Goal: Information Seeking & Learning: Learn about a topic

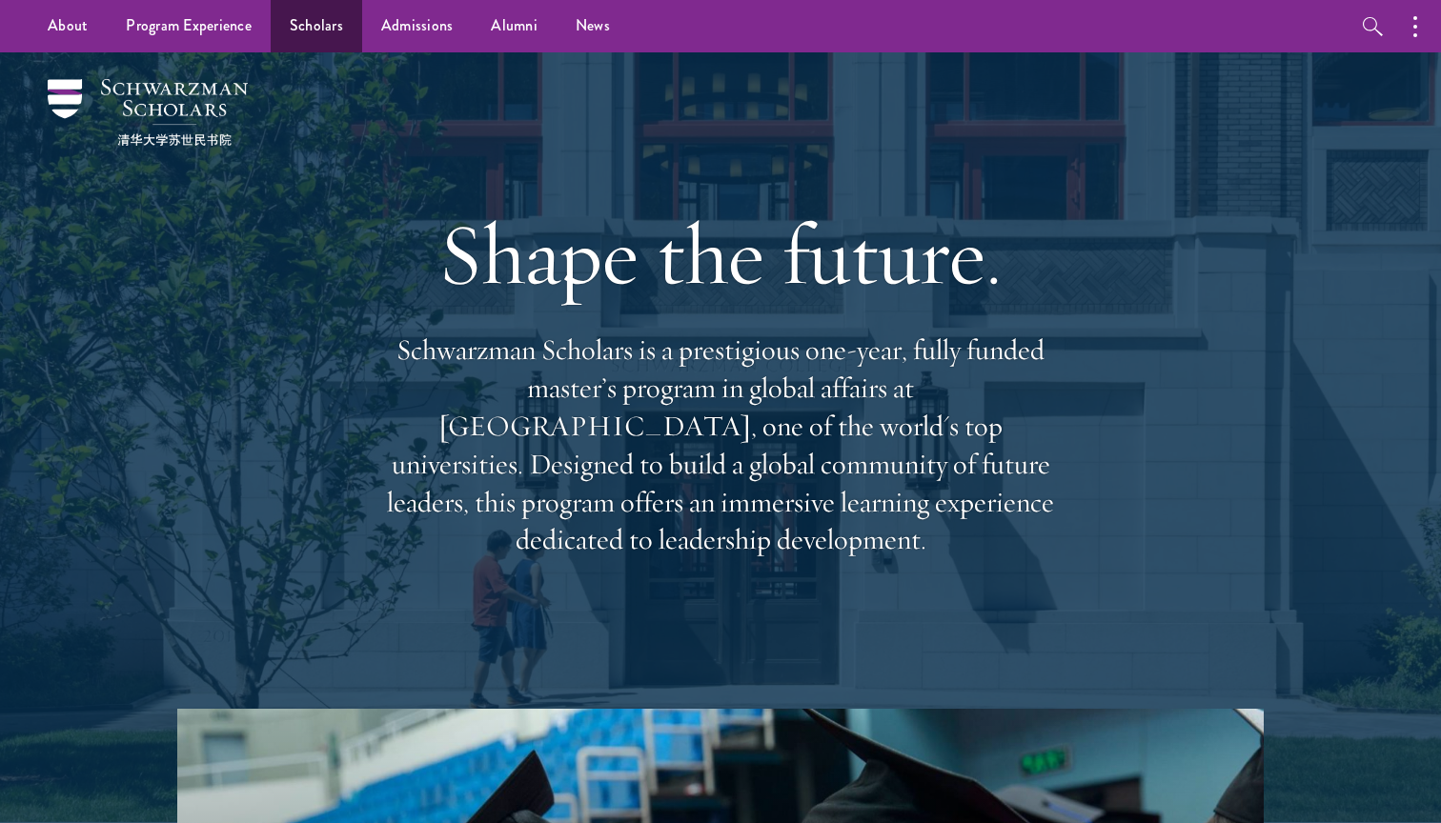
click at [334, 24] on link "Scholars" at bounding box center [316, 26] width 91 height 52
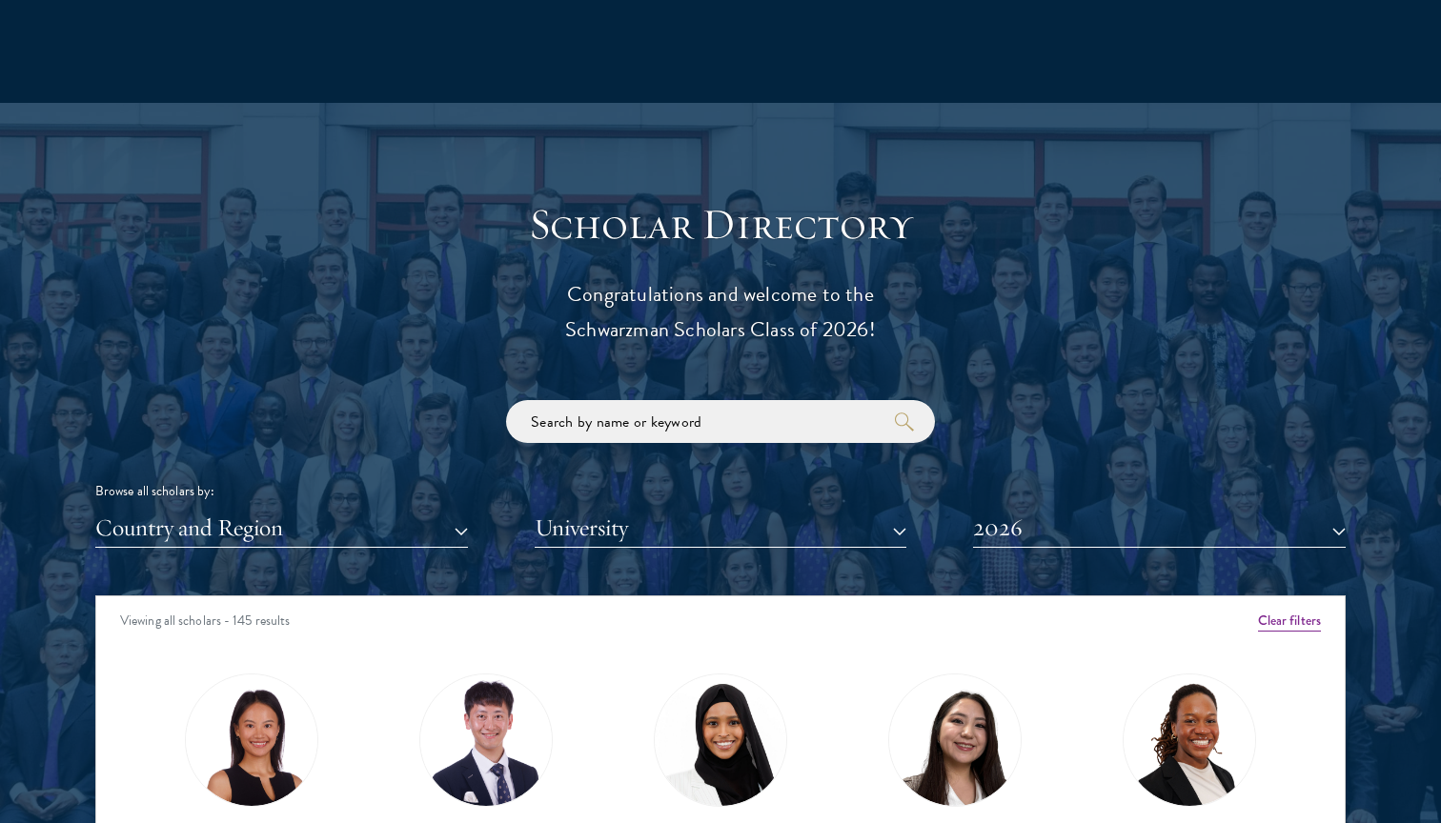
scroll to position [1940, 0]
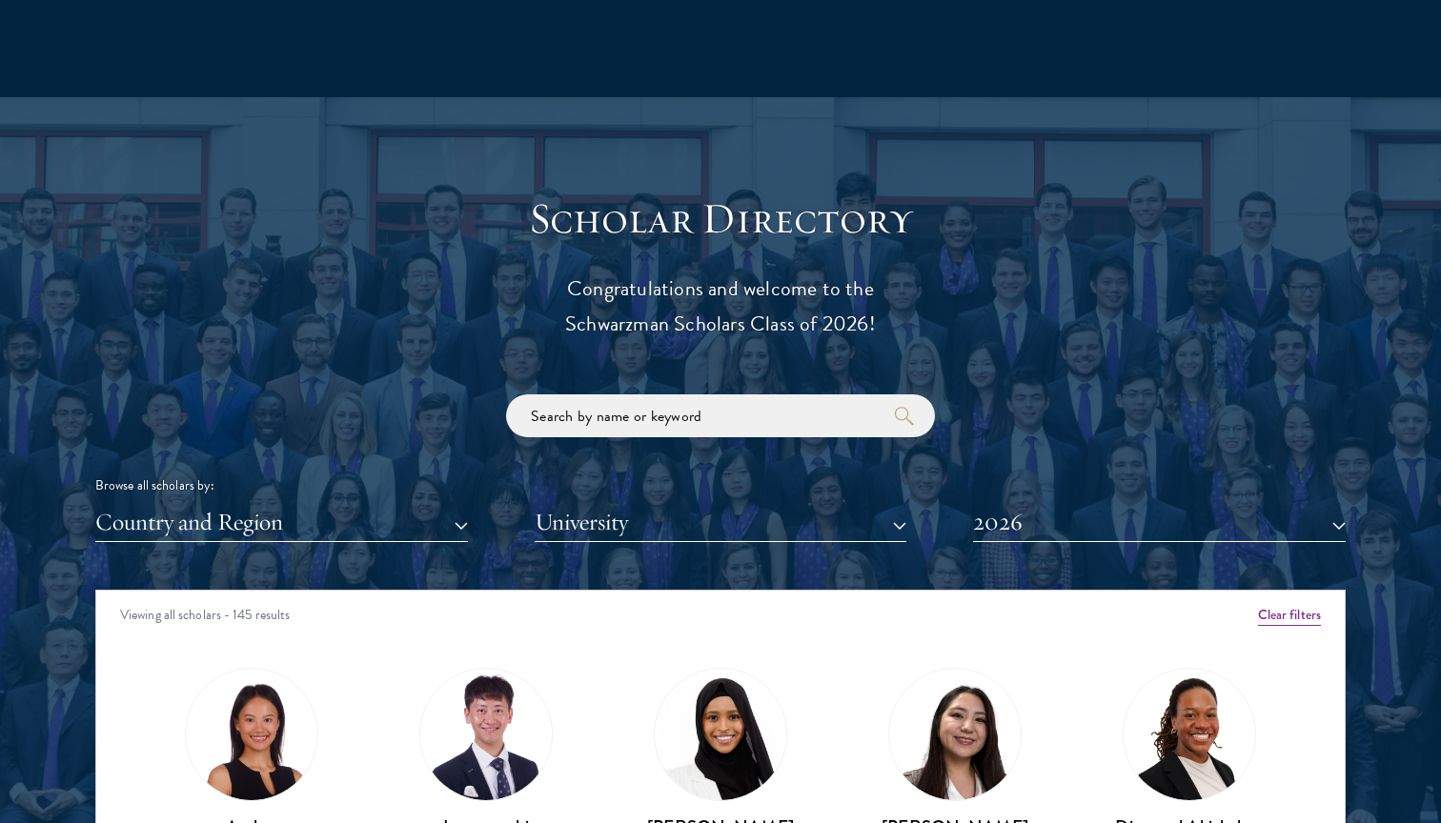
click at [1275, 606] on button "Clear filters" at bounding box center [1289, 615] width 63 height 21
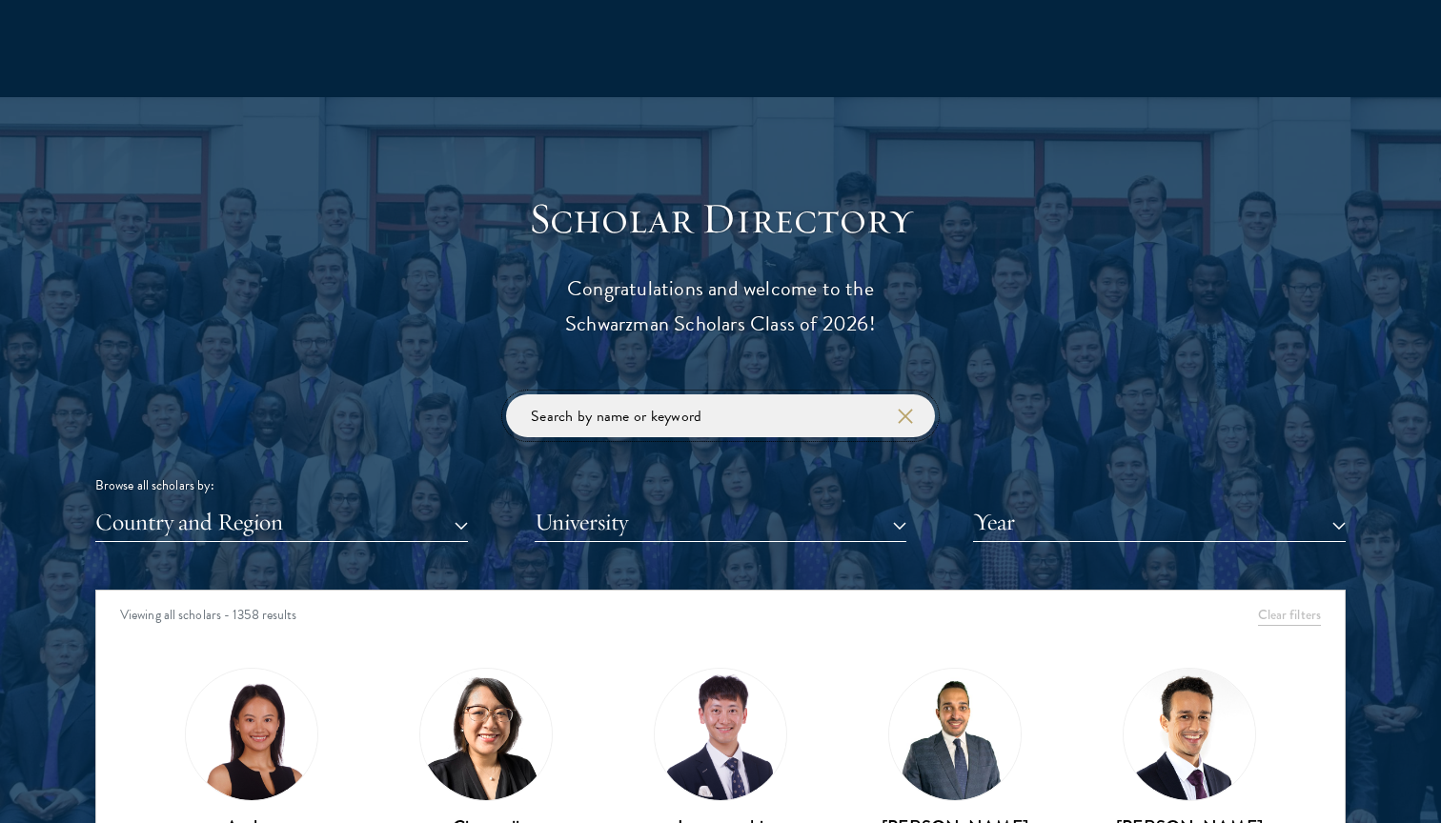
click at [820, 418] on input "search" at bounding box center [720, 415] width 429 height 43
paste input "Éléonore Desvaux"
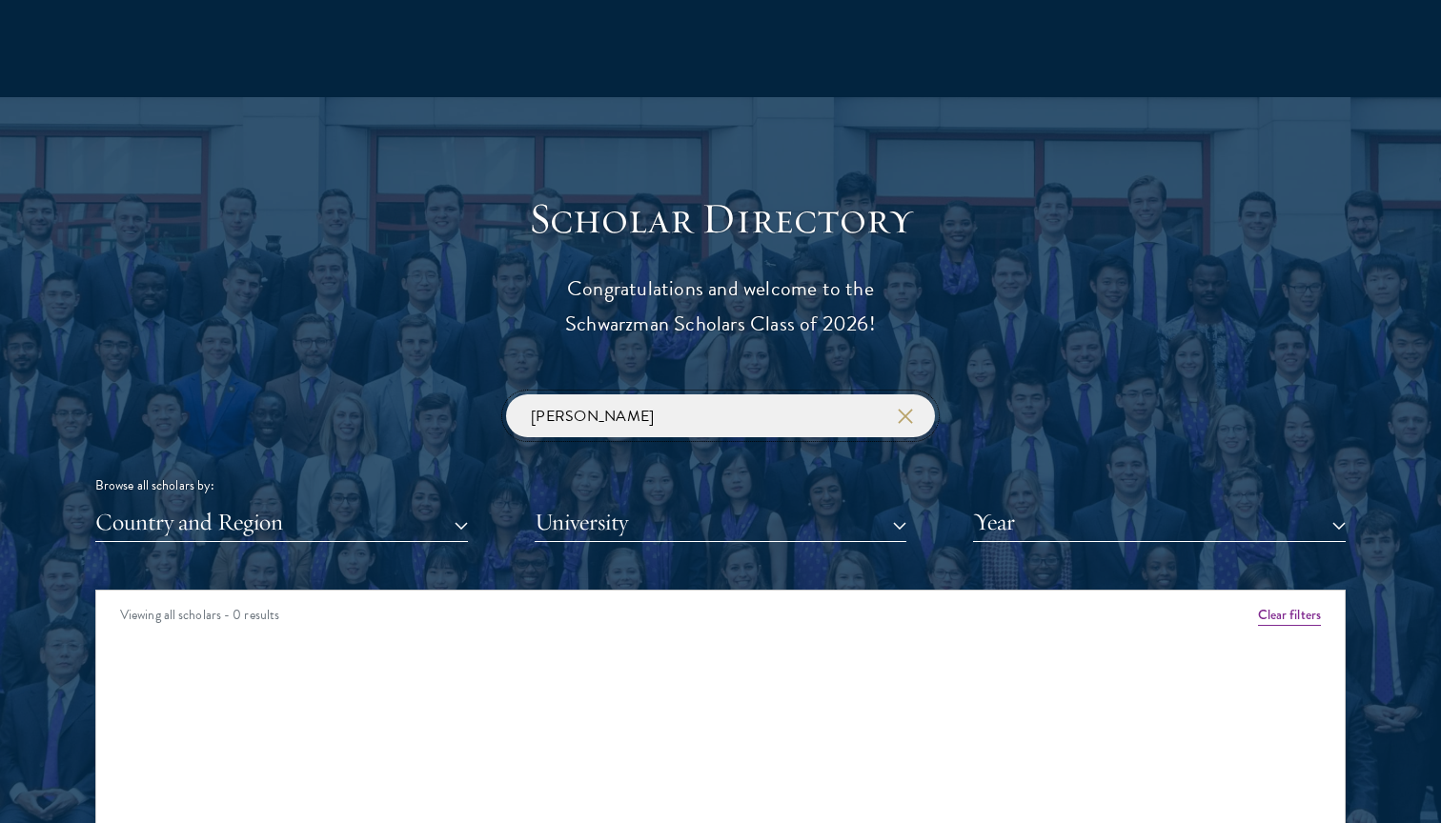
drag, startPoint x: 673, startPoint y: 410, endPoint x: 595, endPoint y: 412, distance: 78.2
click at [595, 412] on input "Éléonore Desvaux" at bounding box center [720, 415] width 429 height 43
paste input "ele"
type input "eleonore"
click button "submit" at bounding box center [0, 0] width 0 height 0
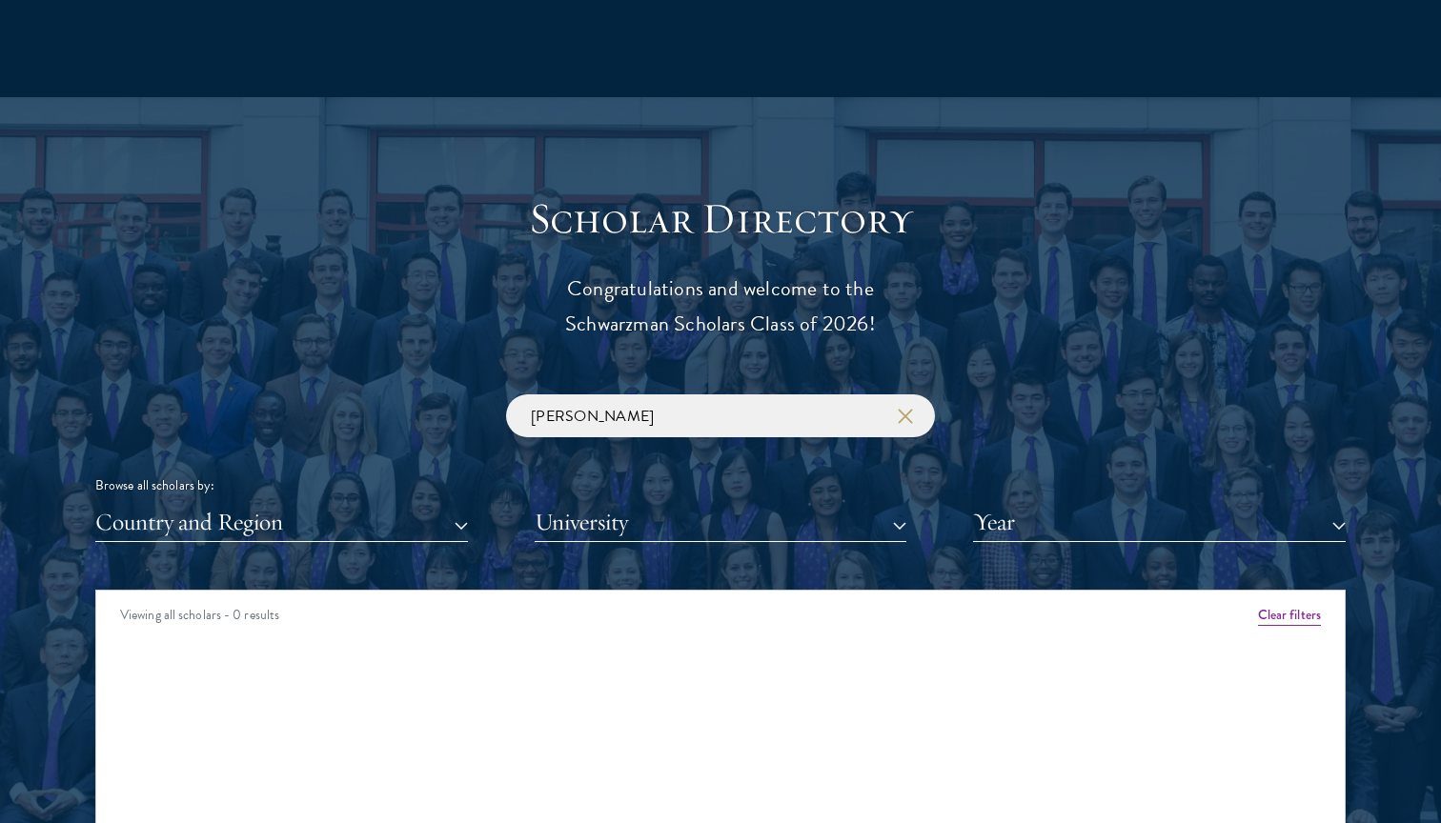
click at [615, 515] on button "University" at bounding box center [721, 522] width 373 height 39
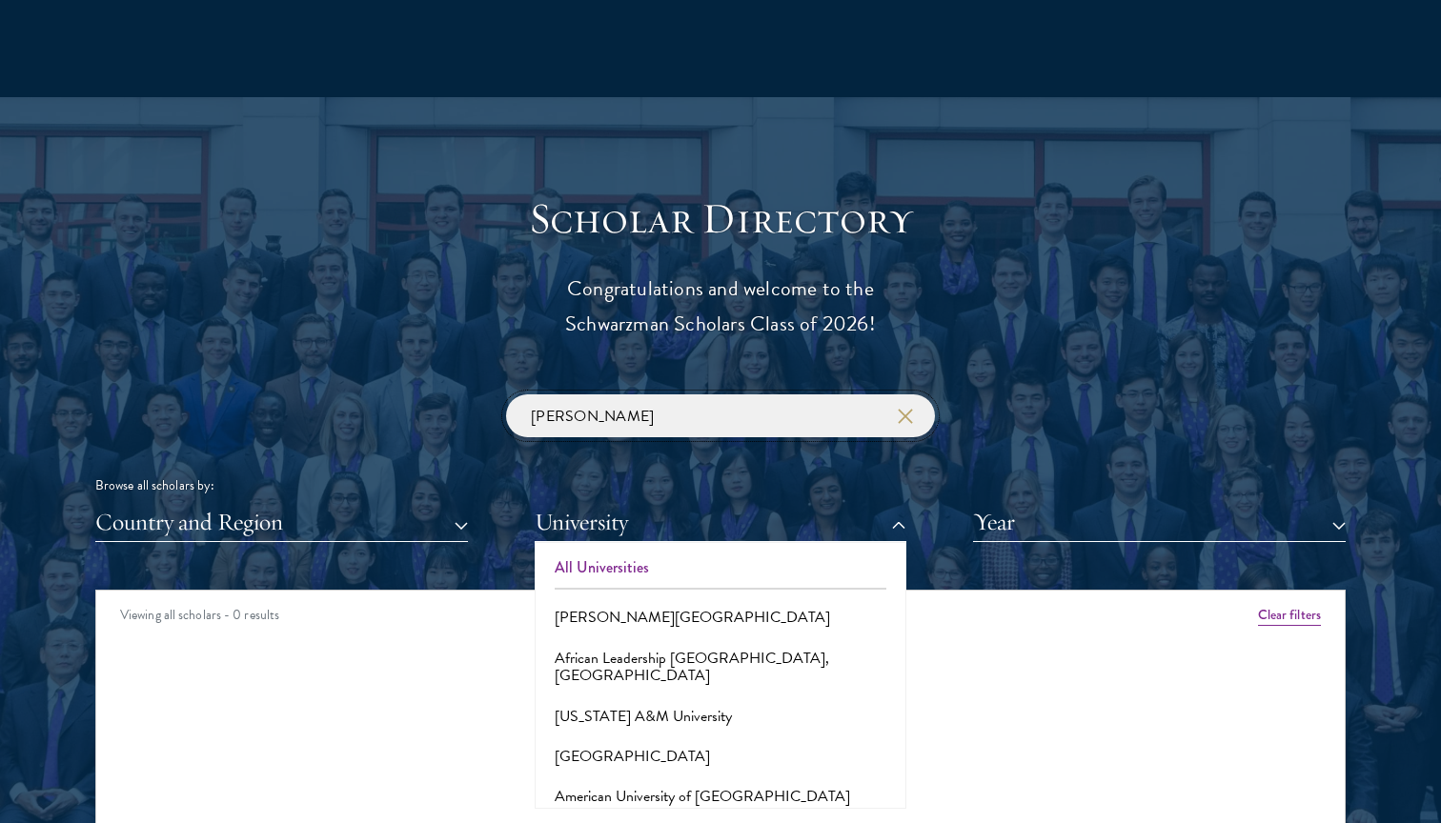
click at [654, 429] on input "eleonore" at bounding box center [720, 415] width 429 height 43
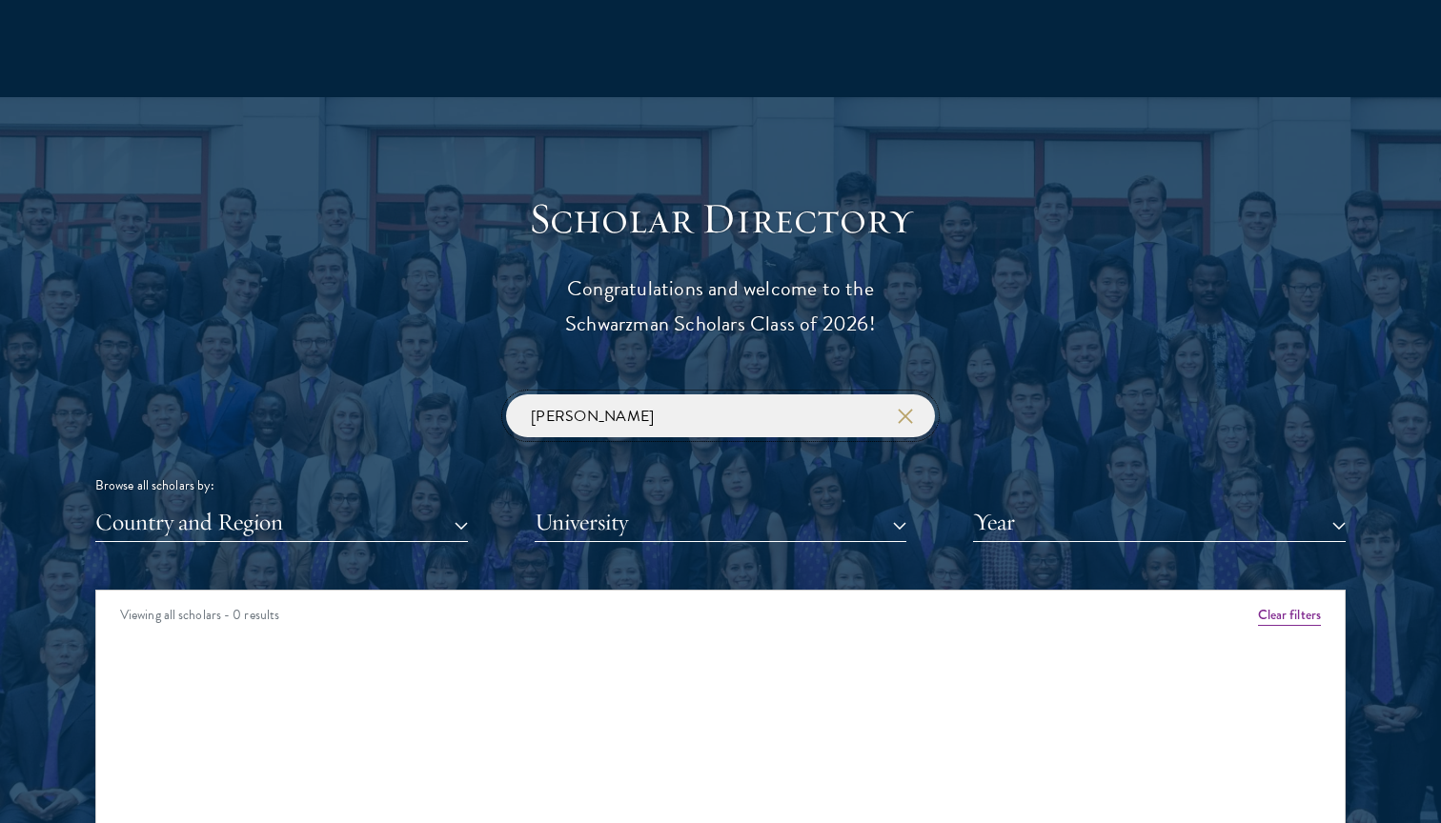
click at [654, 429] on input "eleonore" at bounding box center [720, 415] width 429 height 43
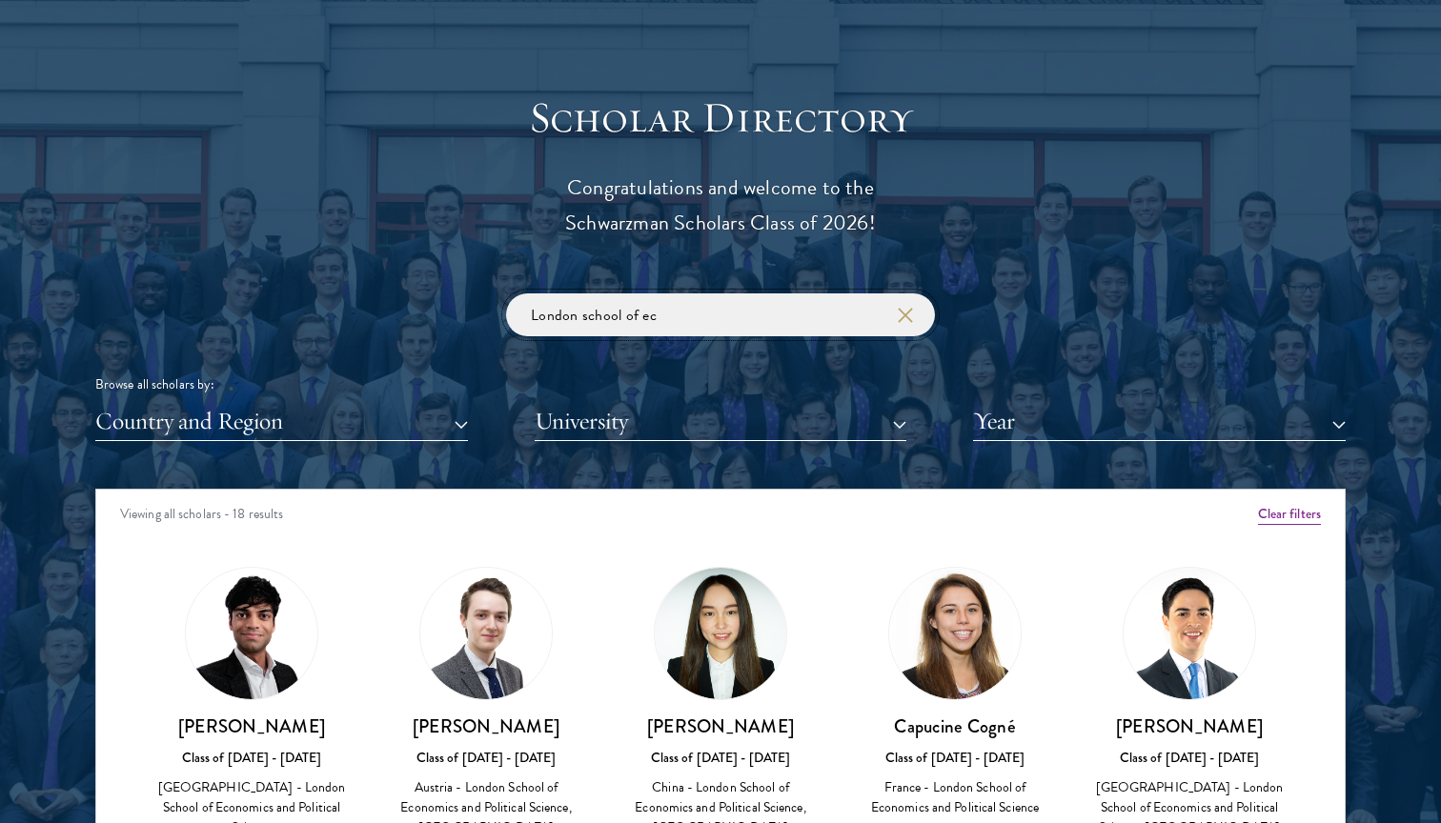
scroll to position [2045, 0]
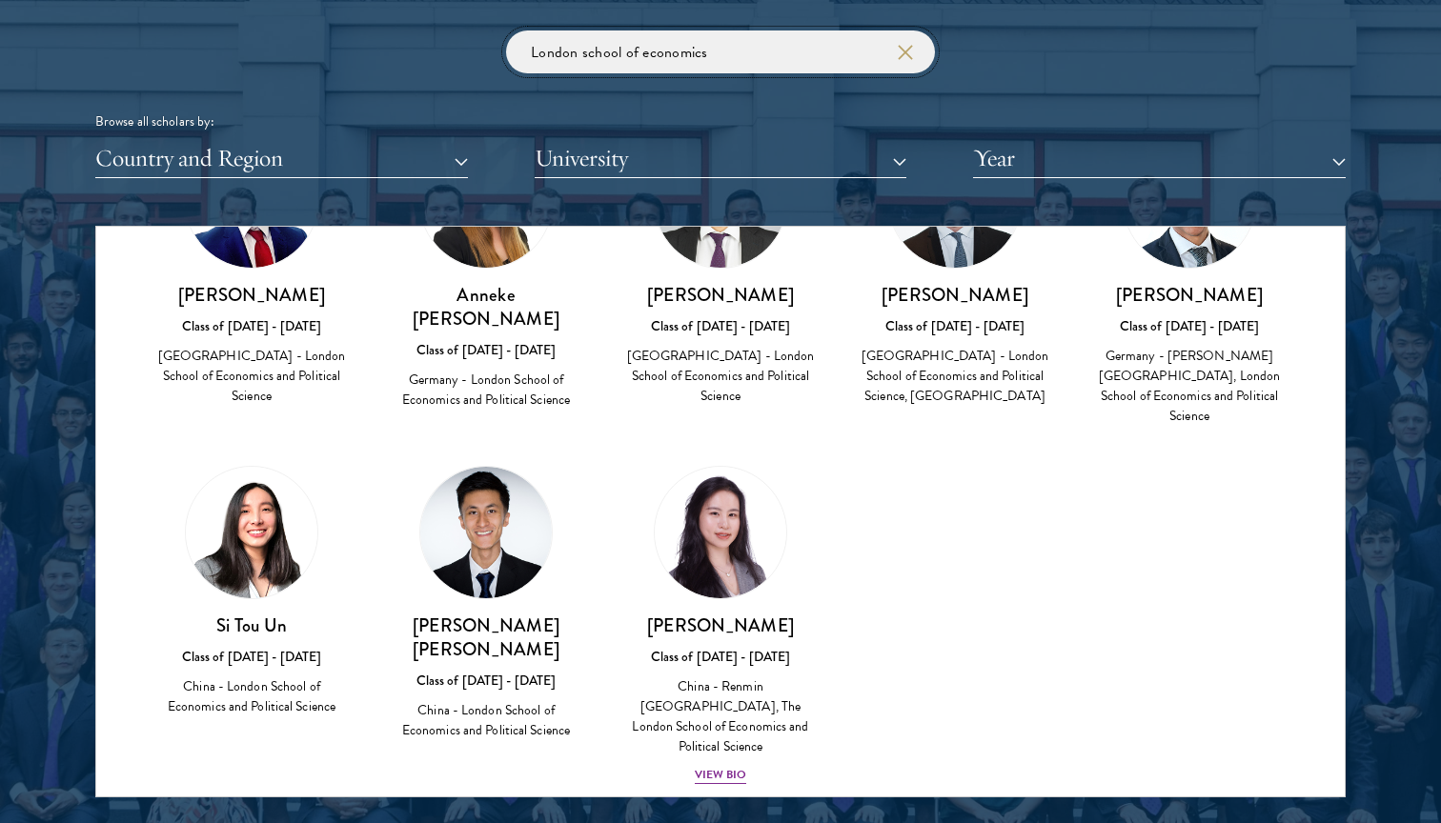
scroll to position [828, 0]
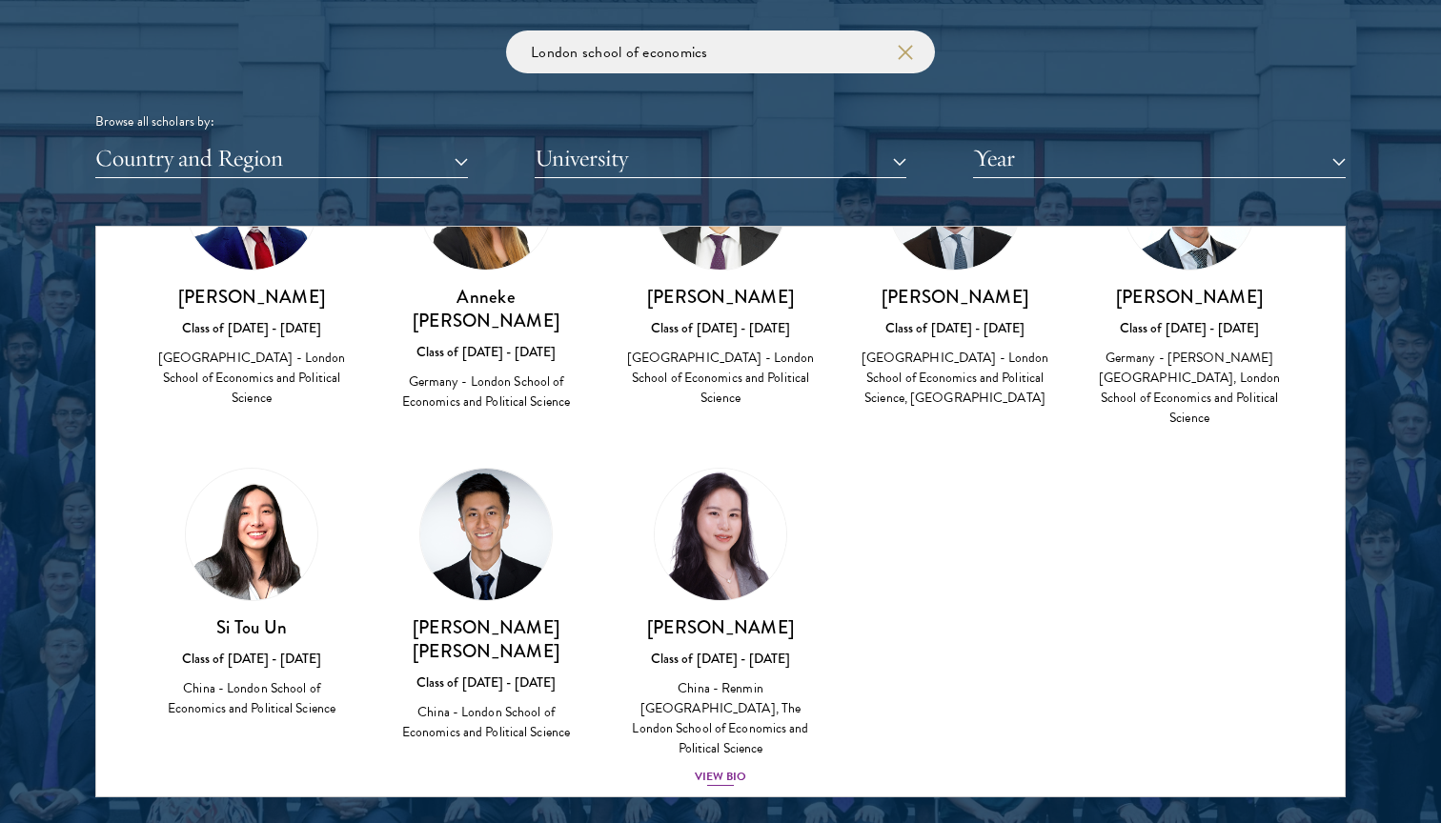
click at [748, 550] on img at bounding box center [720, 534] width 145 height 145
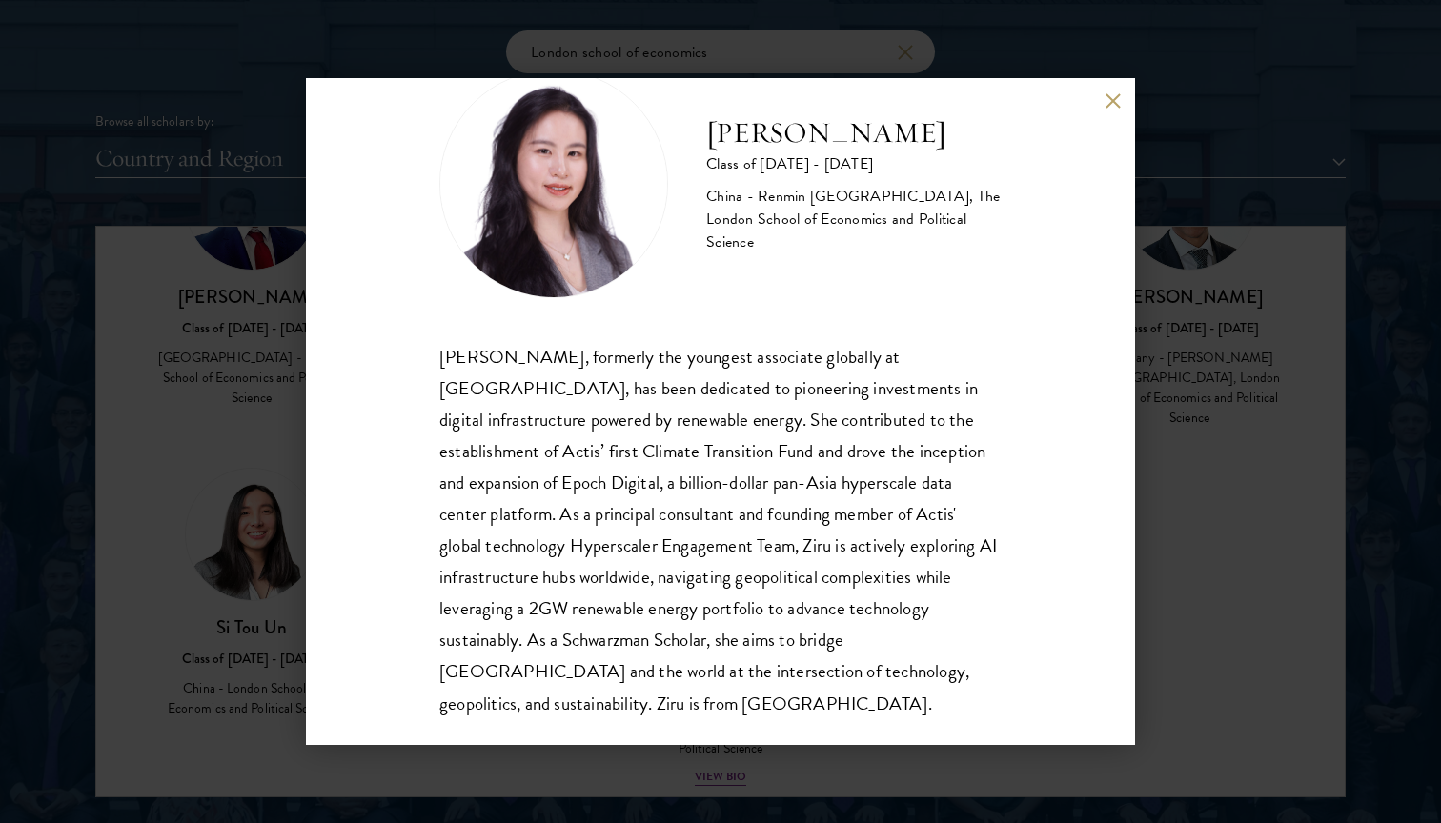
scroll to position [65, 0]
click at [1142, 472] on div "Adele Zhong Class of 2025 - 2026 China - Renmin University of China, The London…" at bounding box center [720, 411] width 1441 height 823
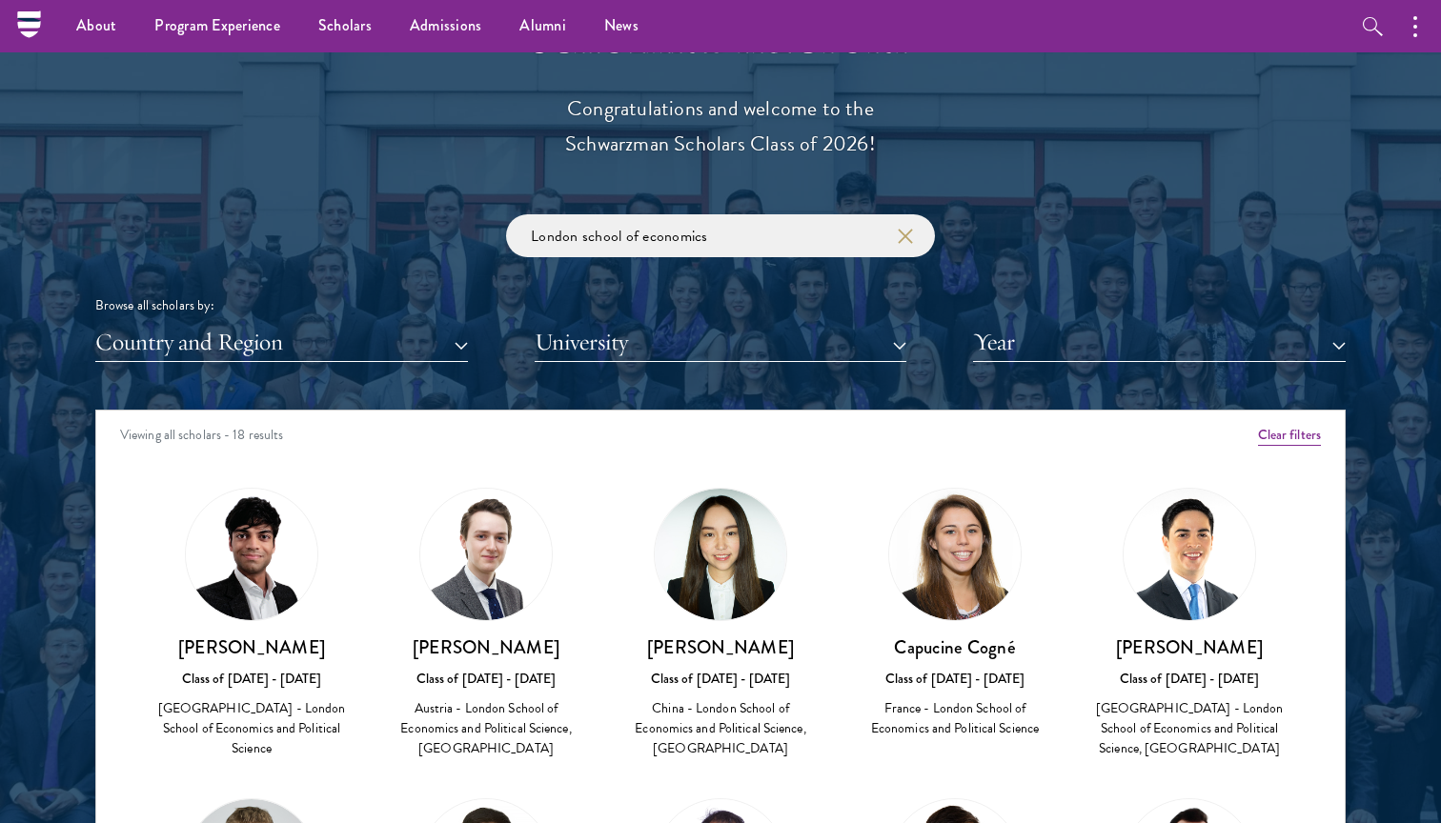
scroll to position [2113, 0]
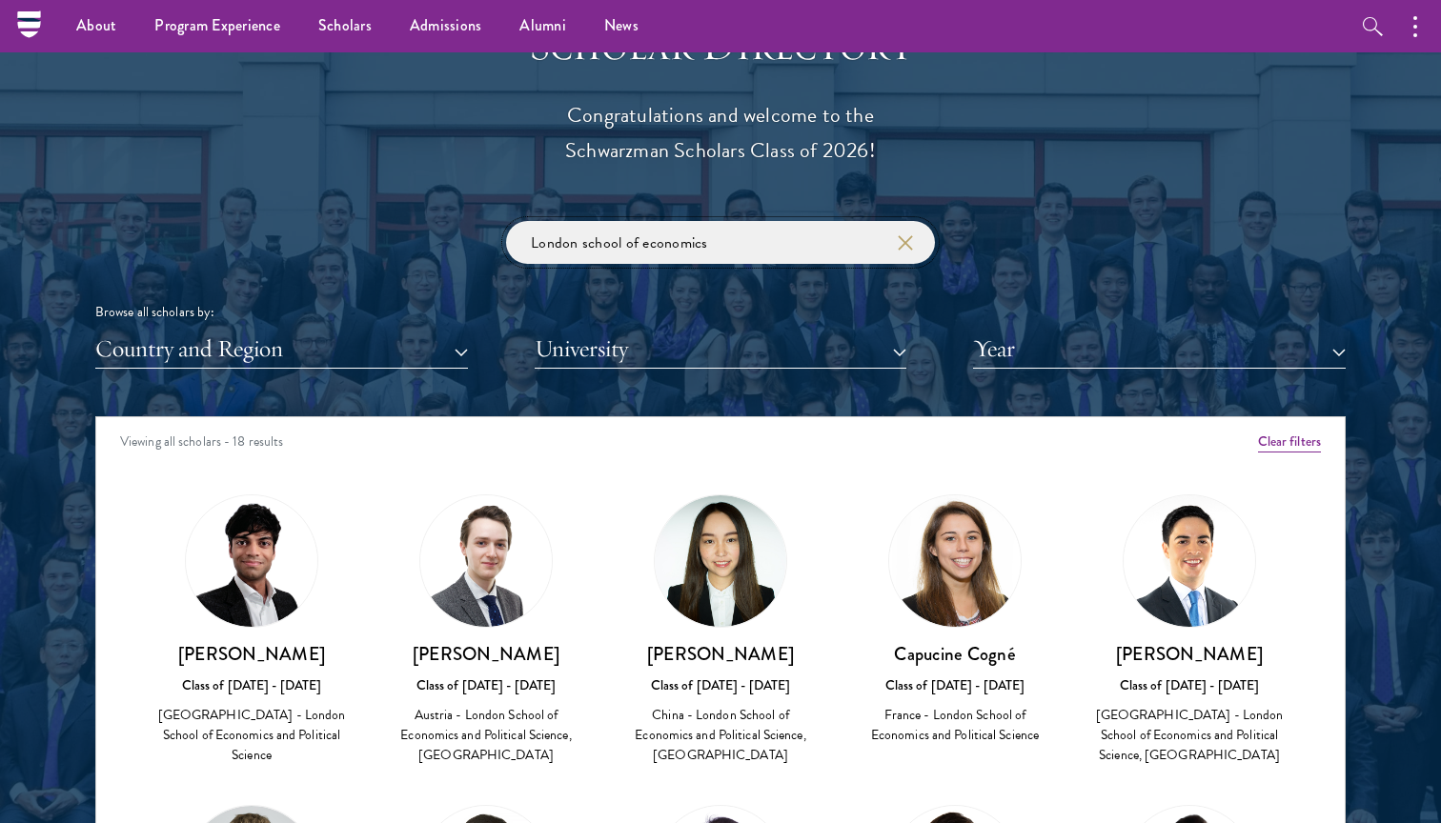
click at [735, 232] on input "London school of economics" at bounding box center [720, 242] width 429 height 43
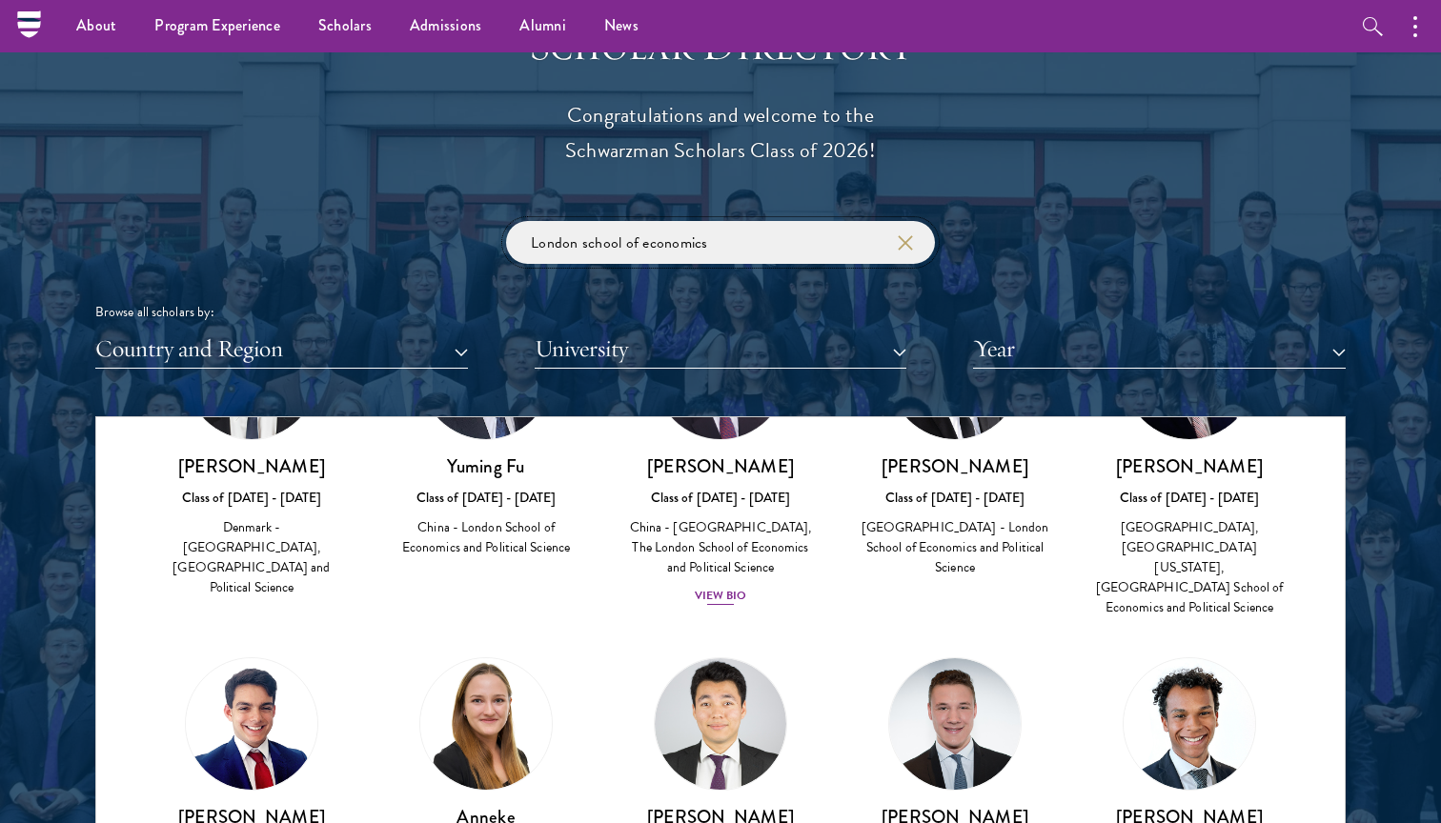
scroll to position [506, 0]
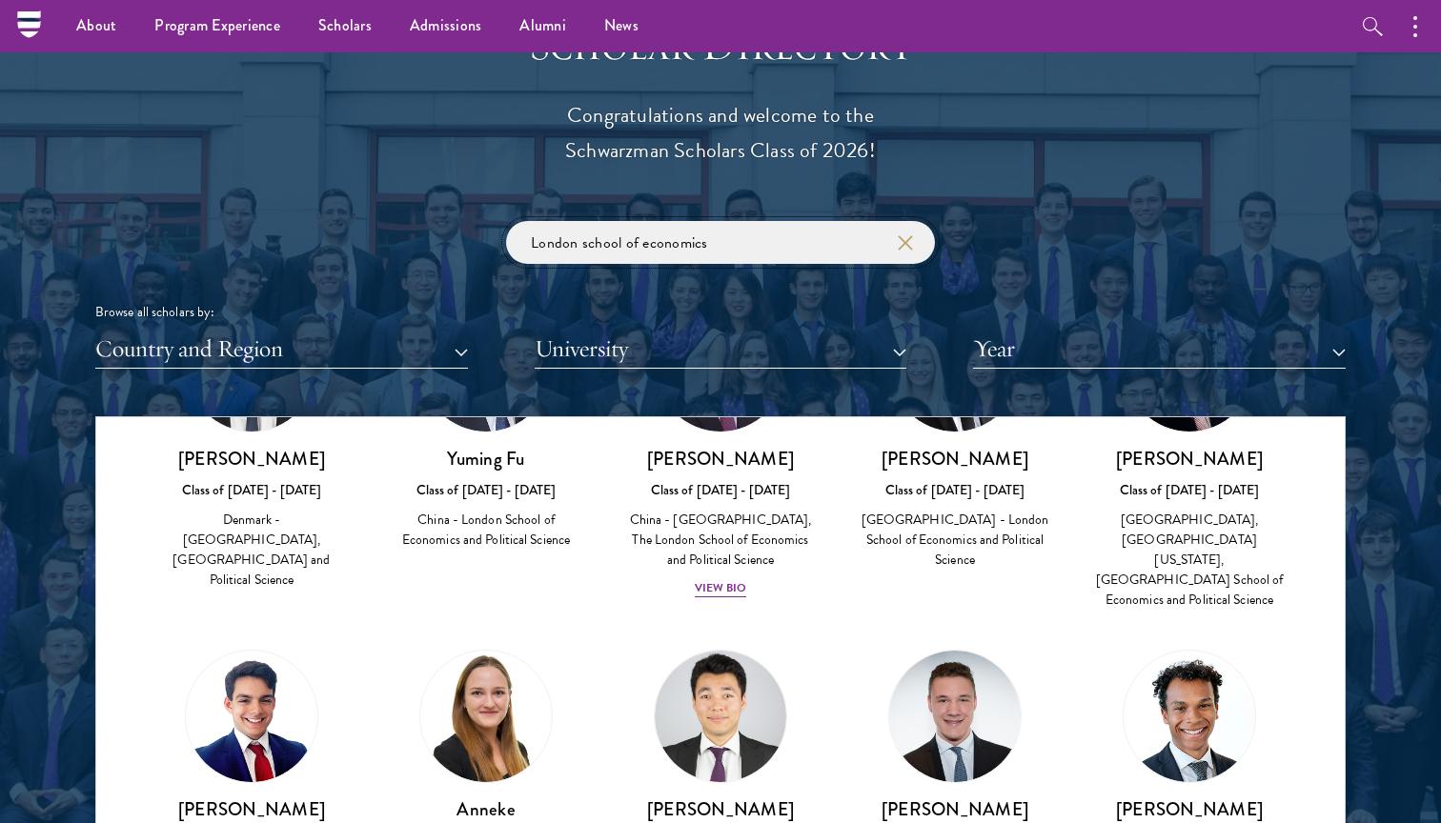
click at [738, 226] on input "London school of economics" at bounding box center [720, 242] width 429 height 43
type input "London school"
click button "submit" at bounding box center [0, 0] width 0 height 0
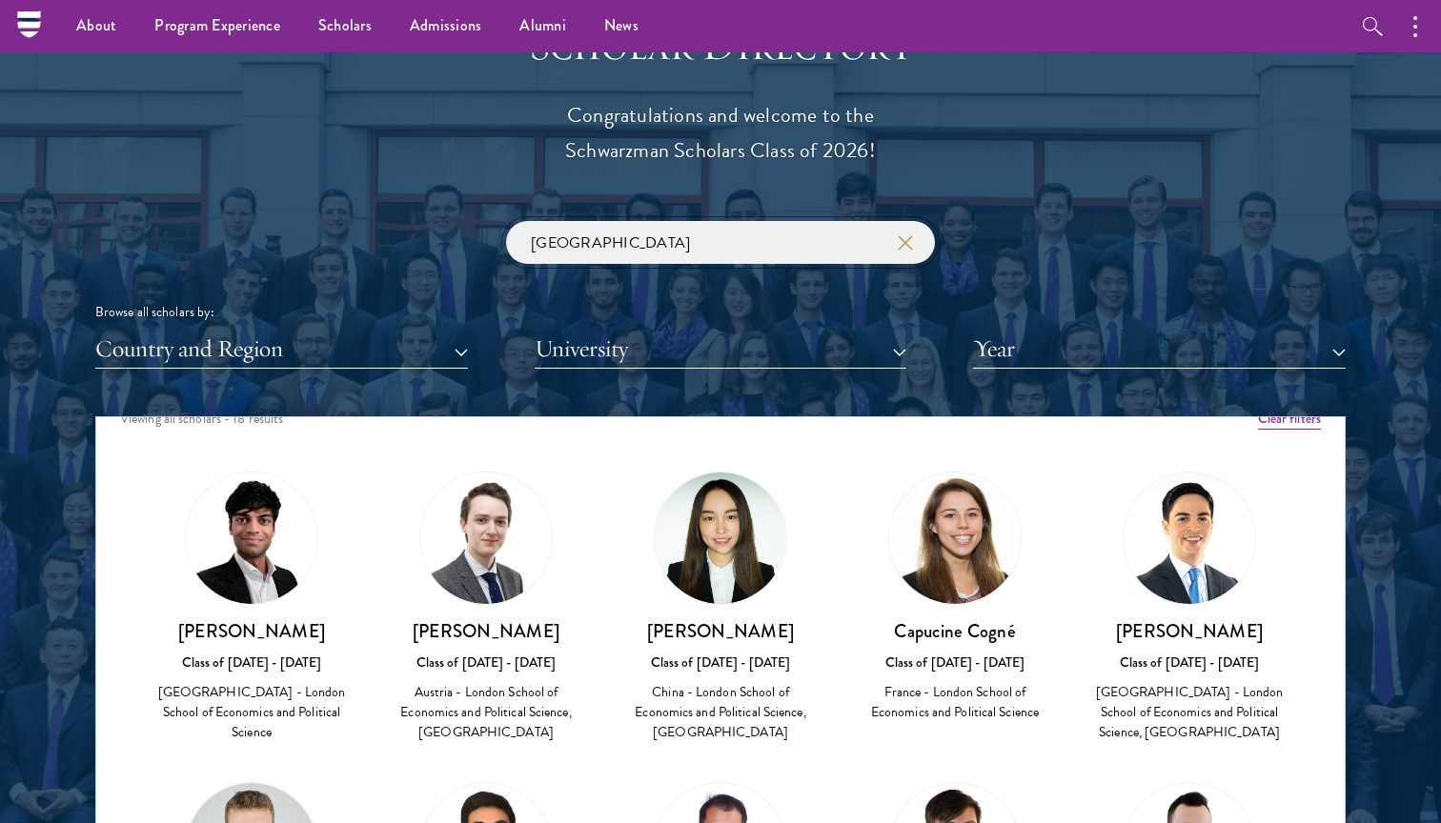
scroll to position [30, 0]
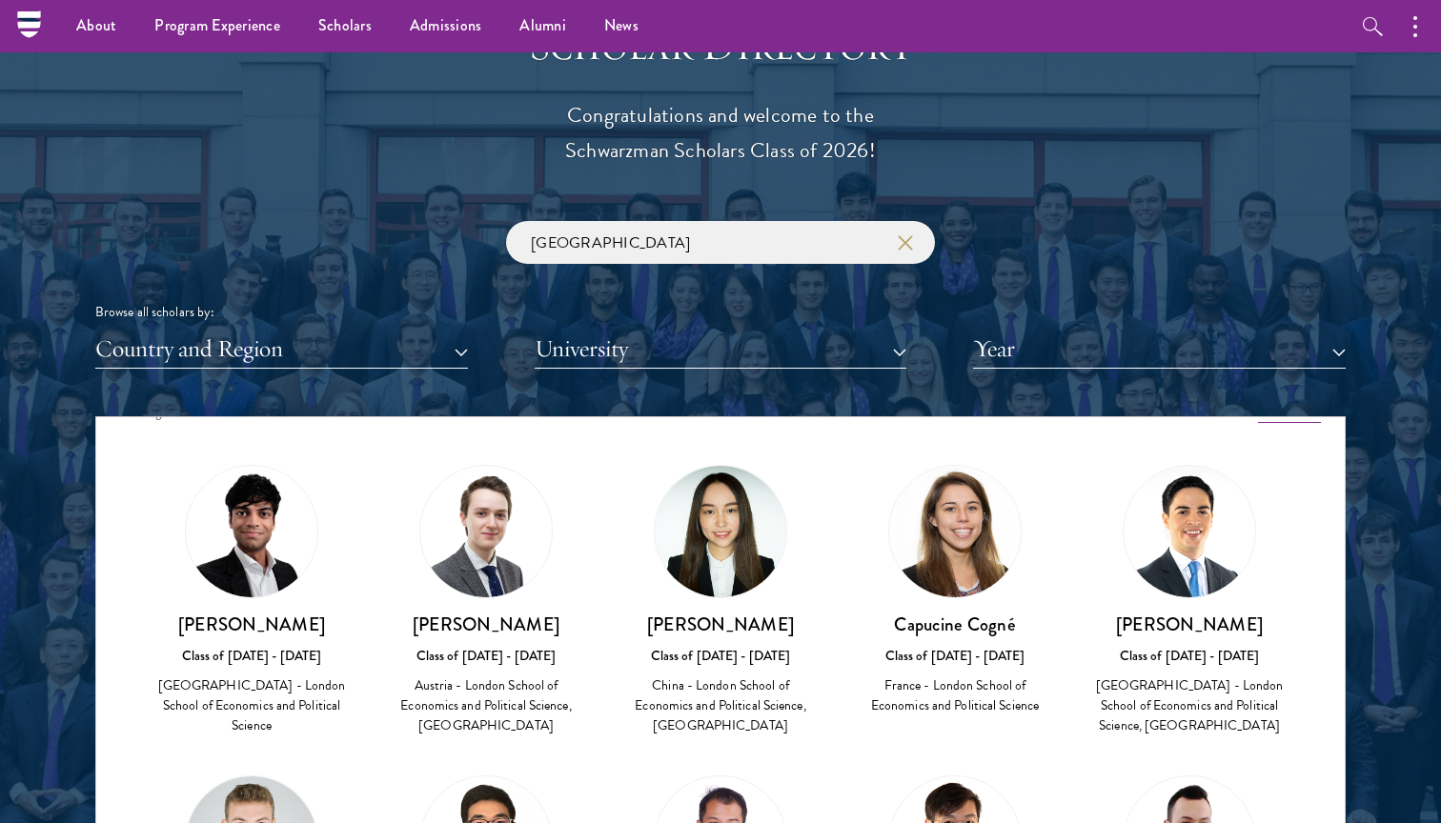
click at [1272, 415] on button "Clear filters" at bounding box center [1289, 412] width 63 height 21
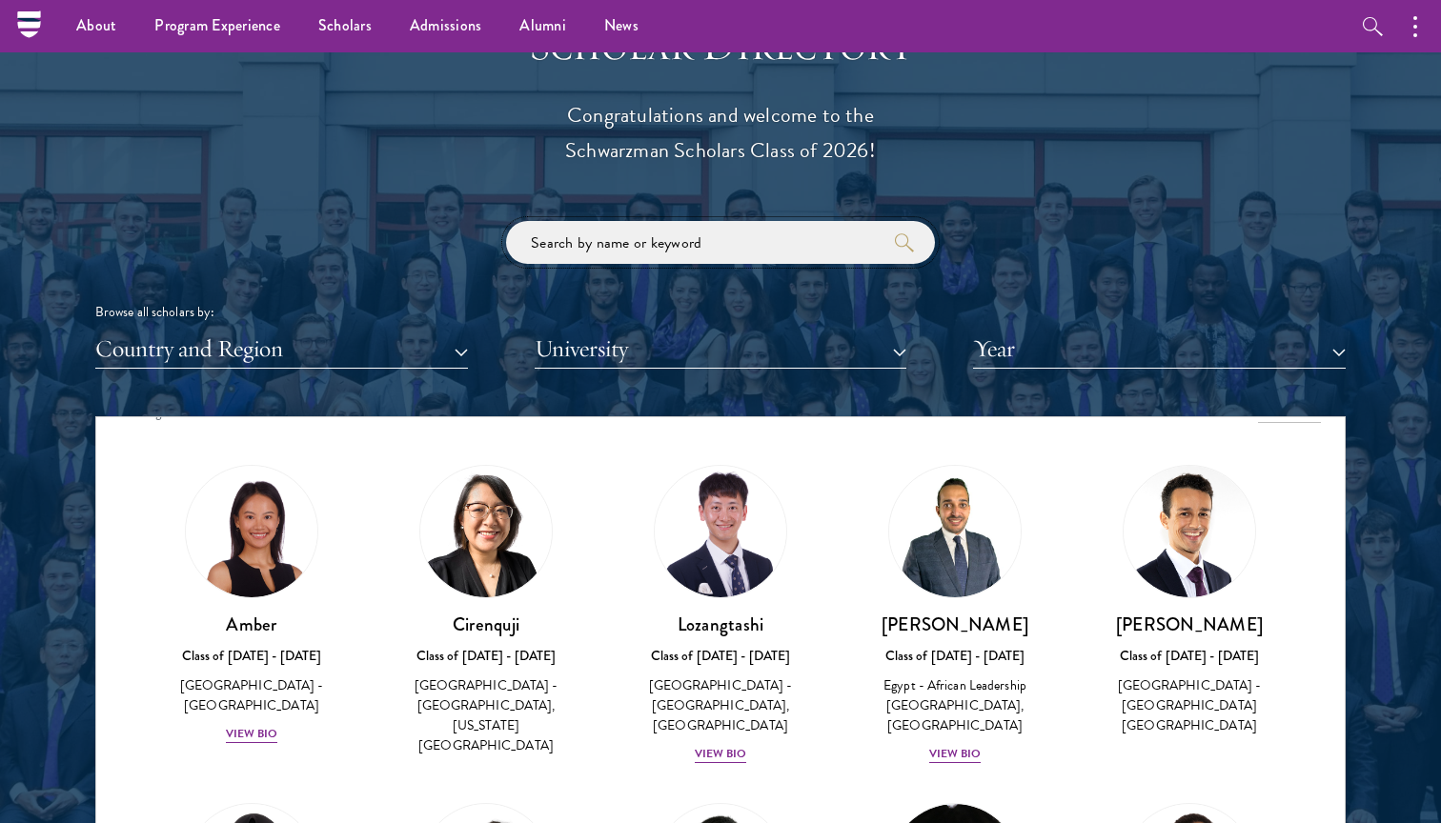
click at [790, 240] on input "search" at bounding box center [720, 242] width 429 height 43
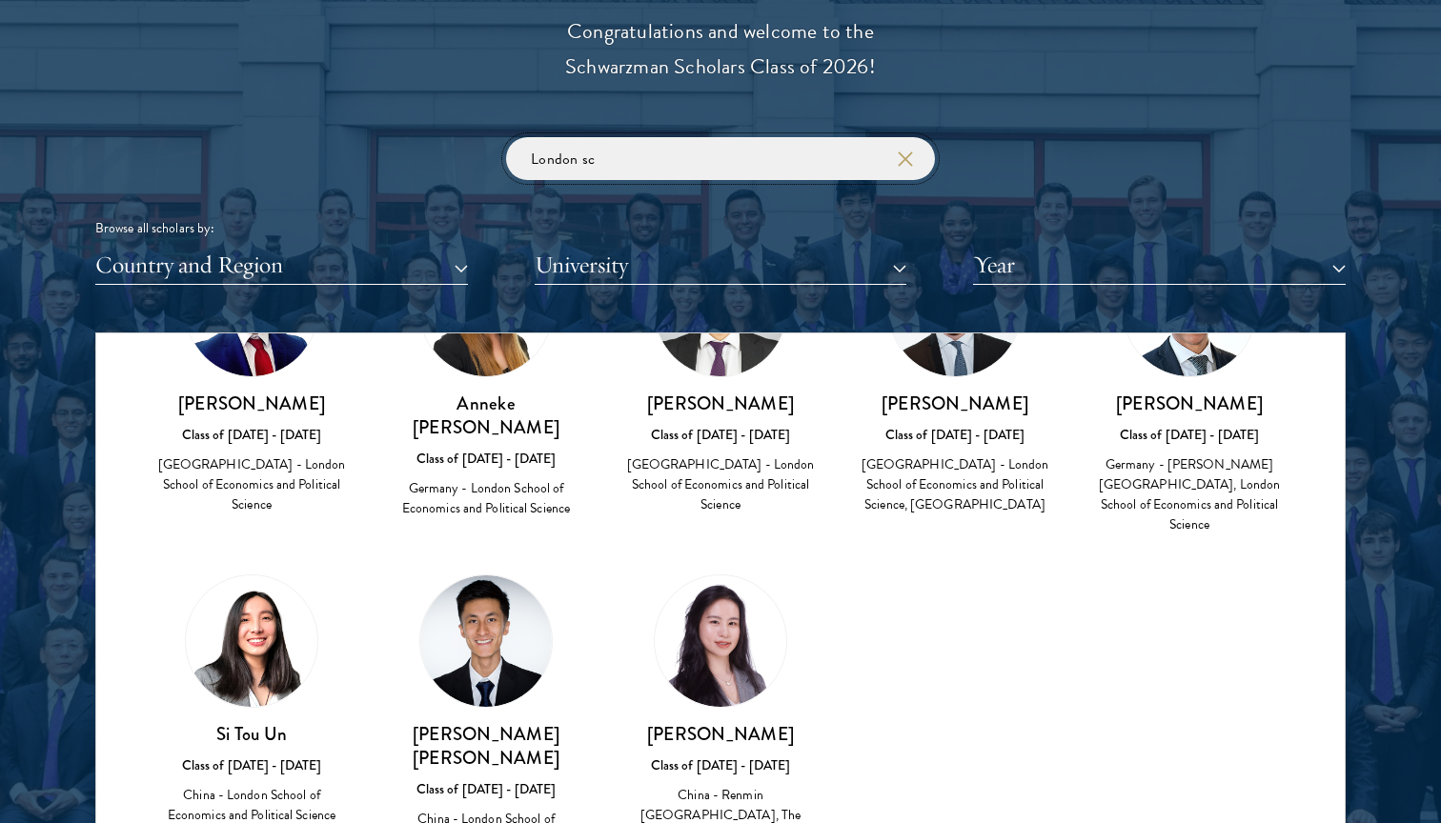
scroll to position [2210, 0]
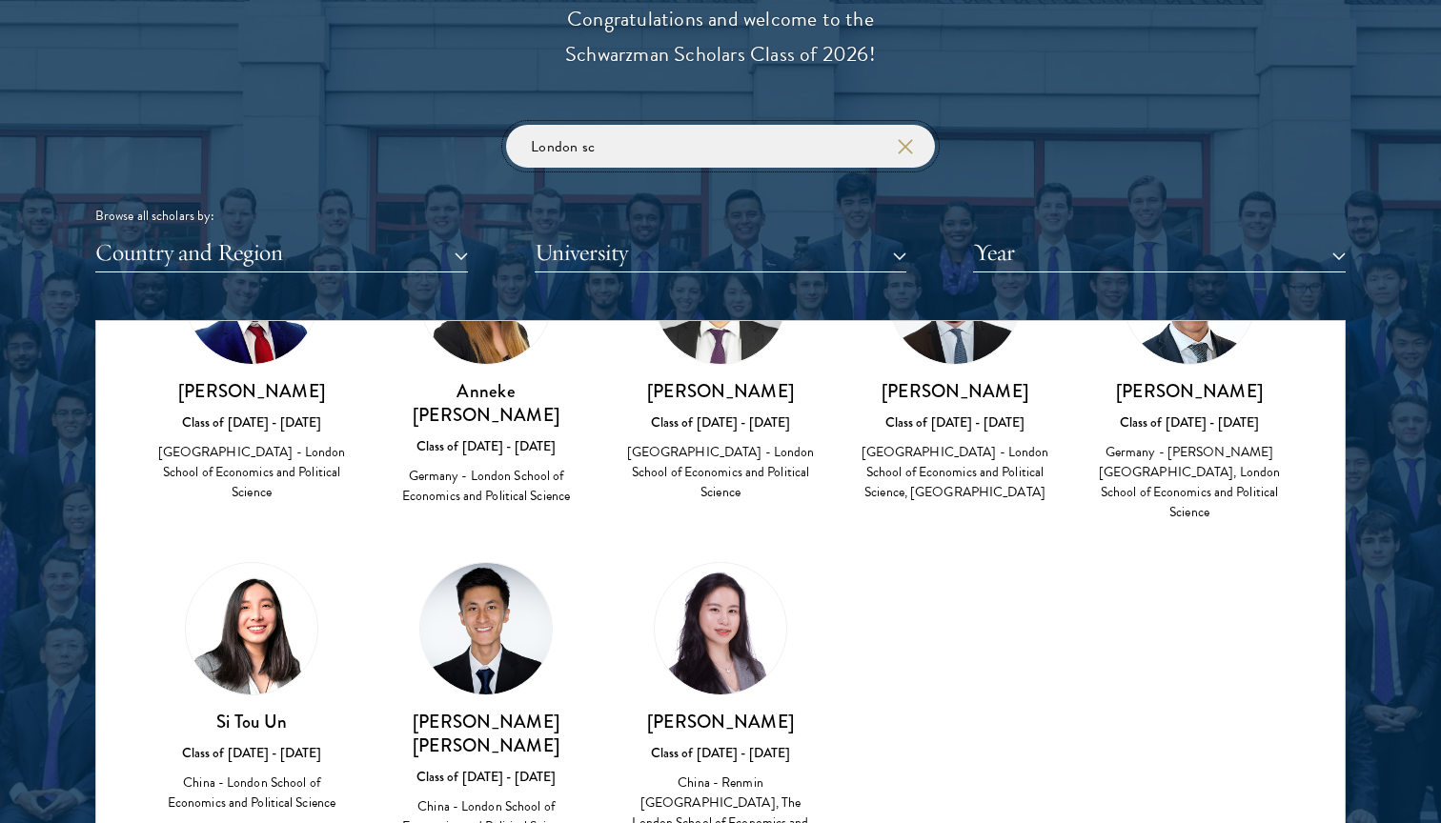
click at [658, 144] on input "London sc" at bounding box center [720, 146] width 429 height 43
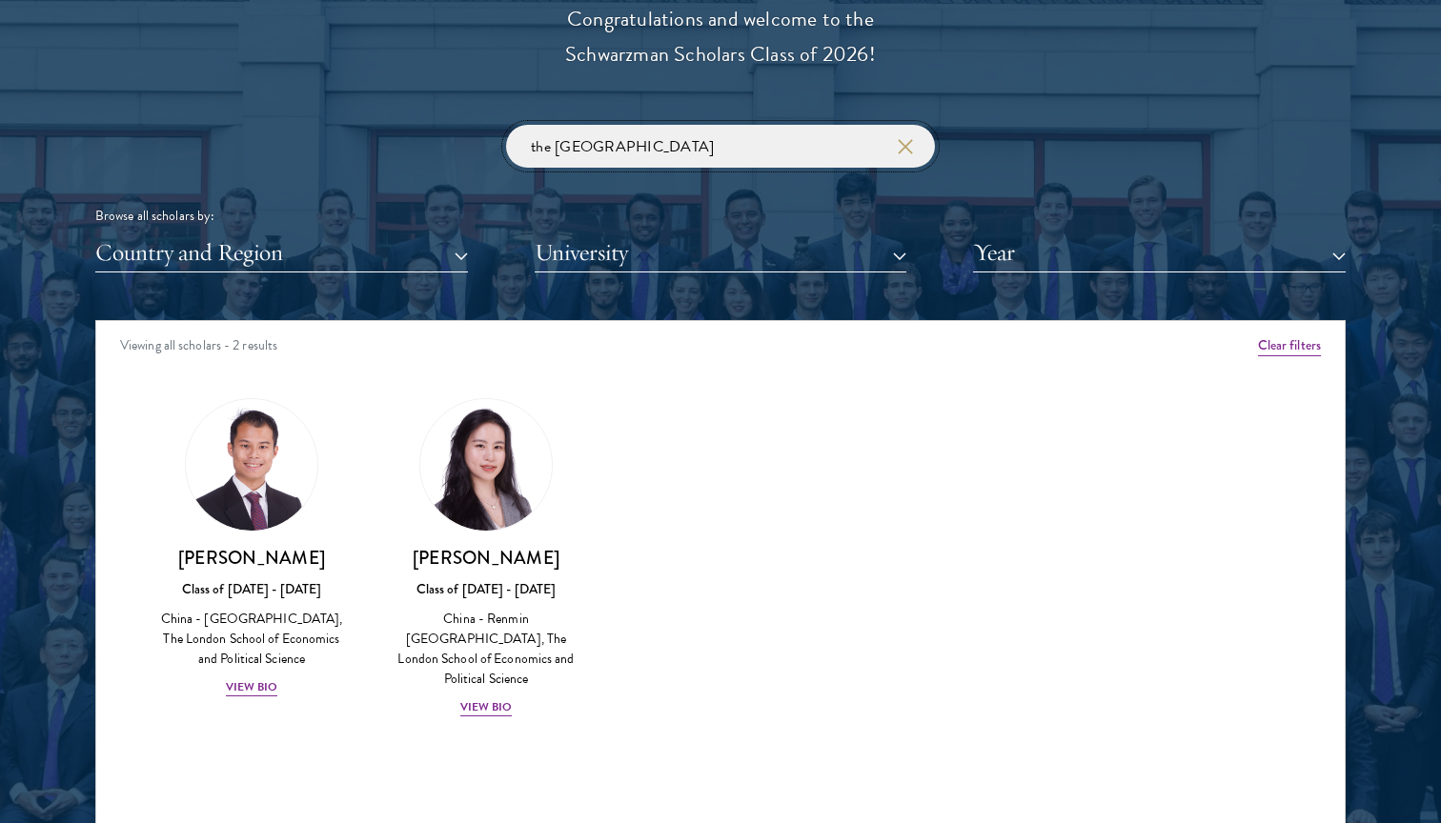
type input "the London"
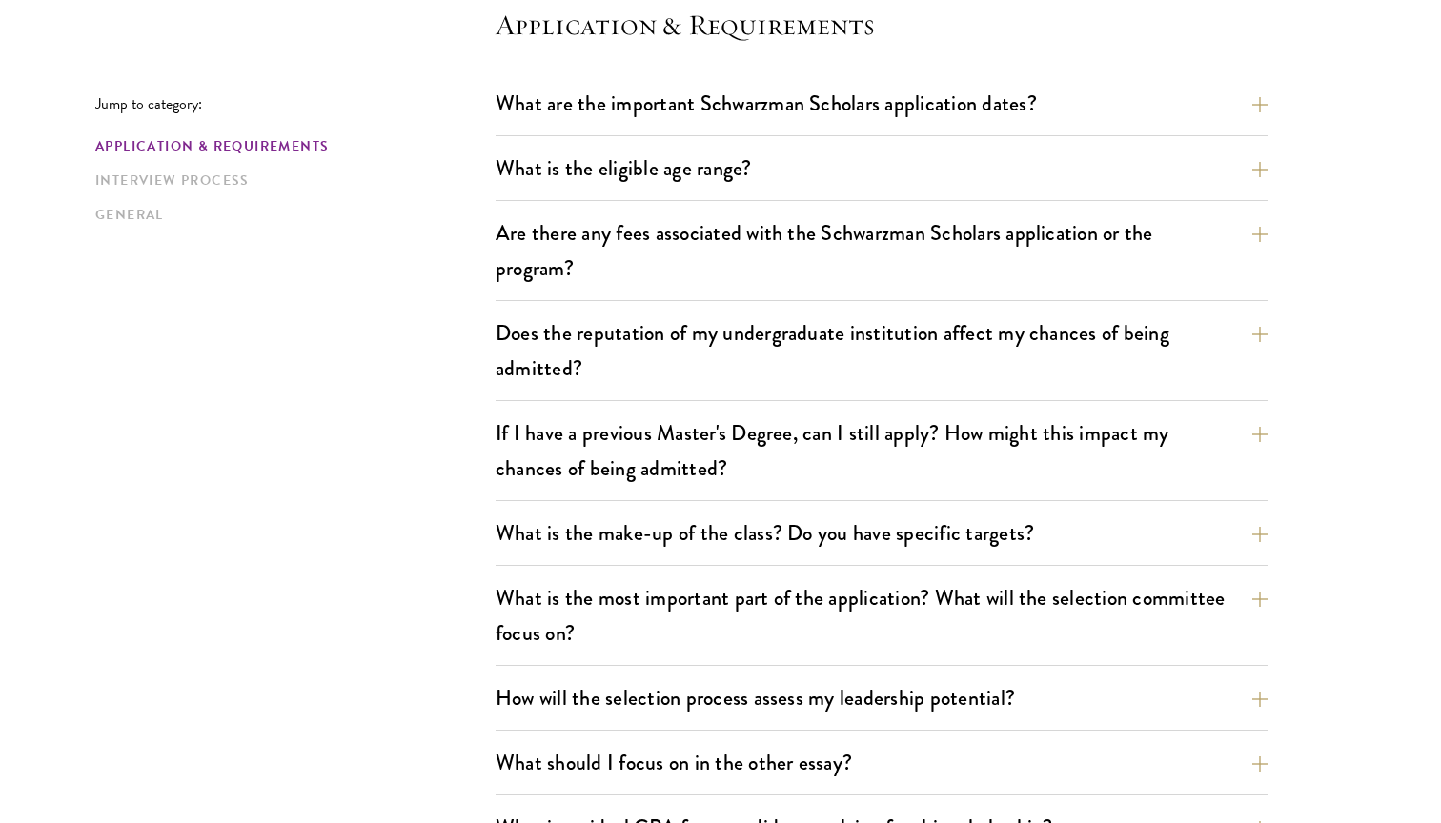
scroll to position [579, 0]
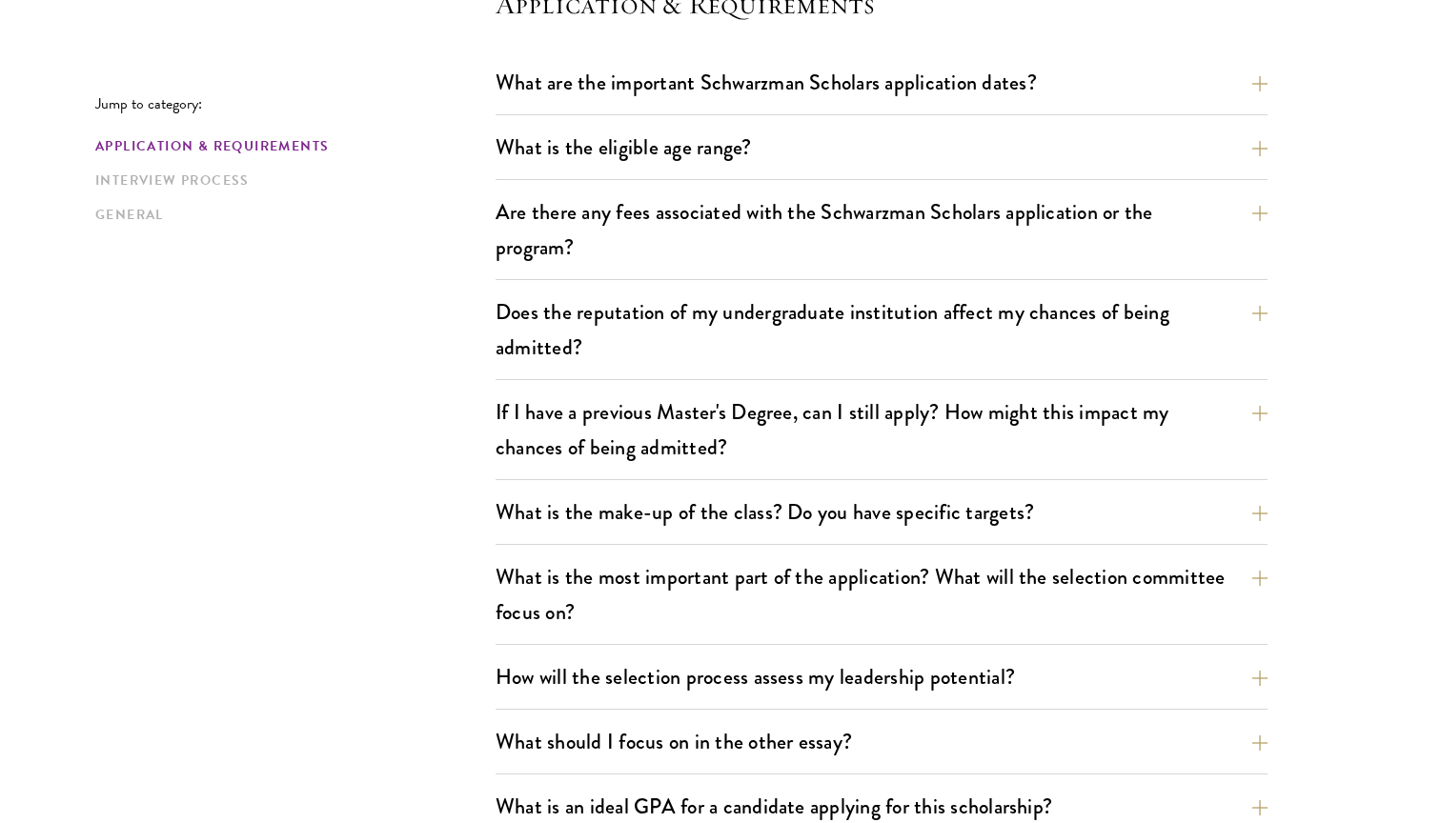
click at [997, 382] on div "What are the important Schwarzman Scholars application dates? Applicants who ho…" at bounding box center [881, 812] width 772 height 1503
click at [991, 396] on button "If I have a previous Master's Degree, can I still apply? How might this impact …" at bounding box center [896, 430] width 772 height 78
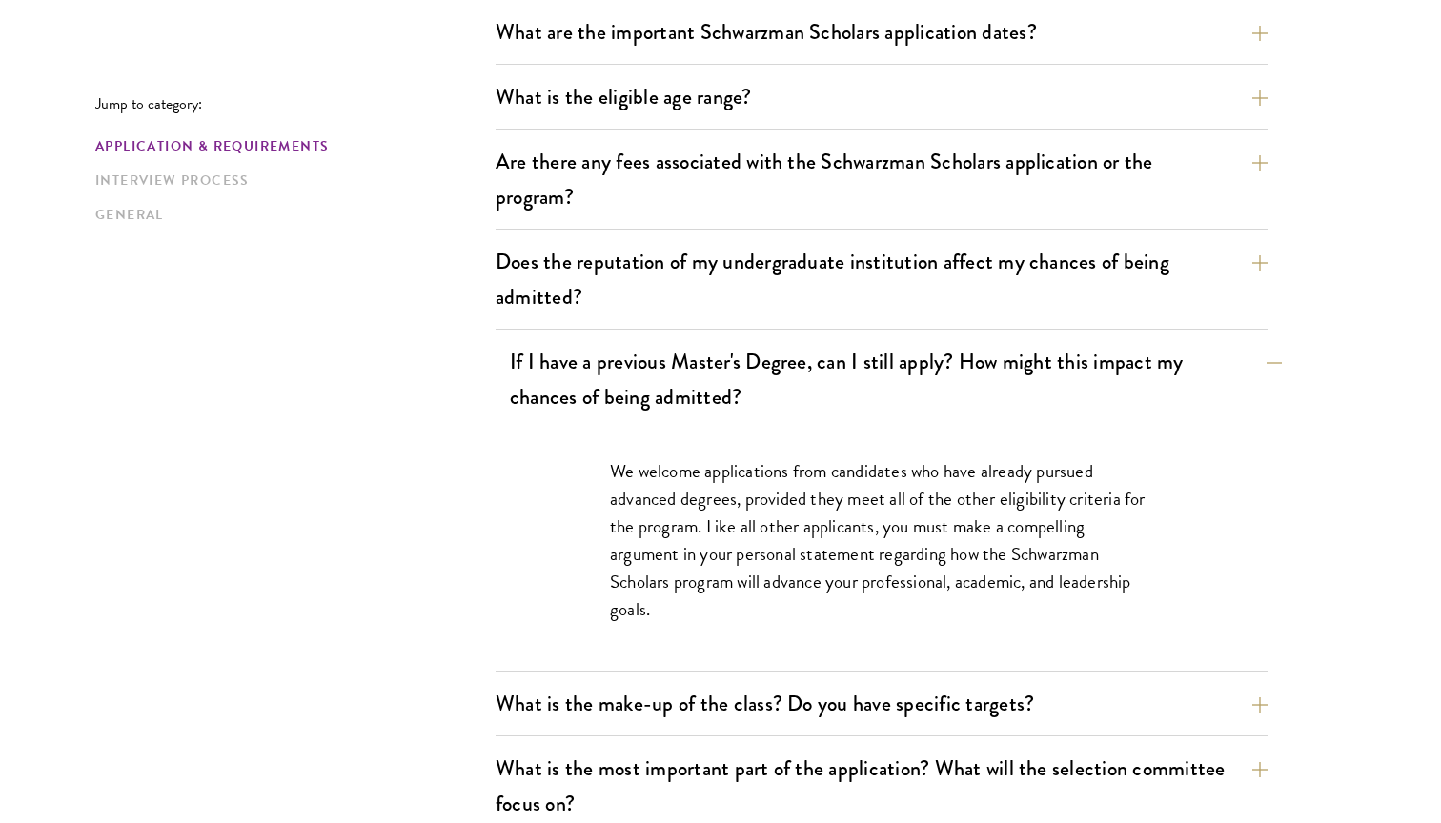
scroll to position [661, 0]
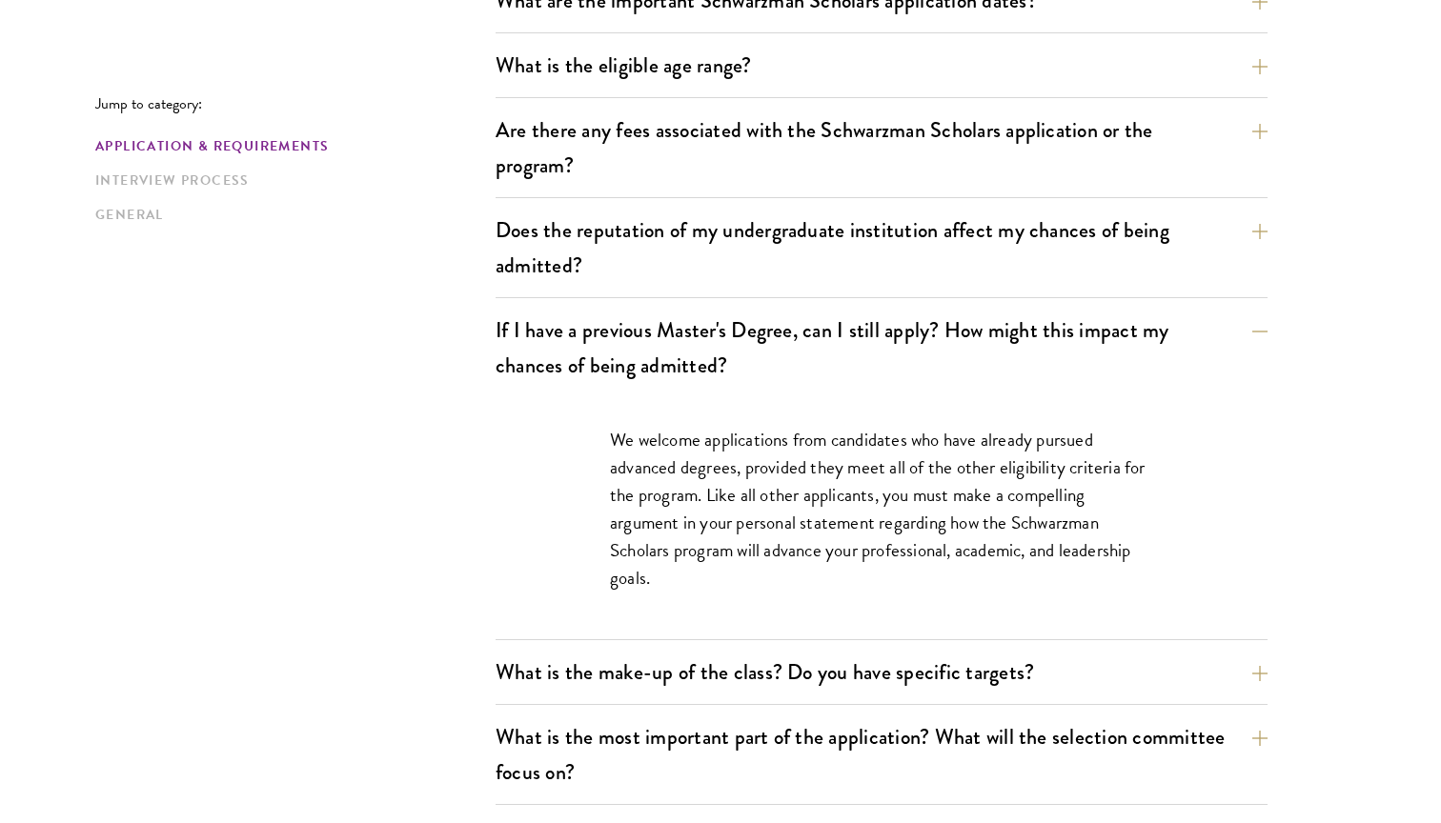
click at [986, 444] on p "We welcome applications from candidates who have already pursued advanced degre…" at bounding box center [881, 509] width 543 height 166
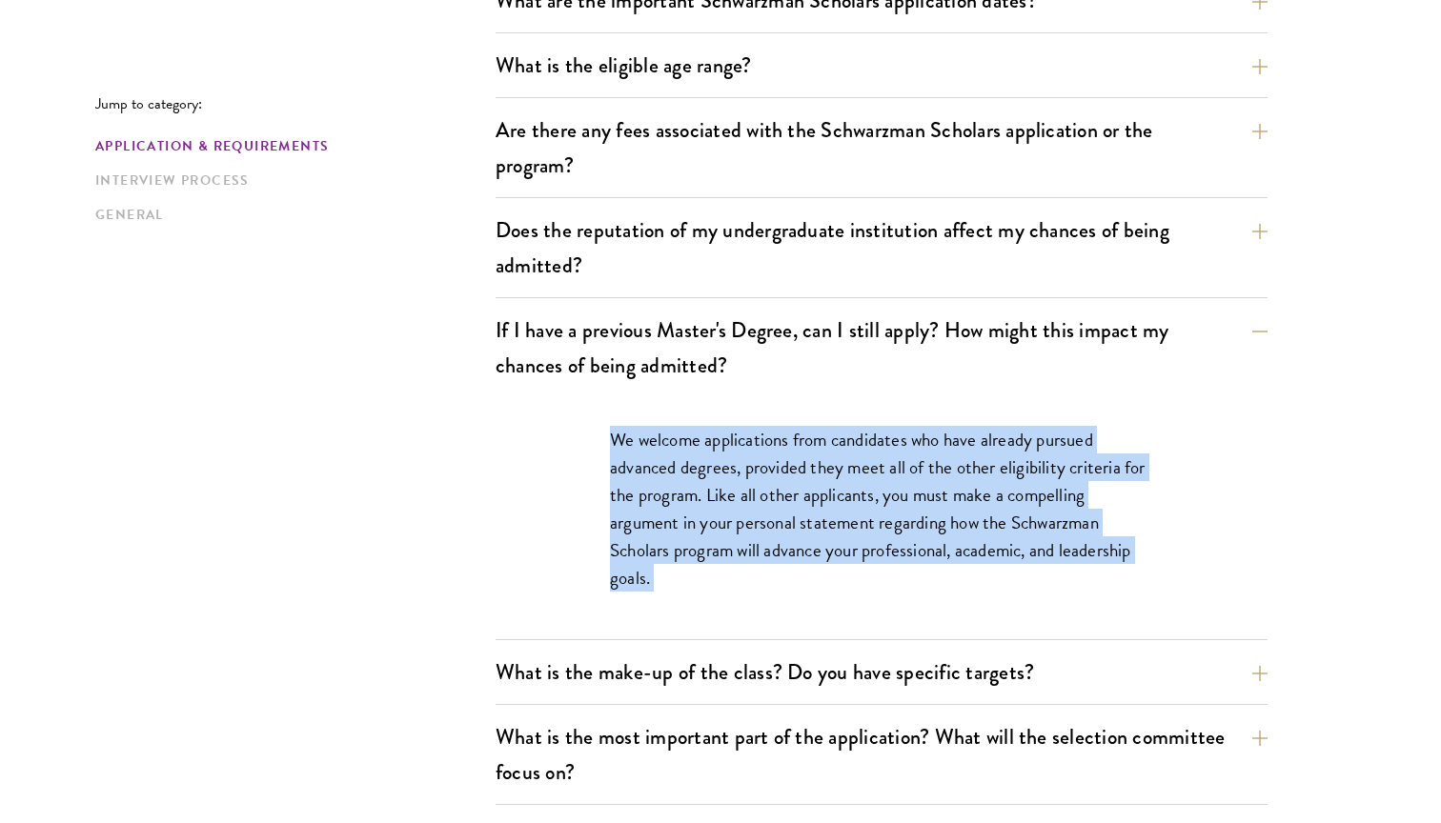
click at [986, 444] on p "We welcome applications from candidates who have already pursued advanced degre…" at bounding box center [881, 509] width 543 height 166
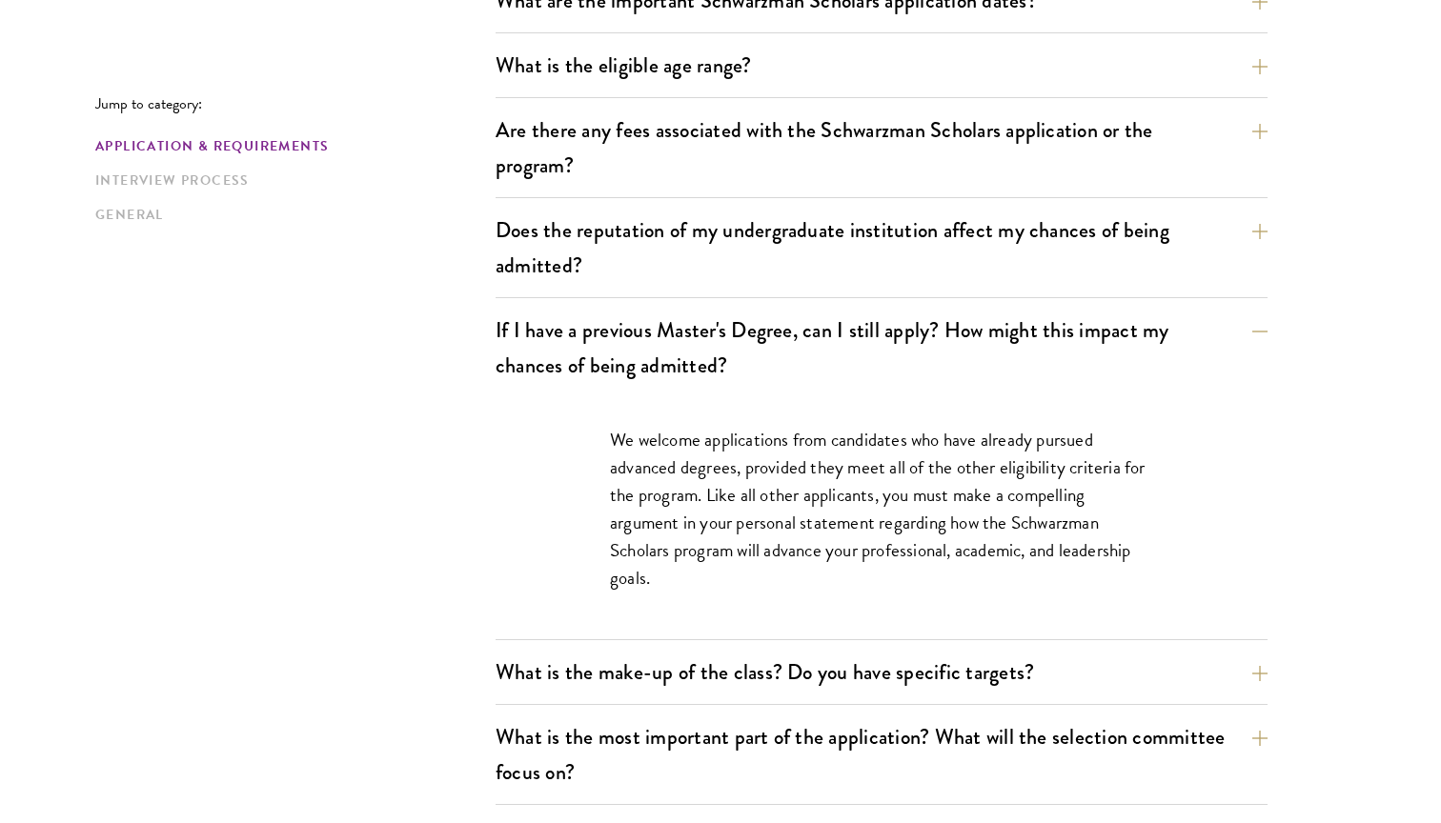
click at [986, 444] on p "We welcome applications from candidates who have already pursued advanced degre…" at bounding box center [881, 509] width 543 height 166
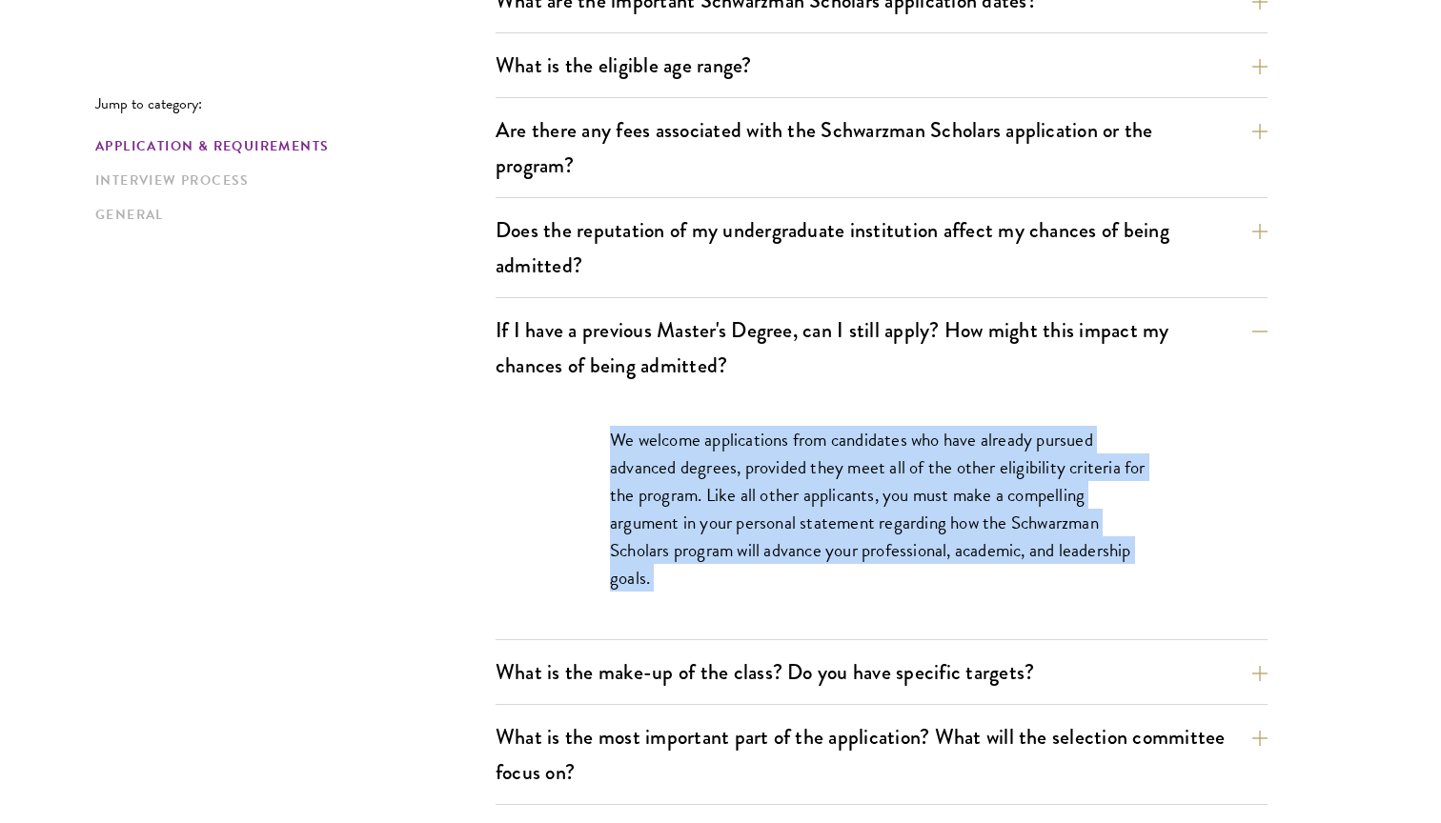
click at [986, 444] on p "We welcome applications from candidates who have already pursued advanced degre…" at bounding box center [881, 509] width 543 height 166
click at [945, 490] on p "We welcome applications from candidates who have already pursued advanced degre…" at bounding box center [881, 509] width 543 height 166
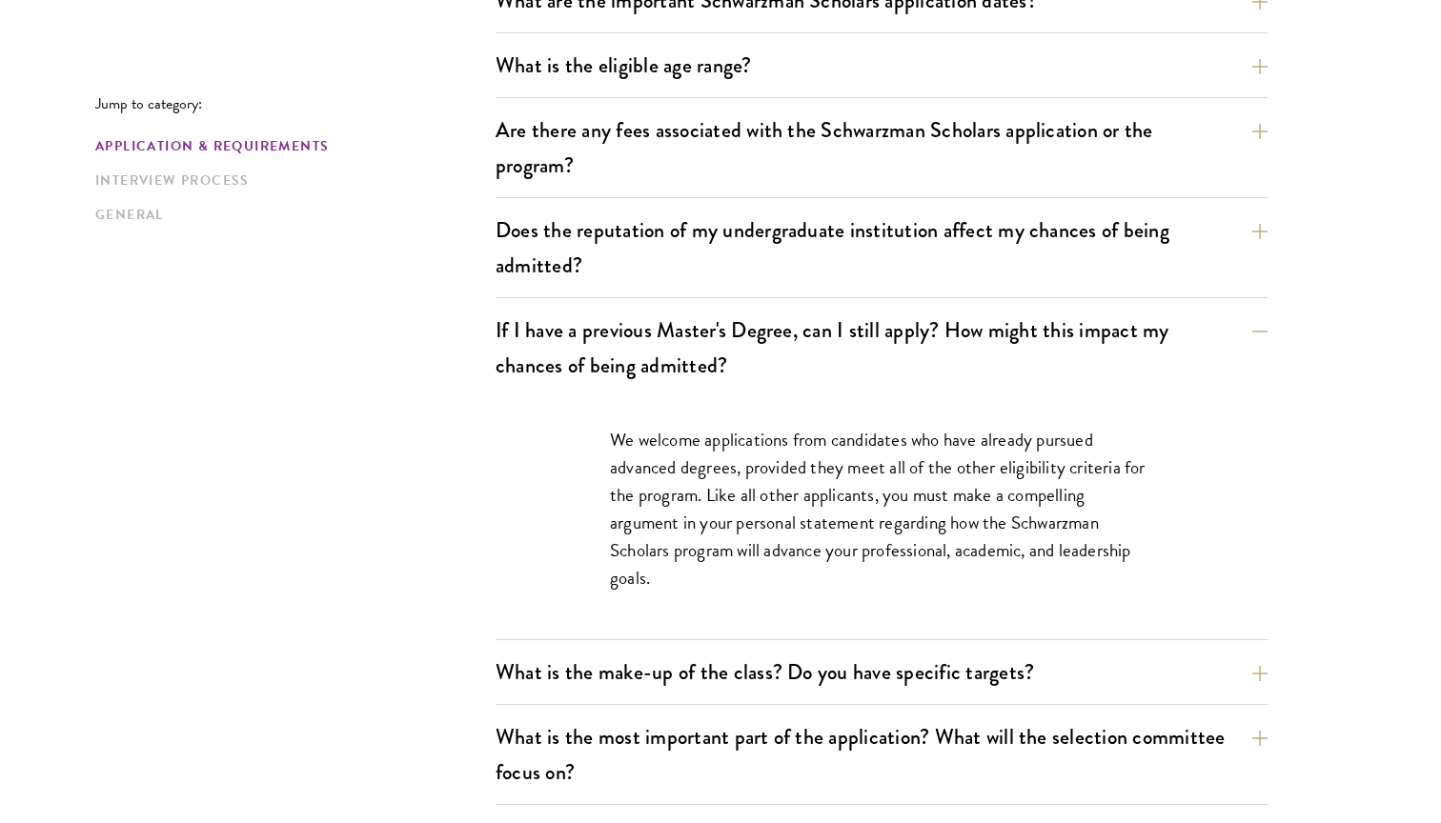
click at [945, 490] on p "We welcome applications from candidates who have already pursued advanced degre…" at bounding box center [881, 509] width 543 height 166
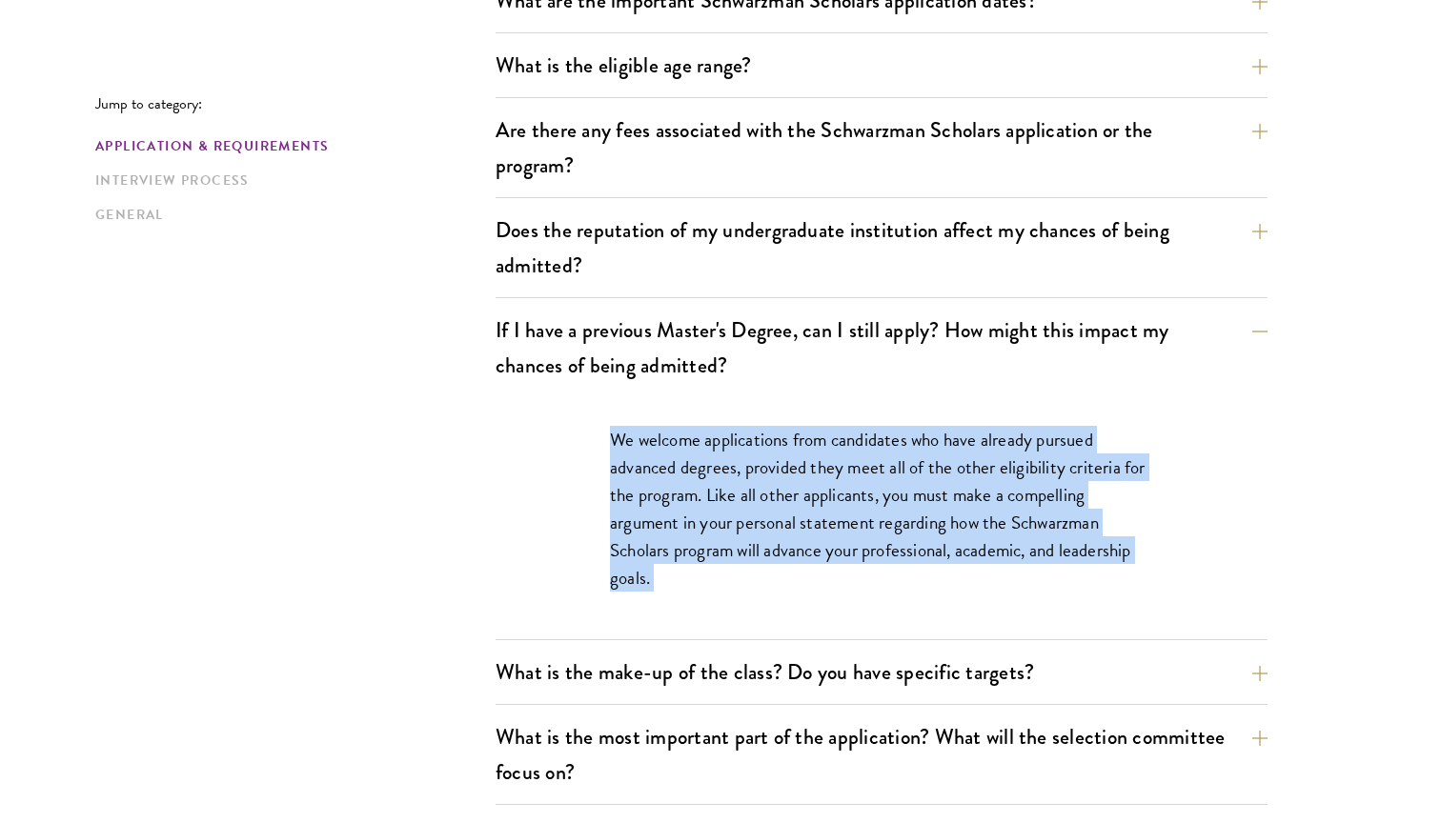
click at [945, 490] on p "We welcome applications from candidates who have already pursued advanced degre…" at bounding box center [881, 509] width 543 height 166
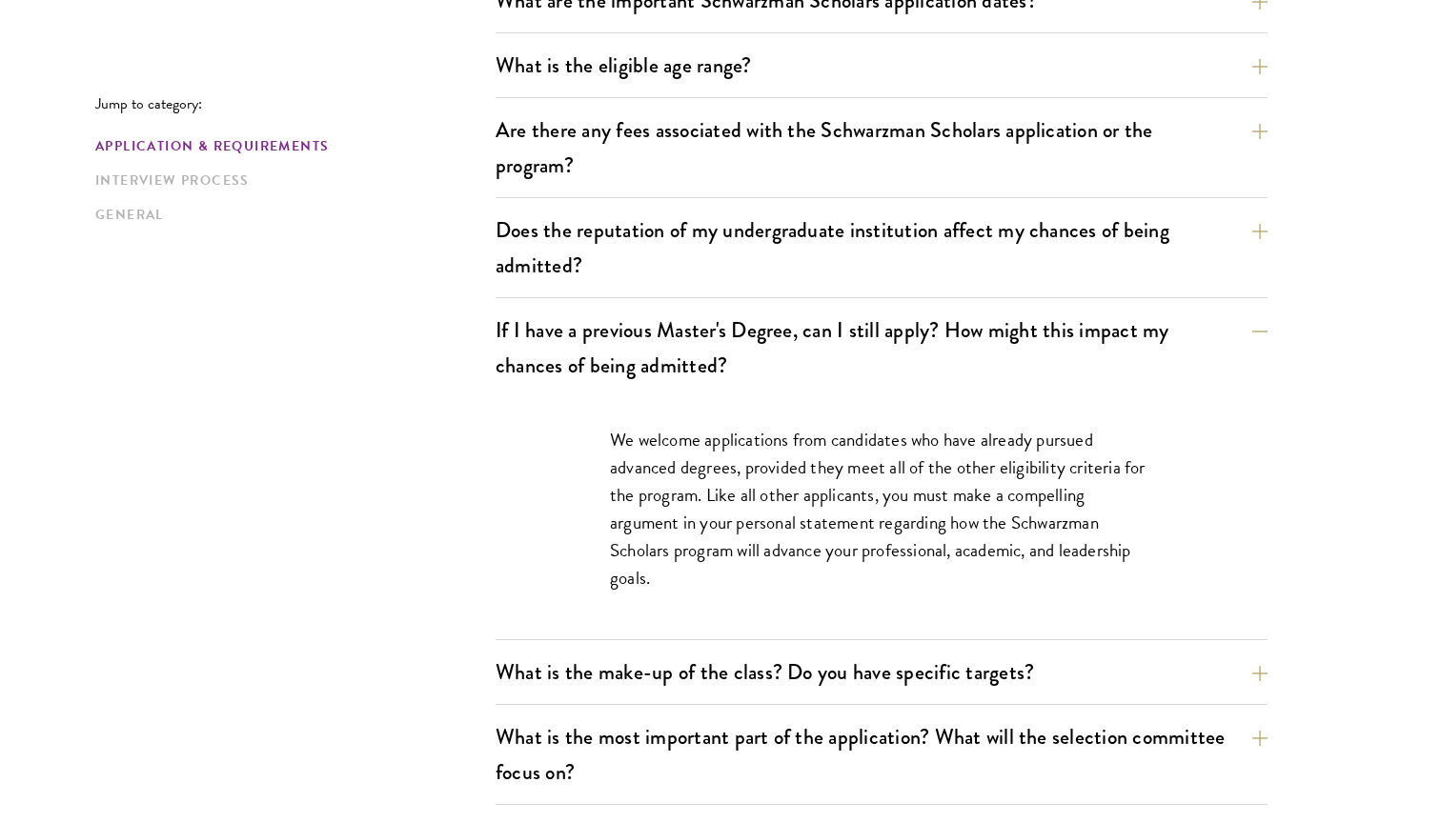
click at [945, 490] on p "We welcome applications from candidates who have already pursued advanced degre…" at bounding box center [881, 509] width 543 height 166
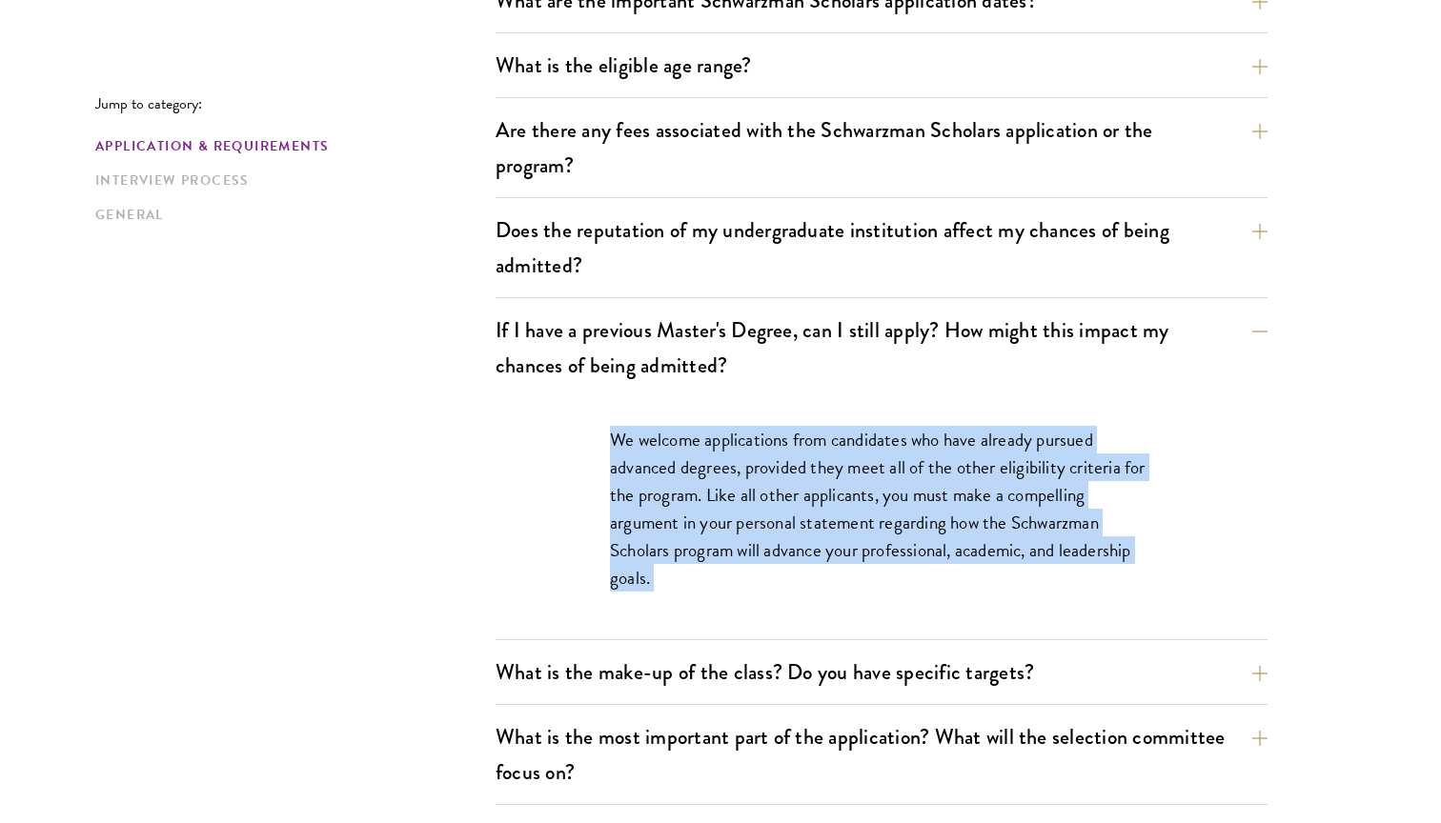
click at [945, 490] on p "We welcome applications from candidates who have already pursued advanced degre…" at bounding box center [881, 509] width 543 height 166
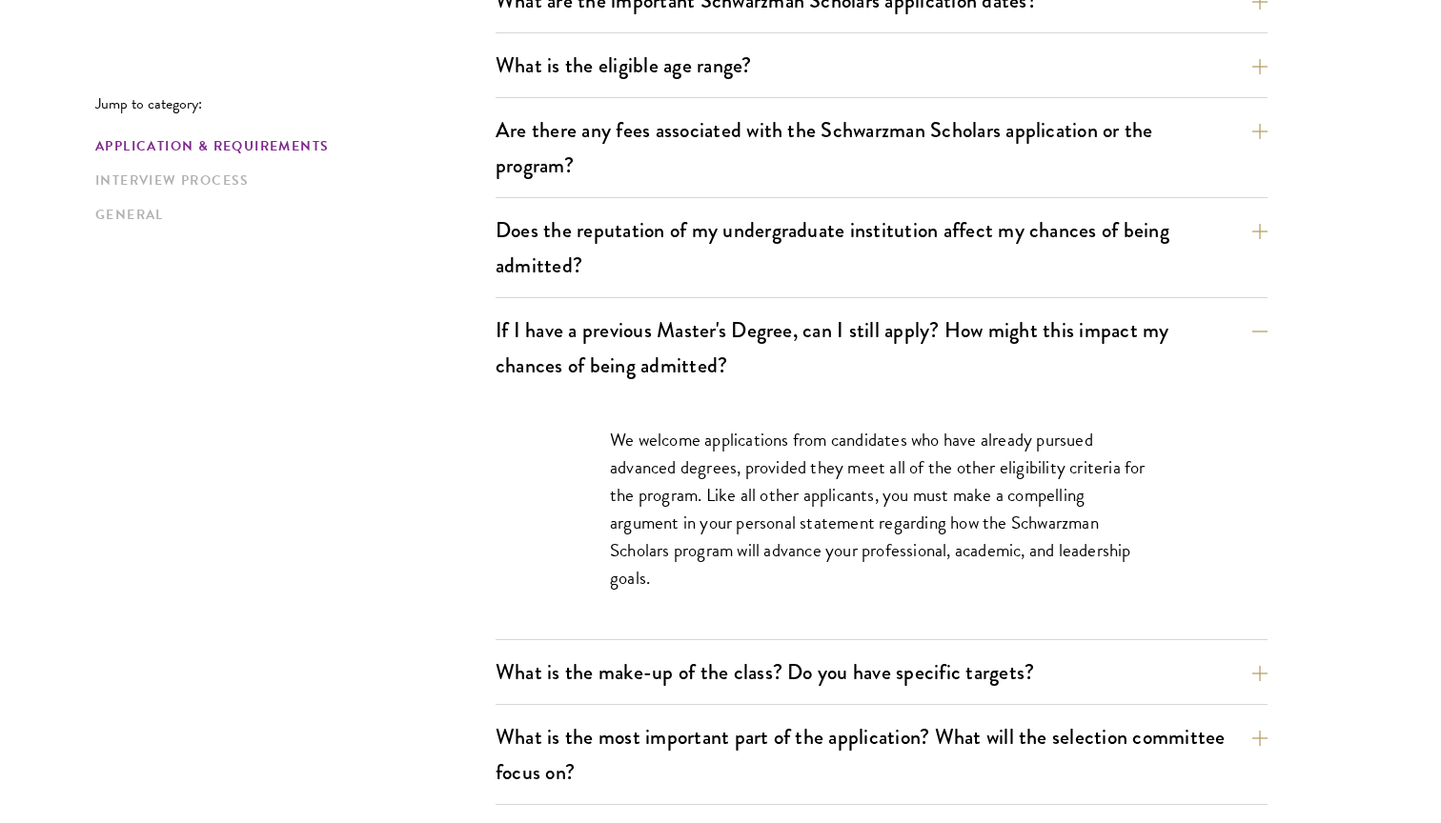
click at [945, 490] on p "We welcome applications from candidates who have already pursued advanced degre…" at bounding box center [881, 509] width 543 height 166
click at [938, 518] on p "We welcome applications from candidates who have already pursued advanced degre…" at bounding box center [881, 509] width 543 height 166
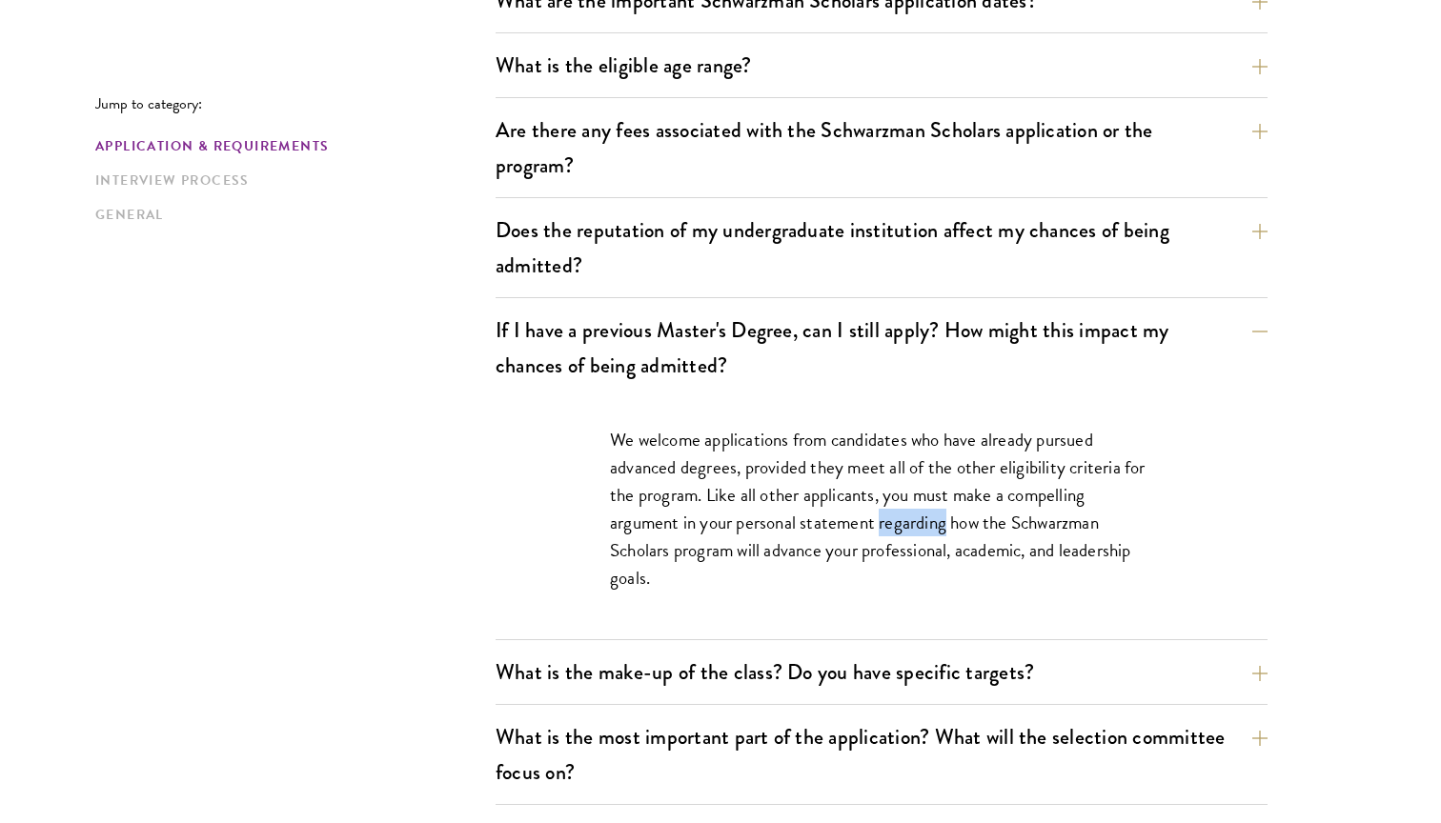
click at [938, 518] on p "We welcome applications from candidates who have already pursued advanced degre…" at bounding box center [881, 509] width 543 height 166
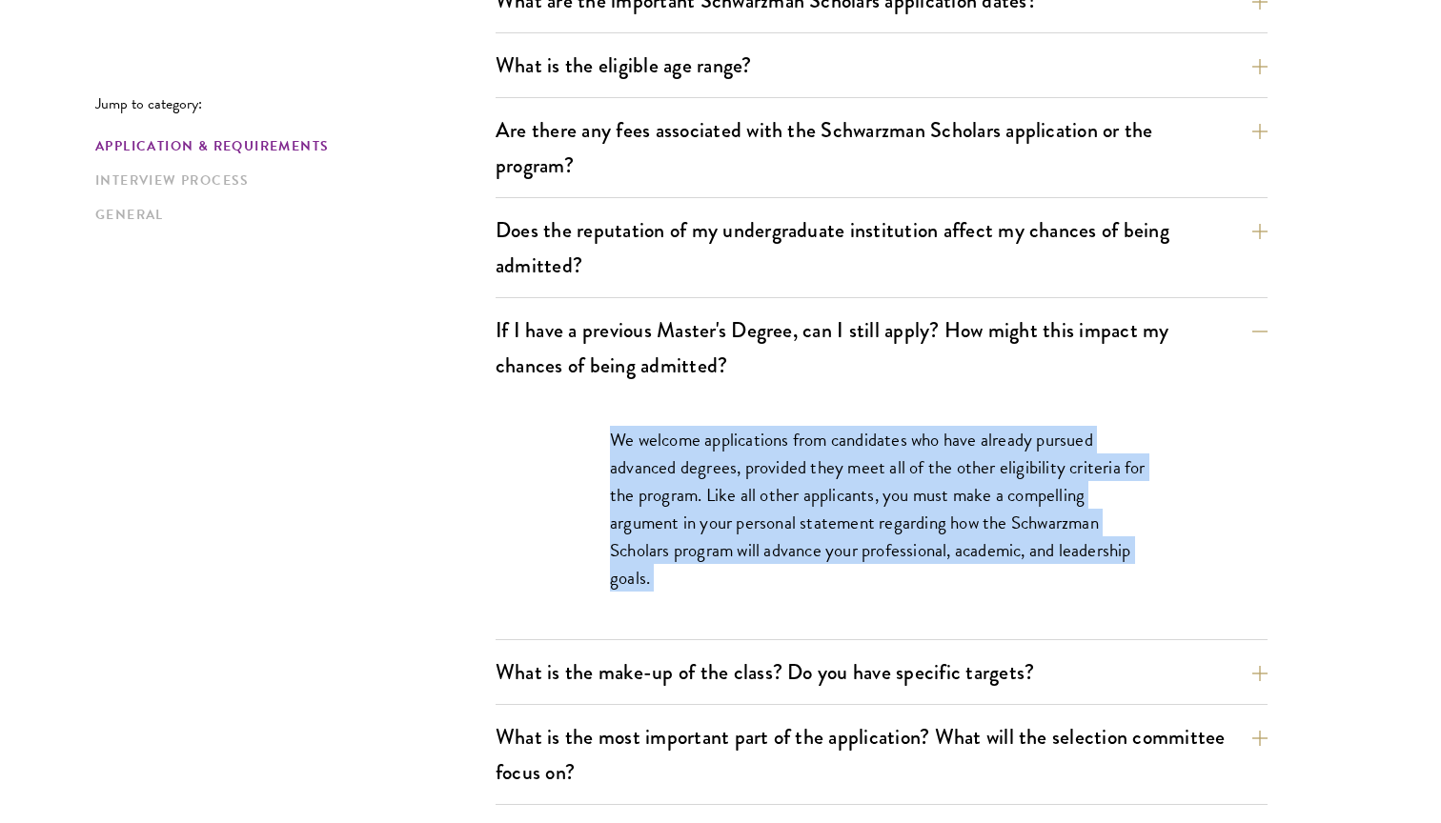
click at [938, 518] on p "We welcome applications from candidates who have already pursued advanced degre…" at bounding box center [881, 509] width 543 height 166
click at [966, 505] on p "We welcome applications from candidates who have already pursued advanced degre…" at bounding box center [881, 509] width 543 height 166
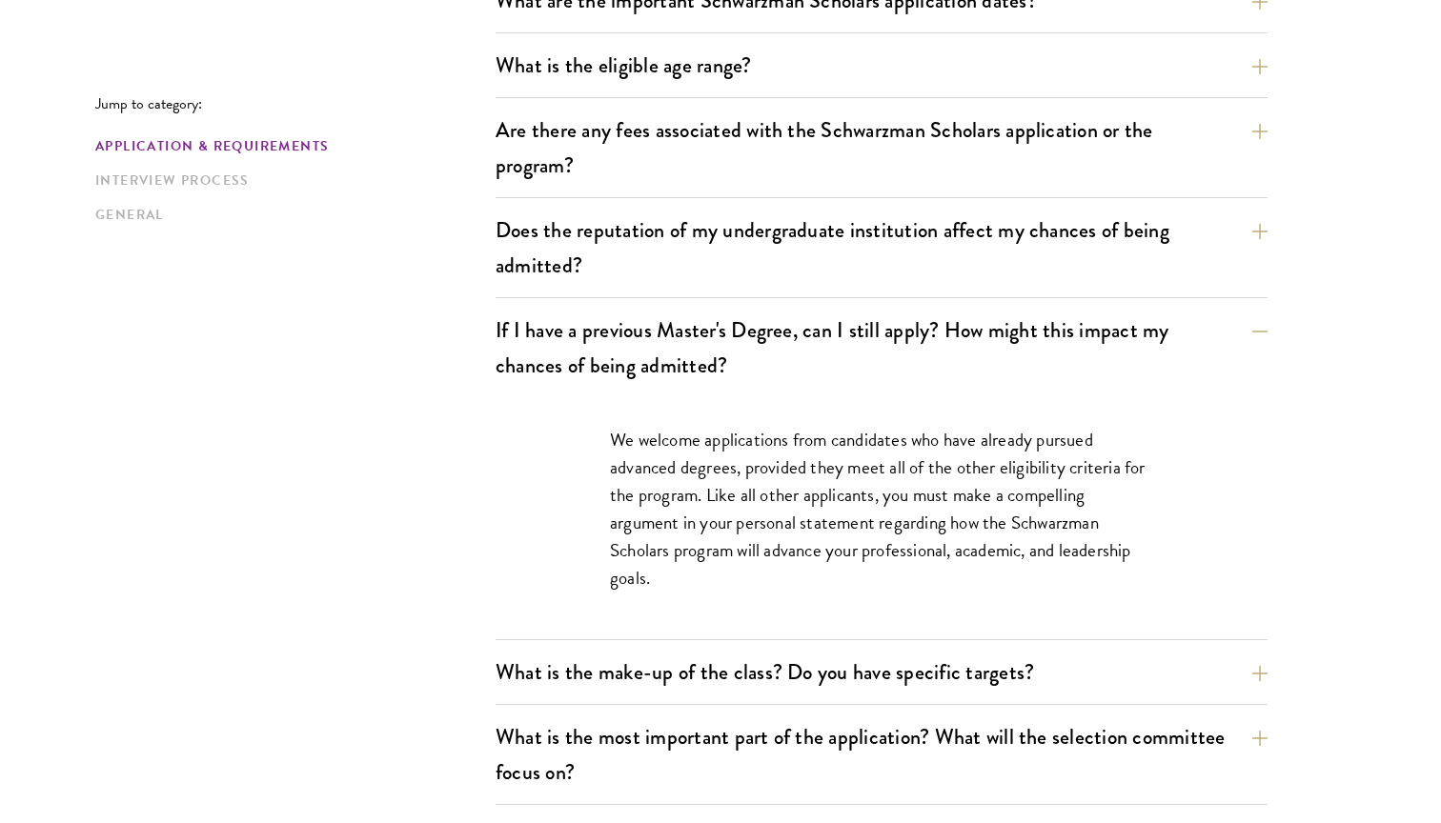
click at [966, 505] on p "We welcome applications from candidates who have already pursued advanced degre…" at bounding box center [881, 509] width 543 height 166
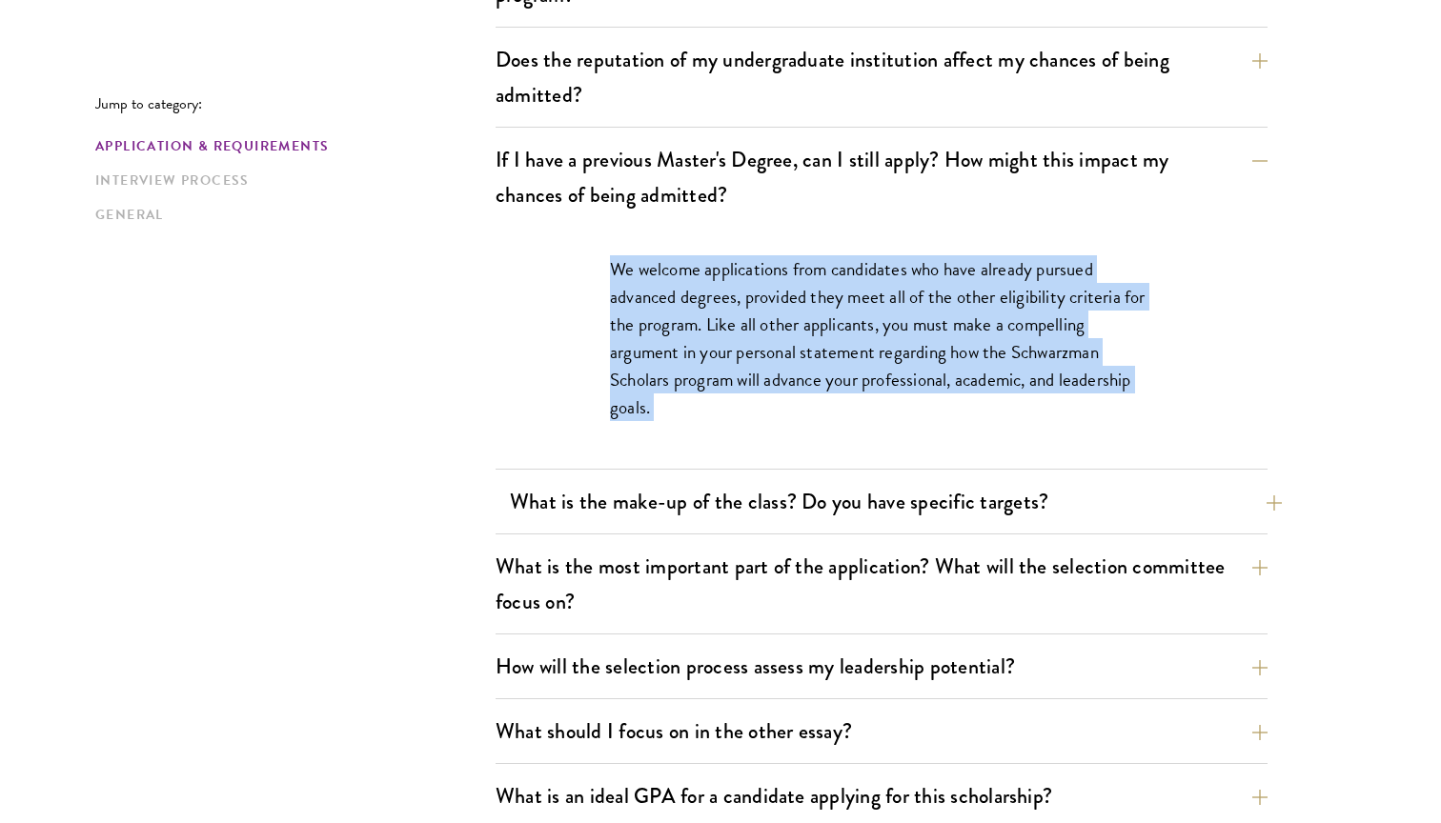
scroll to position [854, 0]
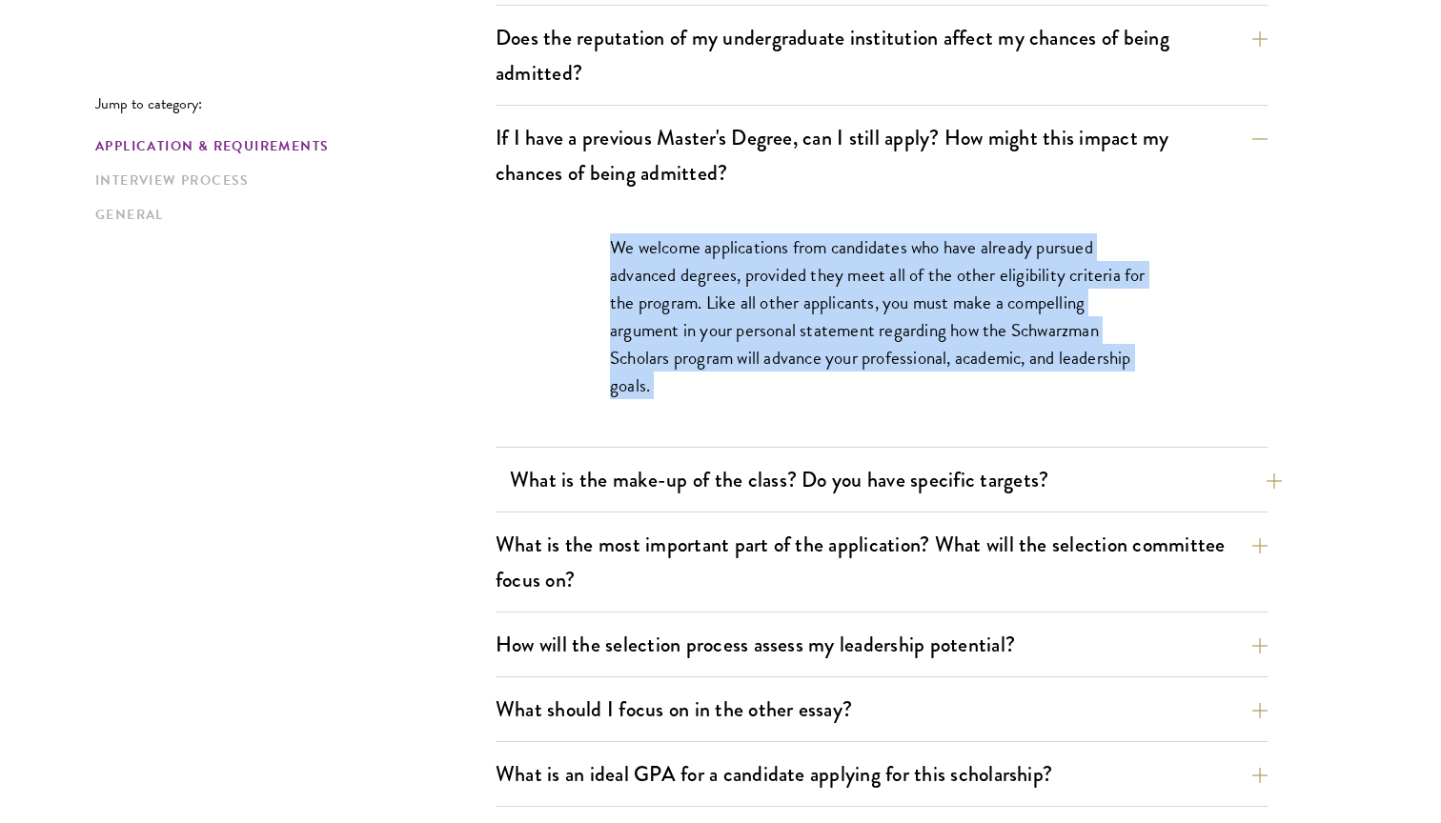
click at [958, 480] on button "What is the make-up of the class? Do you have specific targets?" at bounding box center [896, 479] width 772 height 43
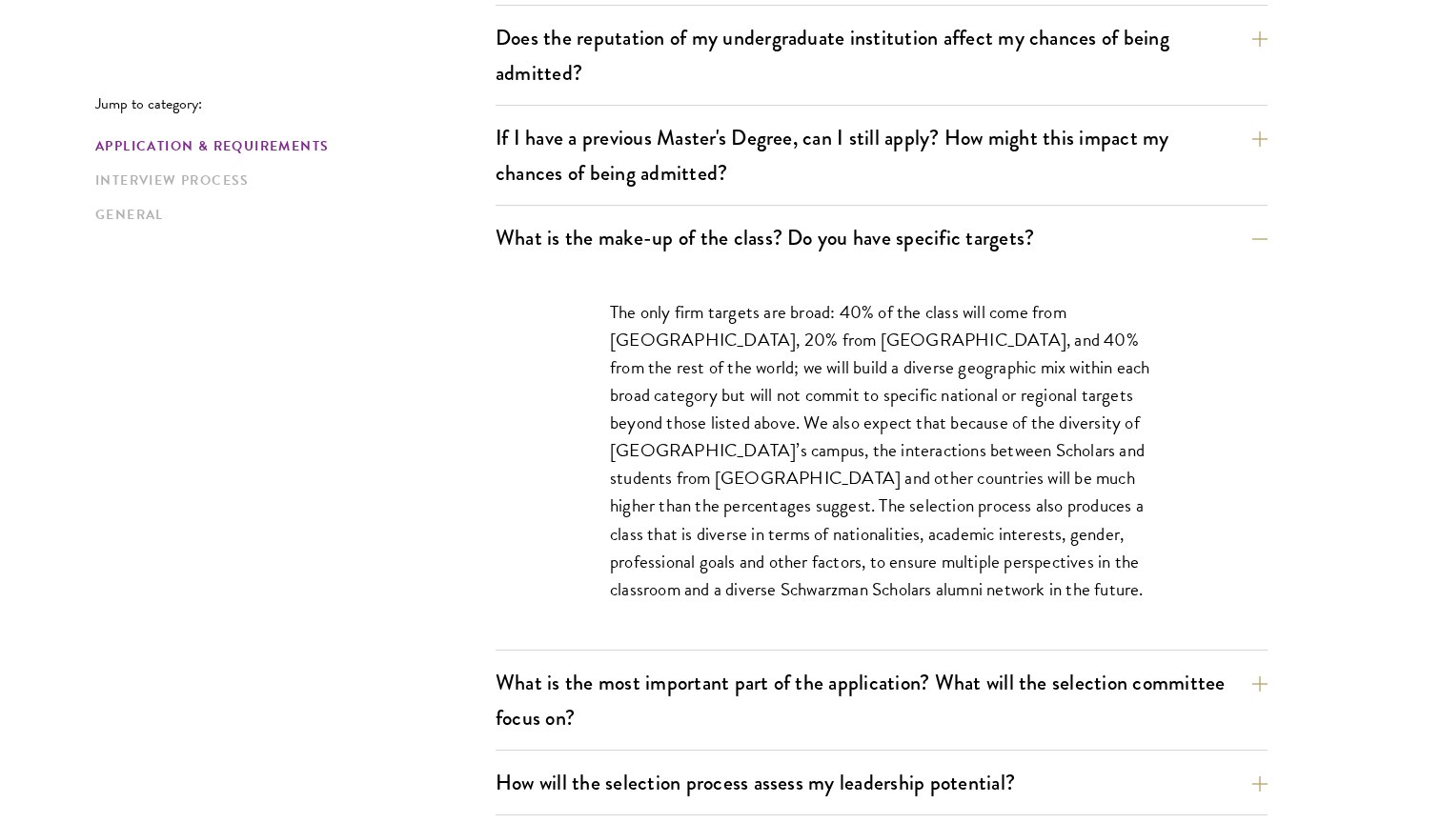
click at [947, 486] on p "The only firm targets are broad: 40% of the class will come from the United Sta…" at bounding box center [881, 450] width 543 height 305
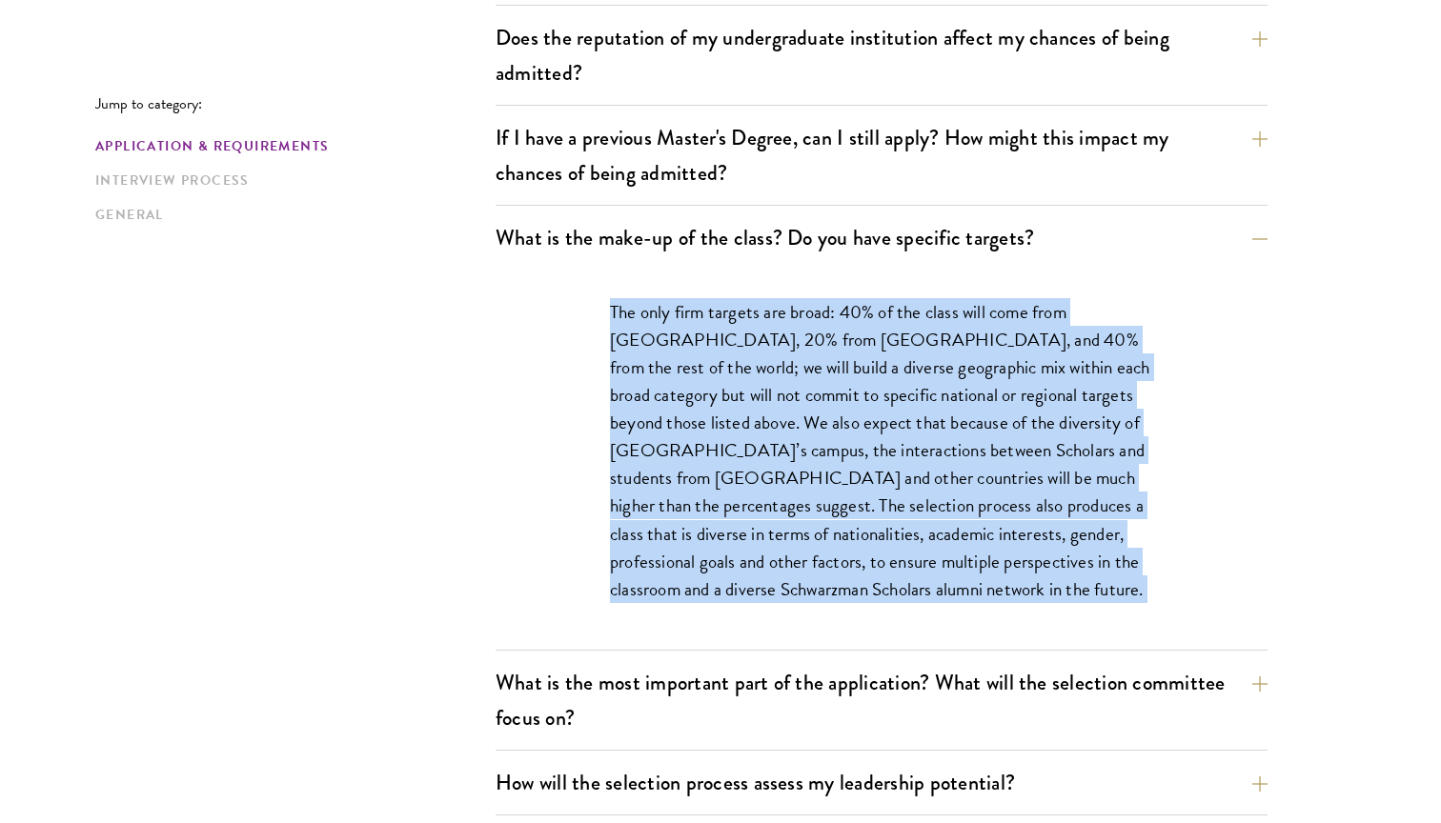
click at [947, 486] on p "The only firm targets are broad: 40% of the class will come from the United Sta…" at bounding box center [881, 450] width 543 height 305
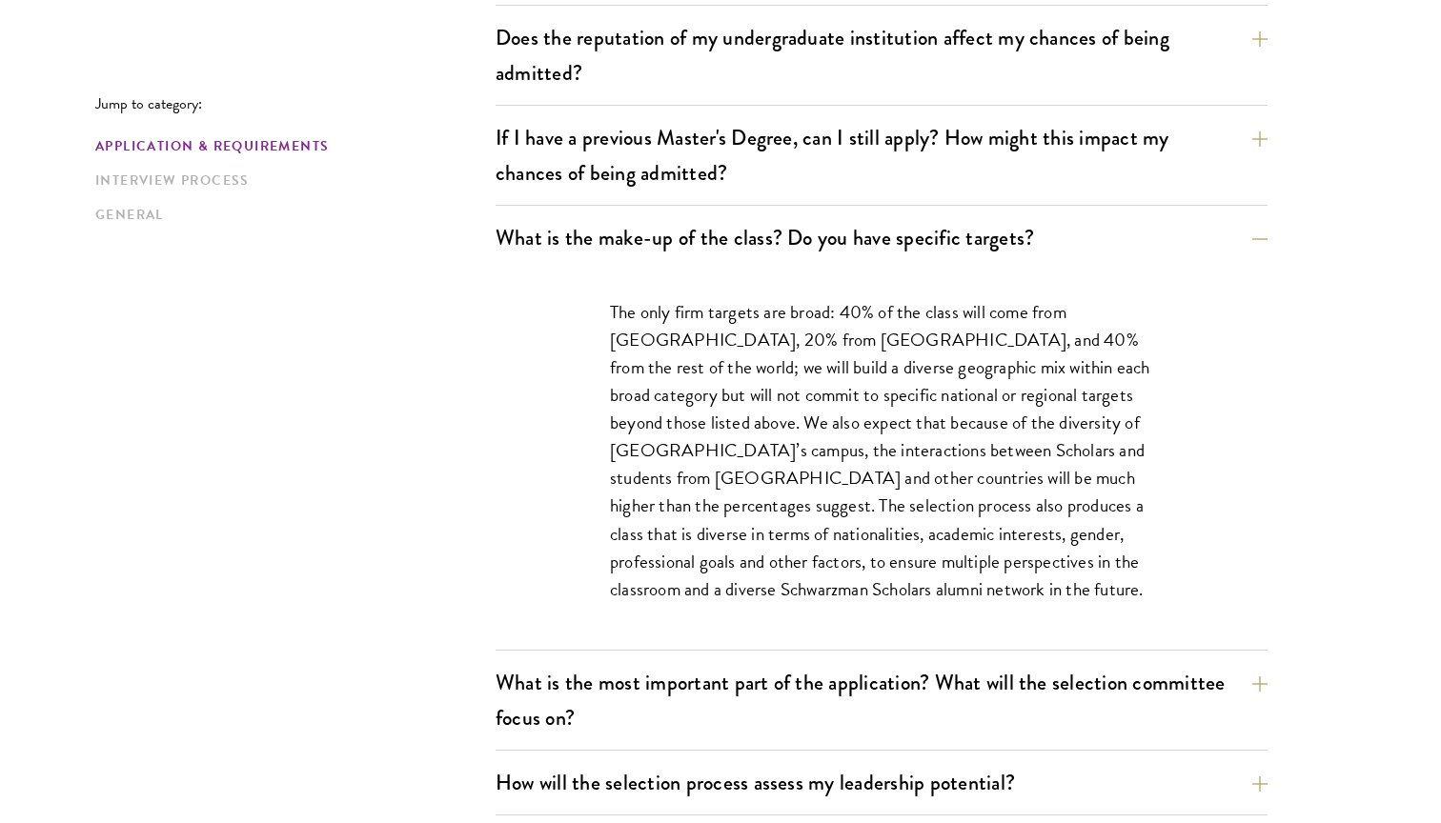
click at [947, 486] on p "The only firm targets are broad: 40% of the class will come from the United Sta…" at bounding box center [881, 450] width 543 height 305
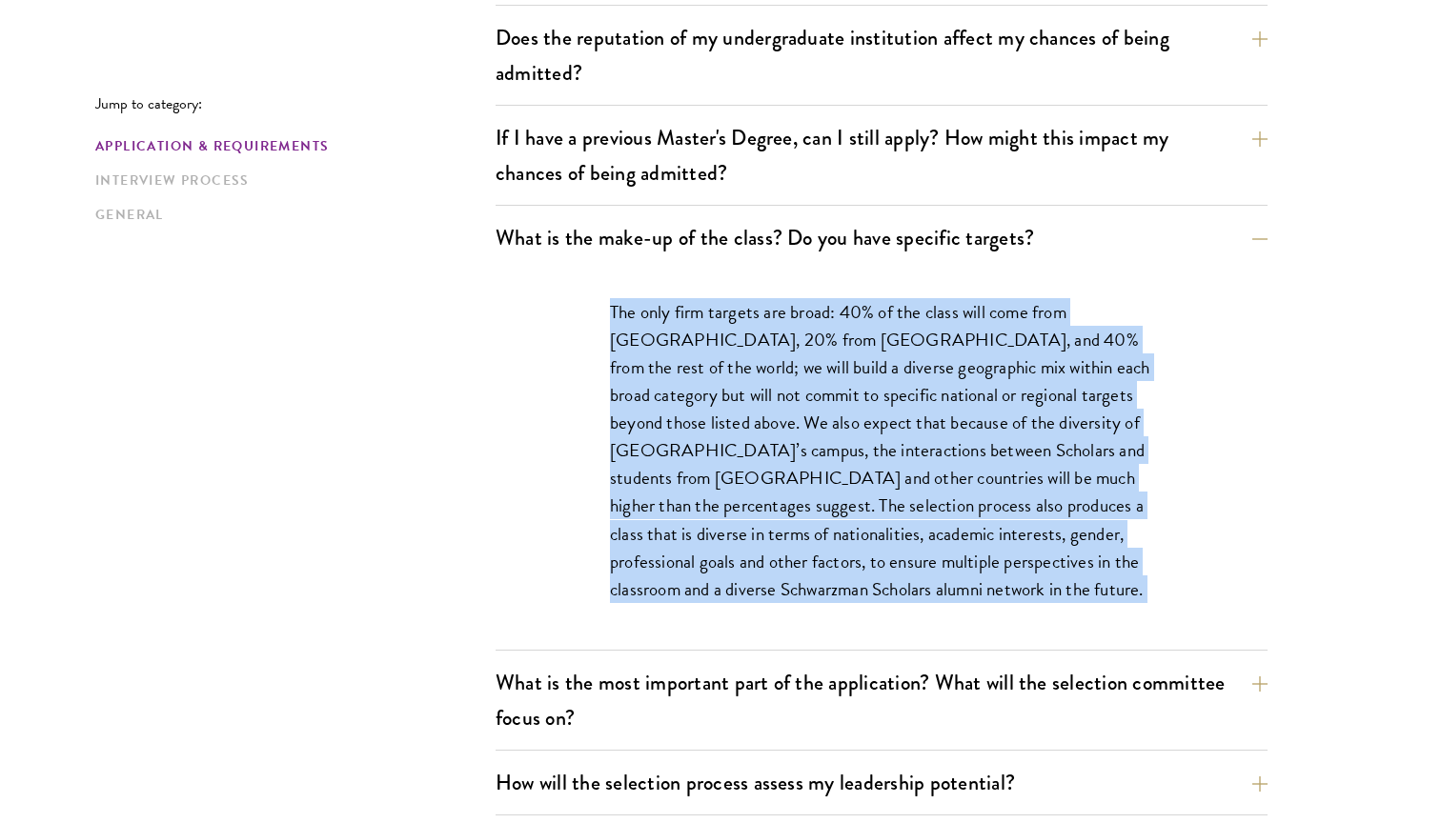
click at [947, 486] on p "The only firm targets are broad: 40% of the class will come from the United Sta…" at bounding box center [881, 450] width 543 height 305
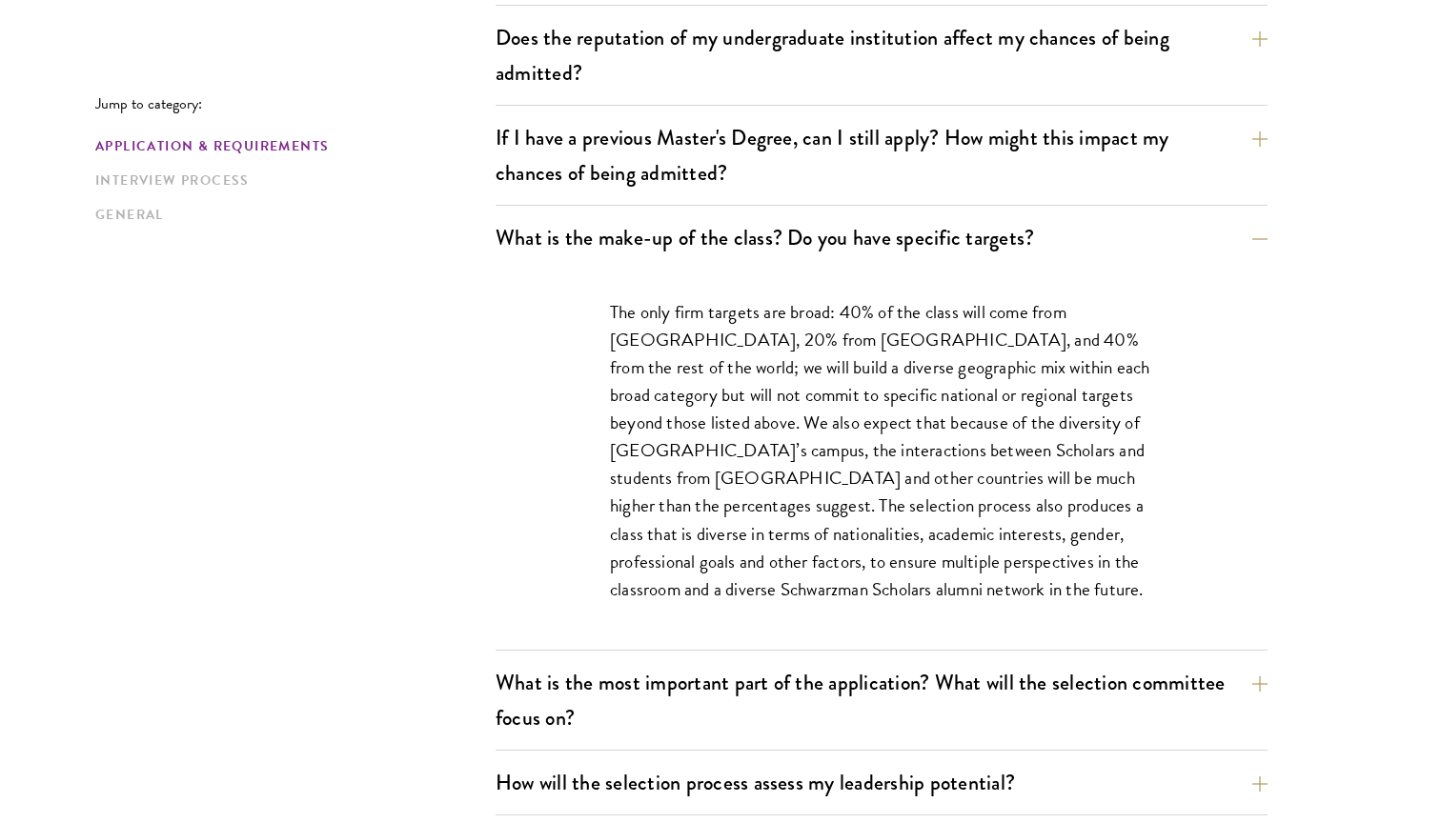
click at [947, 486] on p "The only firm targets are broad: 40% of the class will come from the United Sta…" at bounding box center [881, 450] width 543 height 305
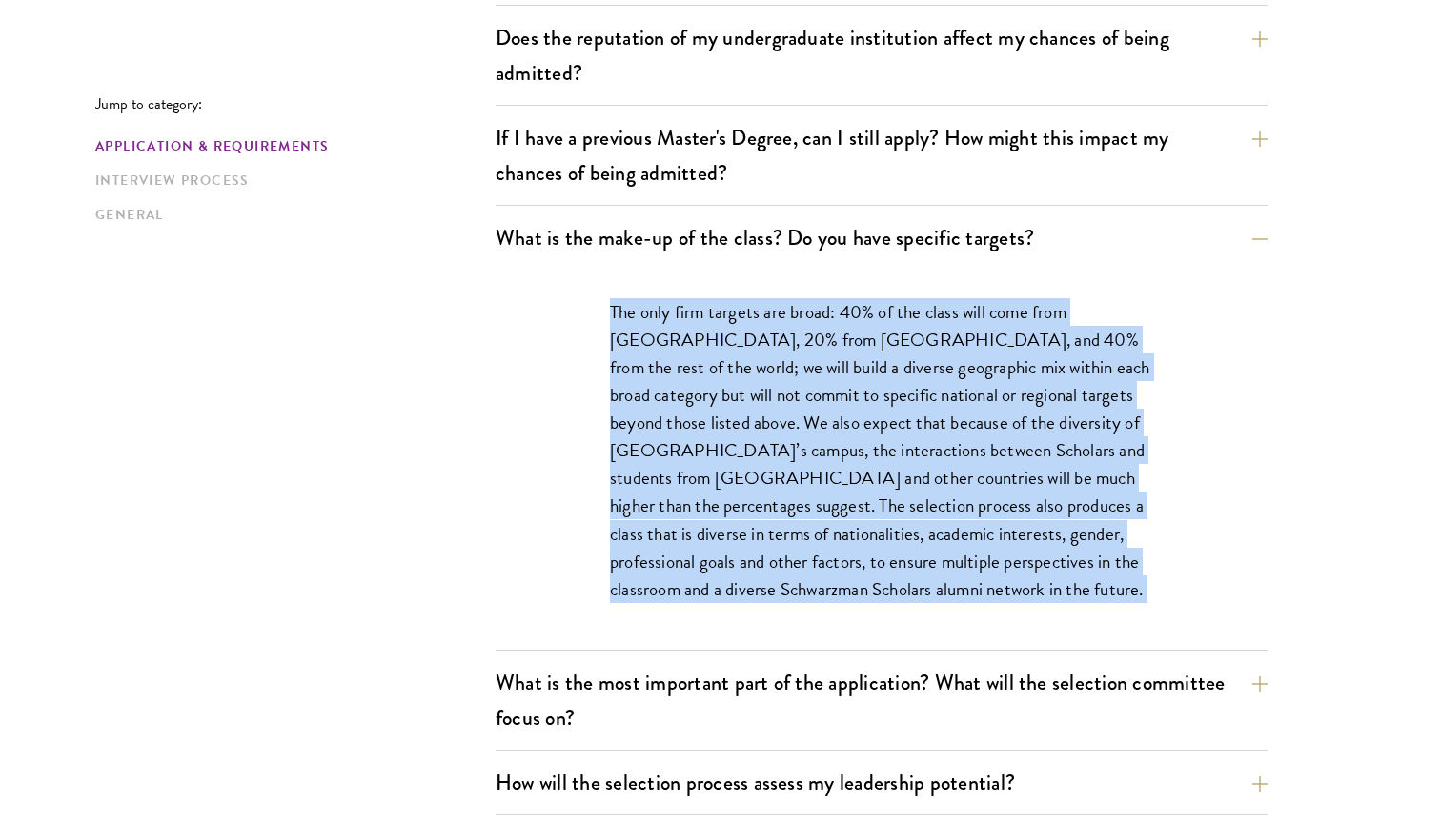
click at [947, 486] on p "The only firm targets are broad: 40% of the class will come from the United Sta…" at bounding box center [881, 450] width 543 height 305
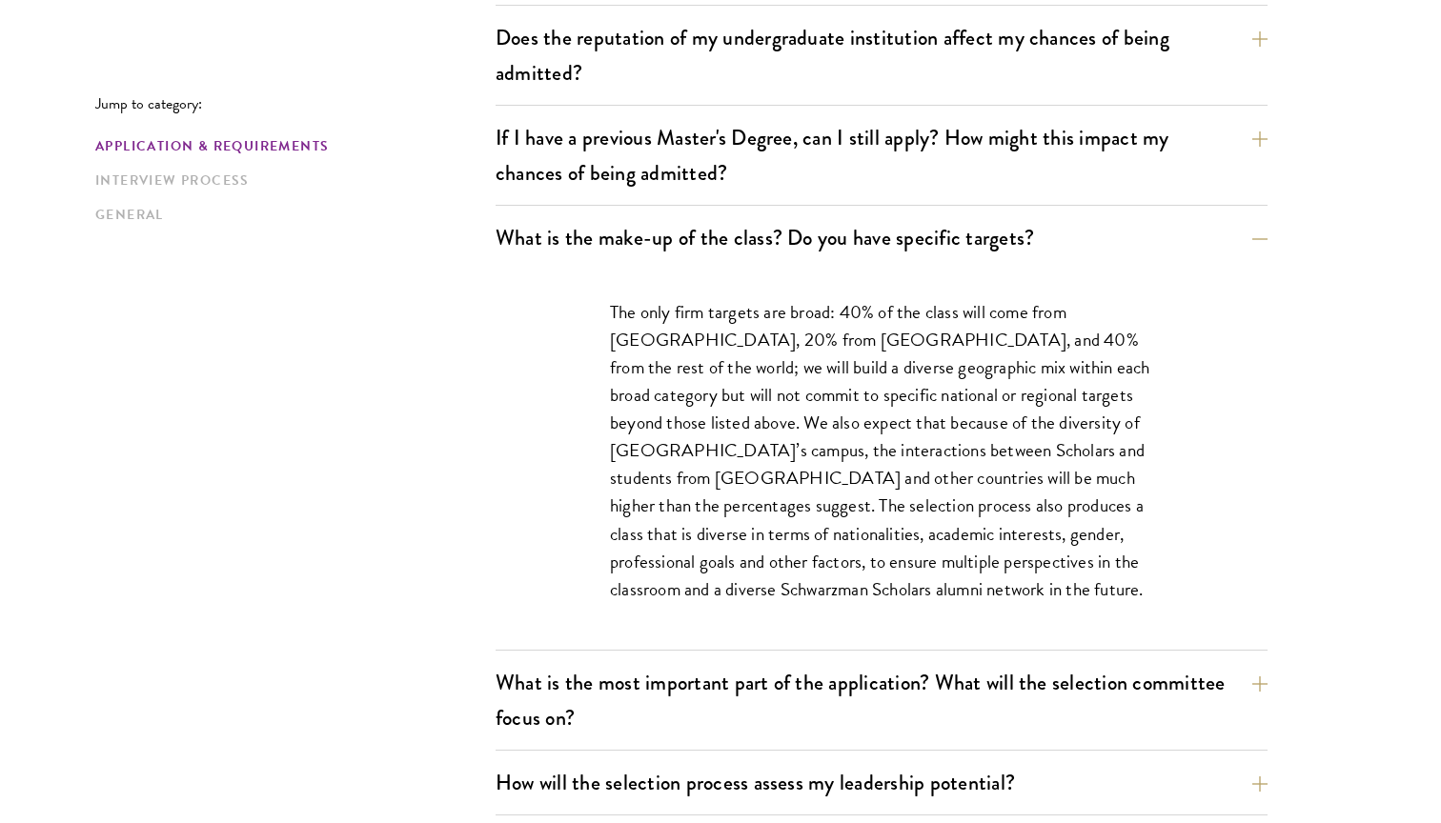
click at [947, 486] on p "The only firm targets are broad: 40% of the class will come from the United Sta…" at bounding box center [881, 450] width 543 height 305
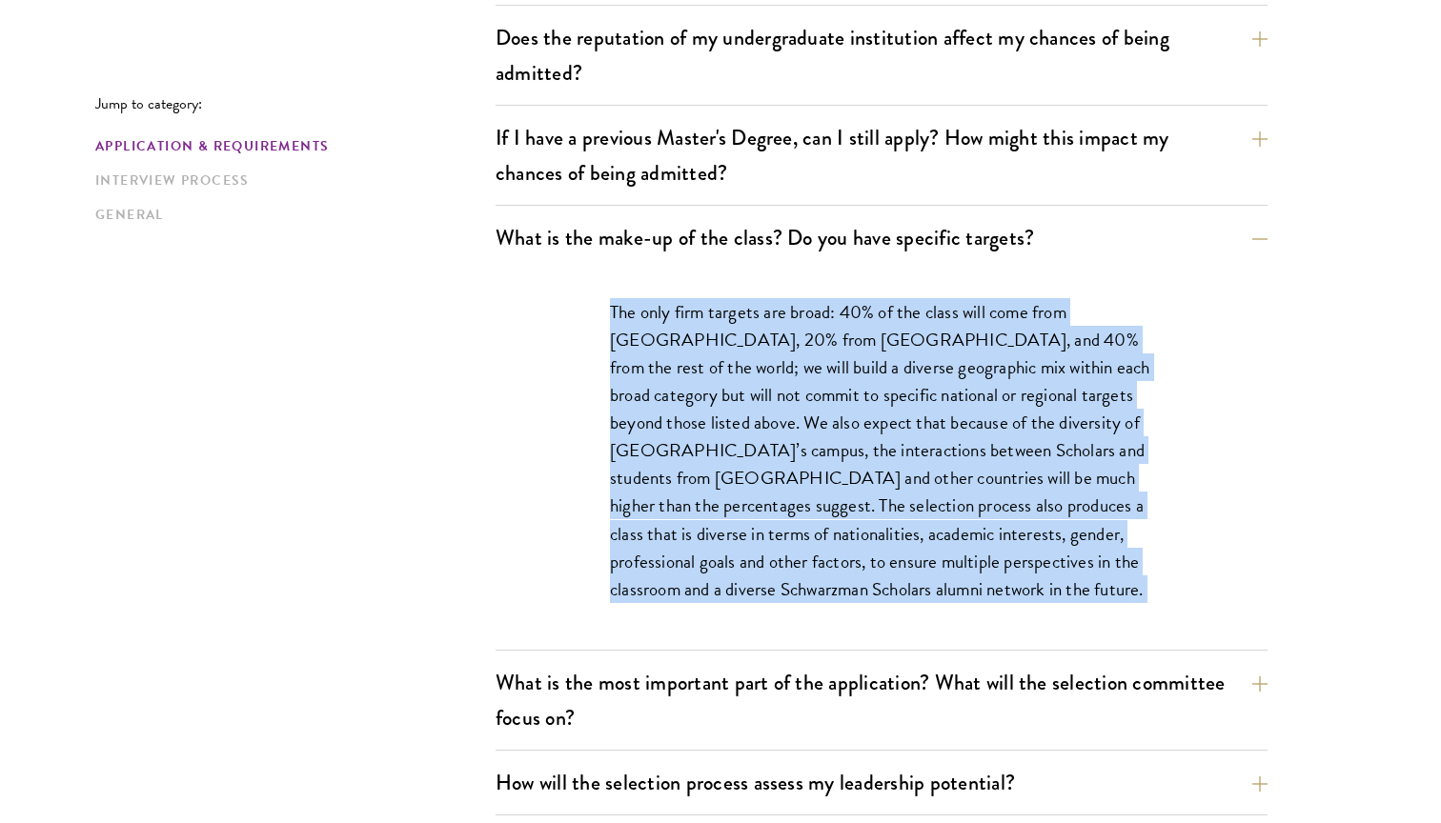
click at [947, 486] on p "The only firm targets are broad: 40% of the class will come from the United Sta…" at bounding box center [881, 450] width 543 height 305
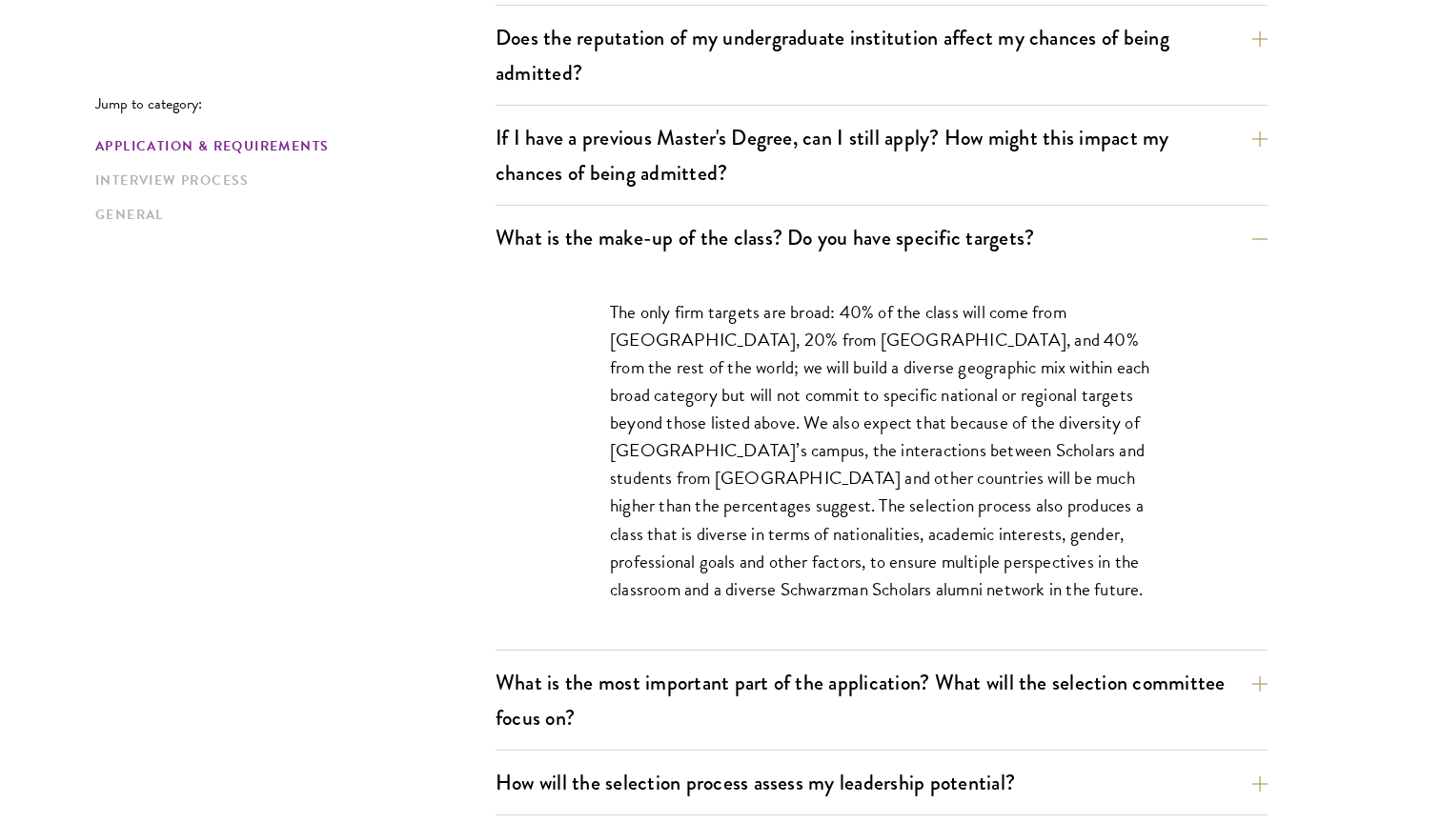
click at [947, 486] on p "The only firm targets are broad: 40% of the class will come from the United Sta…" at bounding box center [881, 450] width 543 height 305
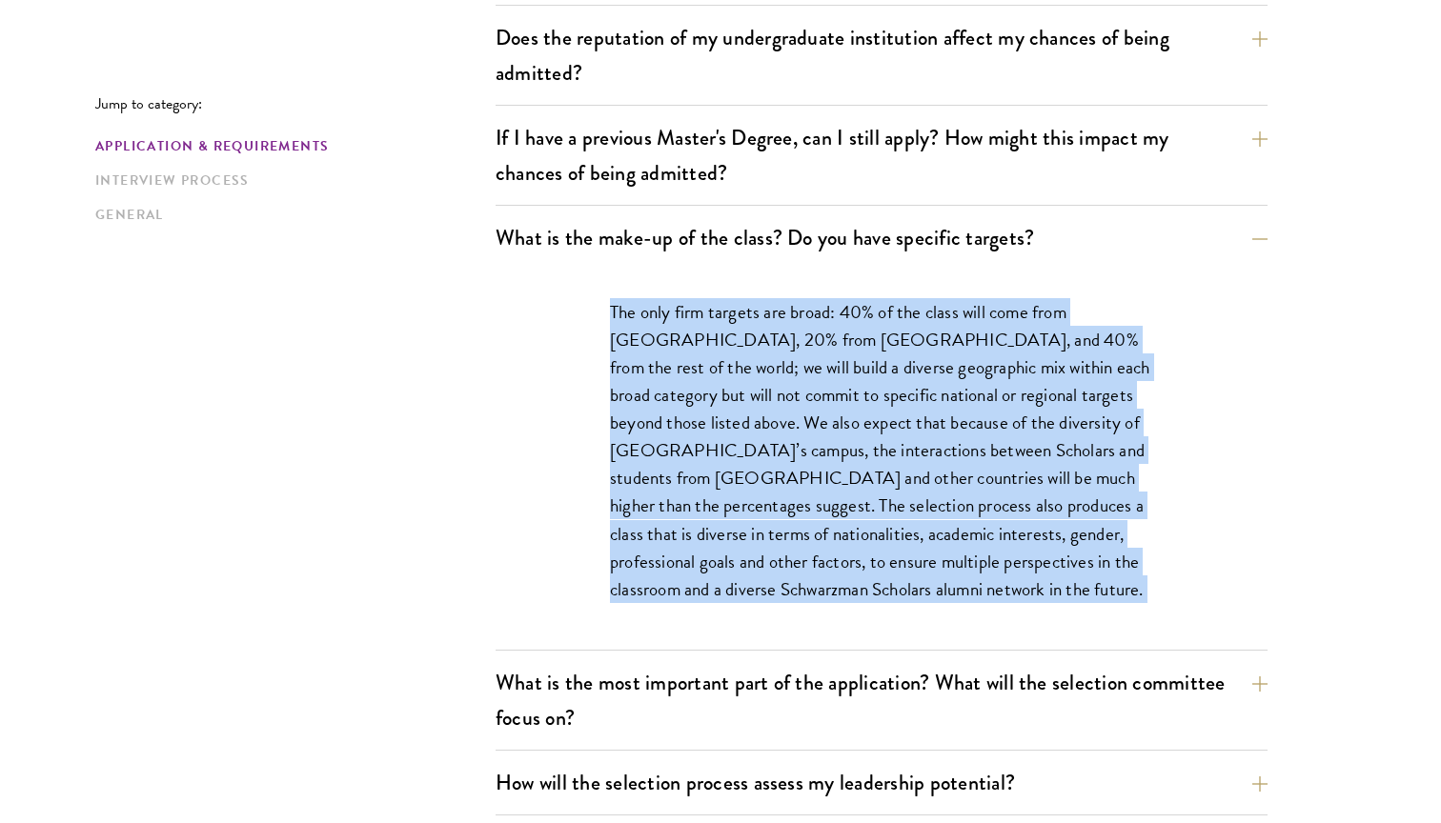
click at [947, 486] on p "The only firm targets are broad: 40% of the class will come from the United Sta…" at bounding box center [881, 450] width 543 height 305
click at [956, 454] on p "The only firm targets are broad: 40% of the class will come from the United Sta…" at bounding box center [881, 450] width 543 height 305
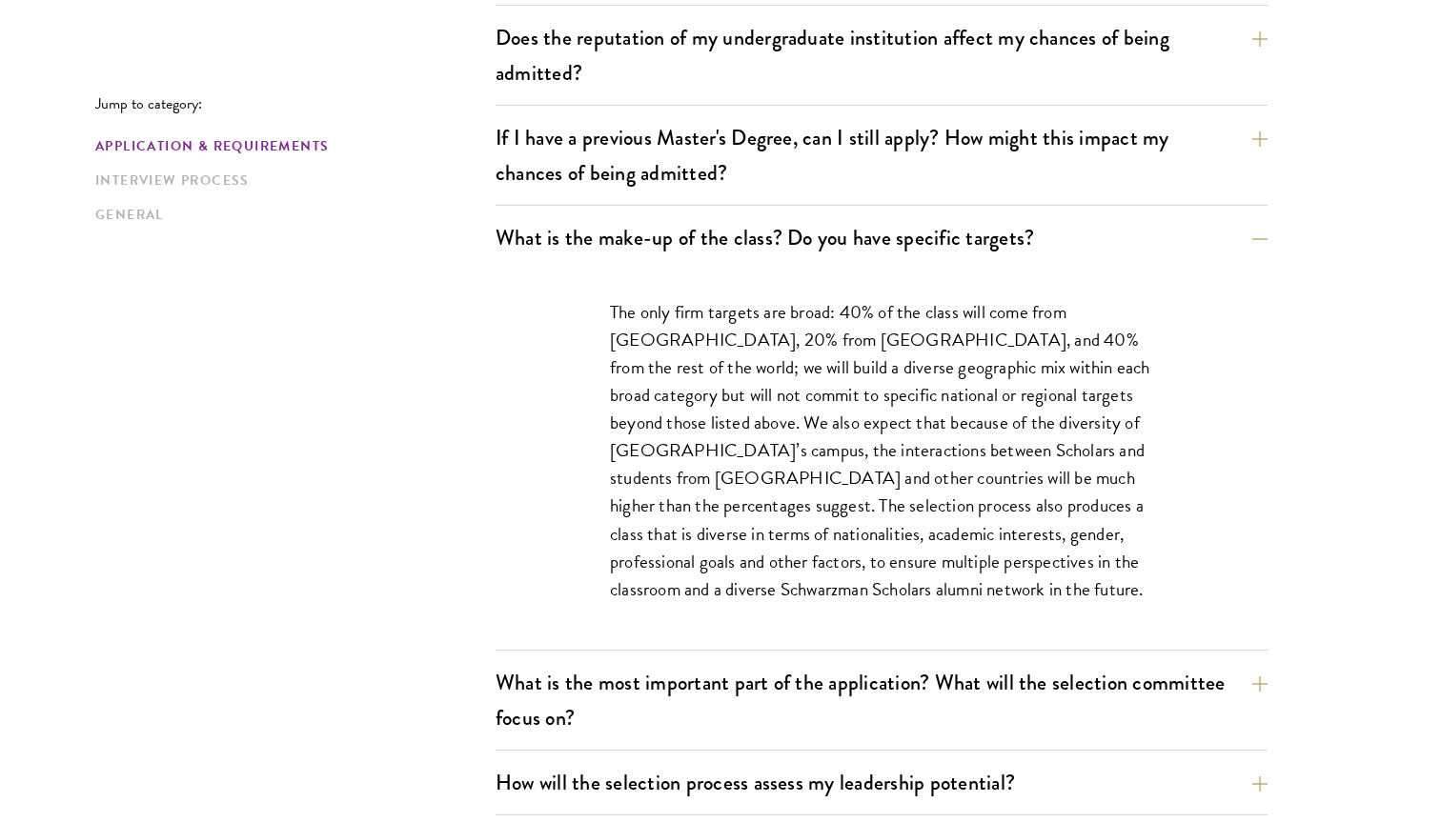
click at [956, 454] on p "The only firm targets are broad: 40% of the class will come from the United Sta…" at bounding box center [881, 450] width 543 height 305
click at [956, 461] on p "The only firm targets are broad: 40% of the class will come from the United Sta…" at bounding box center [881, 450] width 543 height 305
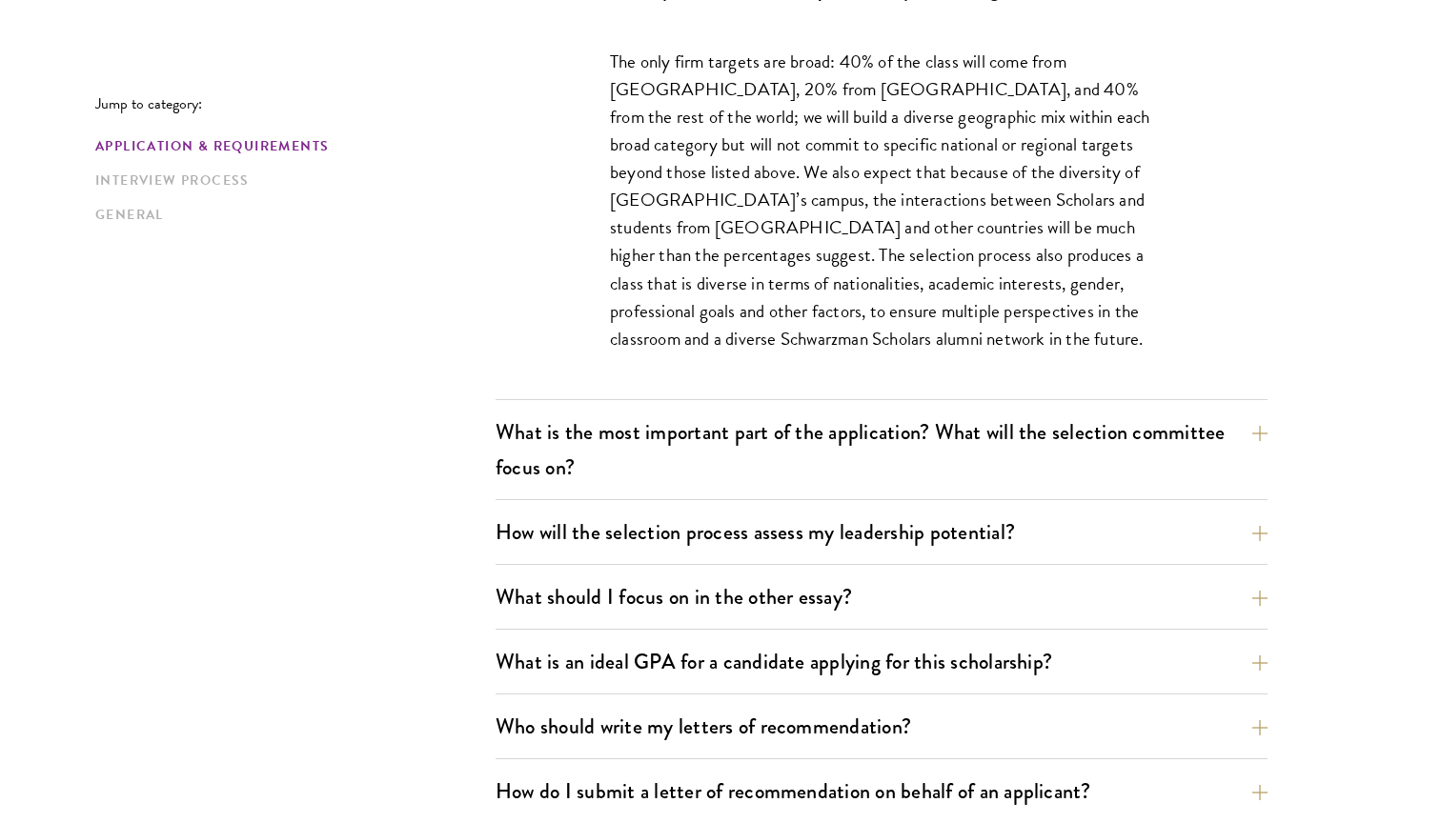
scroll to position [1135, 0]
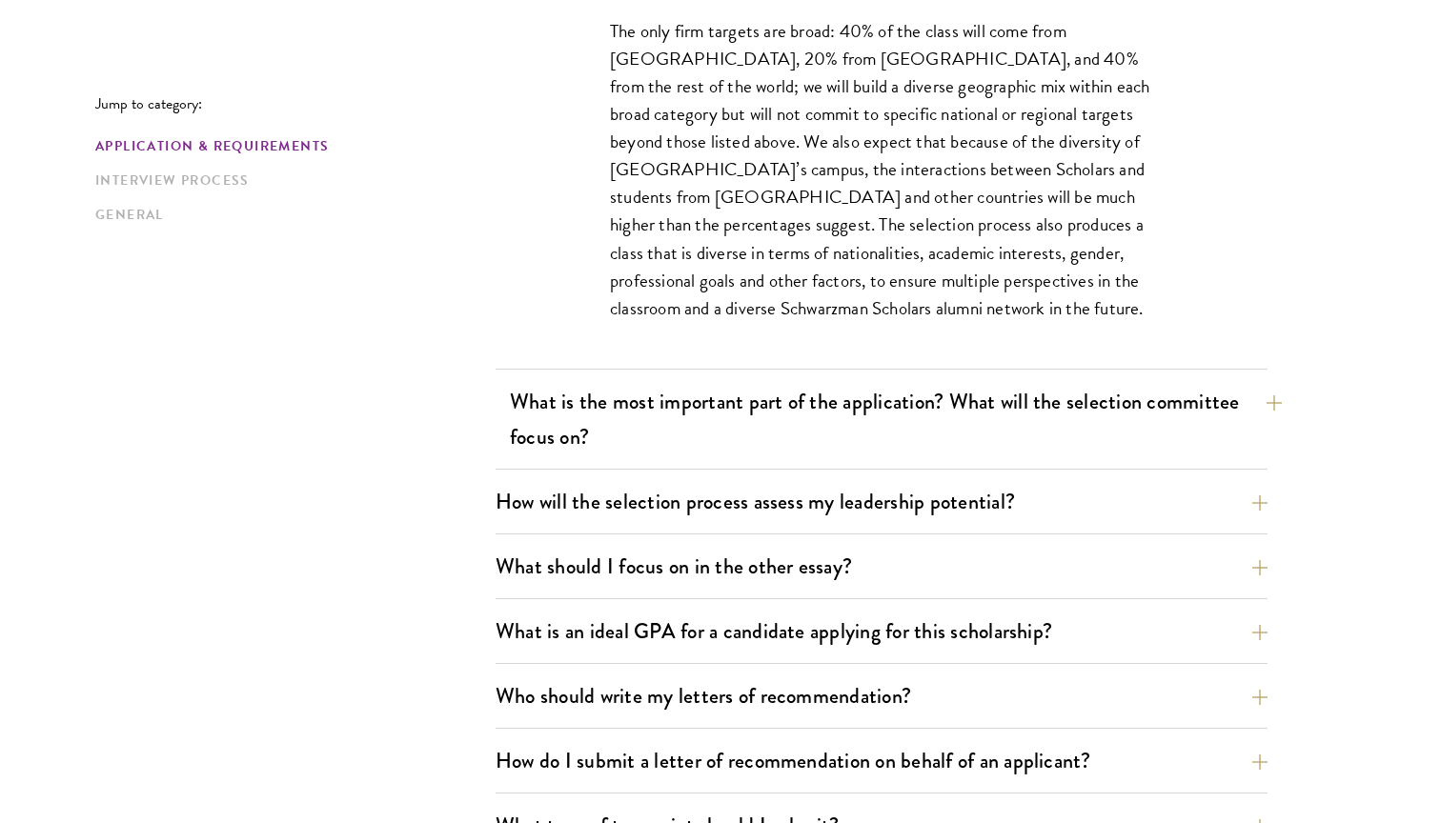
click at [951, 402] on button "What is the most important part of the application? What will the selection com…" at bounding box center [896, 419] width 772 height 78
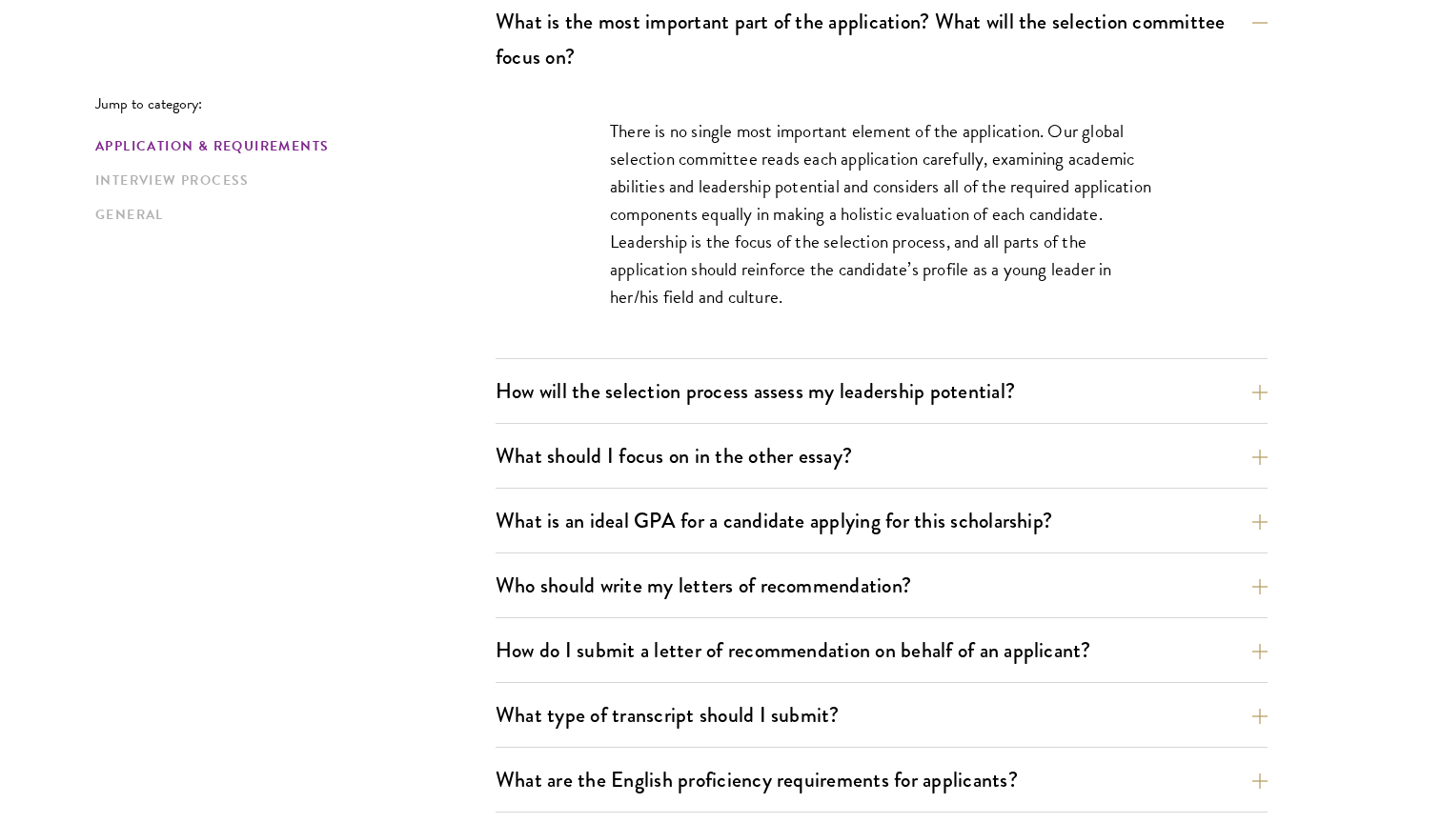
click at [909, 269] on p "There is no single most important element of the application. Our global select…" at bounding box center [881, 213] width 543 height 193
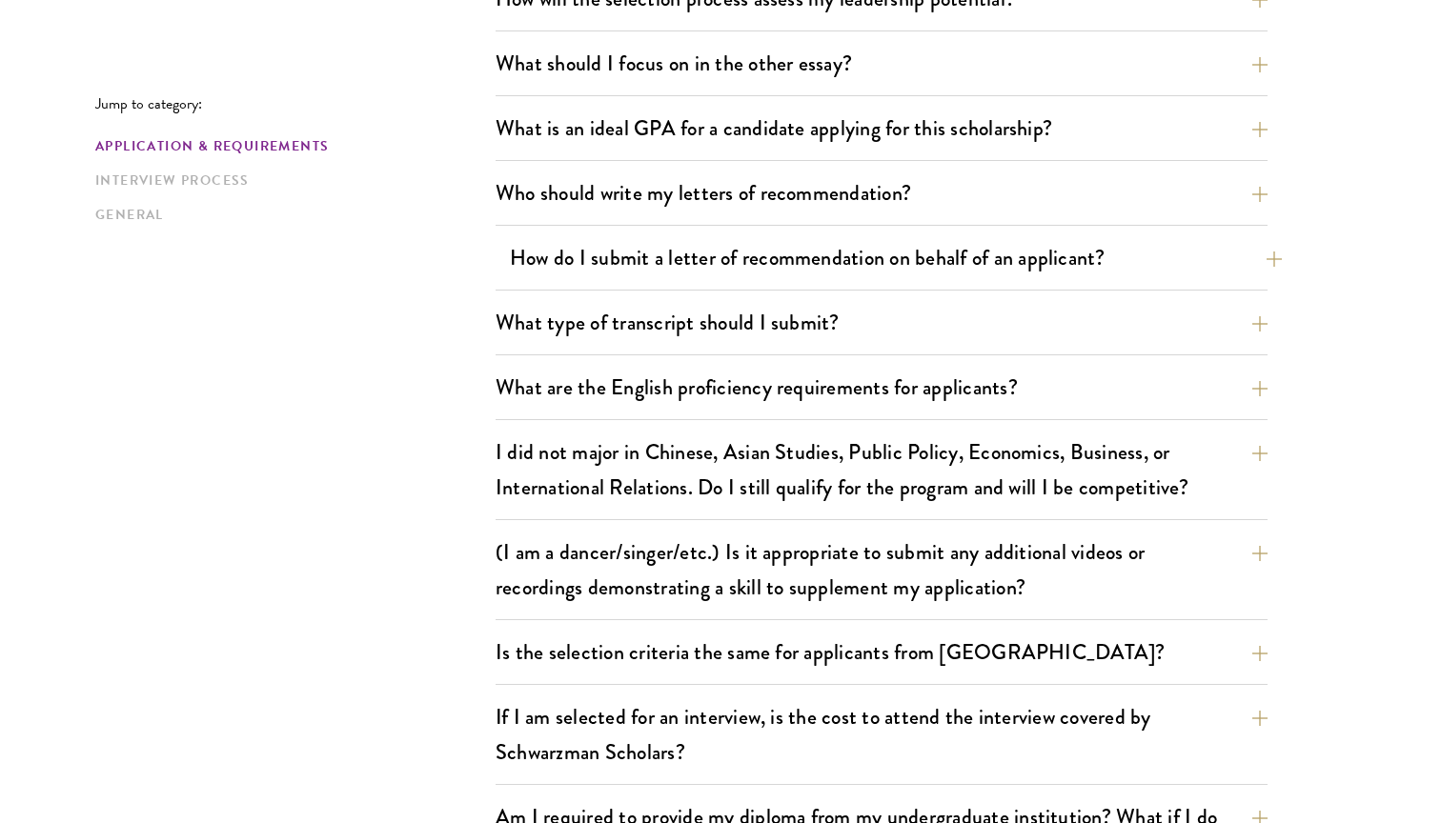
scroll to position [1529, 0]
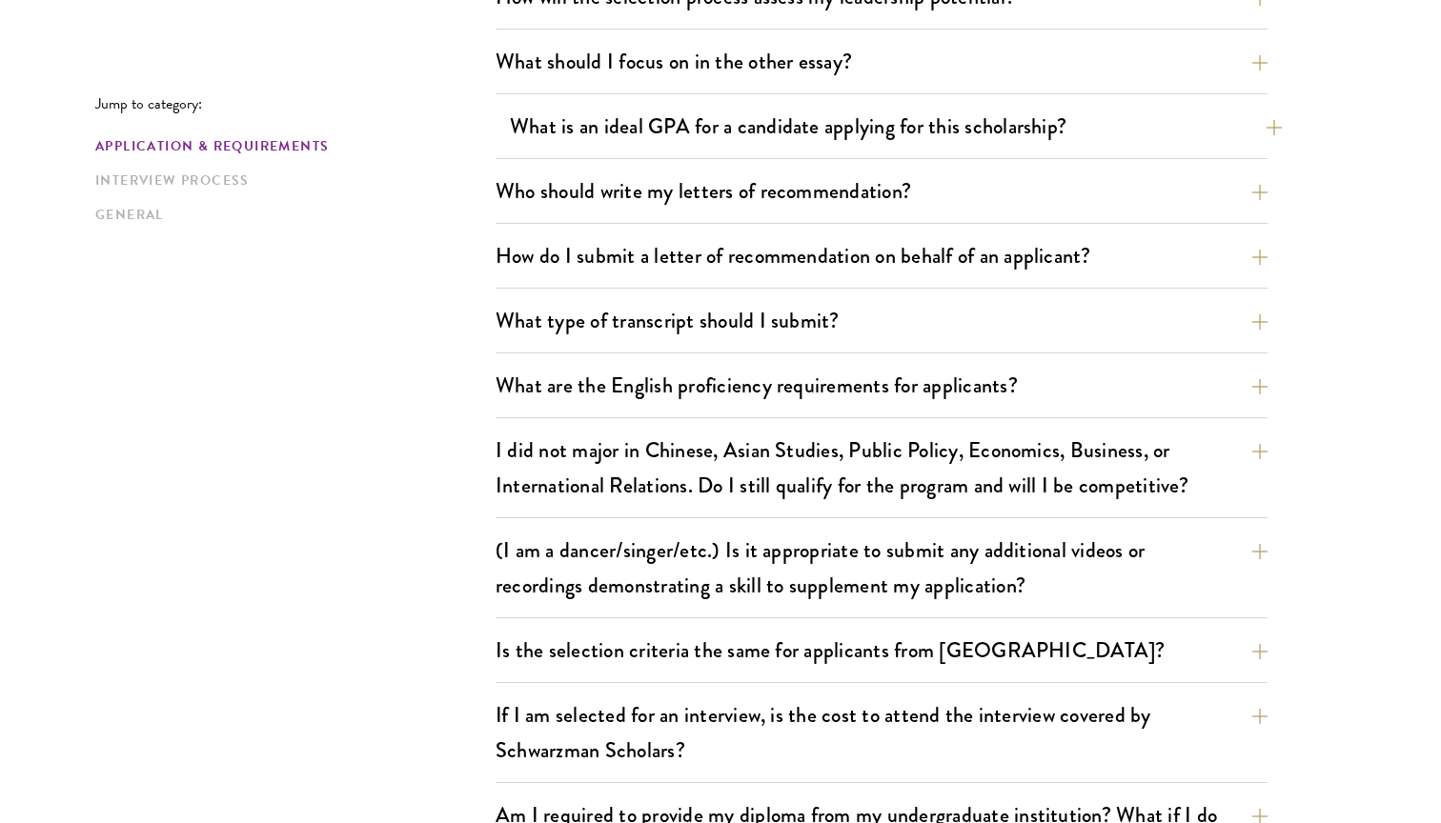
click at [894, 131] on button "What is an ideal GPA for a candidate applying for this scholarship?" at bounding box center [896, 126] width 772 height 43
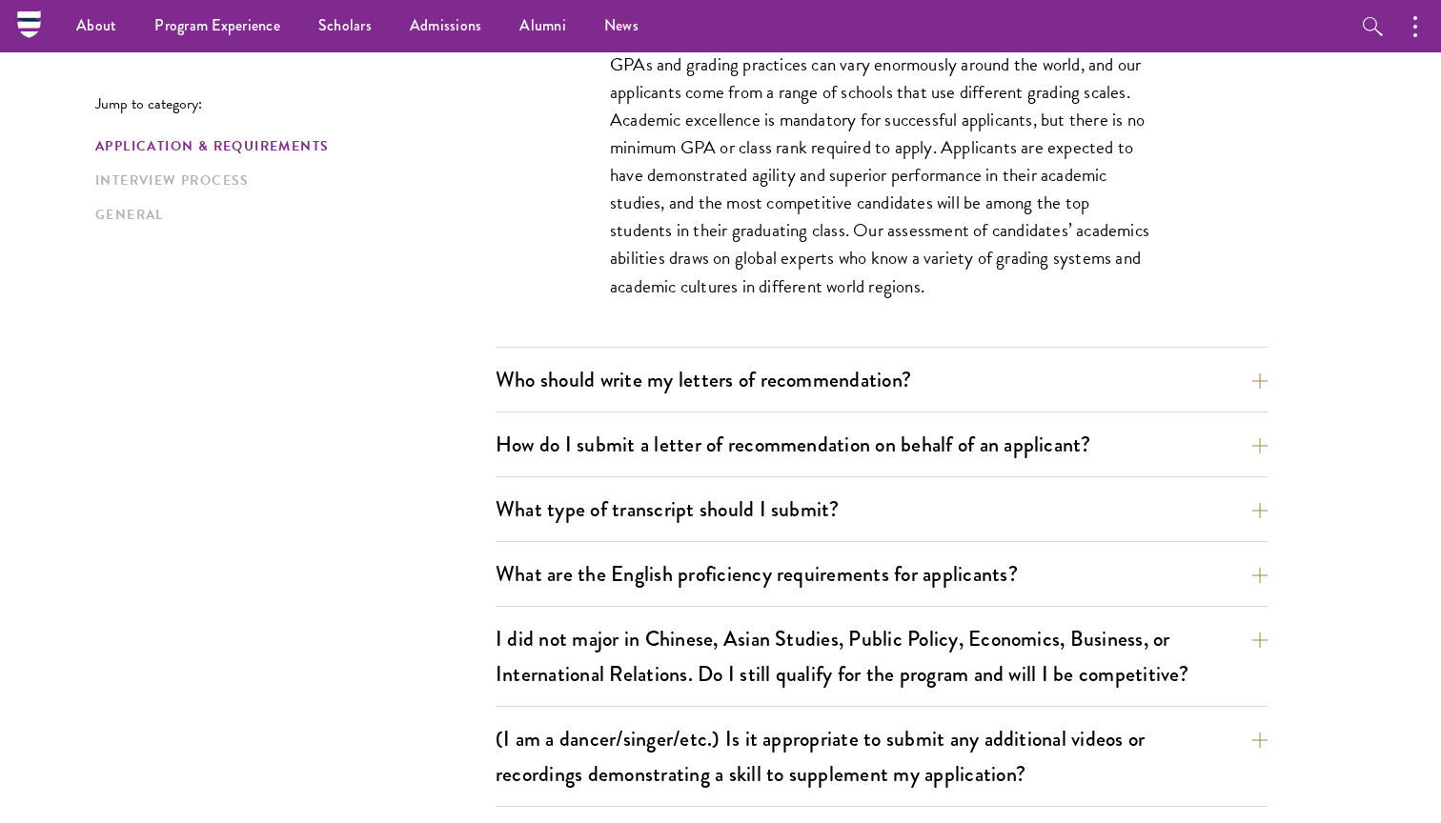
scroll to position [1346, 0]
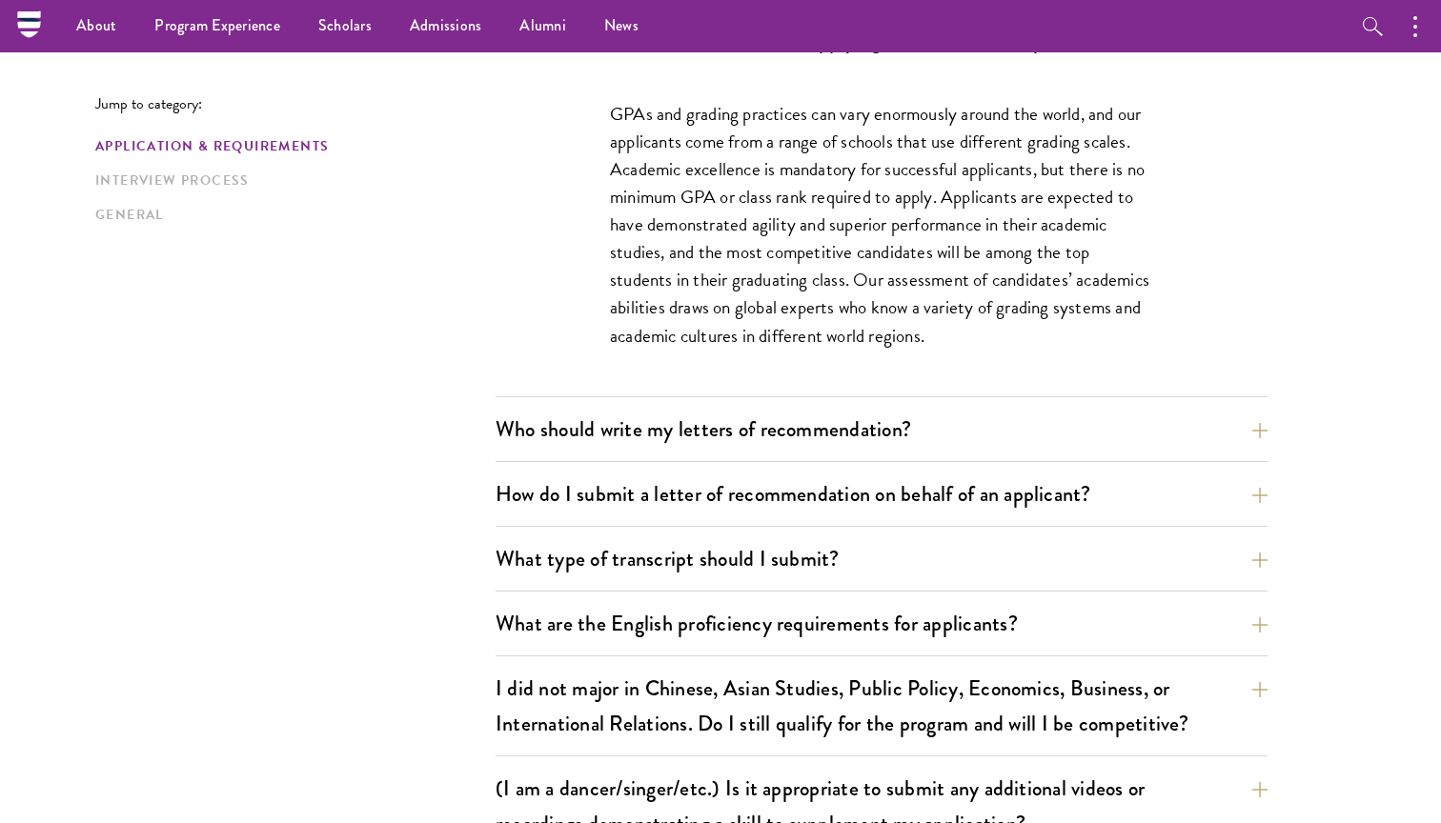
click at [881, 240] on p "GPAs and grading practices can vary enormously around the world, and our applic…" at bounding box center [881, 225] width 543 height 250
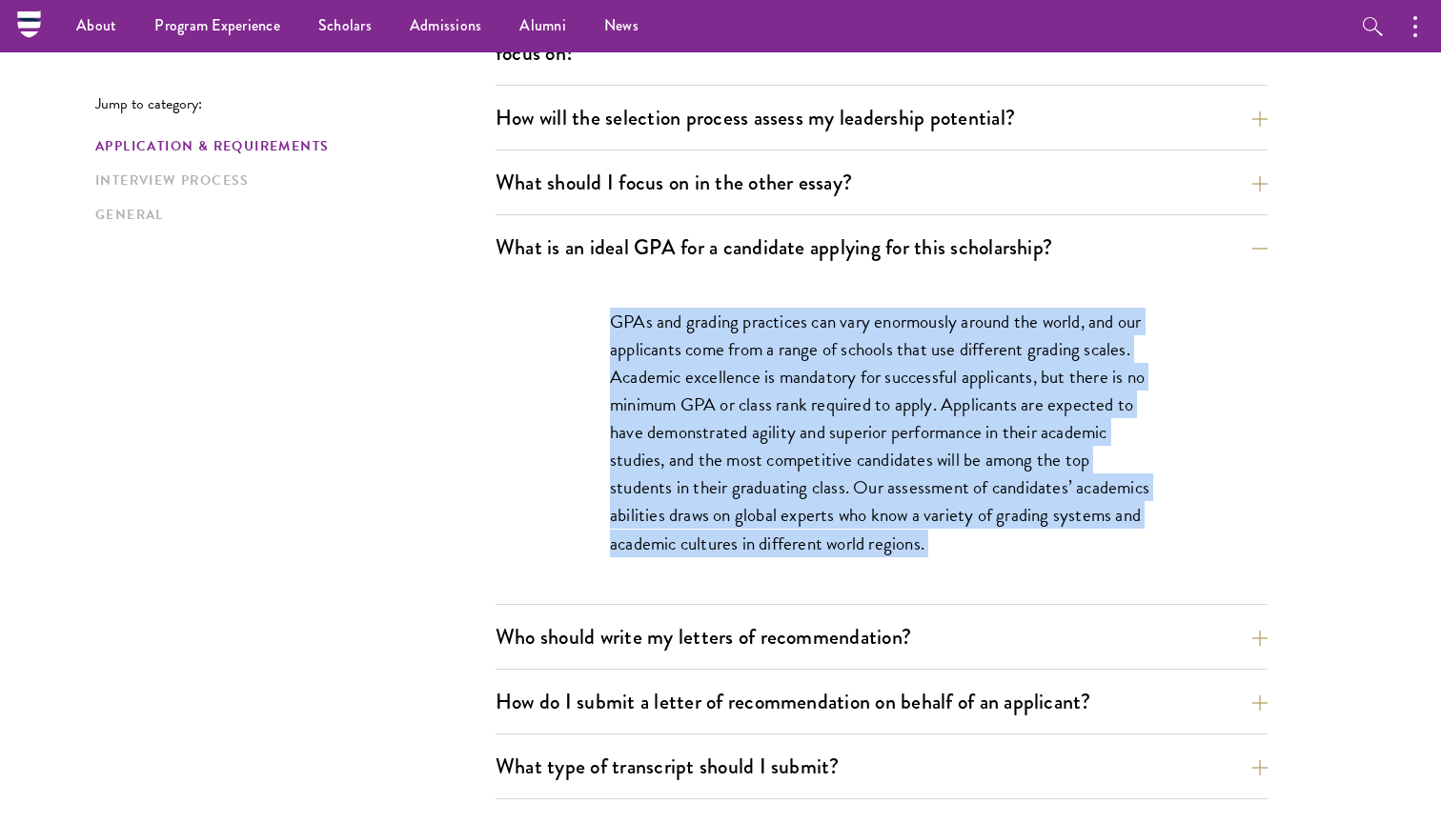
scroll to position [1105, 0]
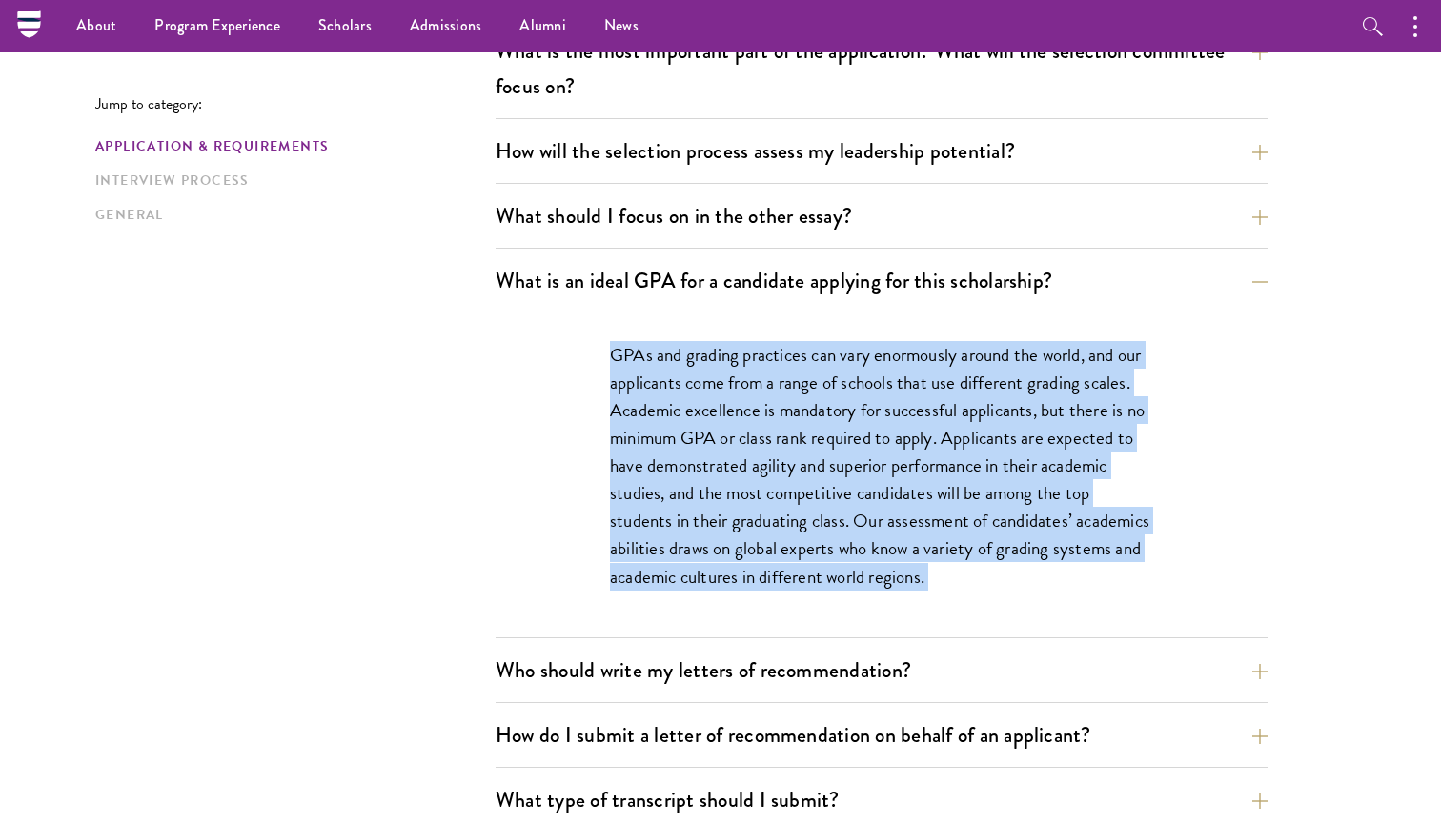
click at [887, 451] on p "GPAs and grading practices can vary enormously around the world, and our applic…" at bounding box center [881, 466] width 543 height 250
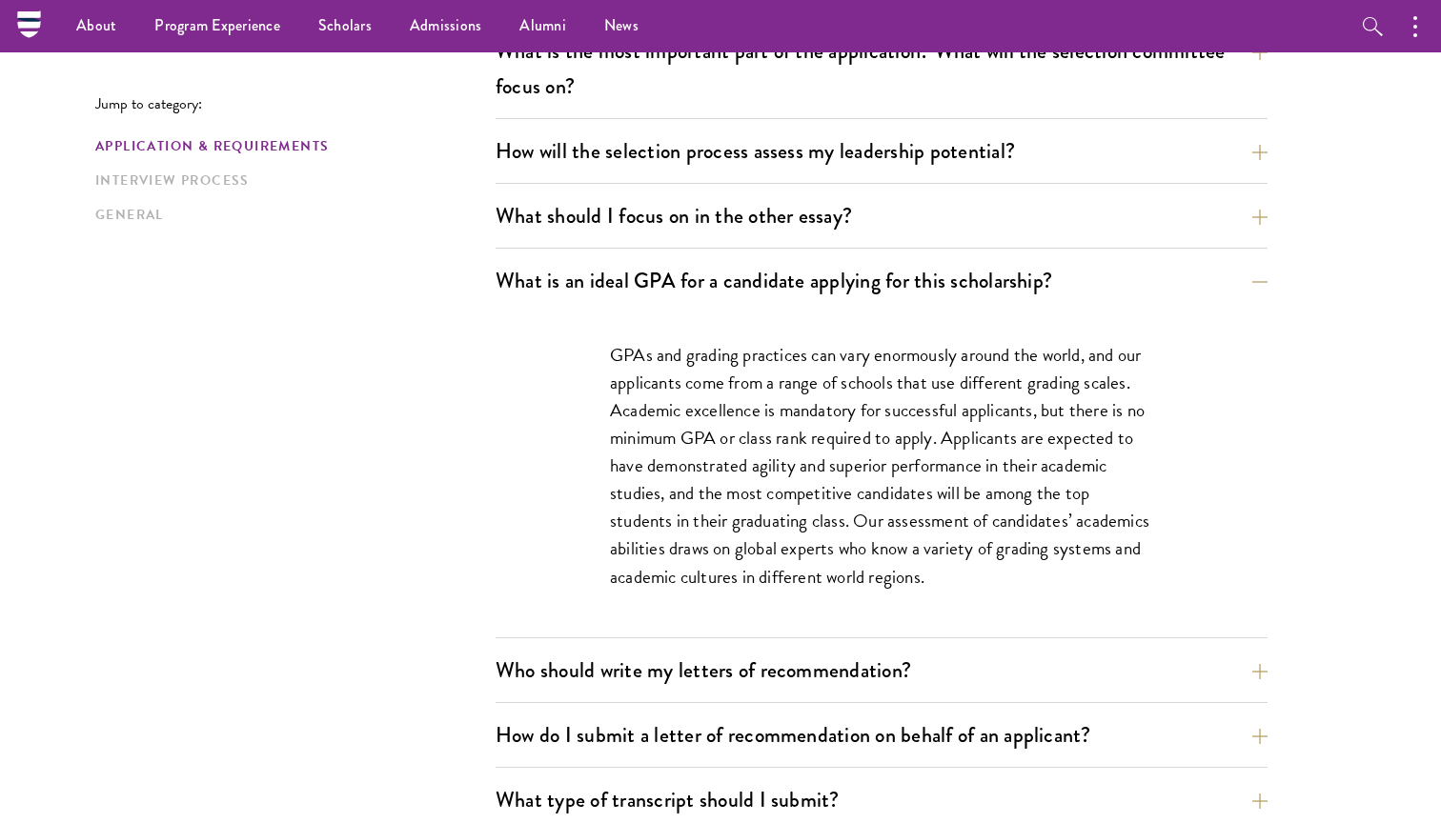
click at [887, 451] on p "GPAs and grading practices can vary enormously around the world, and our applic…" at bounding box center [881, 466] width 543 height 250
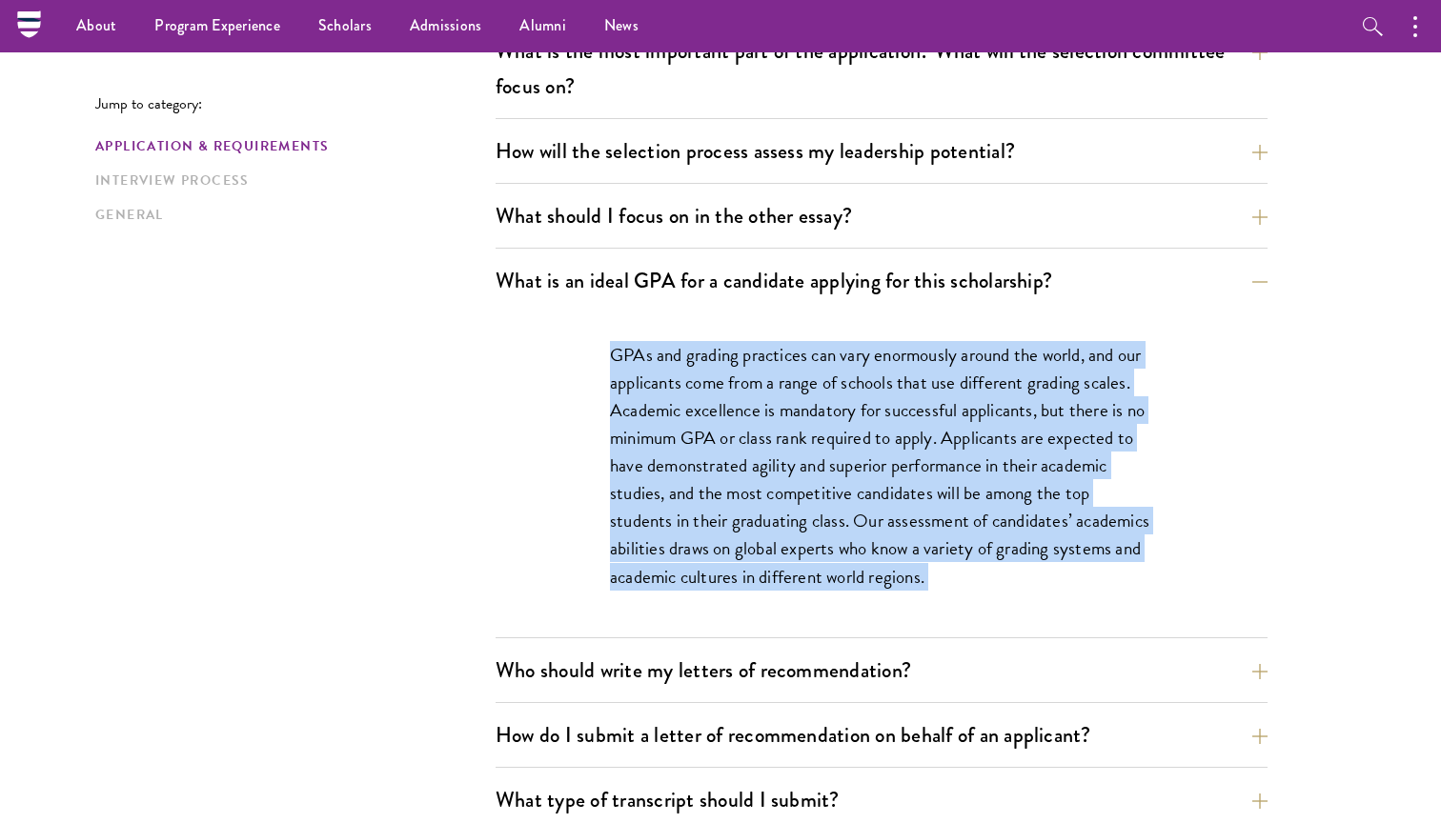
click at [887, 451] on p "GPAs and grading practices can vary enormously around the world, and our applic…" at bounding box center [881, 466] width 543 height 250
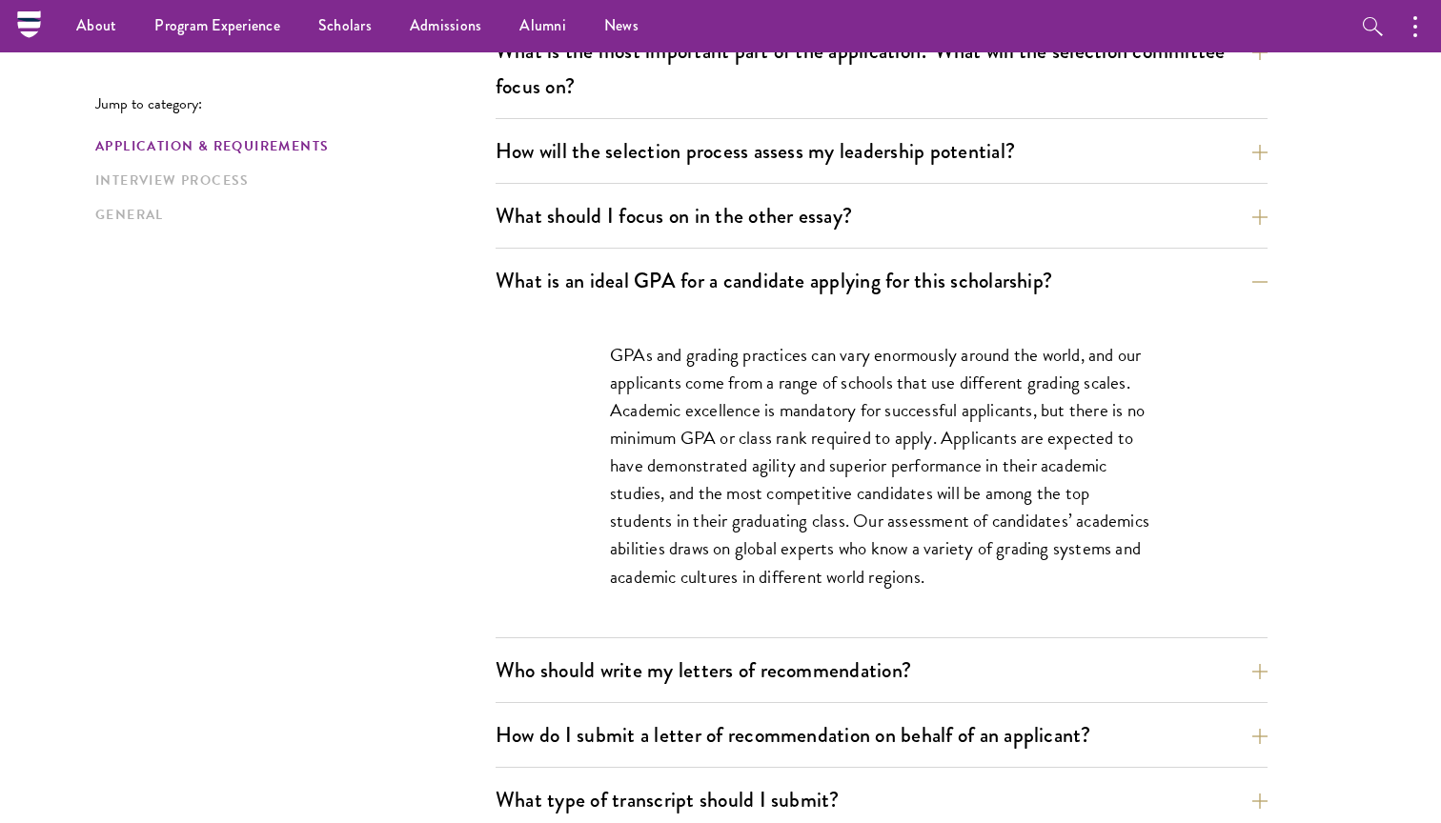
click at [887, 451] on p "GPAs and grading practices can vary enormously around the world, and our applic…" at bounding box center [881, 466] width 543 height 250
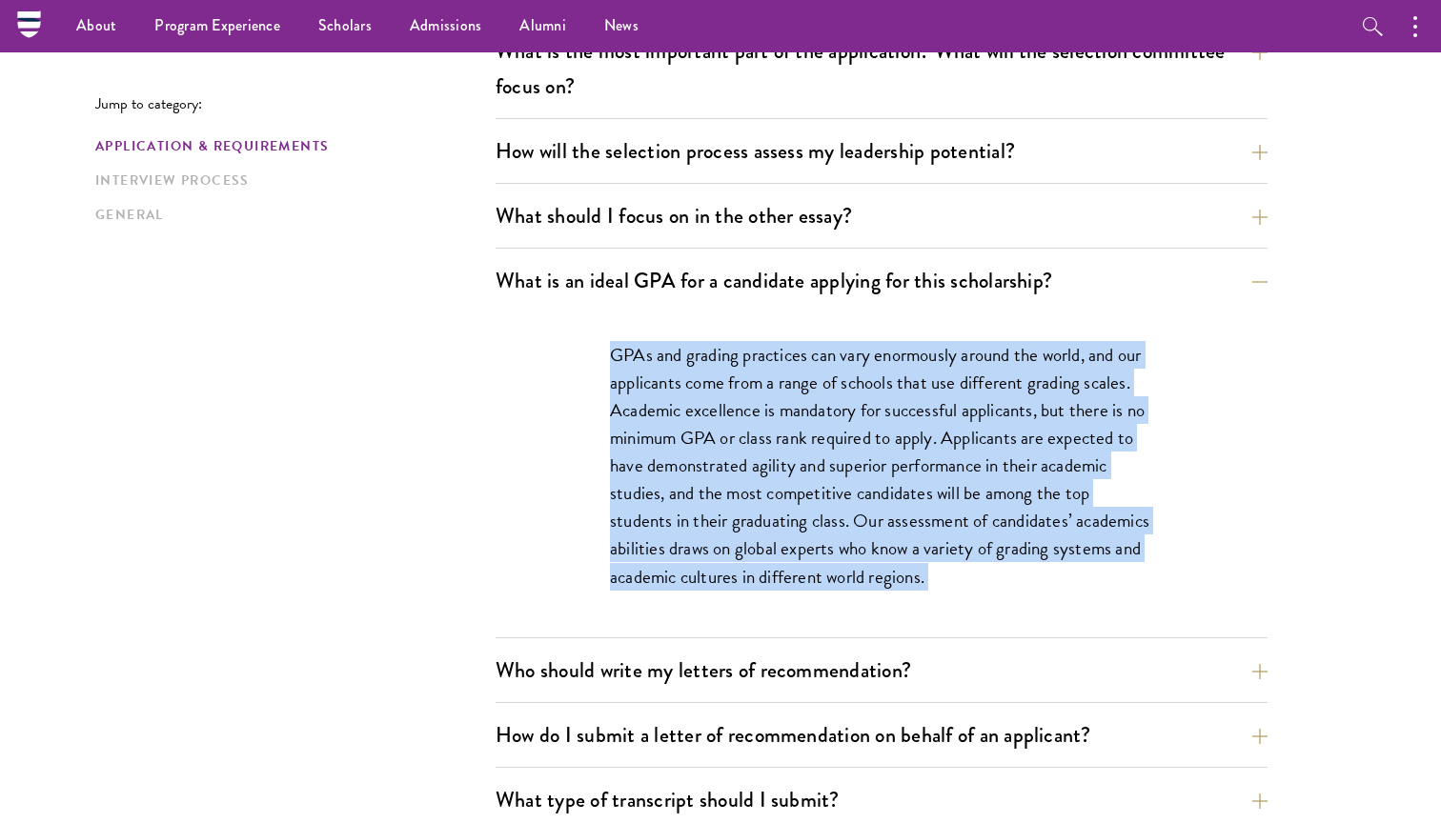
click at [887, 451] on p "GPAs and grading practices can vary enormously around the world, and our applic…" at bounding box center [881, 466] width 543 height 250
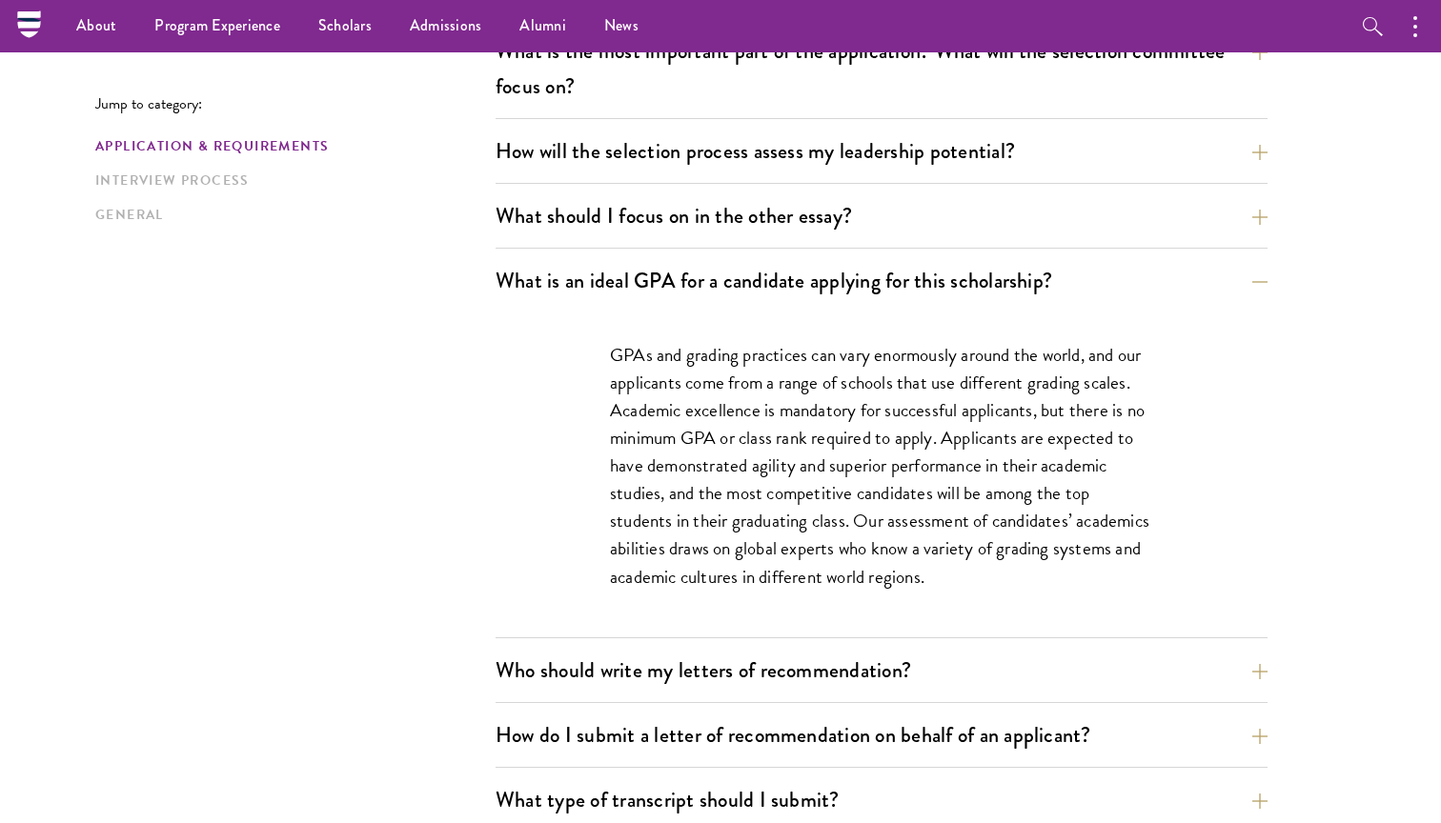
click at [887, 451] on p "GPAs and grading practices can vary enormously around the world, and our applic…" at bounding box center [881, 466] width 543 height 250
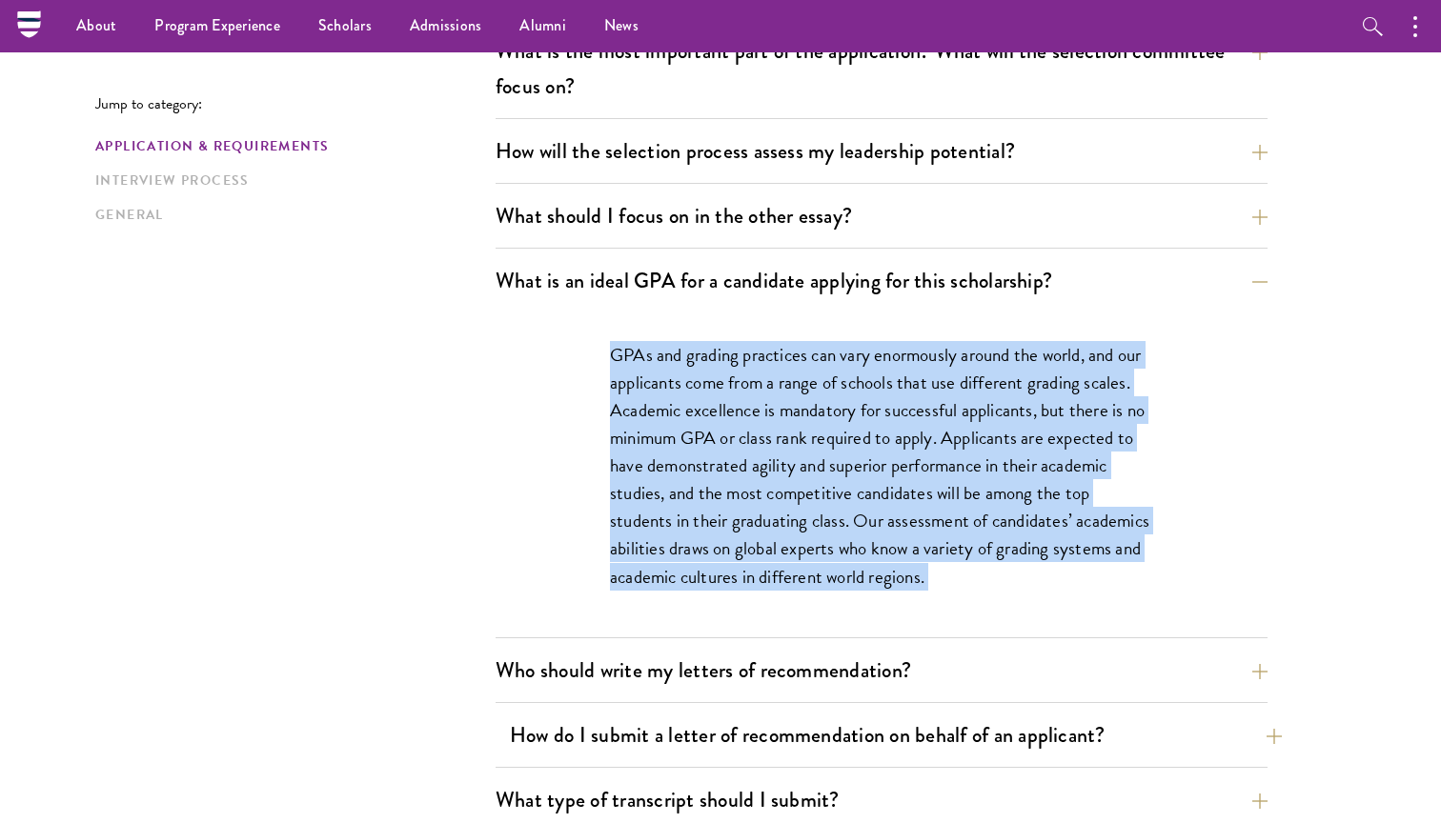
click at [643, 743] on button "How do I submit a letter of recommendation on behalf of an applicant?" at bounding box center [896, 735] width 772 height 43
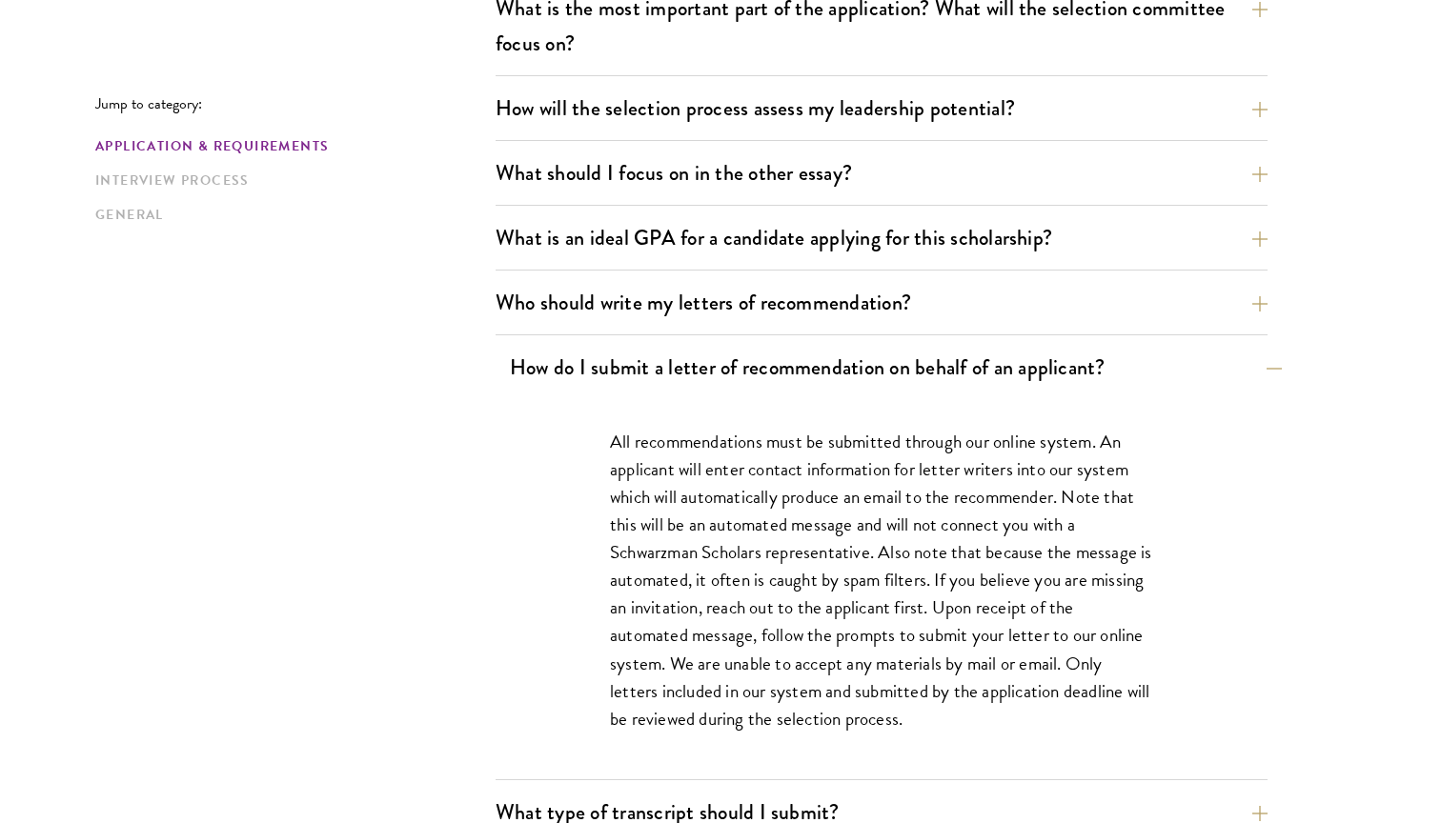
scroll to position [1151, 0]
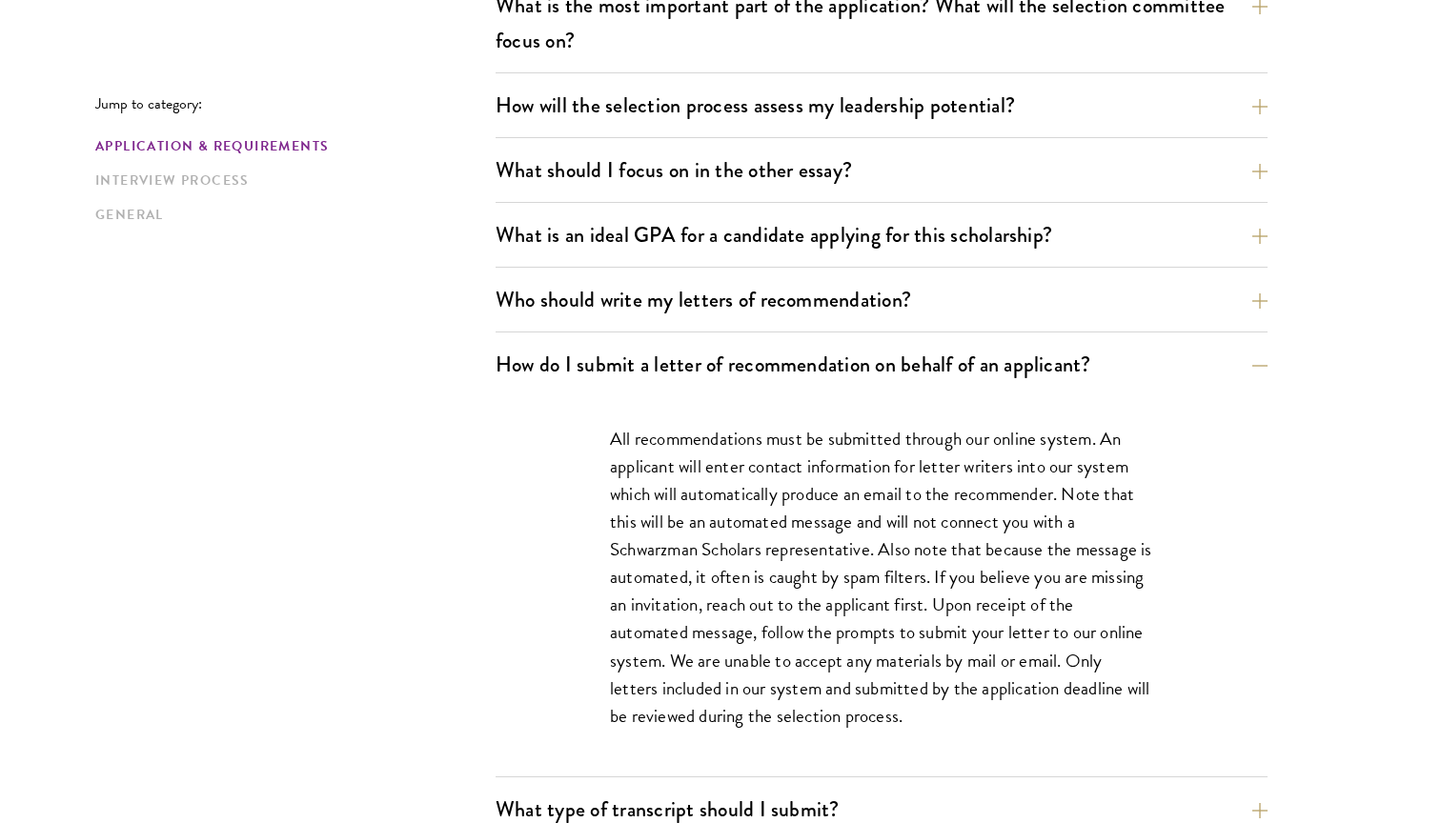
click at [775, 583] on p "All recommendations must be submitted through our online system. An applicant w…" at bounding box center [881, 577] width 543 height 305
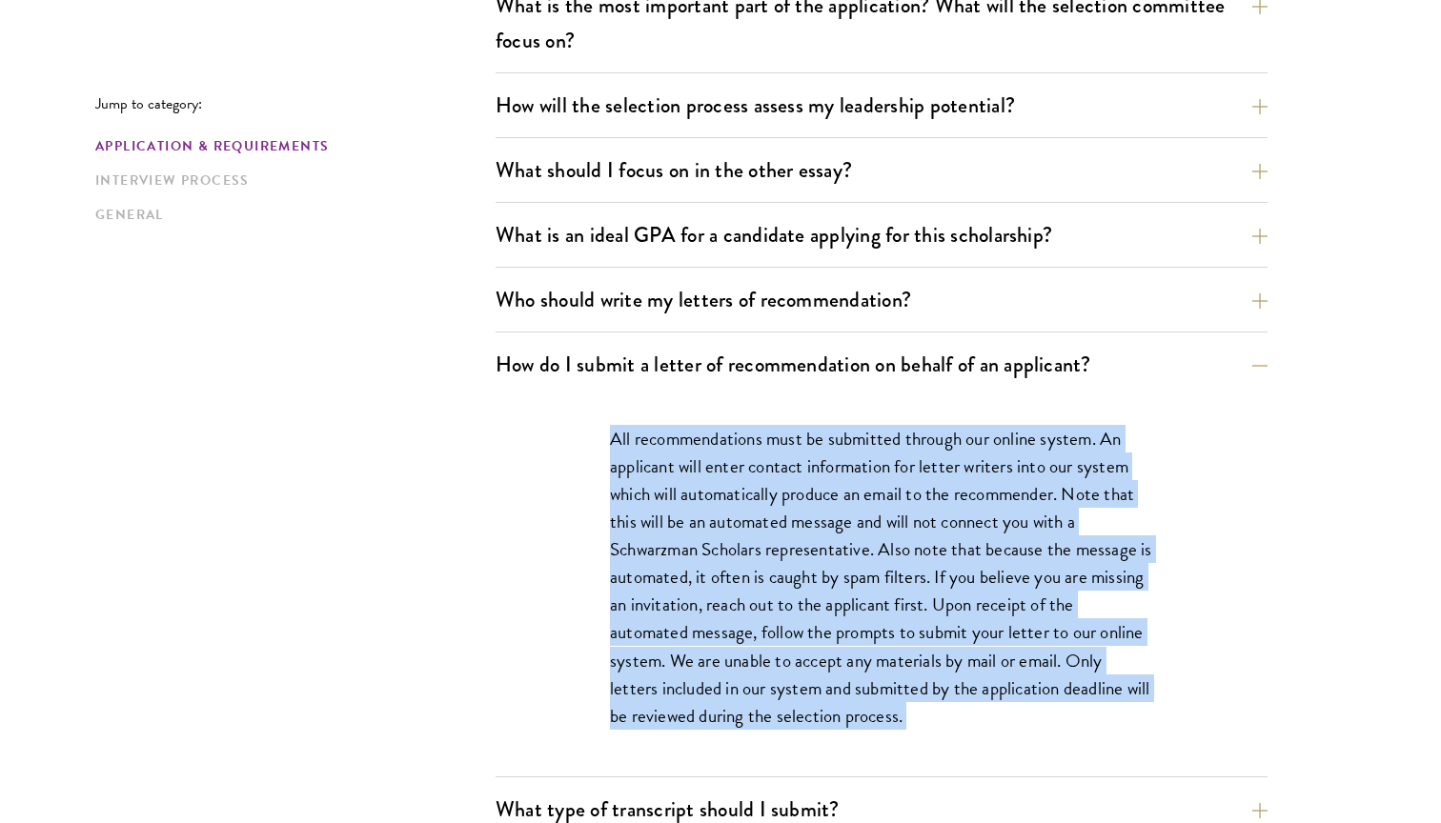
click at [775, 583] on p "All recommendations must be submitted through our online system. An applicant w…" at bounding box center [881, 577] width 543 height 305
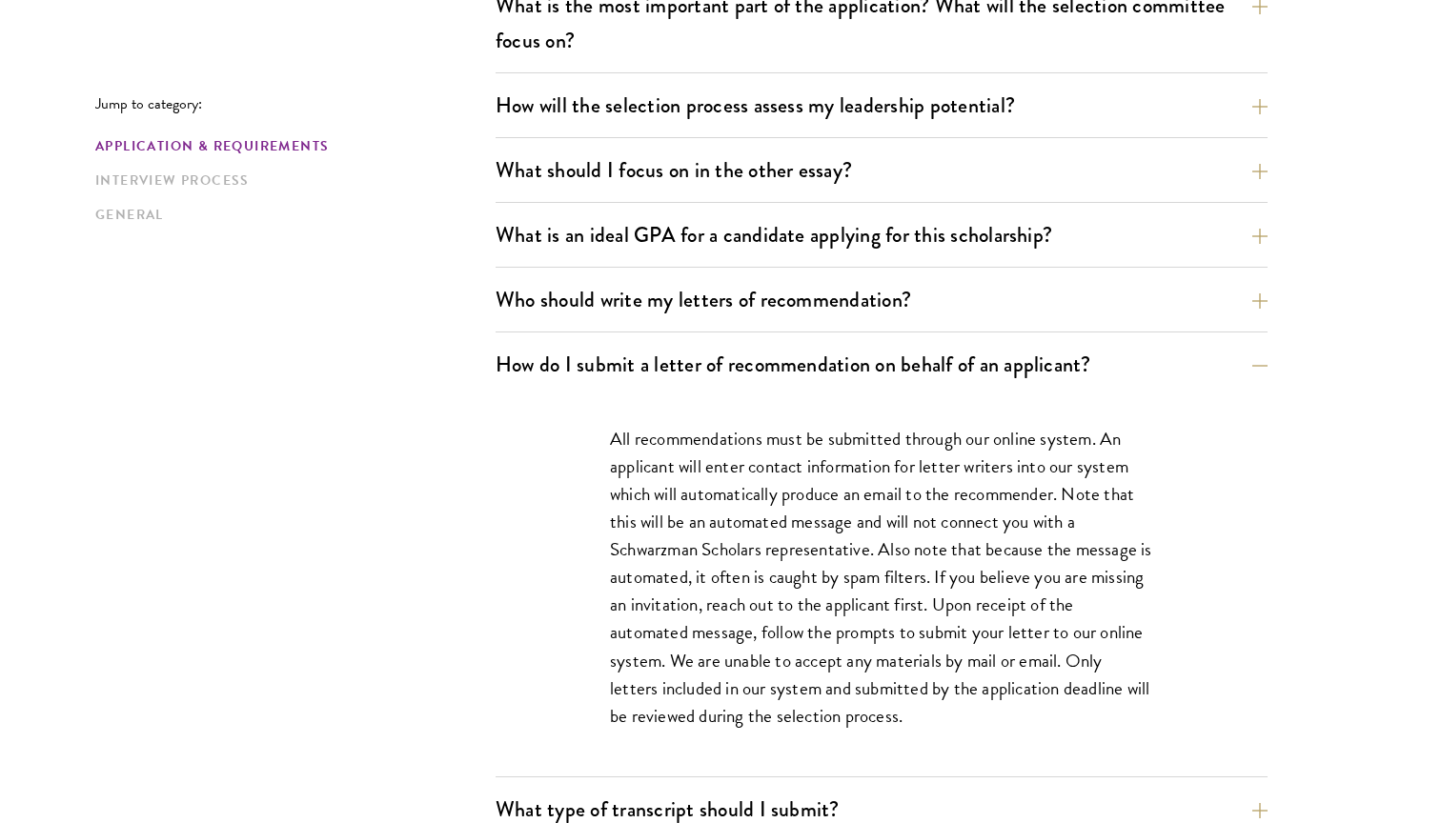
click at [775, 583] on p "All recommendations must be submitted through our online system. An applicant w…" at bounding box center [881, 577] width 543 height 305
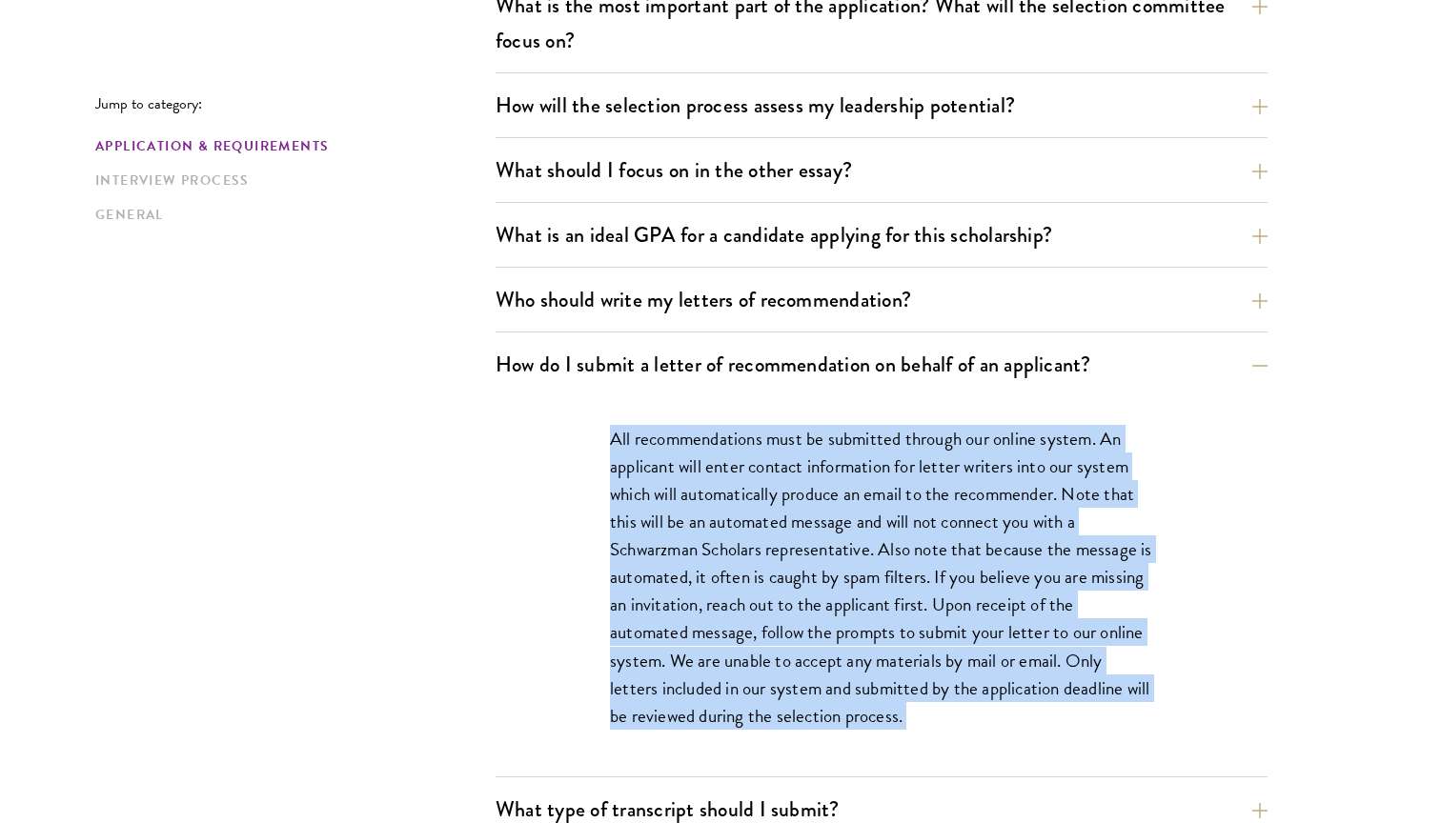
scroll to position [1177, 0]
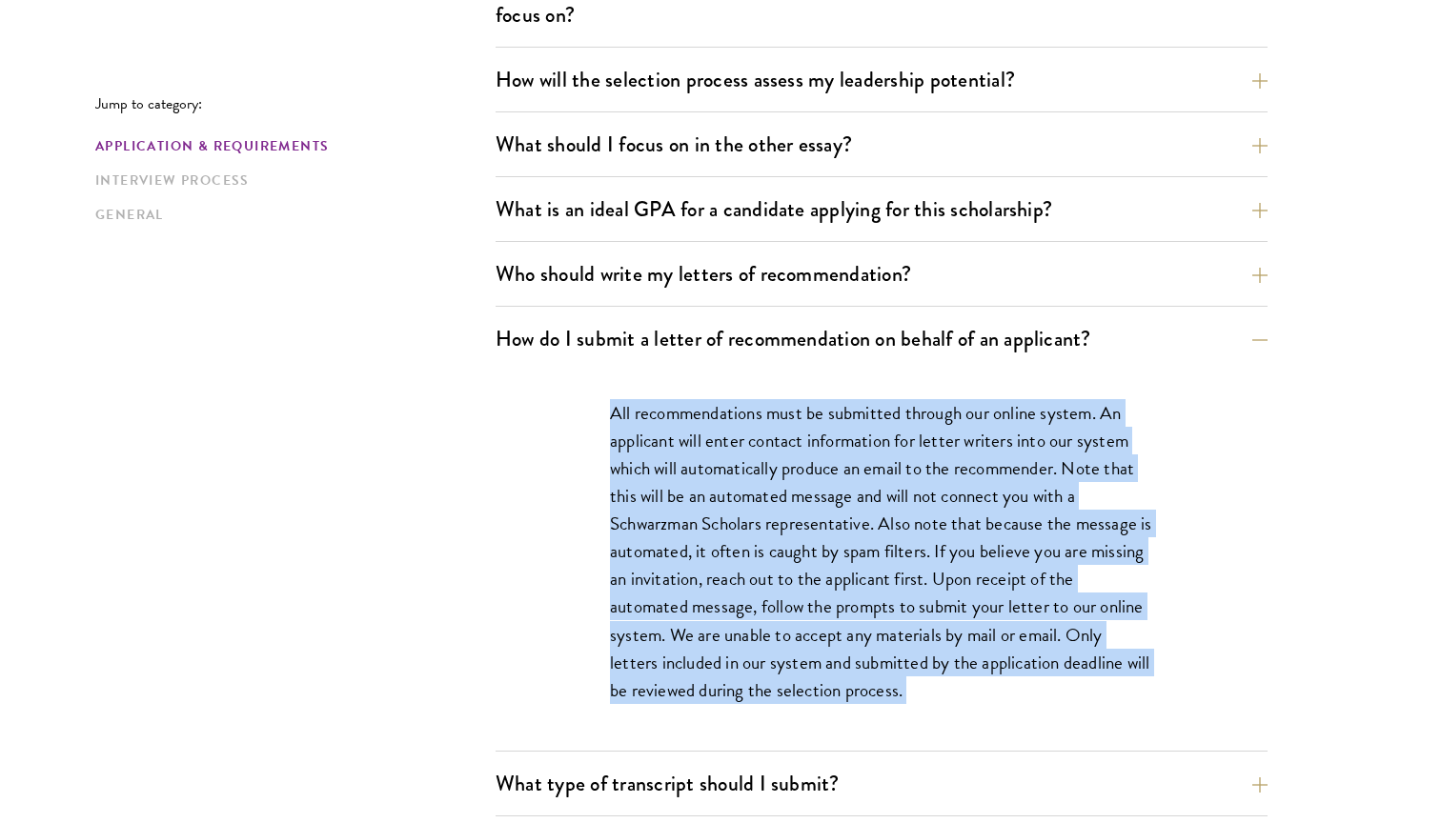
click at [775, 583] on p "All recommendations must be submitted through our online system. An applicant w…" at bounding box center [881, 551] width 543 height 305
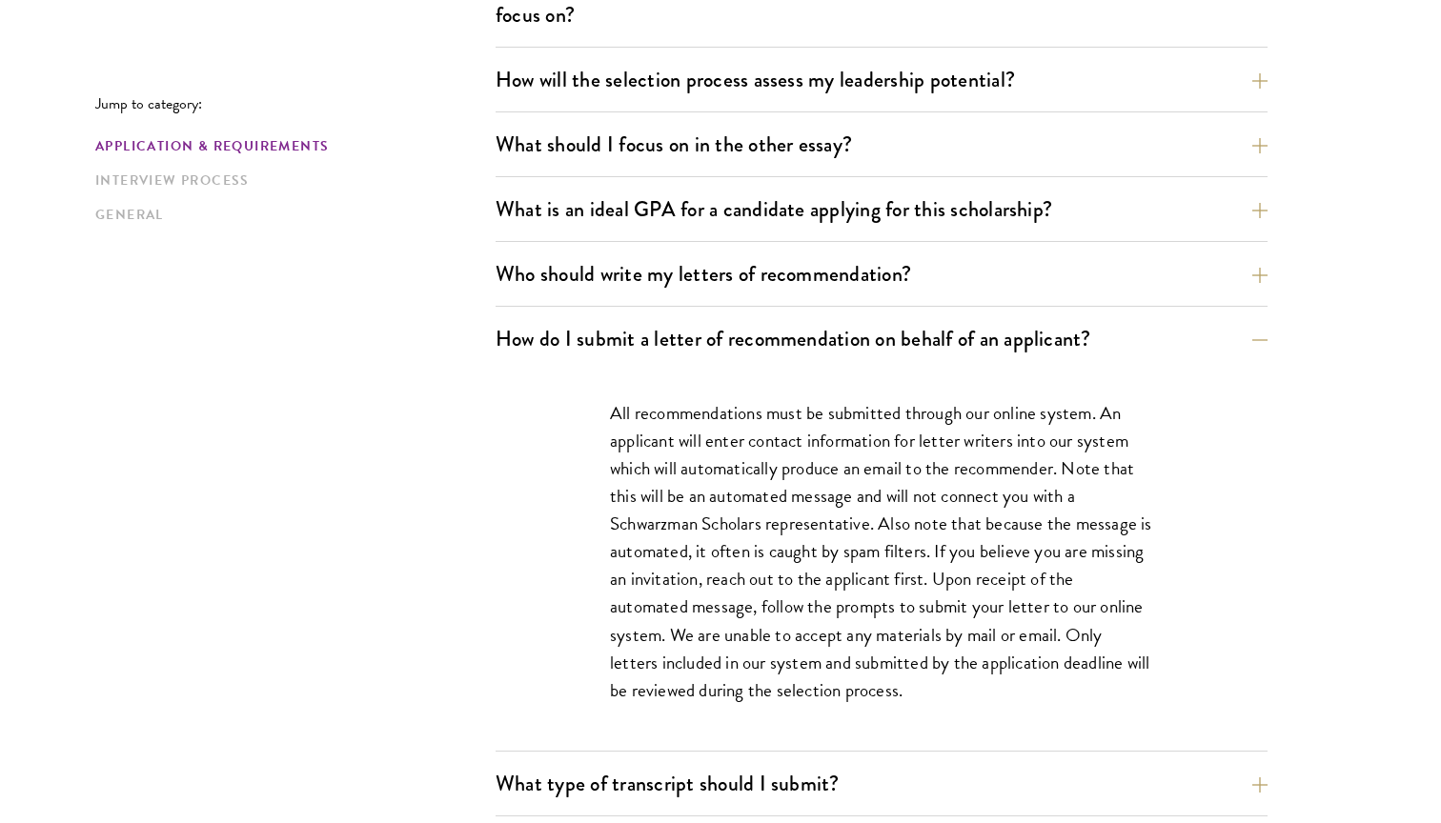
click at [775, 583] on p "All recommendations must be submitted through our online system. An applicant w…" at bounding box center [881, 551] width 543 height 305
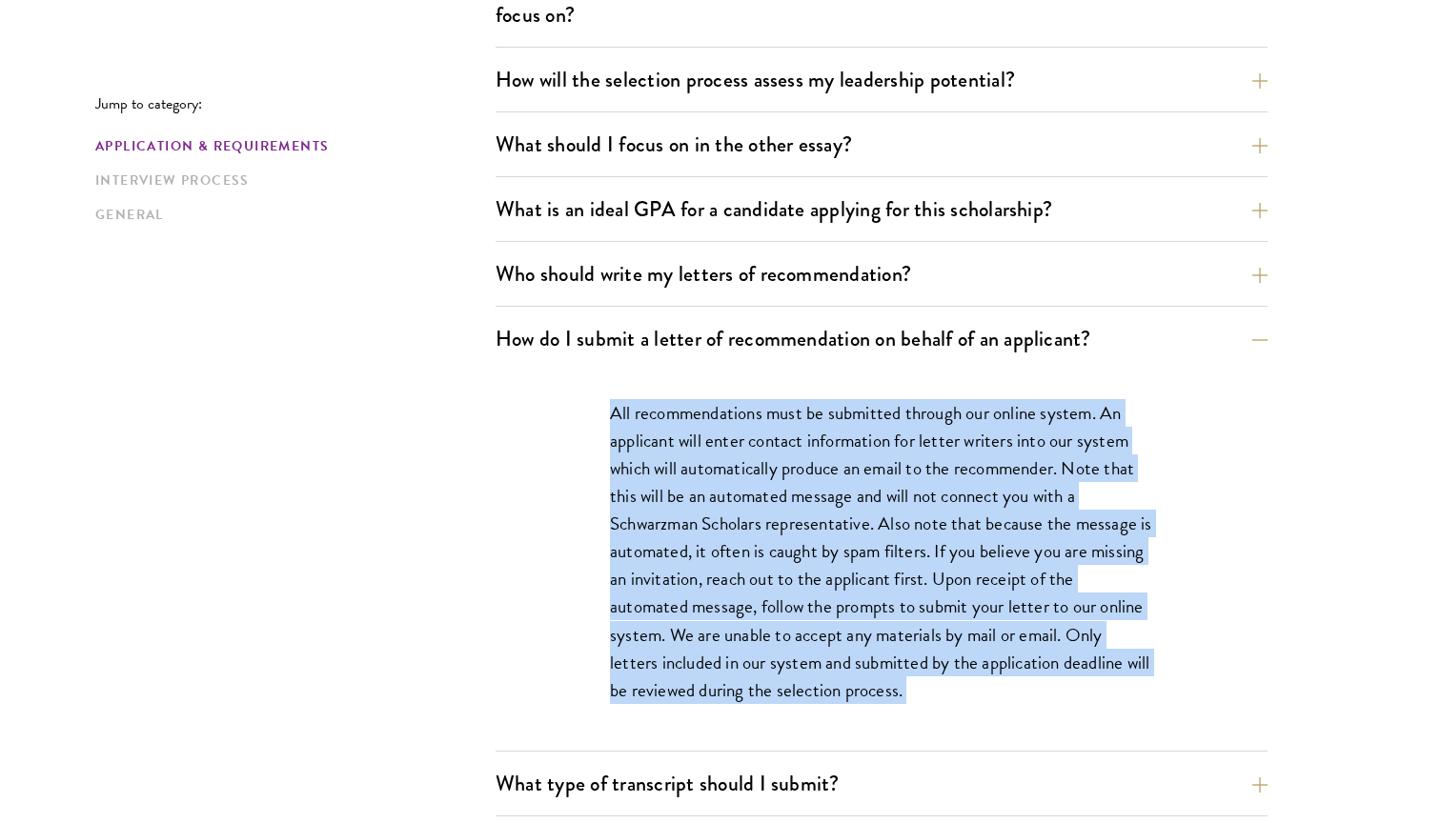
click at [775, 583] on p "All recommendations must be submitted through our online system. An applicant w…" at bounding box center [881, 551] width 543 height 305
click at [836, 516] on p "All recommendations must be submitted through our online system. An applicant w…" at bounding box center [881, 551] width 543 height 305
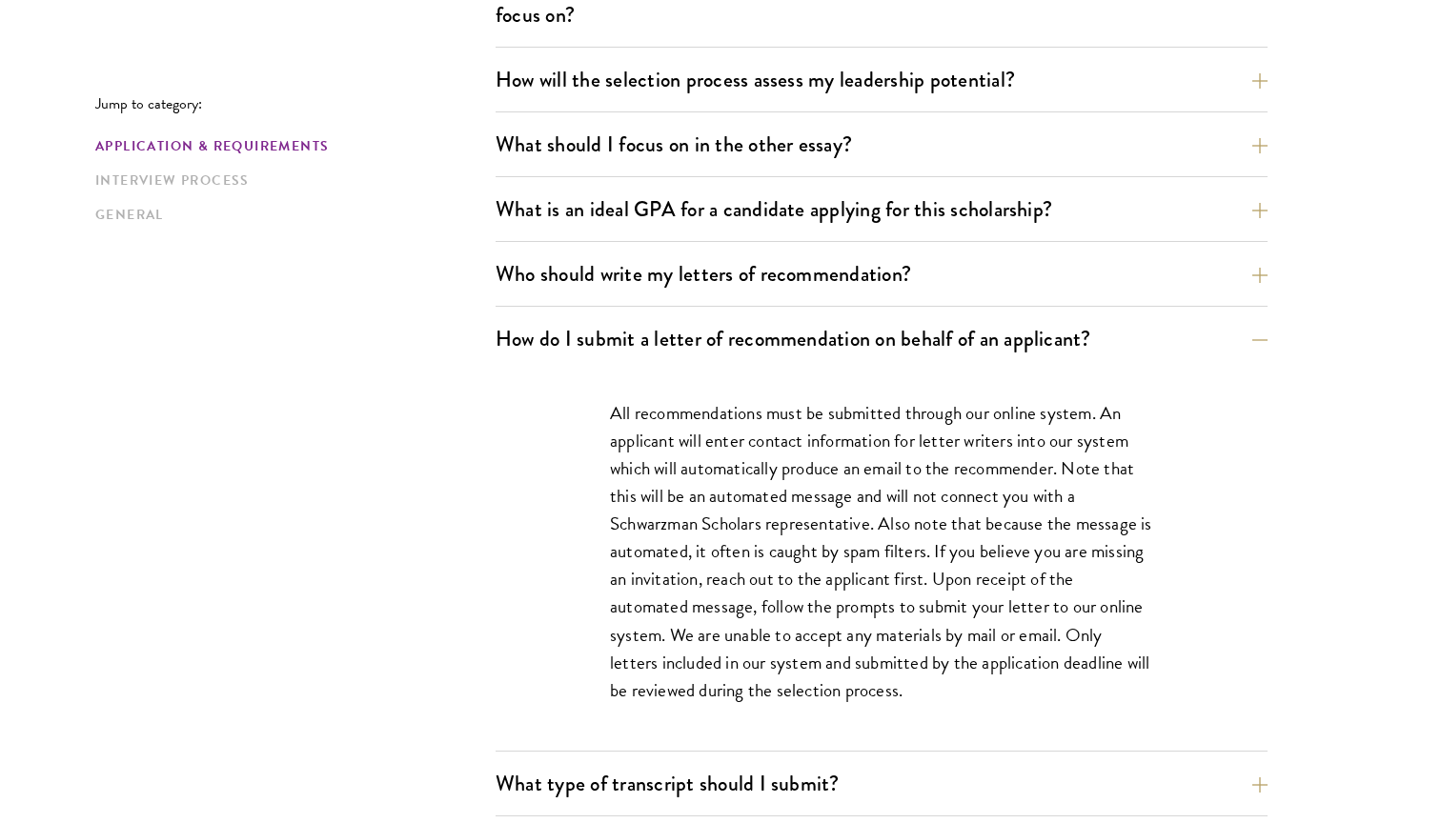
click at [836, 516] on p "All recommendations must be submitted through our online system. An applicant w…" at bounding box center [881, 551] width 543 height 305
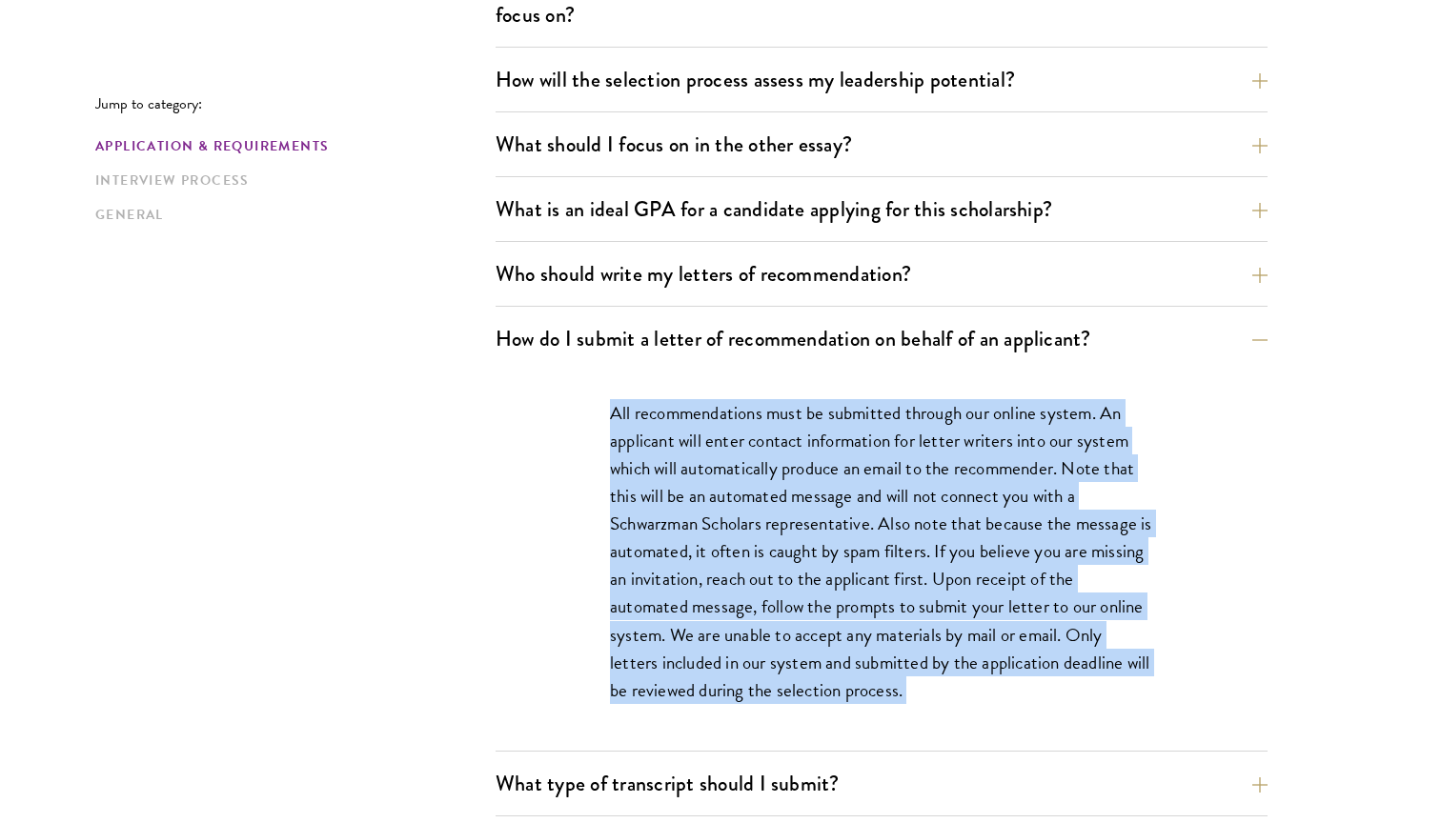
click at [836, 516] on p "All recommendations must be submitted through our online system. An applicant w…" at bounding box center [881, 551] width 543 height 305
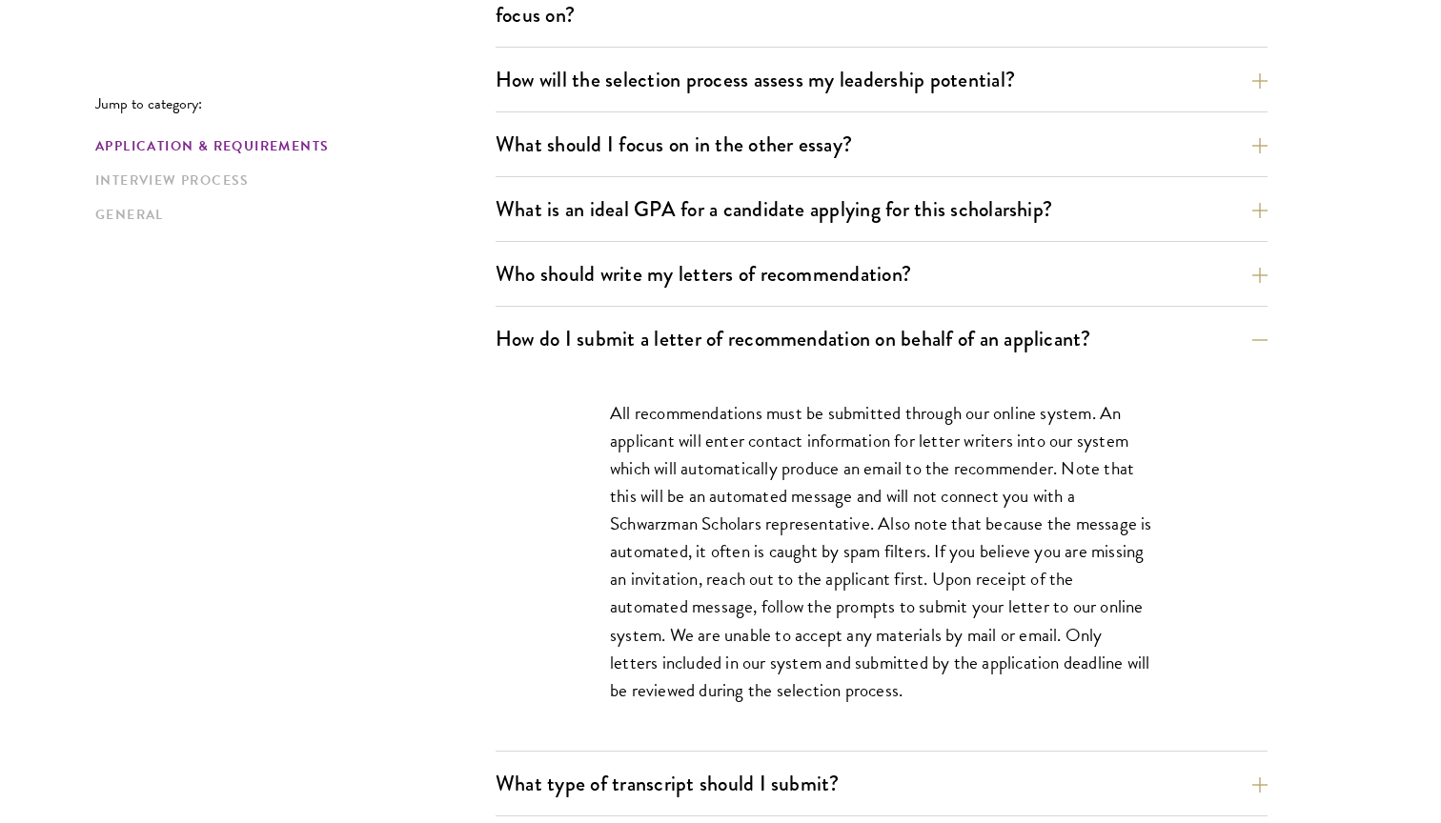
click at [836, 516] on p "All recommendations must be submitted through our online system. An applicant w…" at bounding box center [881, 551] width 543 height 305
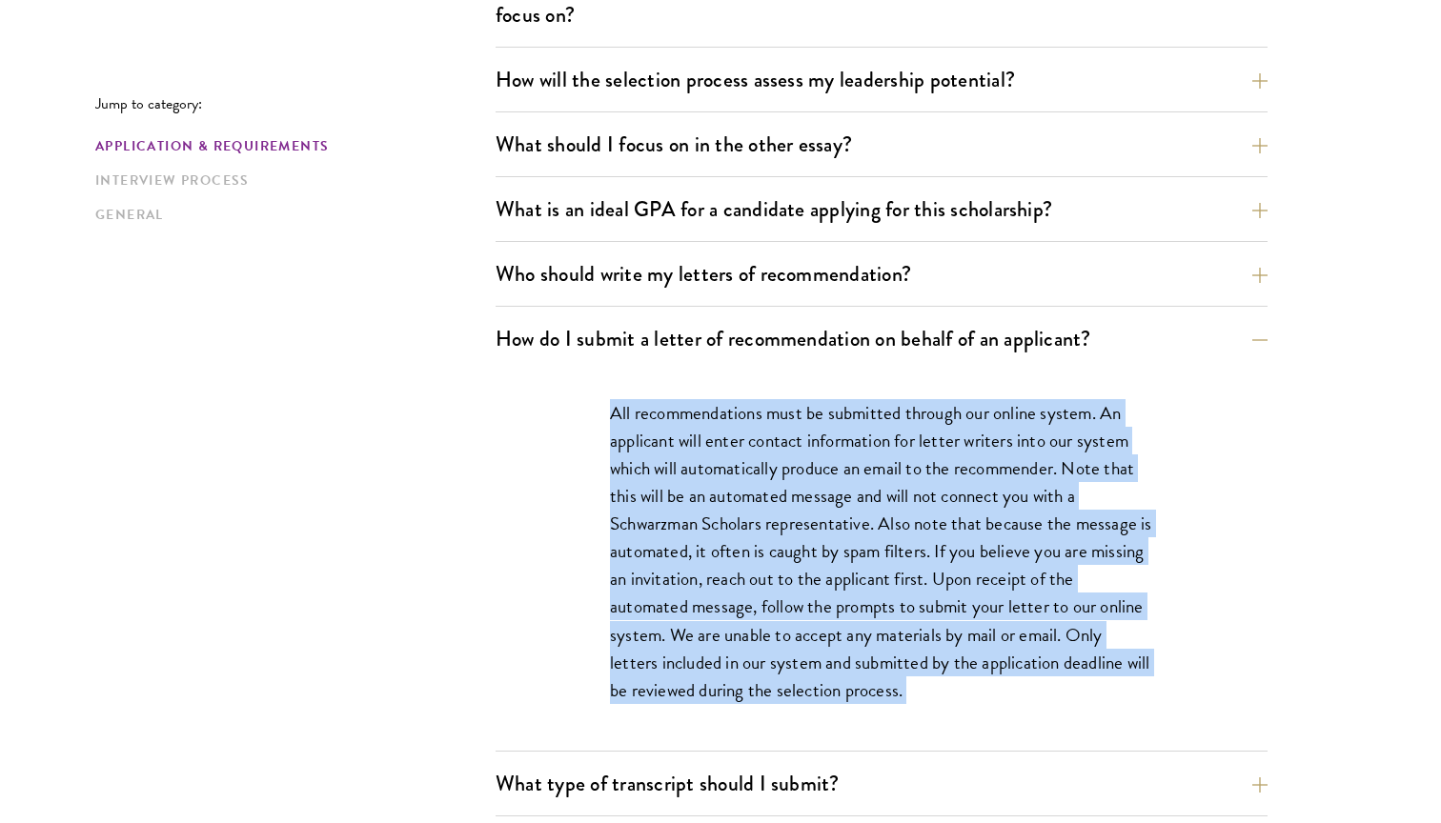
click at [836, 516] on p "All recommendations must be submitted through our online system. An applicant w…" at bounding box center [881, 551] width 543 height 305
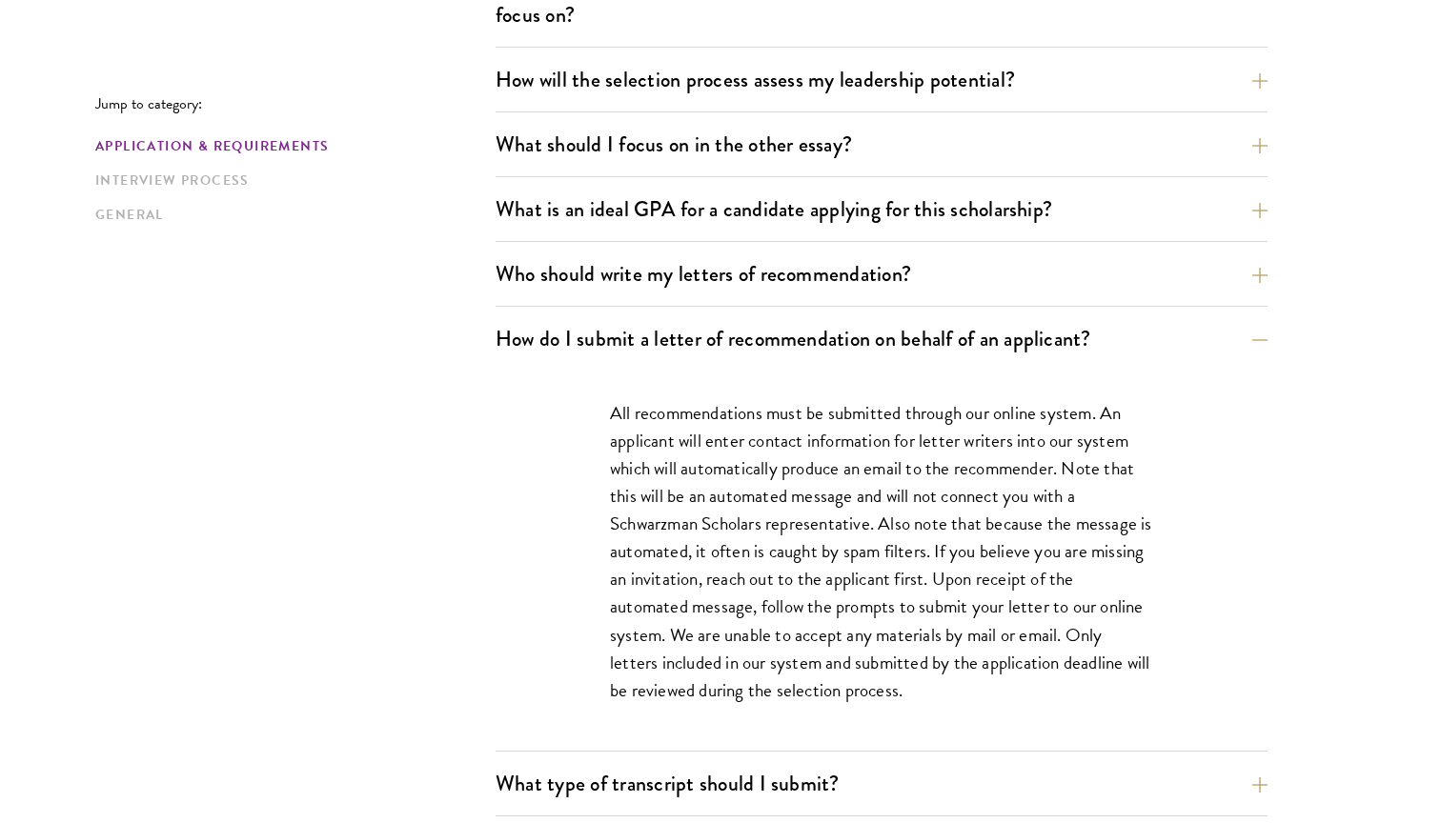
click at [827, 537] on p "All recommendations must be submitted through our online system. An applicant w…" at bounding box center [881, 551] width 543 height 305
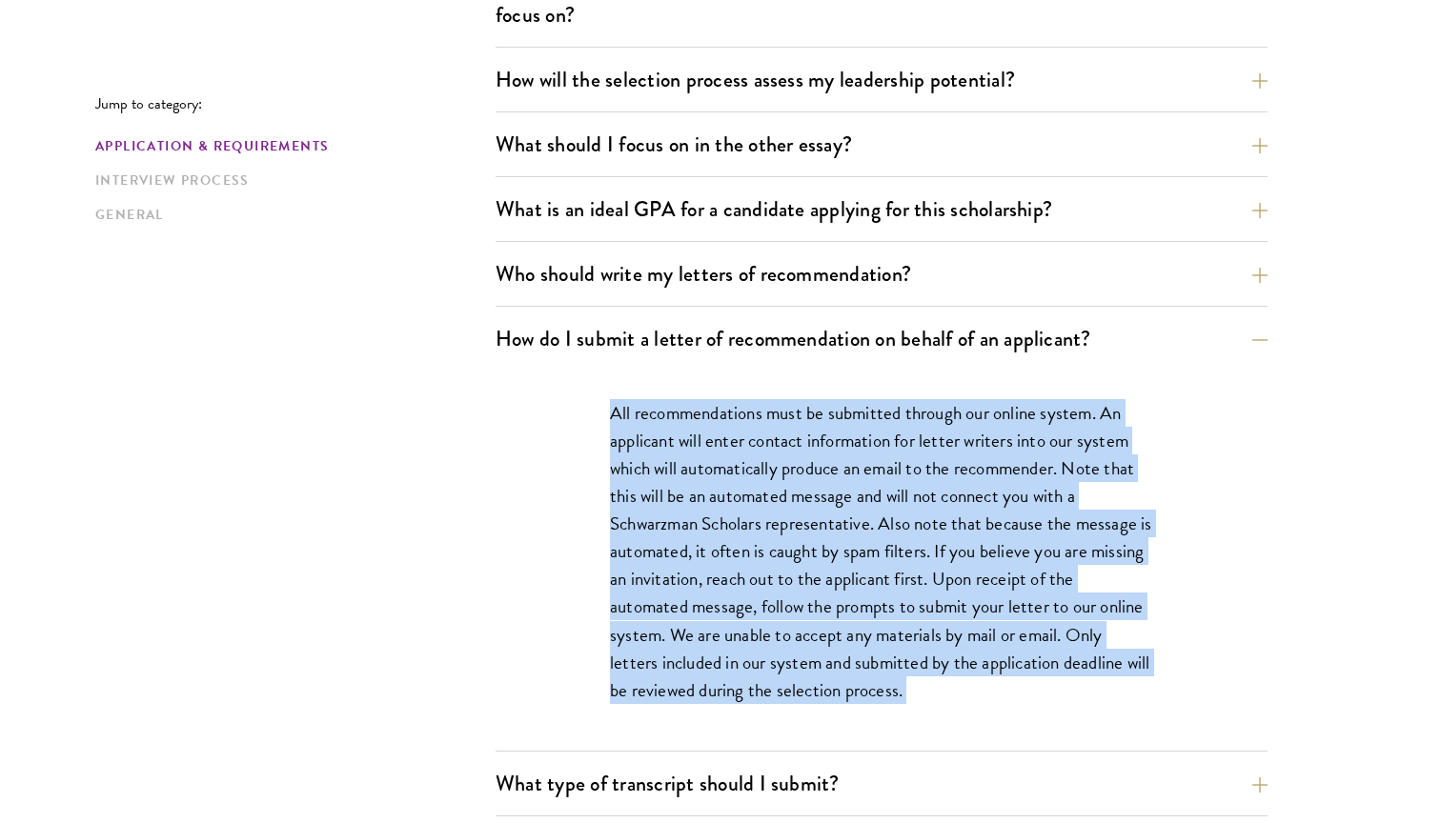
click at [827, 537] on p "All recommendations must be submitted through our online system. An applicant w…" at bounding box center [881, 551] width 543 height 305
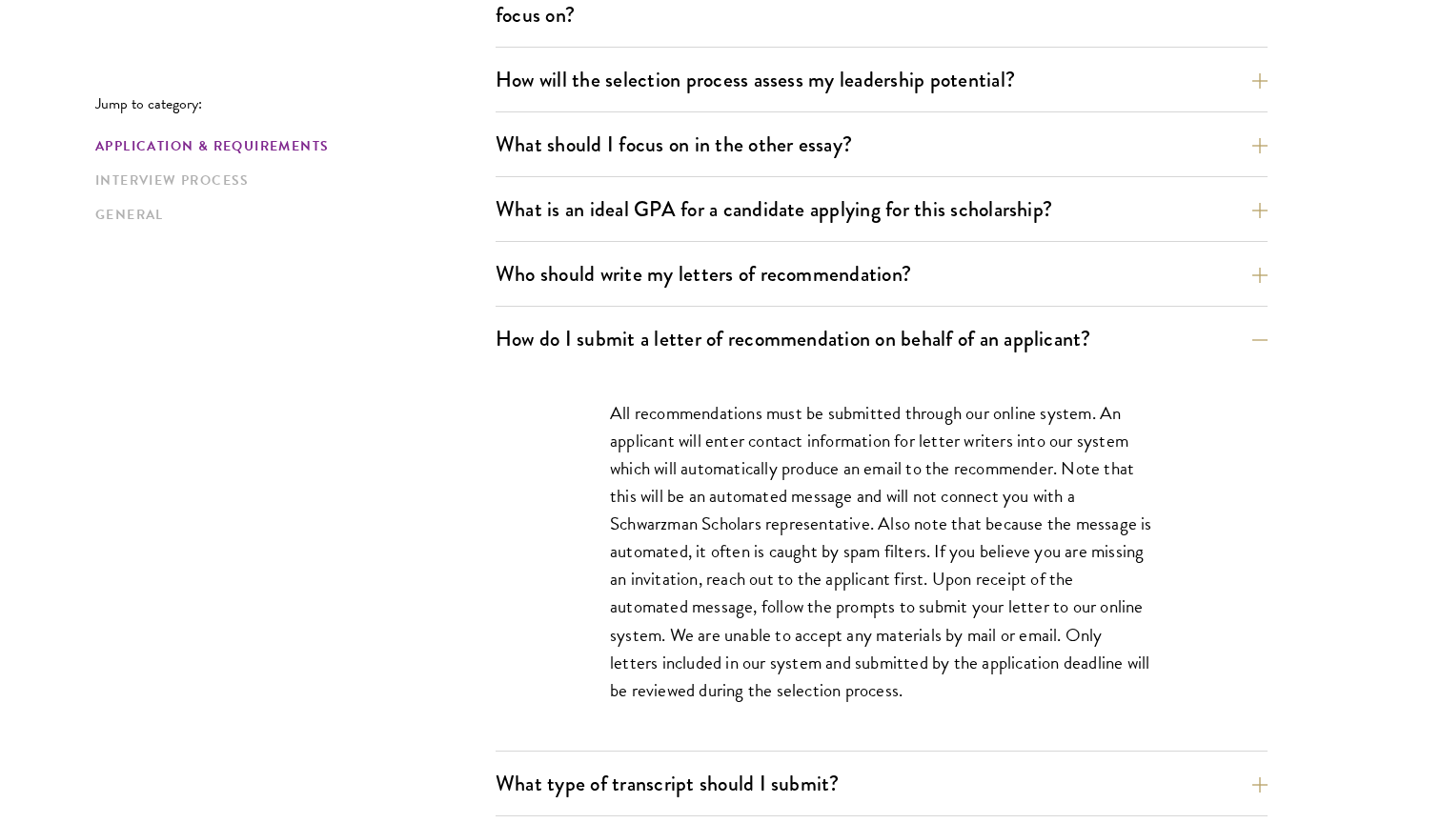
click at [827, 537] on p "All recommendations must be submitted through our online system. An applicant w…" at bounding box center [881, 551] width 543 height 305
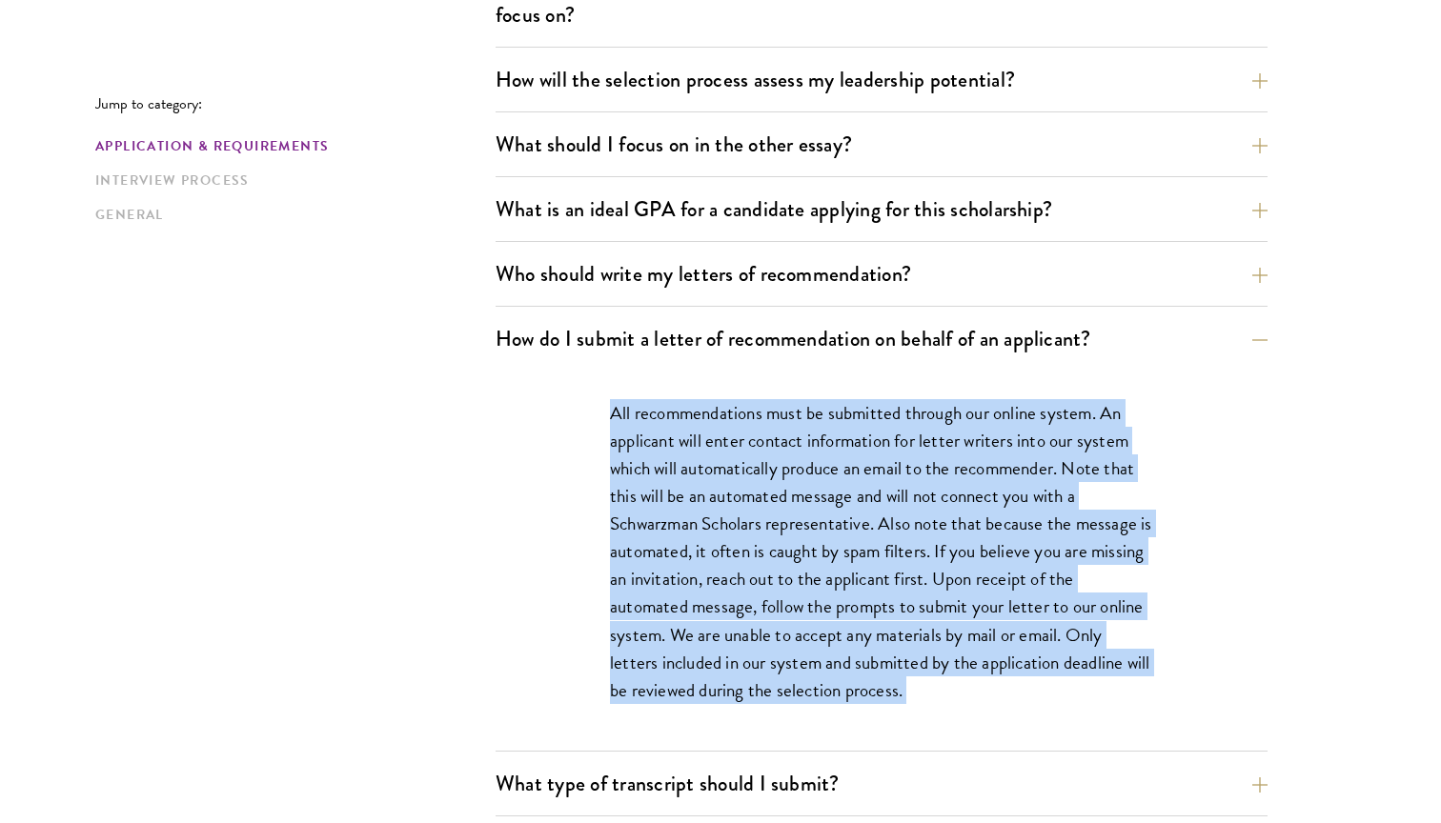
click at [827, 537] on p "All recommendations must be submitted through our online system. An applicant w…" at bounding box center [881, 551] width 543 height 305
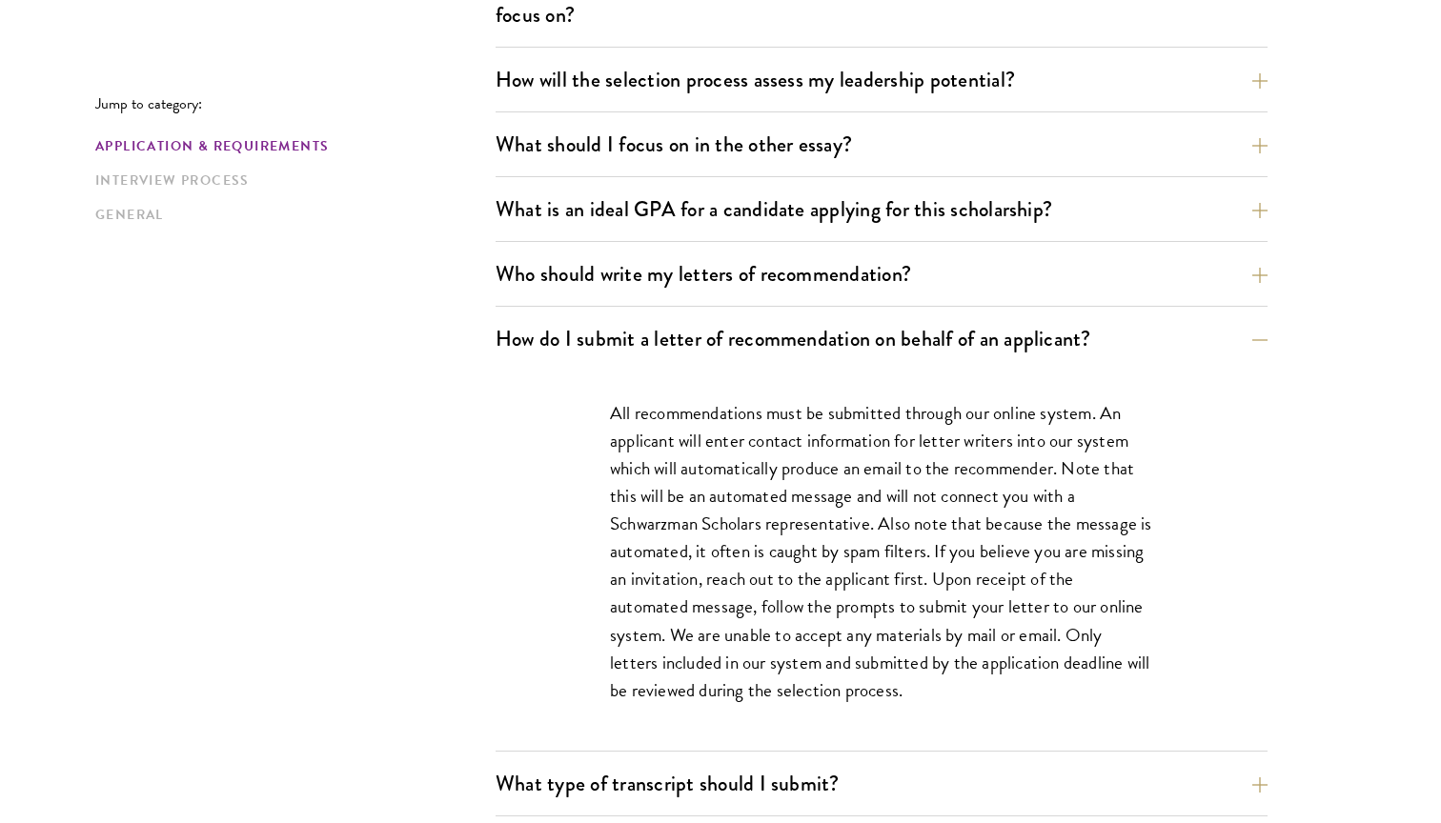
click at [827, 537] on p "All recommendations must be submitted through our online system. An applicant w…" at bounding box center [881, 551] width 543 height 305
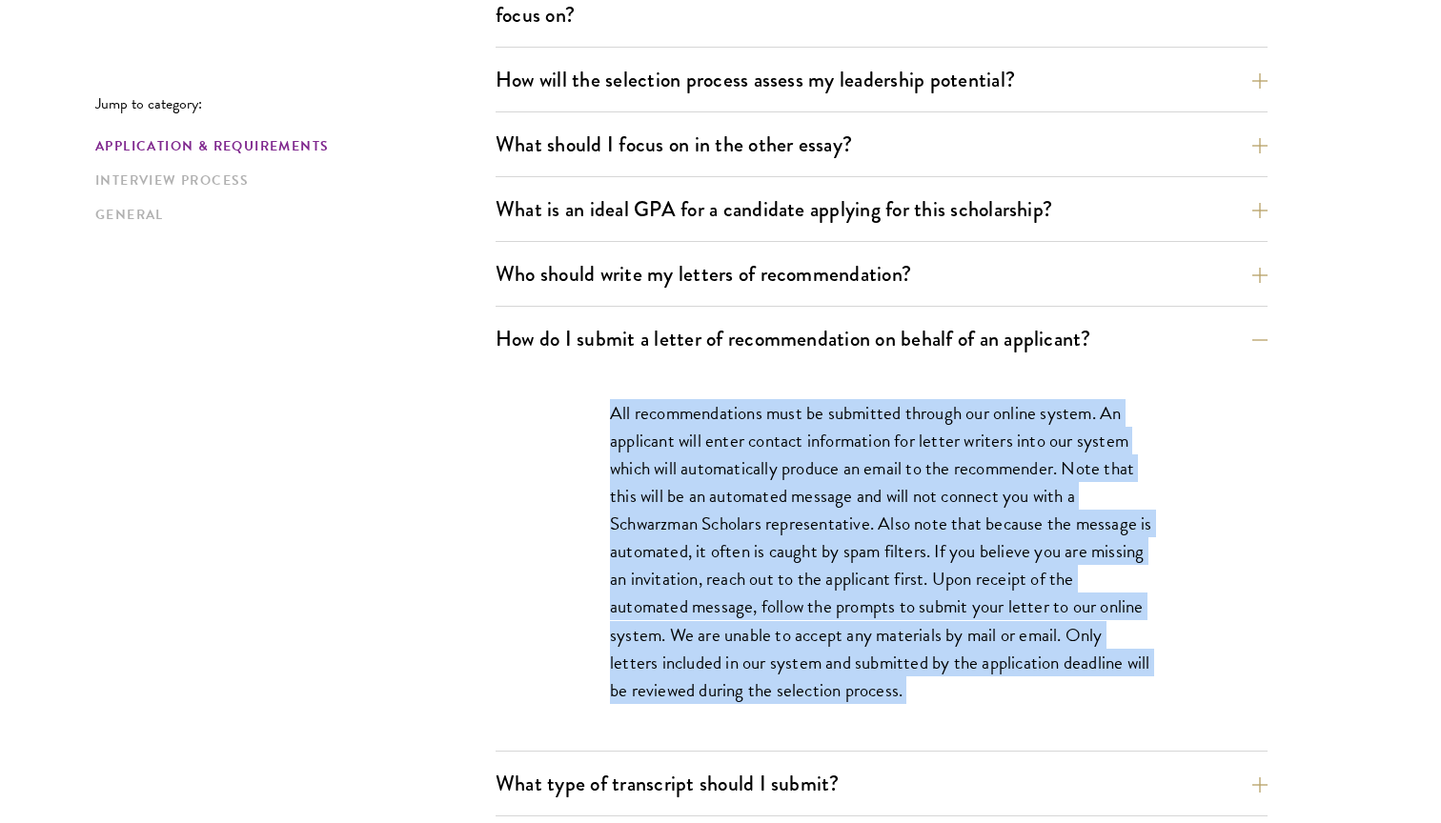
click at [824, 552] on p "All recommendations must be submitted through our online system. An applicant w…" at bounding box center [881, 551] width 543 height 305
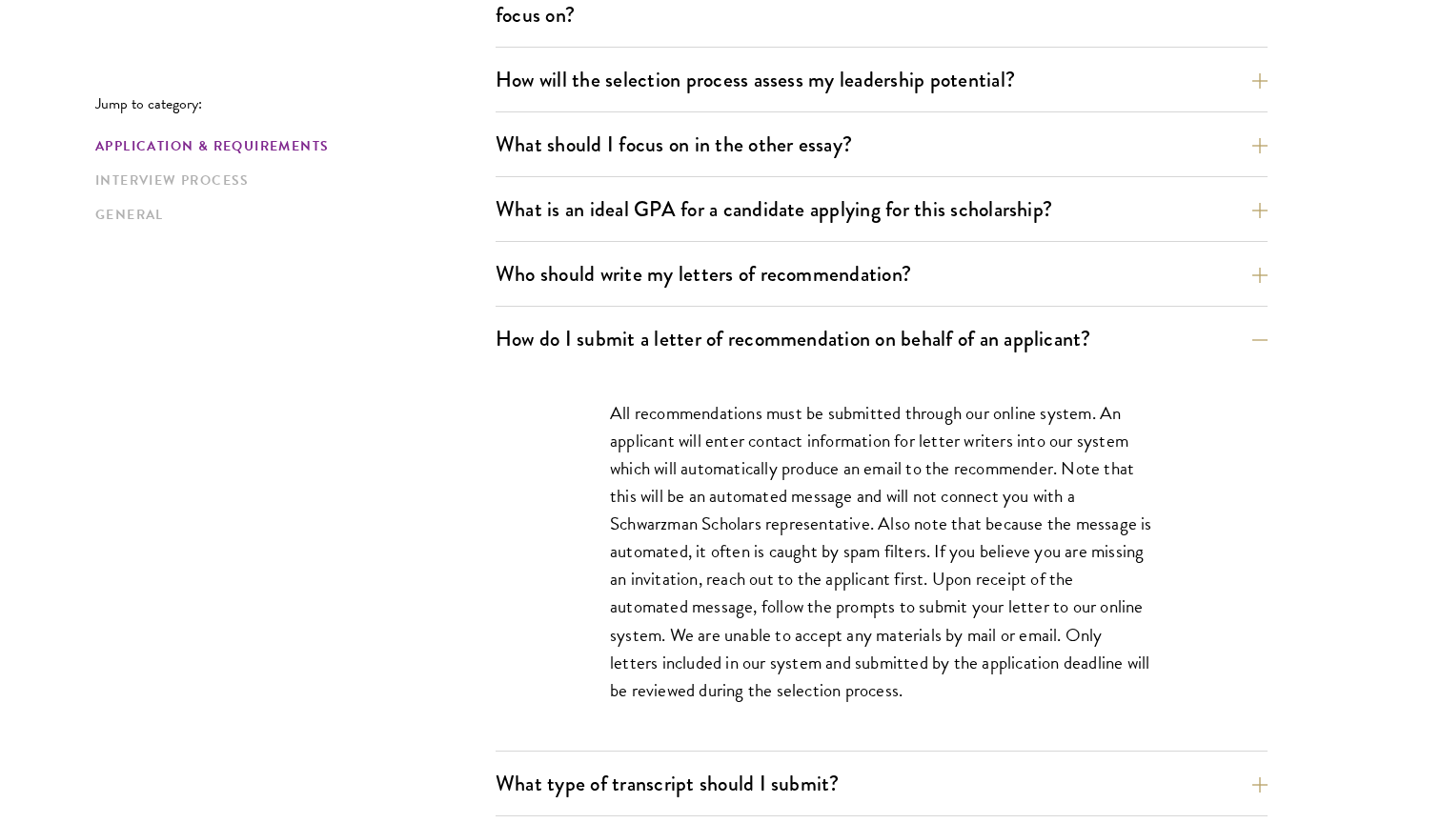
click at [824, 552] on p "All recommendations must be submitted through our online system. An applicant w…" at bounding box center [881, 551] width 543 height 305
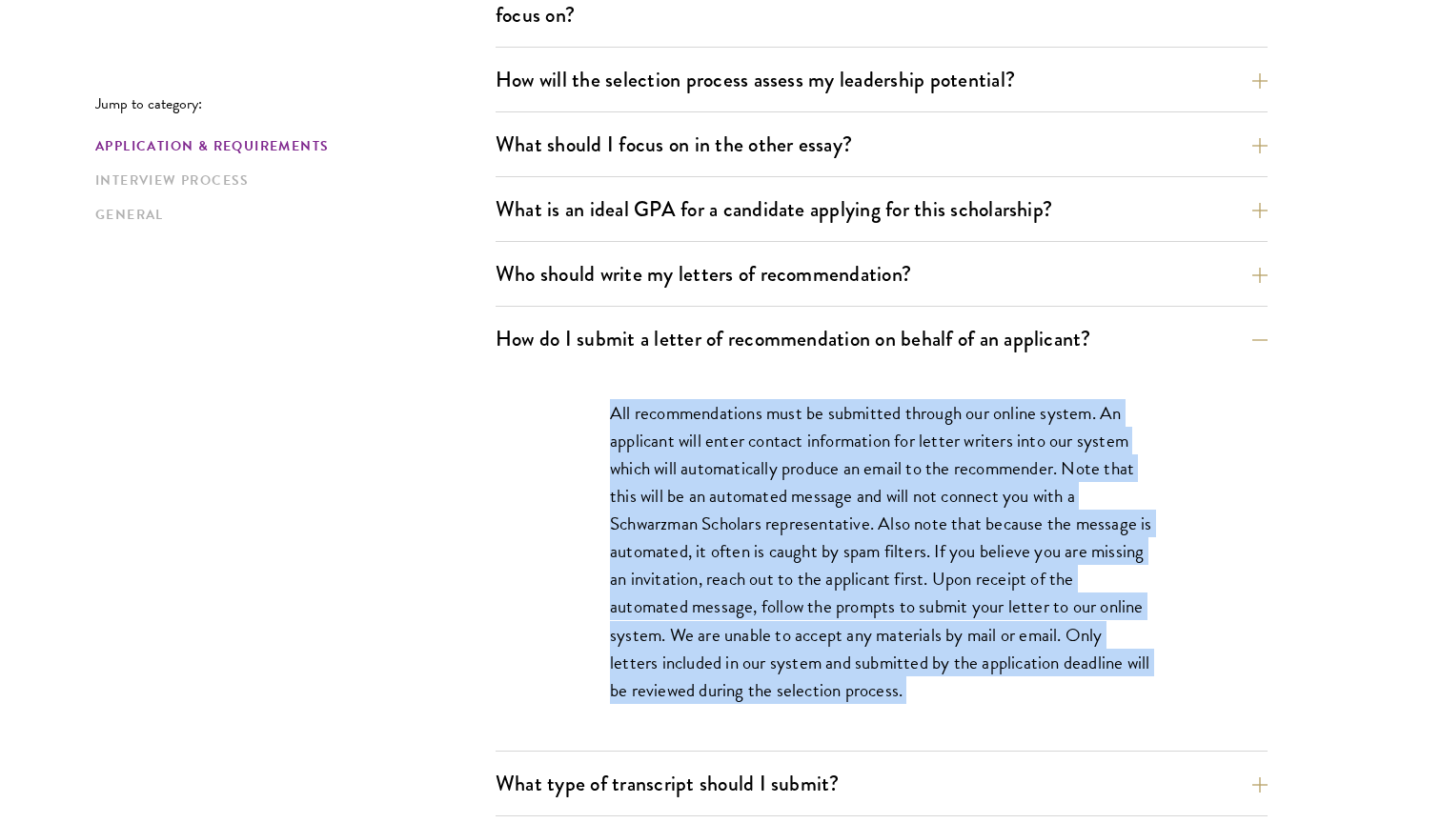
click at [824, 552] on p "All recommendations must be submitted through our online system. An applicant w…" at bounding box center [881, 551] width 543 height 305
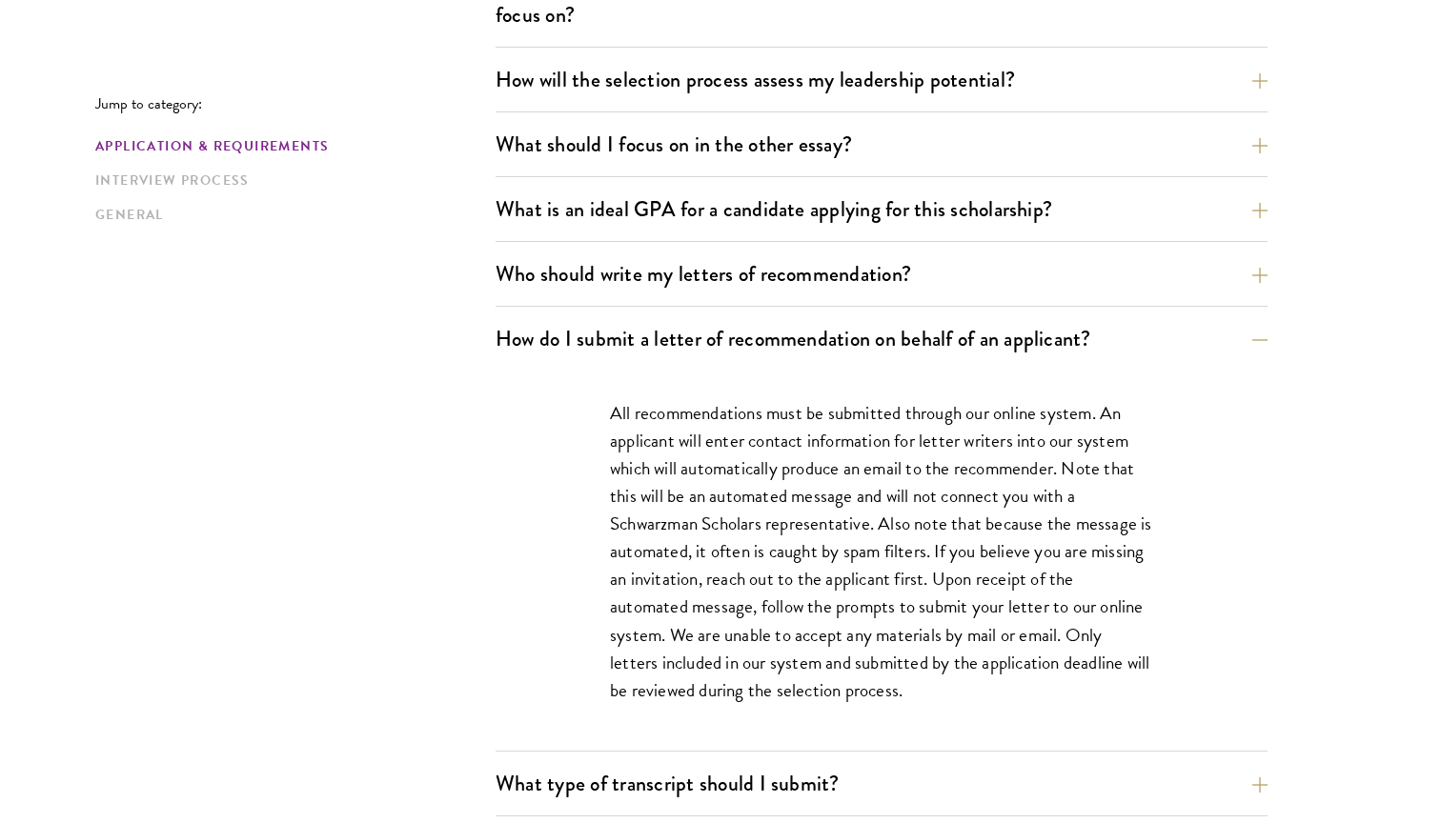
click at [824, 552] on p "All recommendations must be submitted through our online system. An applicant w…" at bounding box center [881, 551] width 543 height 305
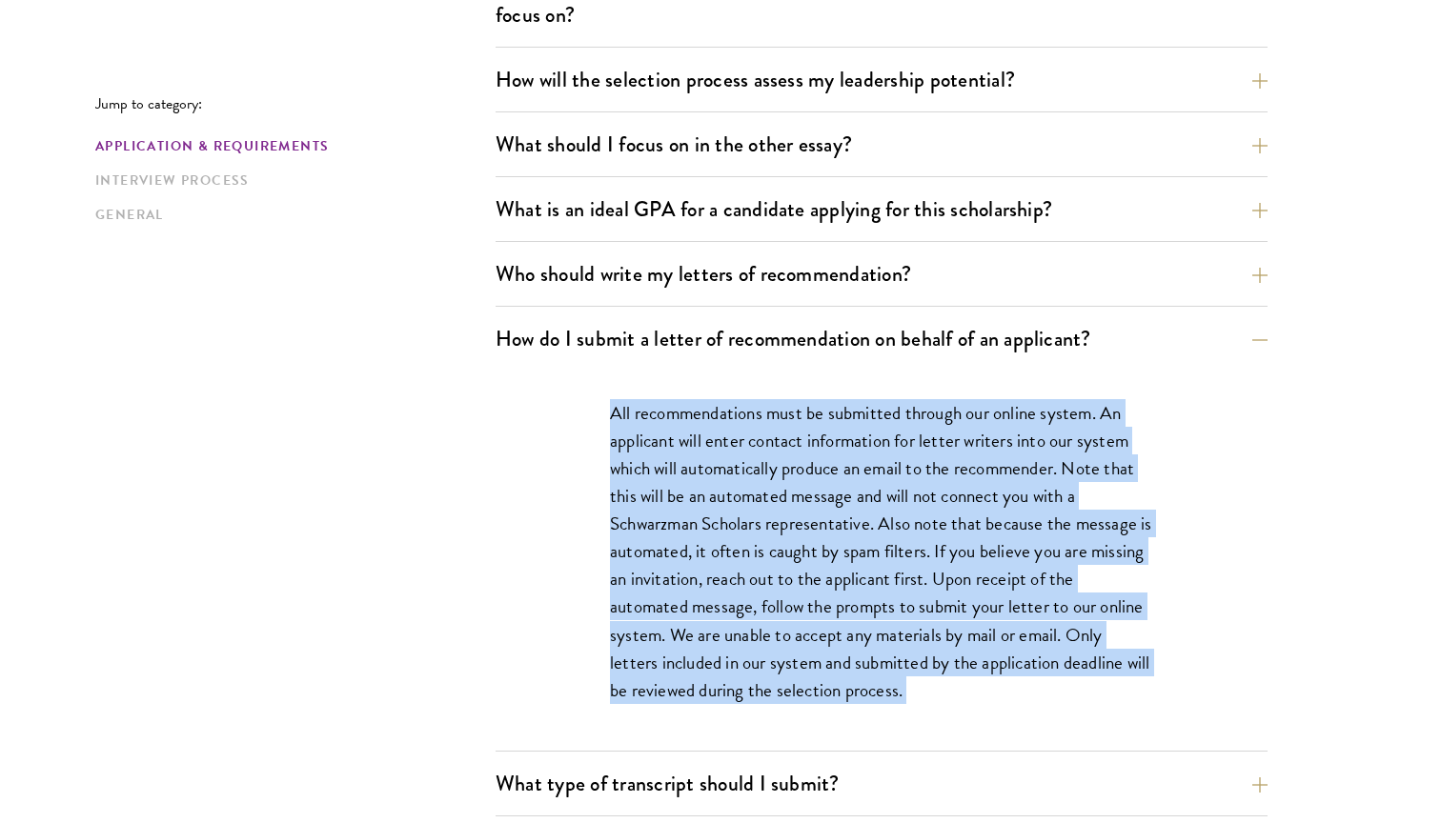
click at [813, 588] on p "All recommendations must be submitted through our online system. An applicant w…" at bounding box center [881, 551] width 543 height 305
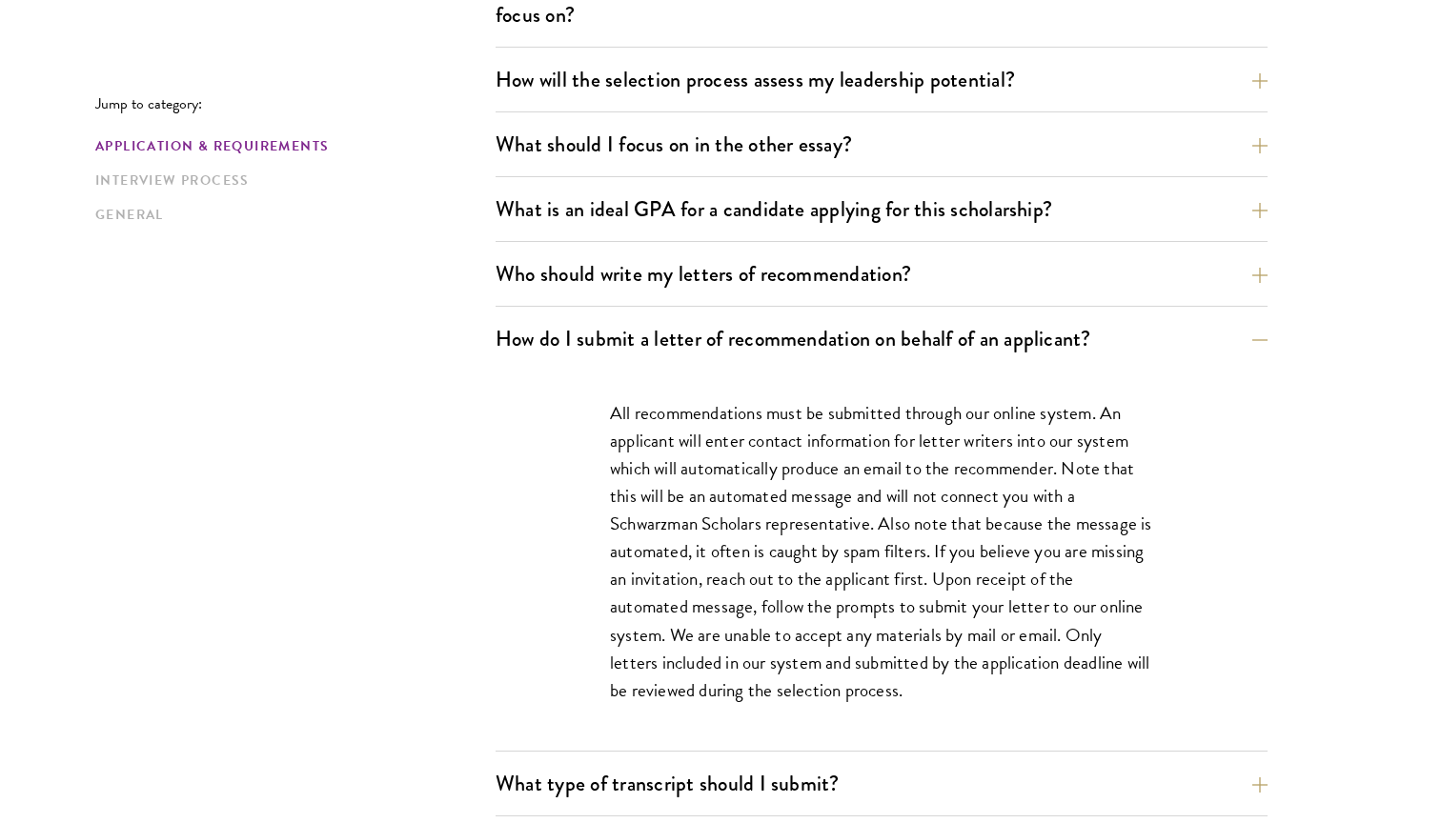
click at [813, 588] on p "All recommendations must be submitted through our online system. An applicant w…" at bounding box center [881, 551] width 543 height 305
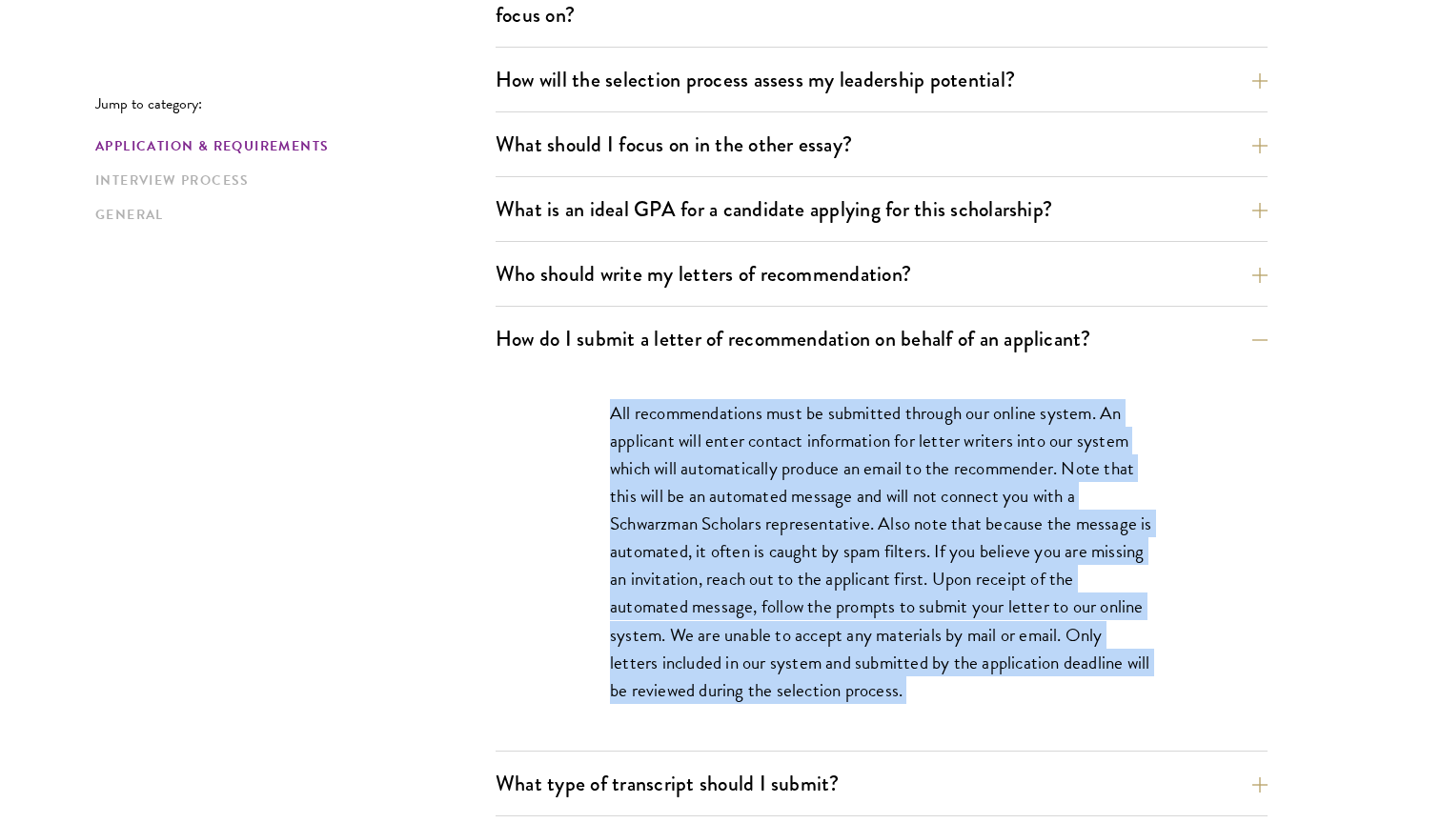
click at [813, 588] on p "All recommendations must be submitted through our online system. An applicant w…" at bounding box center [881, 551] width 543 height 305
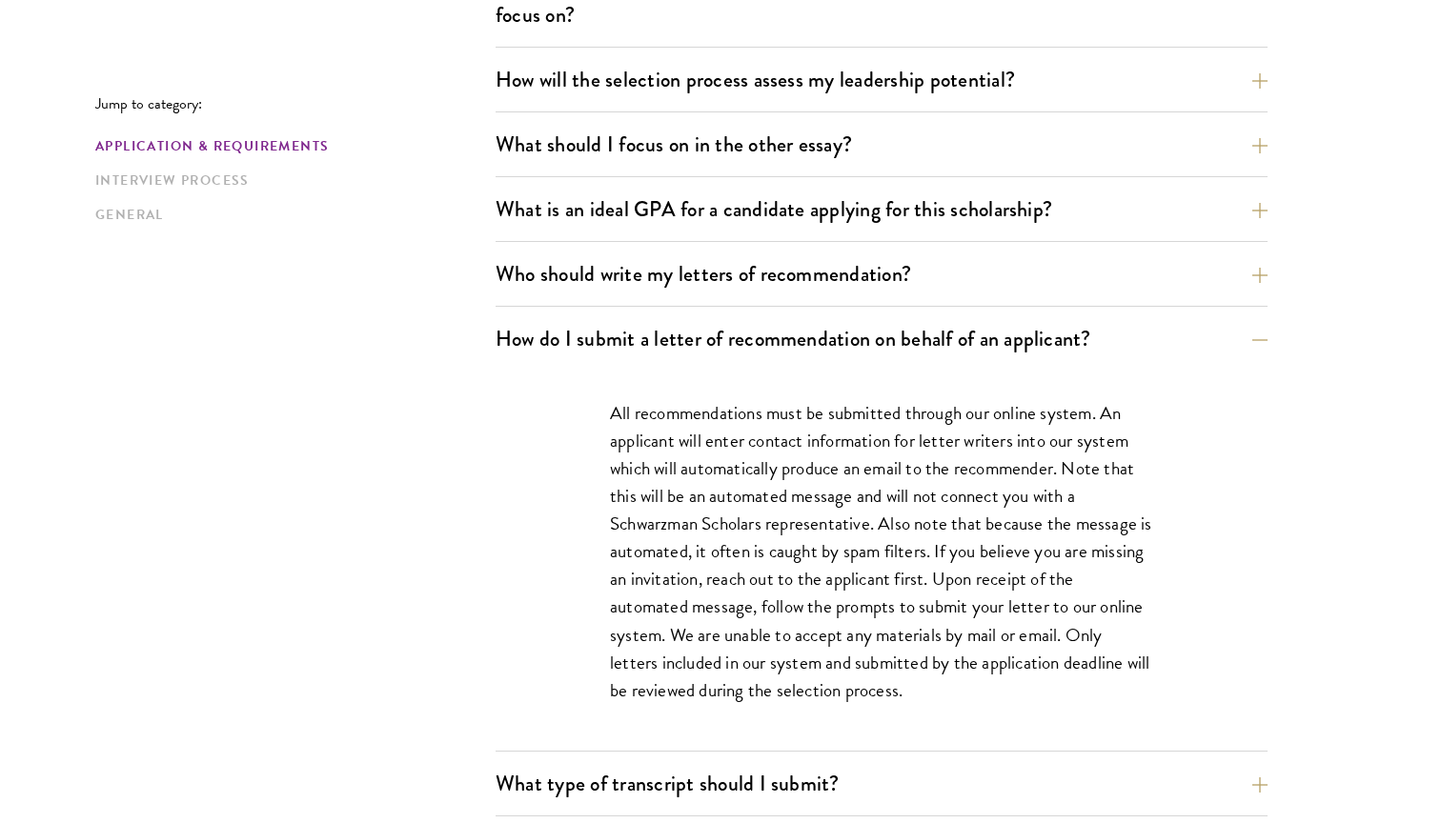
click at [813, 588] on p "All recommendations must be submitted through our online system. An applicant w…" at bounding box center [881, 551] width 543 height 305
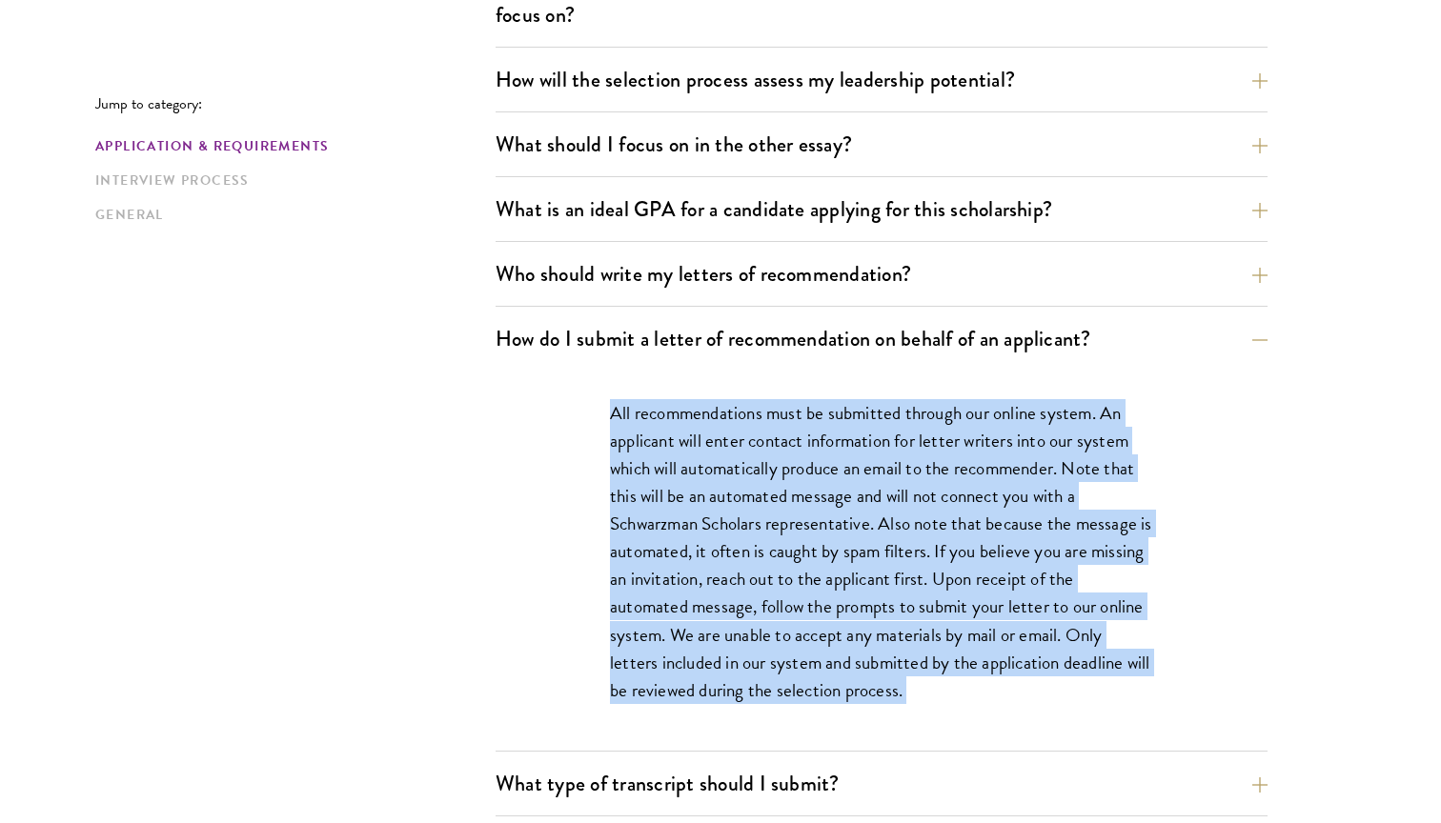
click at [807, 615] on p "All recommendations must be submitted through our online system. An applicant w…" at bounding box center [881, 551] width 543 height 305
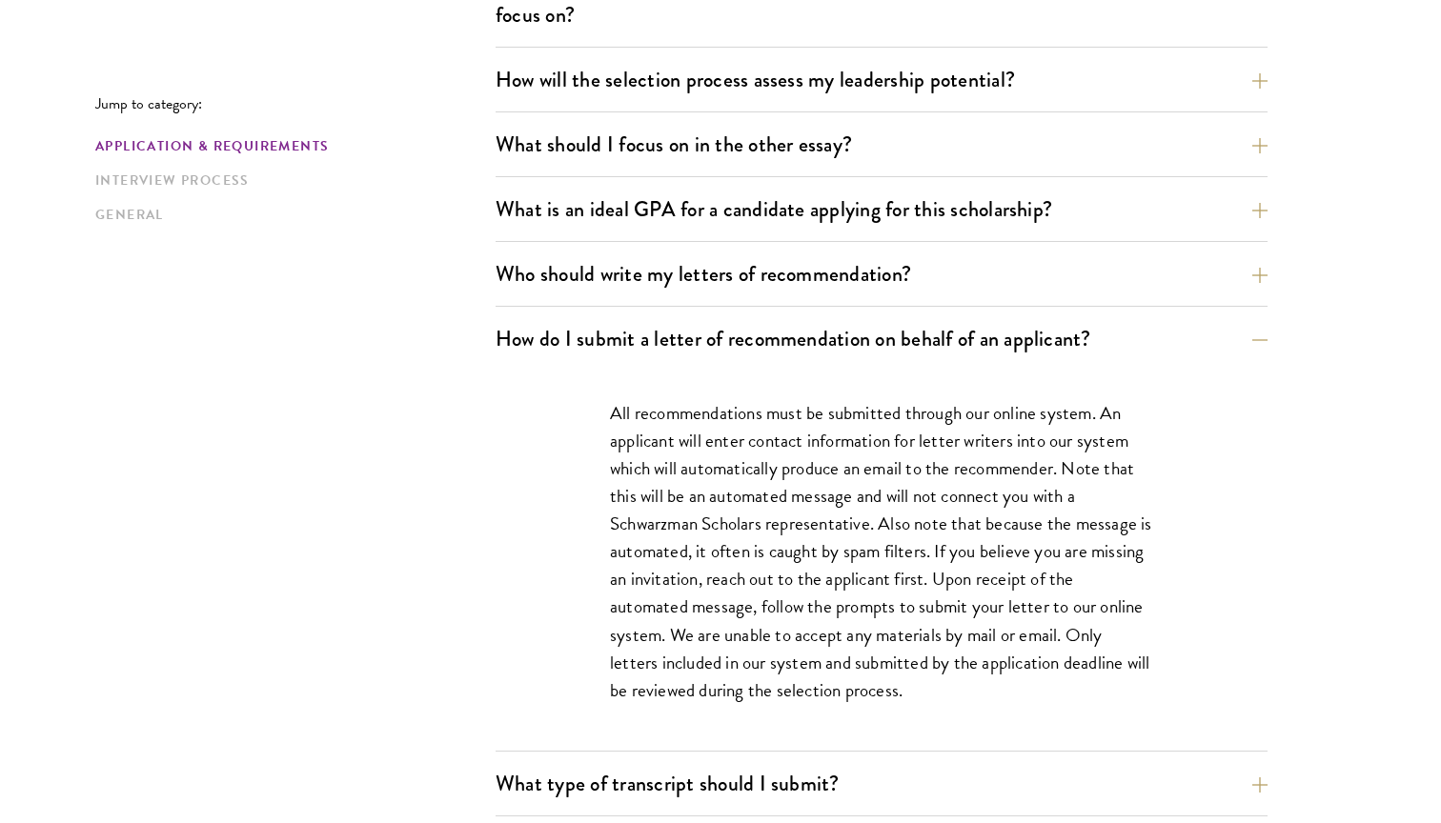
click at [807, 615] on p "All recommendations must be submitted through our online system. An applicant w…" at bounding box center [881, 551] width 543 height 305
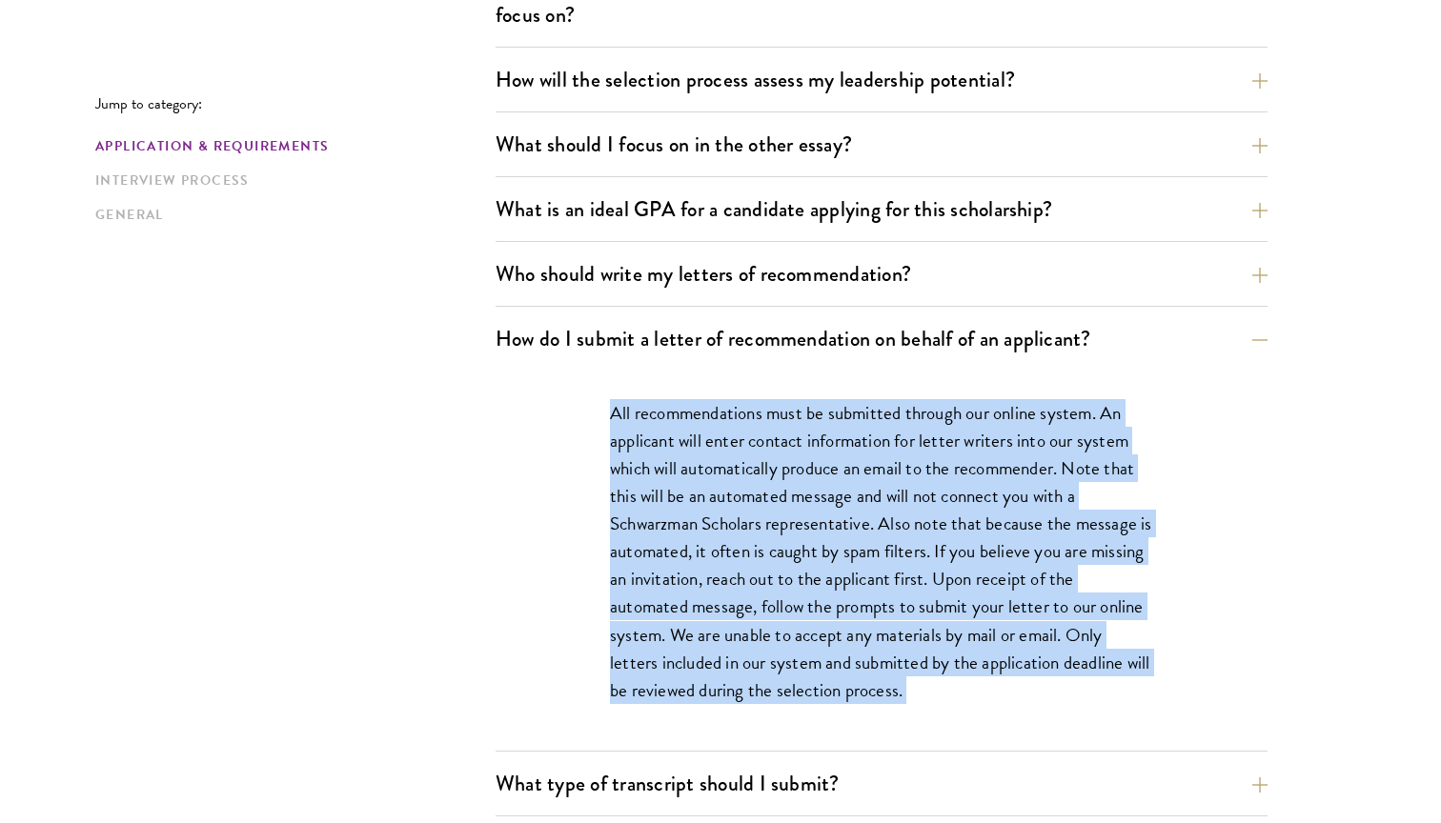
click at [807, 615] on p "All recommendations must be submitted through our online system. An applicant w…" at bounding box center [881, 551] width 543 height 305
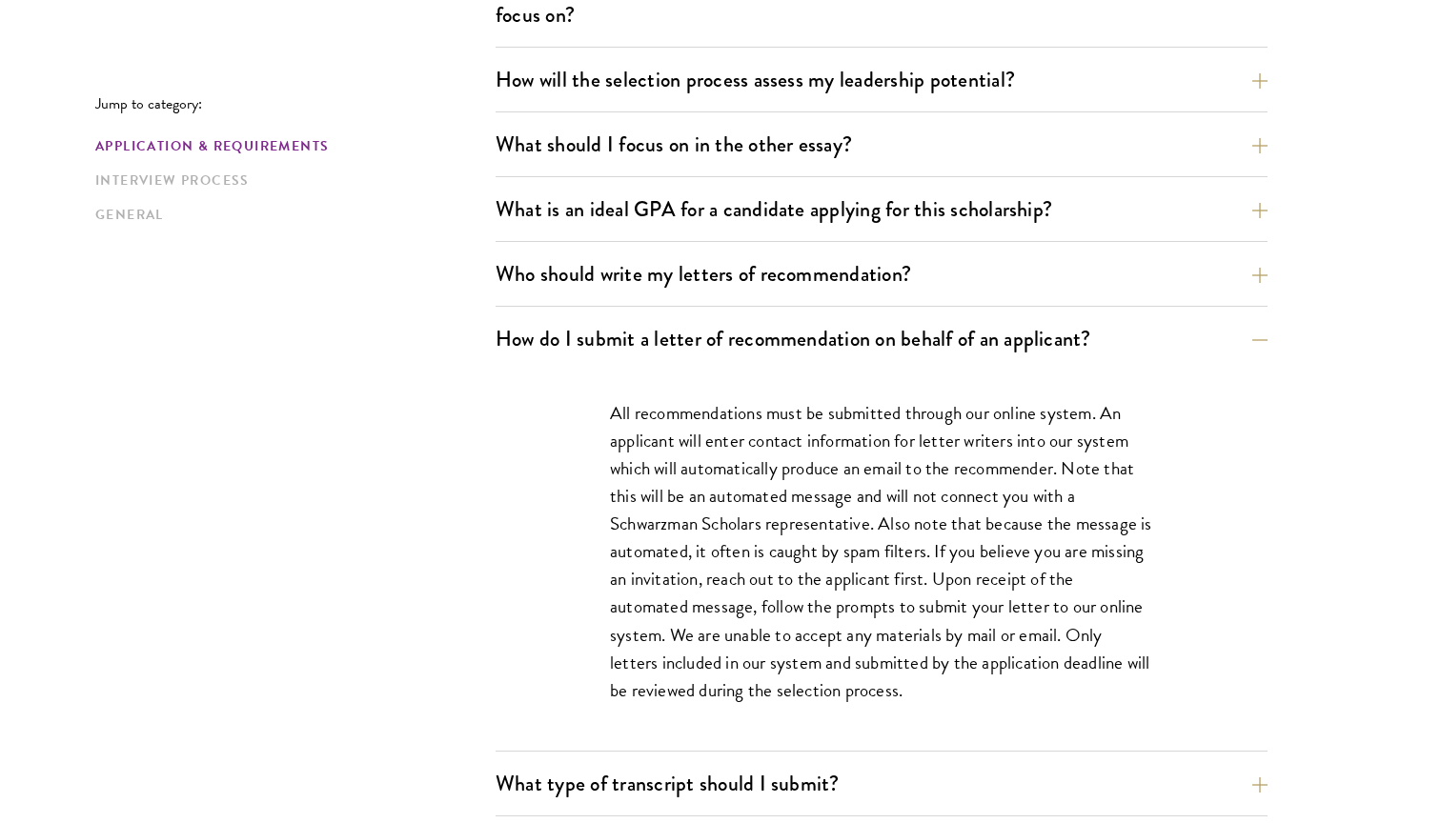
click at [807, 615] on p "All recommendations must be submitted through our online system. An applicant w…" at bounding box center [881, 551] width 543 height 305
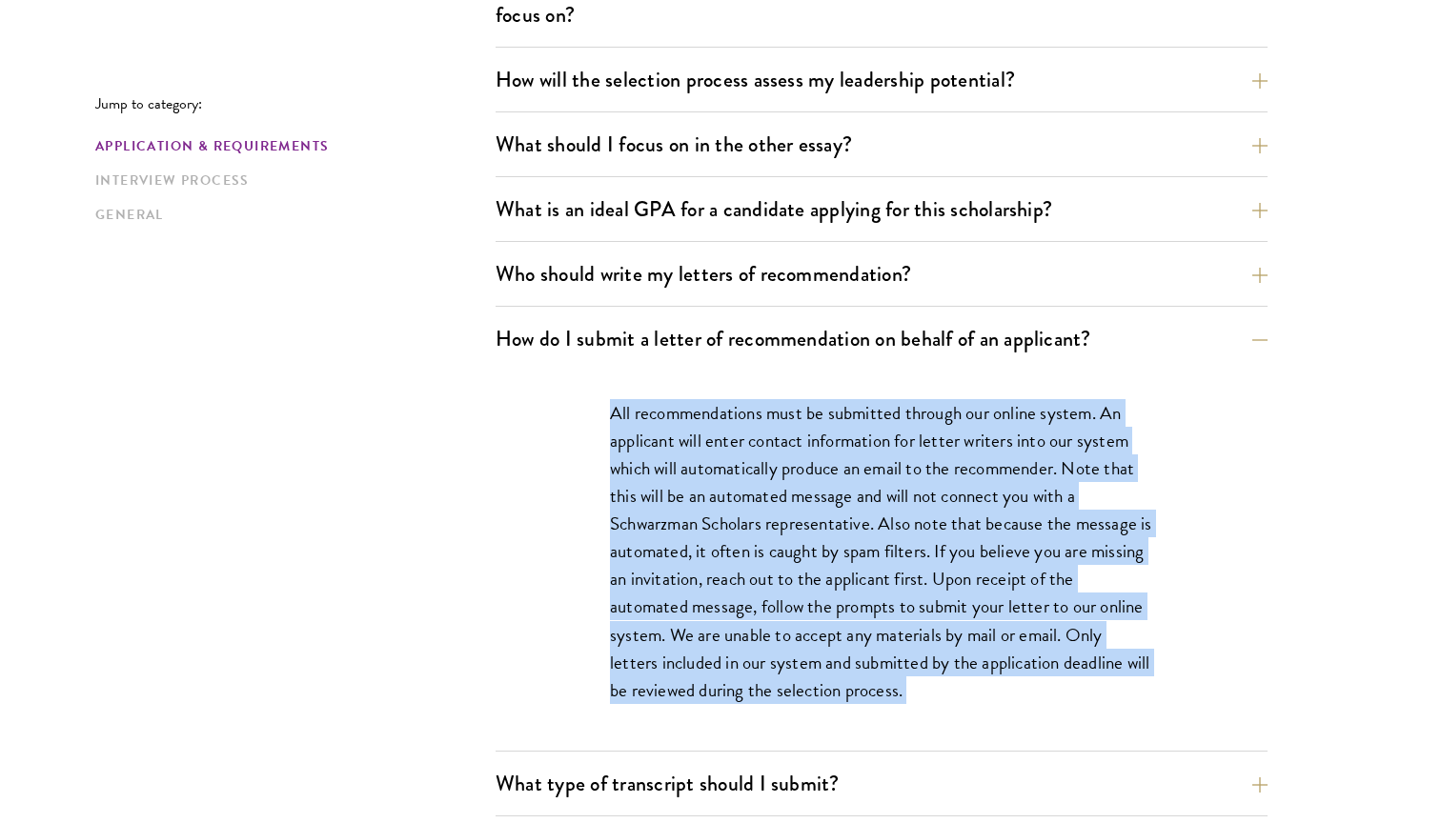
click at [800, 637] on p "All recommendations must be submitted through our online system. An applicant w…" at bounding box center [881, 551] width 543 height 305
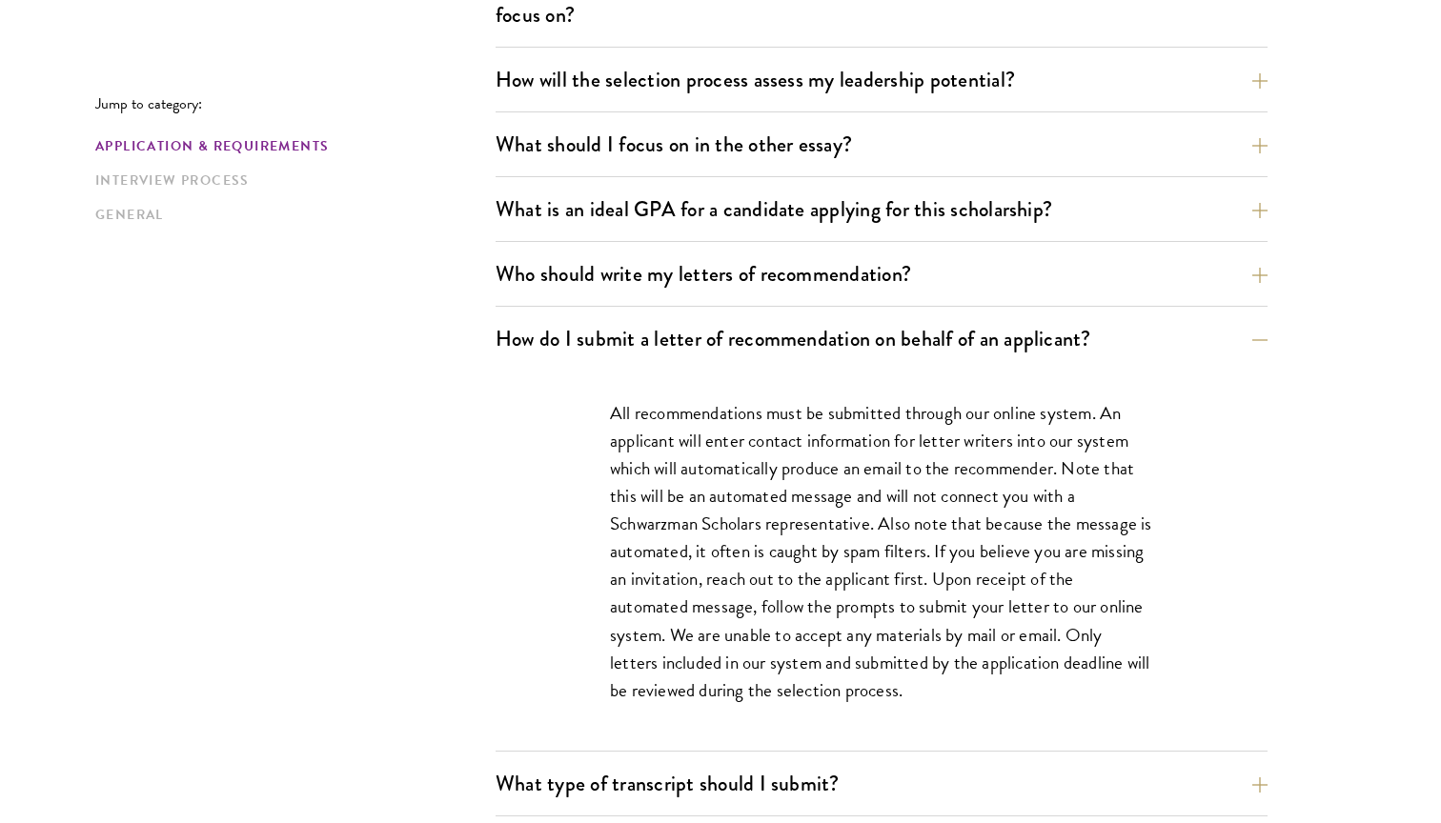
click at [800, 637] on p "All recommendations must be submitted through our online system. An applicant w…" at bounding box center [881, 551] width 543 height 305
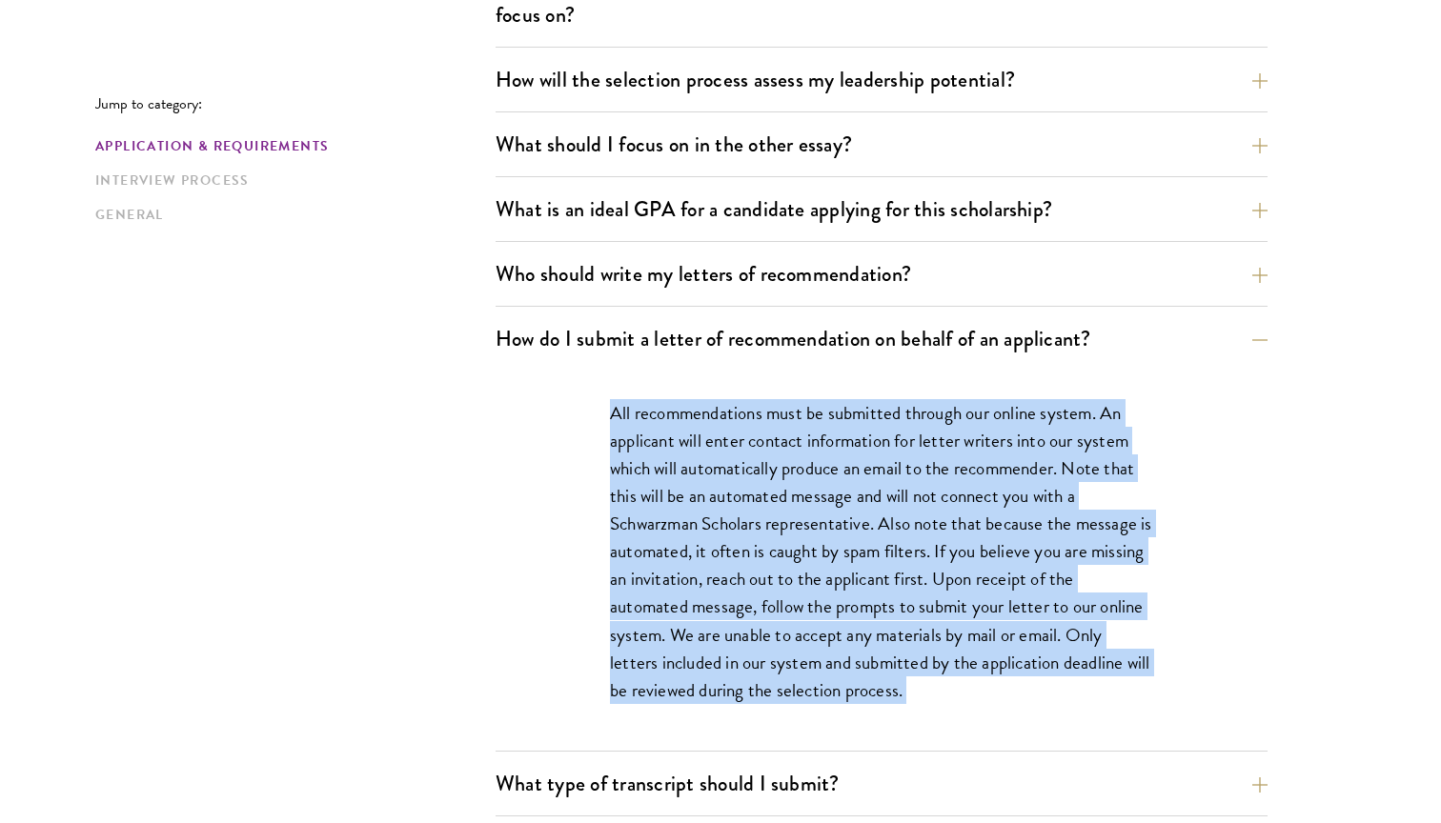
click at [784, 681] on p "All recommendations must be submitted through our online system. An applicant w…" at bounding box center [881, 551] width 543 height 305
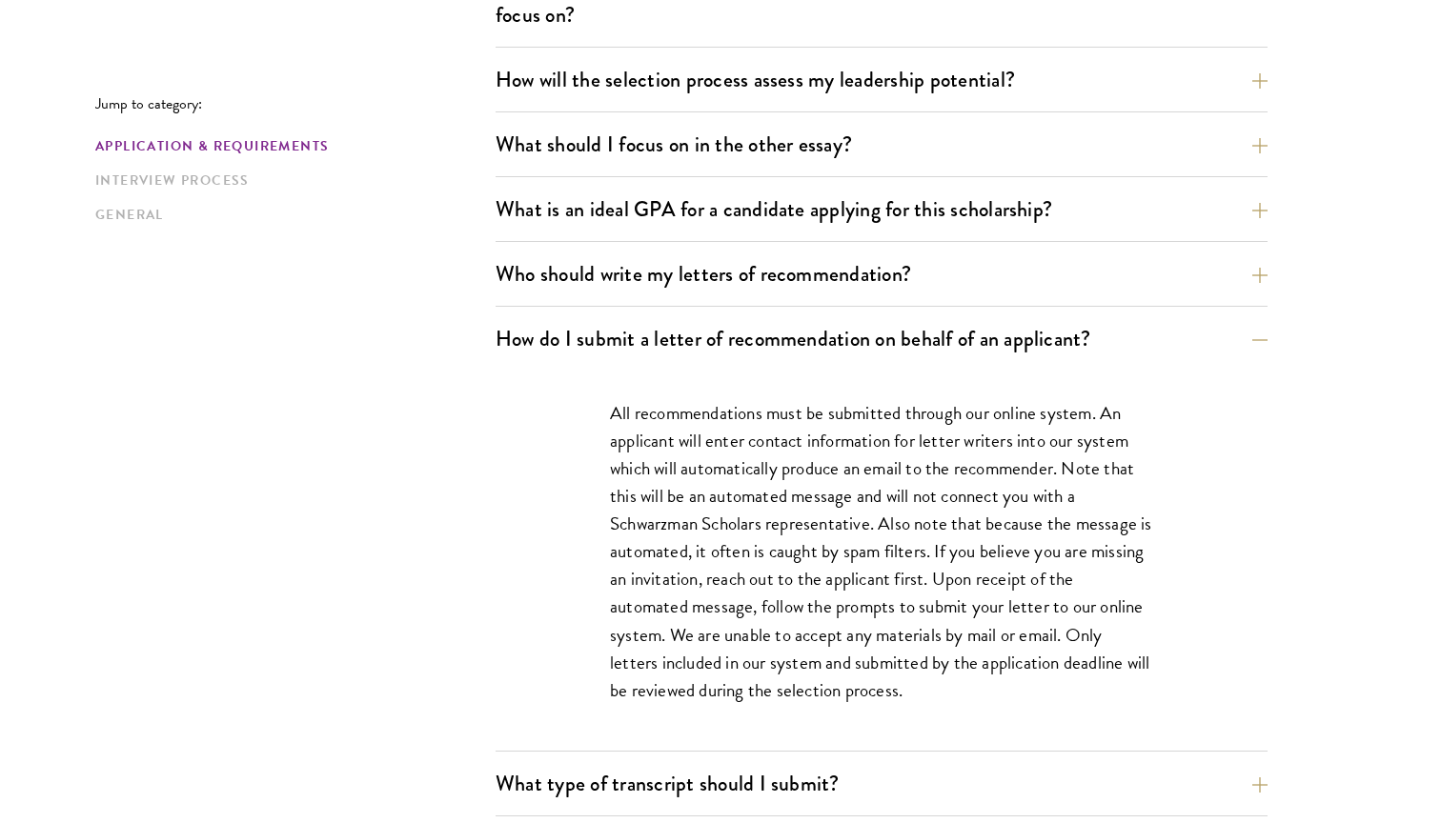
click at [784, 681] on p "All recommendations must be submitted through our online system. An applicant w…" at bounding box center [881, 551] width 543 height 305
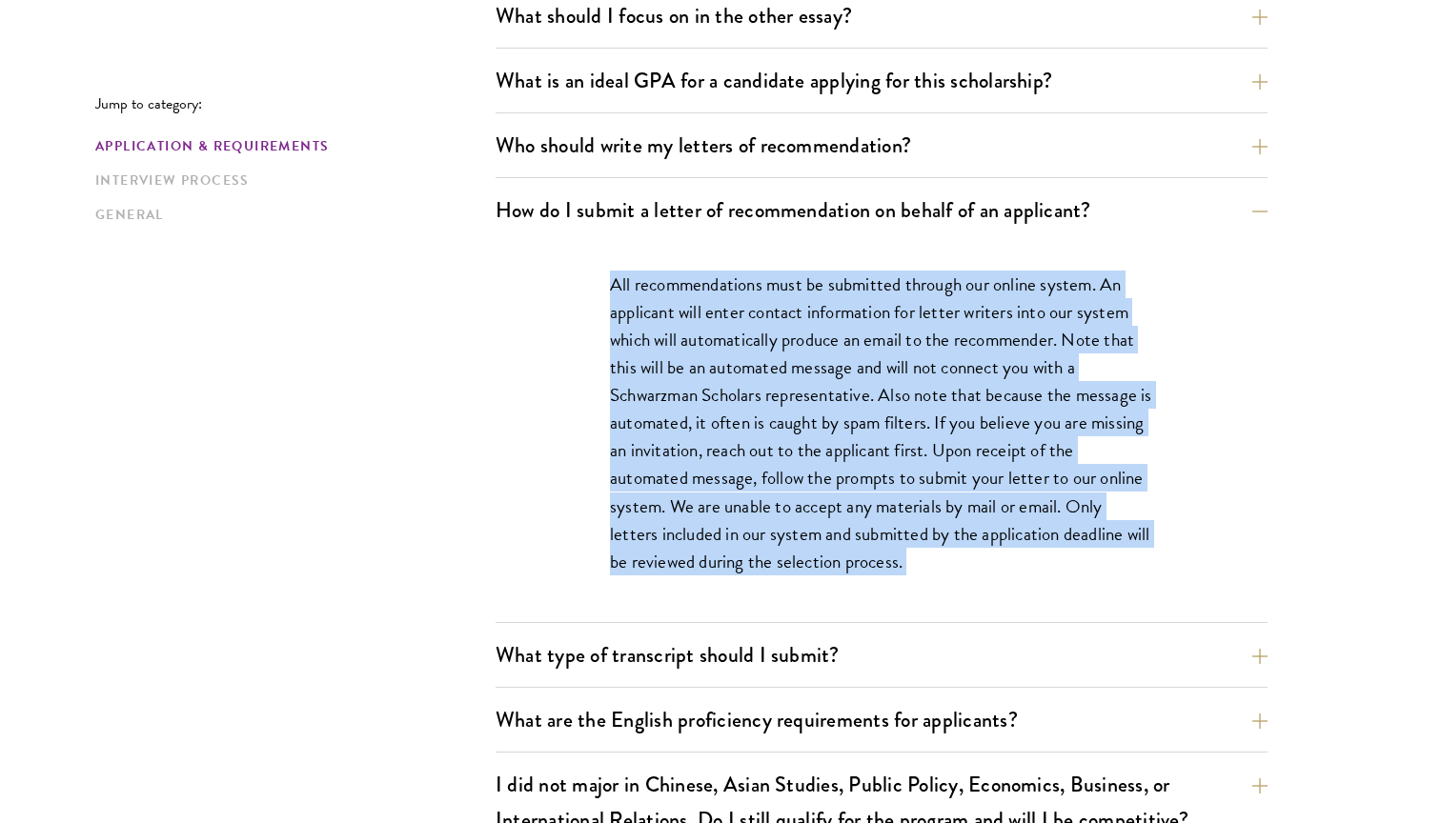
scroll to position [1307, 0]
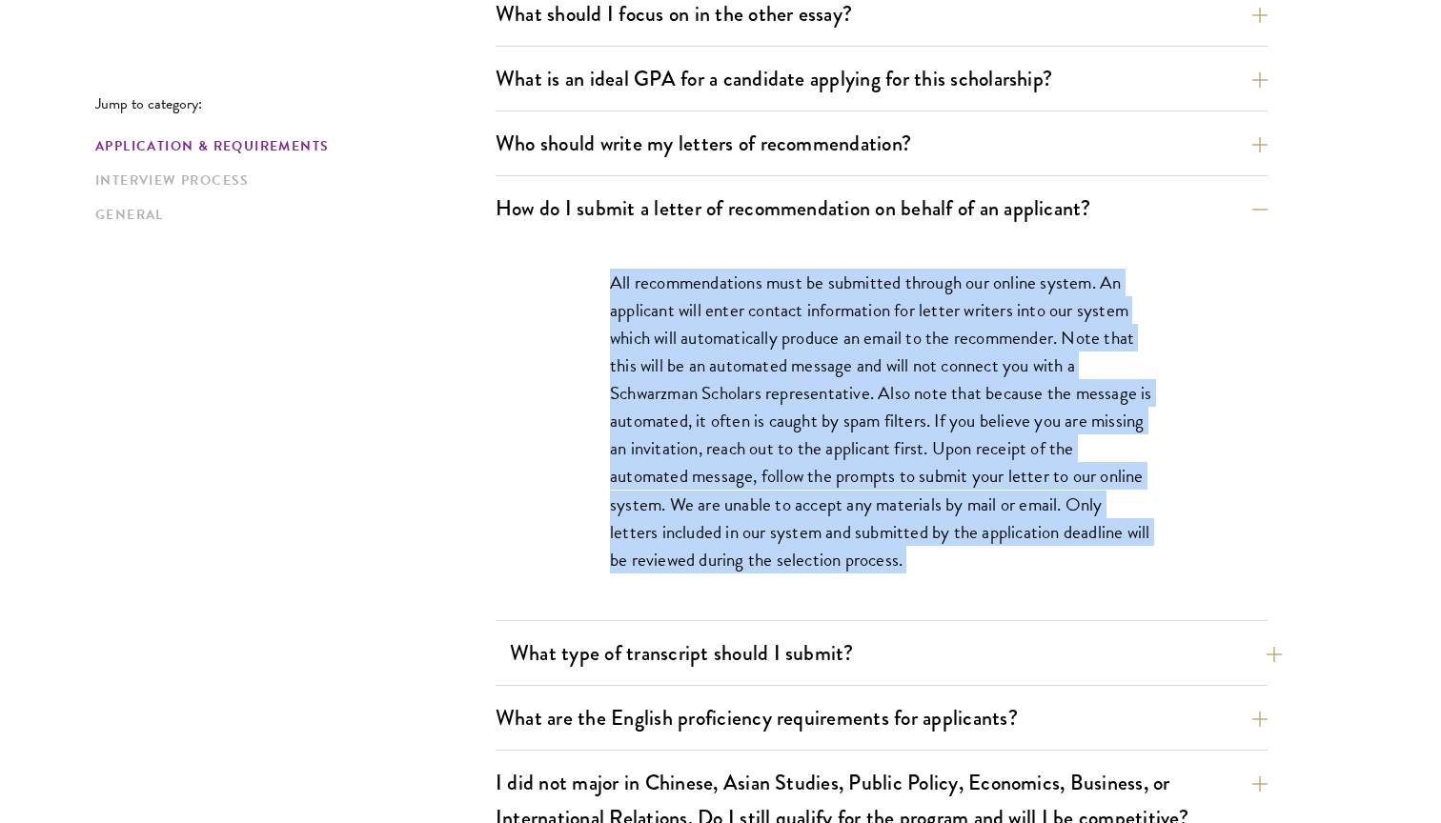
click at [793, 655] on button "What type of transcript should I submit?" at bounding box center [896, 653] width 772 height 43
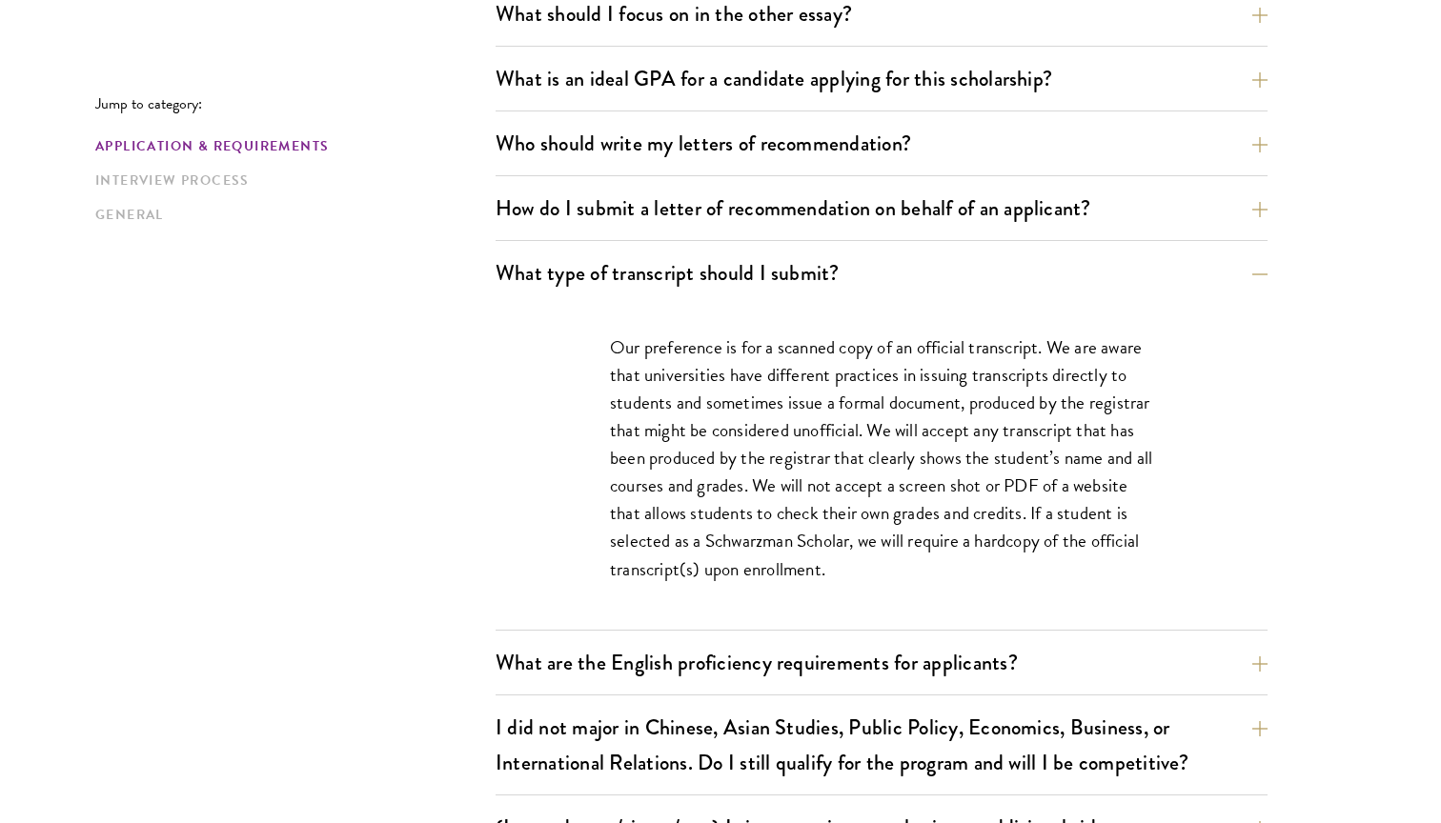
click at [839, 513] on p "Our preference is for a scanned copy of an official transcript. We are aware th…" at bounding box center [881, 459] width 543 height 250
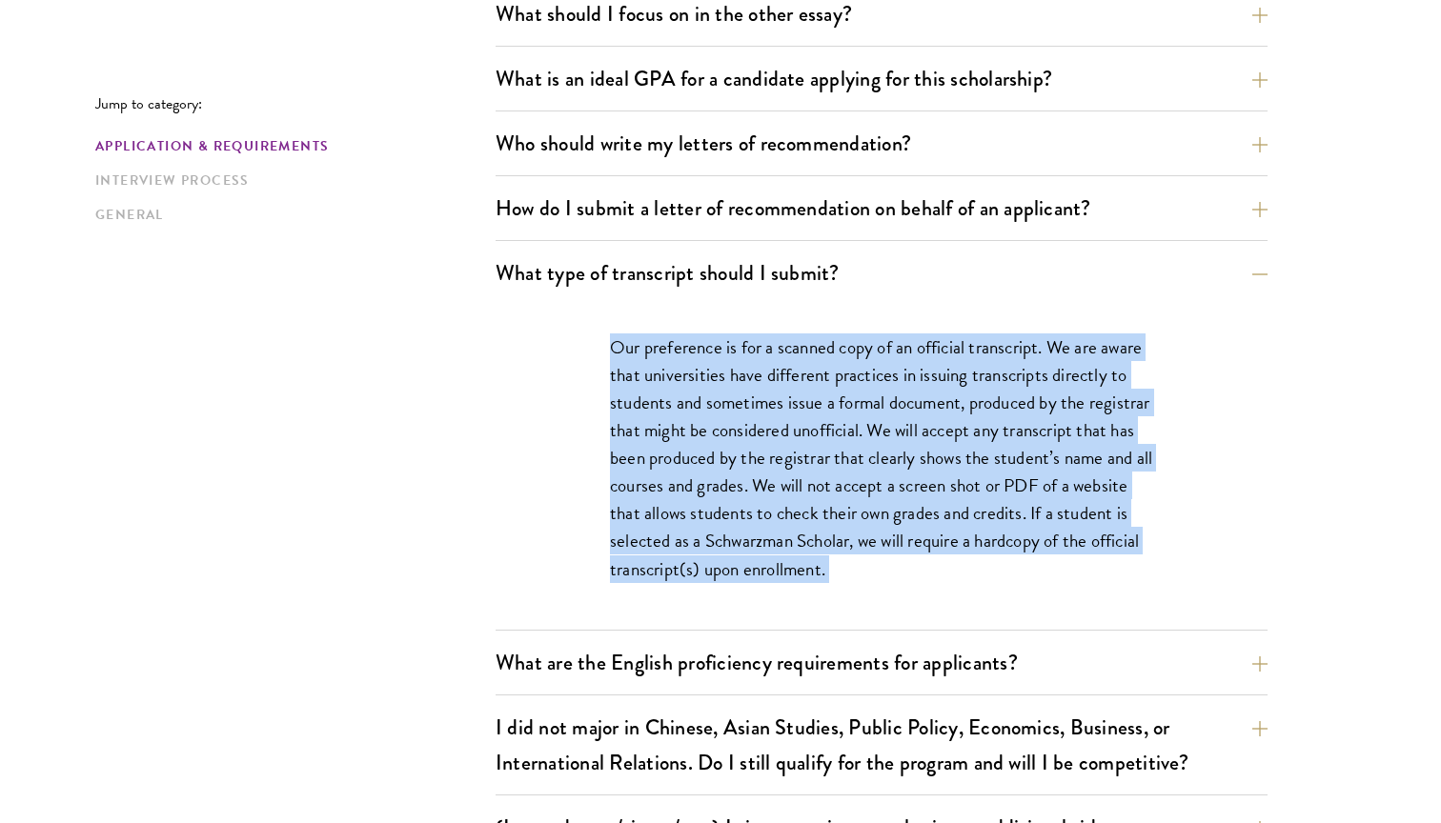
click at [839, 513] on p "Our preference is for a scanned copy of an official transcript. We are aware th…" at bounding box center [881, 459] width 543 height 250
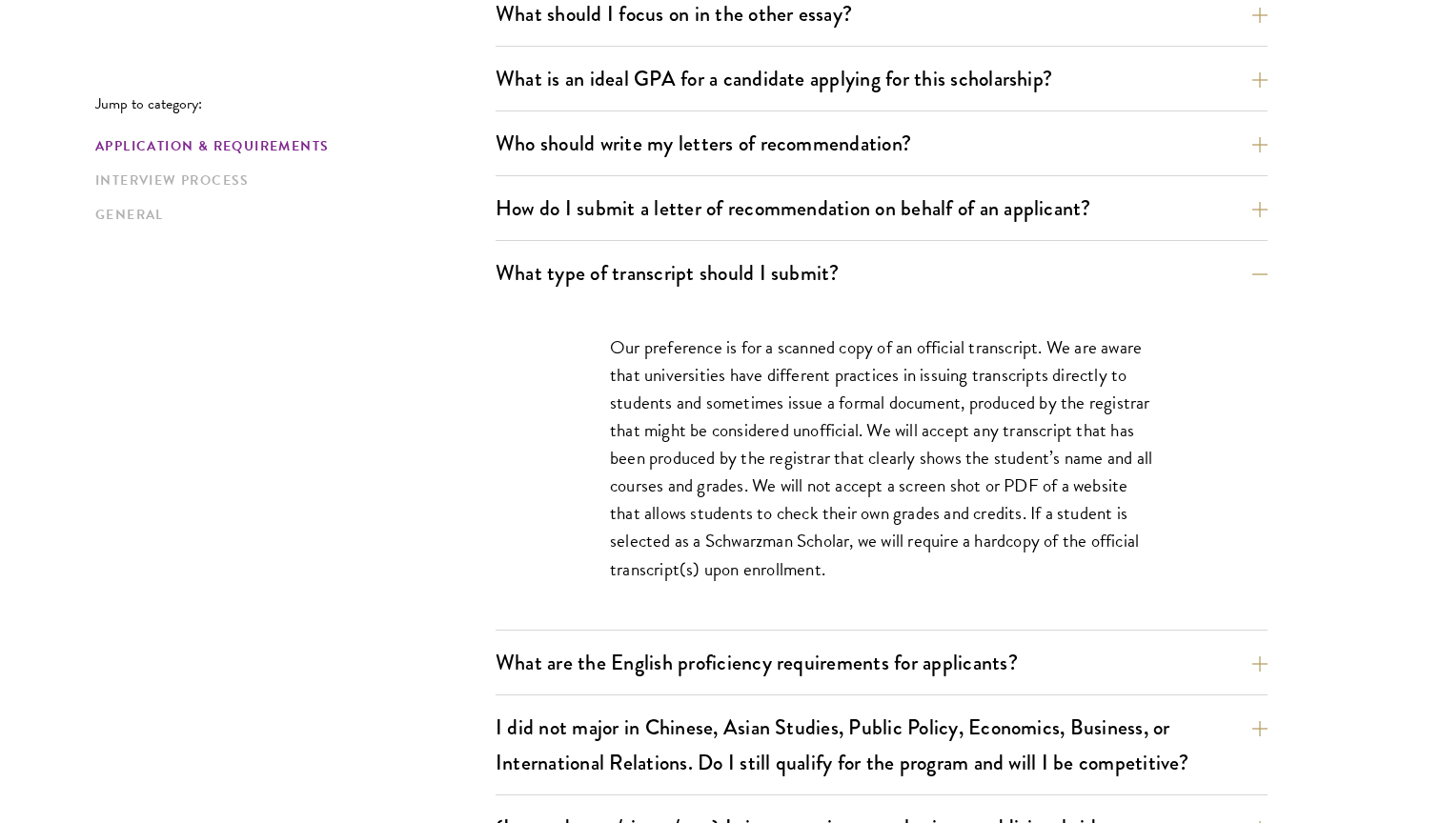
click at [839, 513] on p "Our preference is for a scanned copy of an official transcript. We are aware th…" at bounding box center [881, 459] width 543 height 250
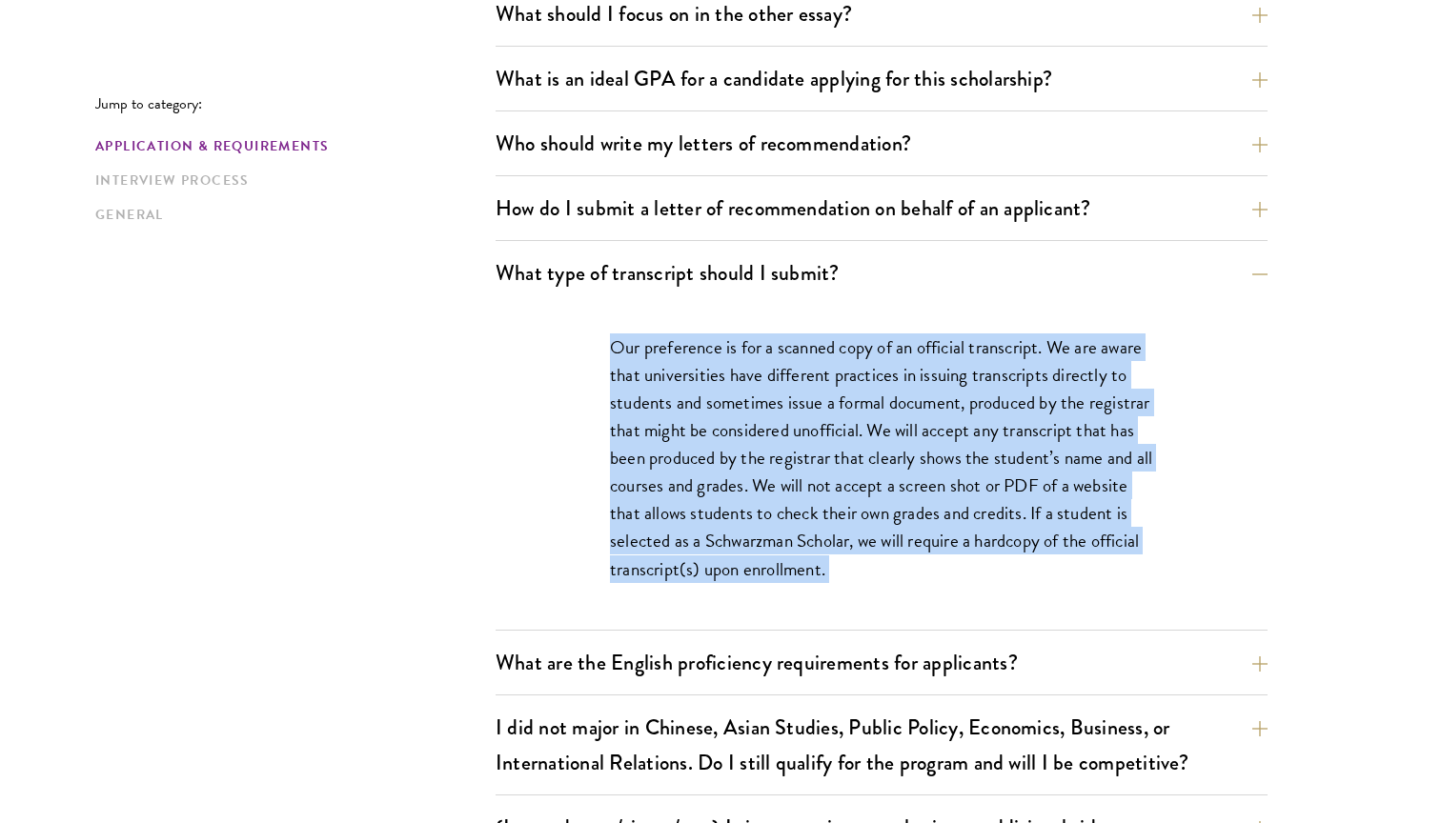
click at [839, 513] on p "Our preference is for a scanned copy of an official transcript. We are aware th…" at bounding box center [881, 459] width 543 height 250
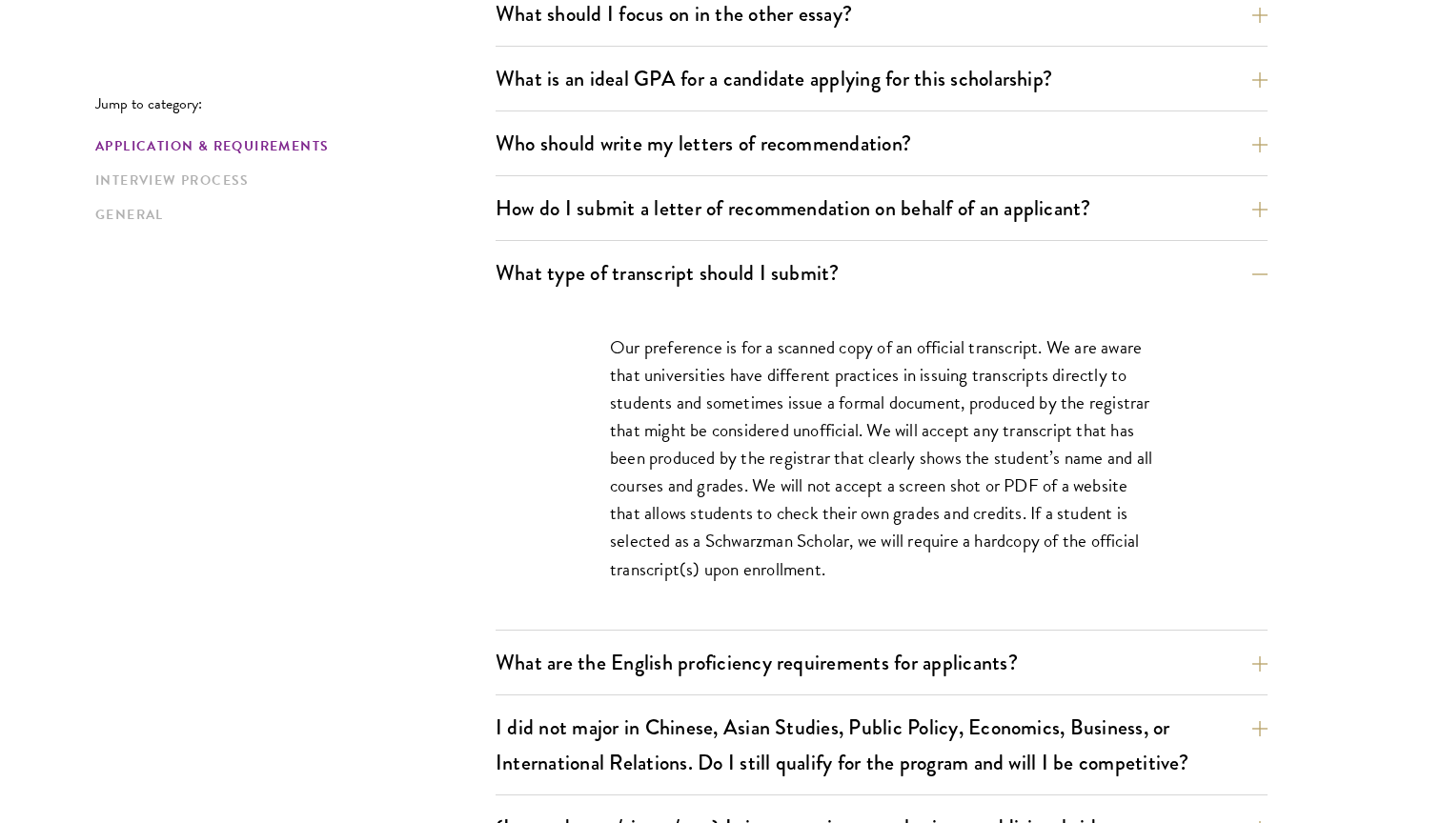
click at [839, 513] on p "Our preference is for a scanned copy of an official transcript. We are aware th…" at bounding box center [881, 459] width 543 height 250
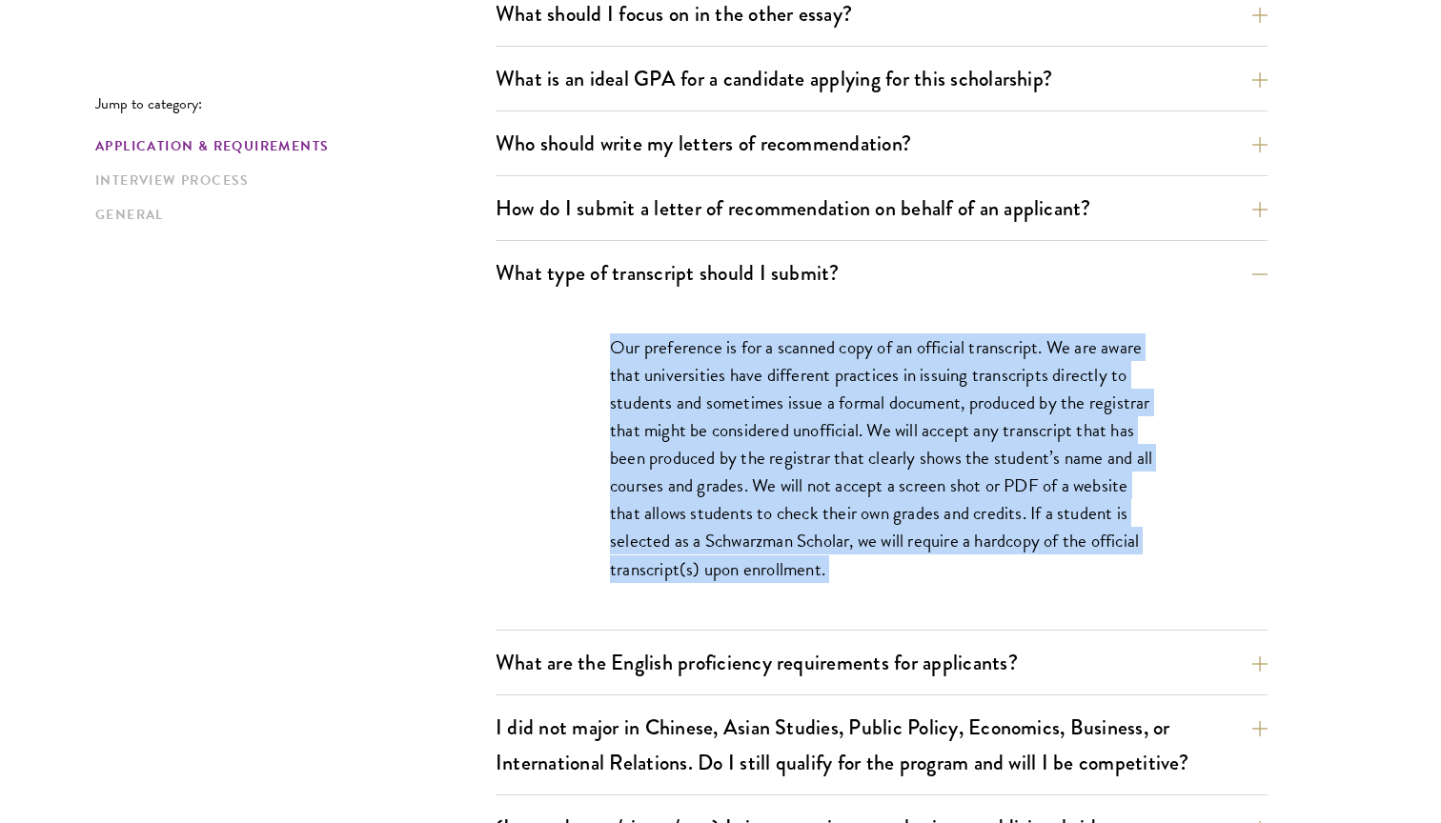
click at [839, 513] on p "Our preference is for a scanned copy of an official transcript. We are aware th…" at bounding box center [881, 459] width 543 height 250
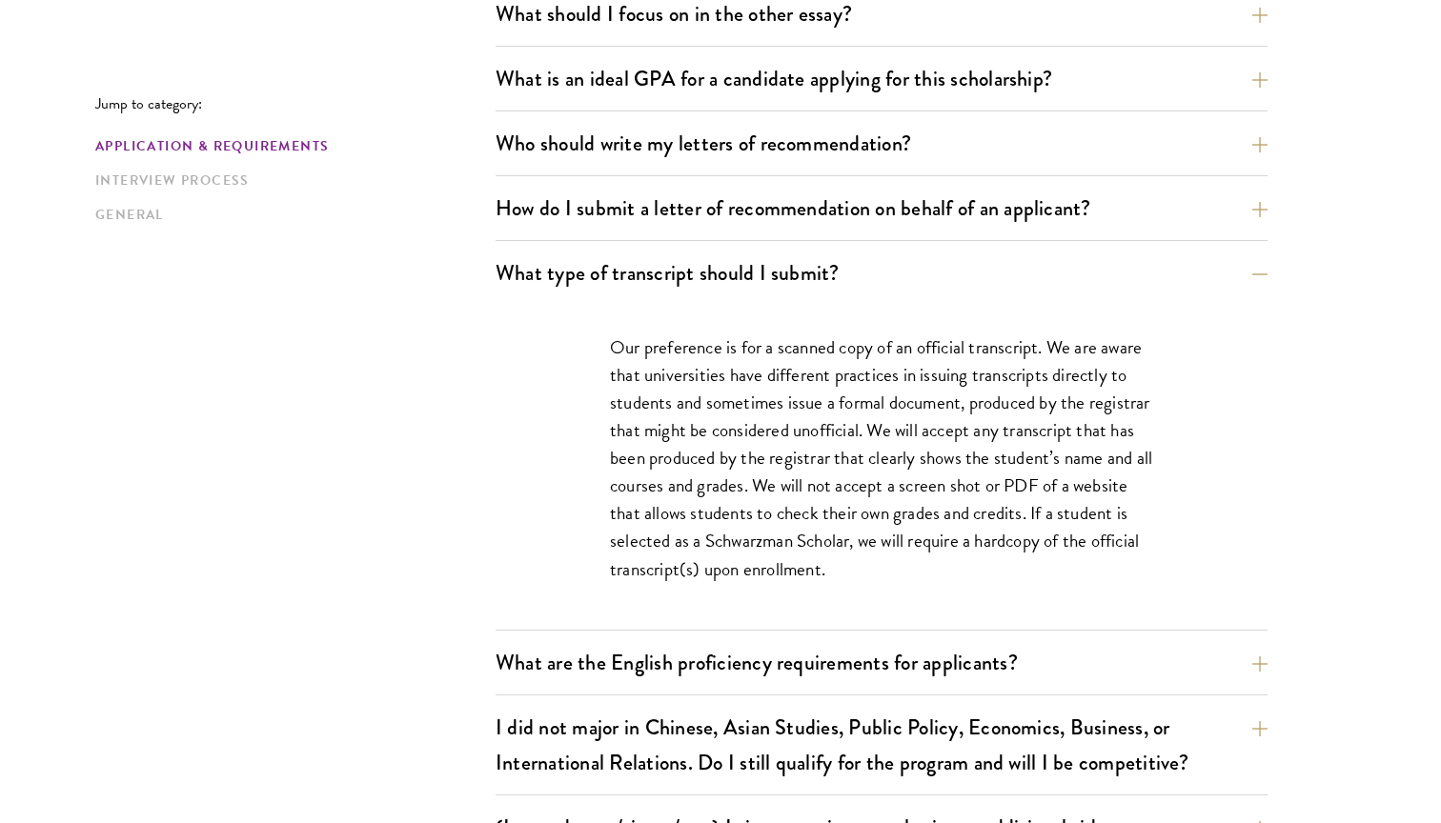
click at [839, 513] on p "Our preference is for a scanned copy of an official transcript. We are aware th…" at bounding box center [881, 459] width 543 height 250
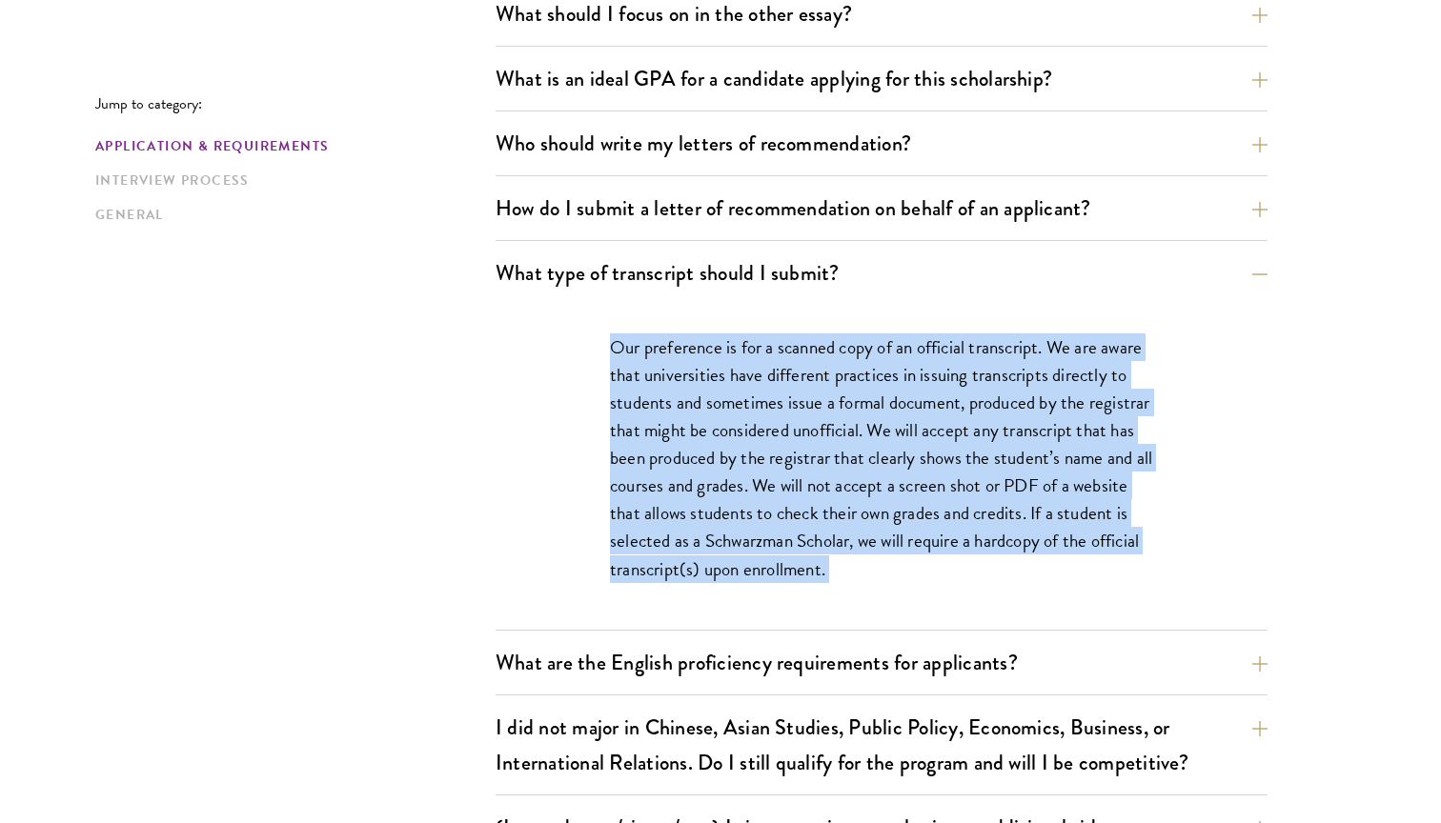
click at [839, 513] on p "Our preference is for a scanned copy of an official transcript. We are aware th…" at bounding box center [881, 459] width 543 height 250
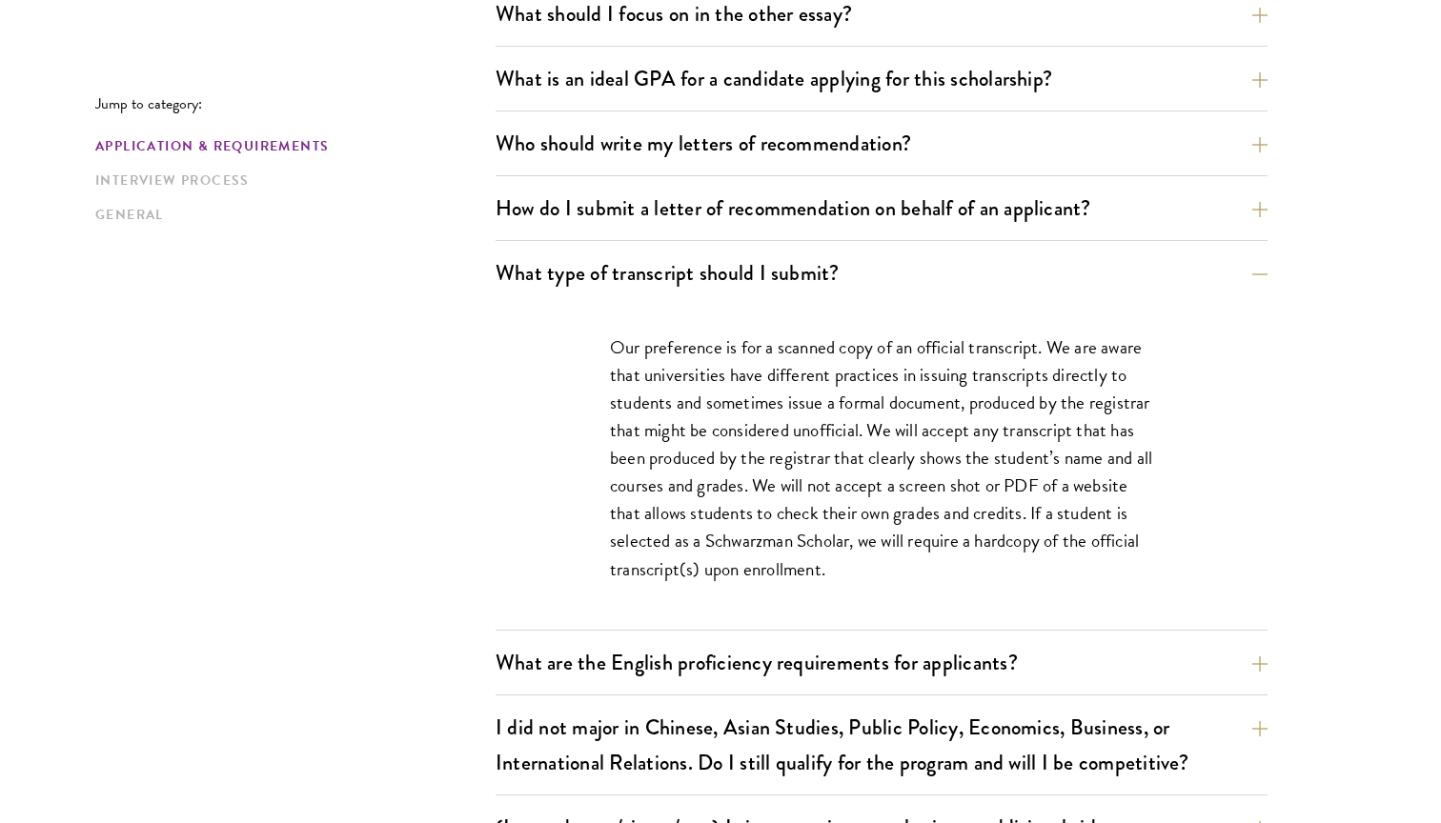
click at [839, 513] on p "Our preference is for a scanned copy of an official transcript. We are aware th…" at bounding box center [881, 459] width 543 height 250
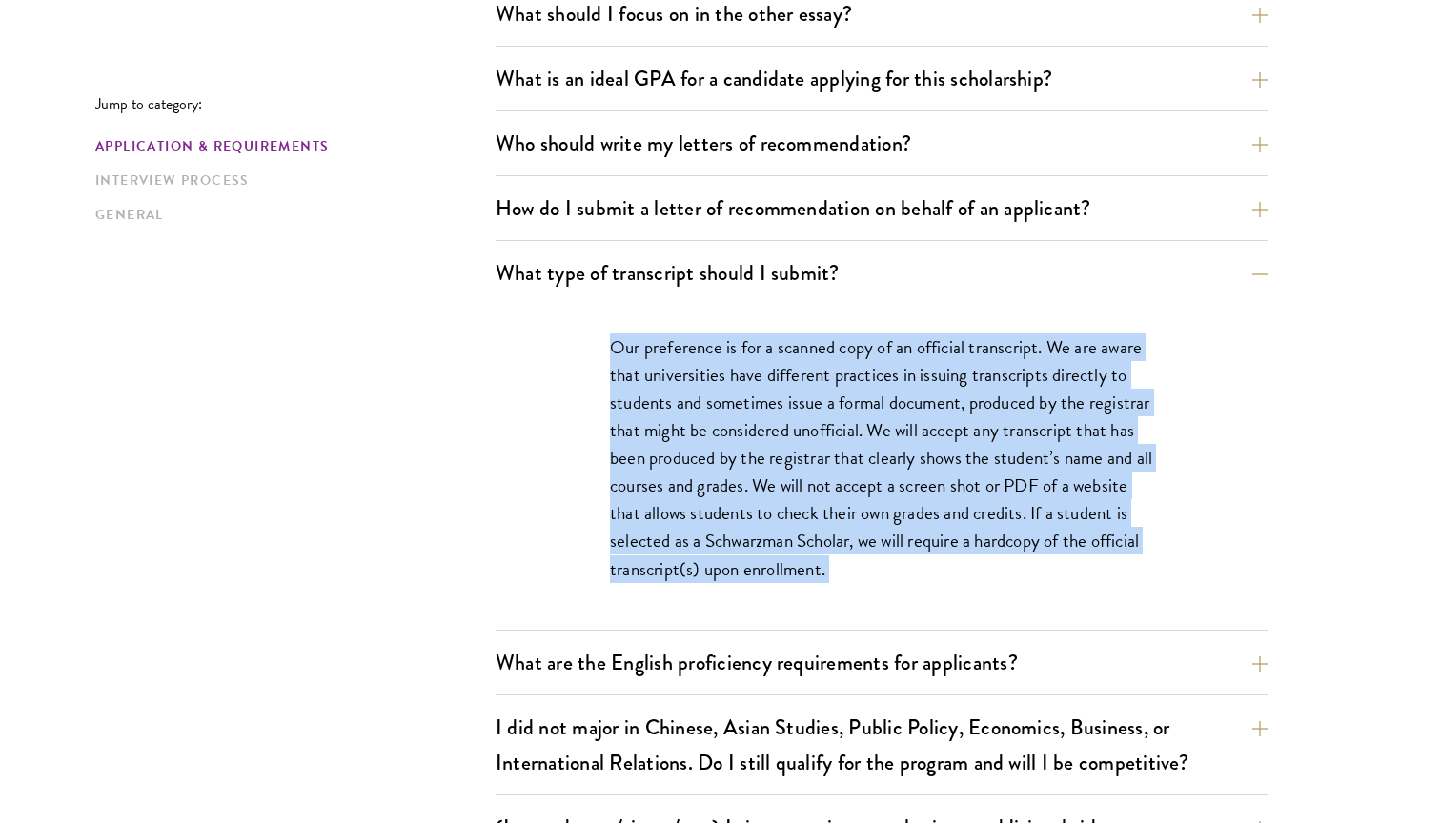
click at [839, 513] on p "Our preference is for a scanned copy of an official transcript. We are aware th…" at bounding box center [881, 459] width 543 height 250
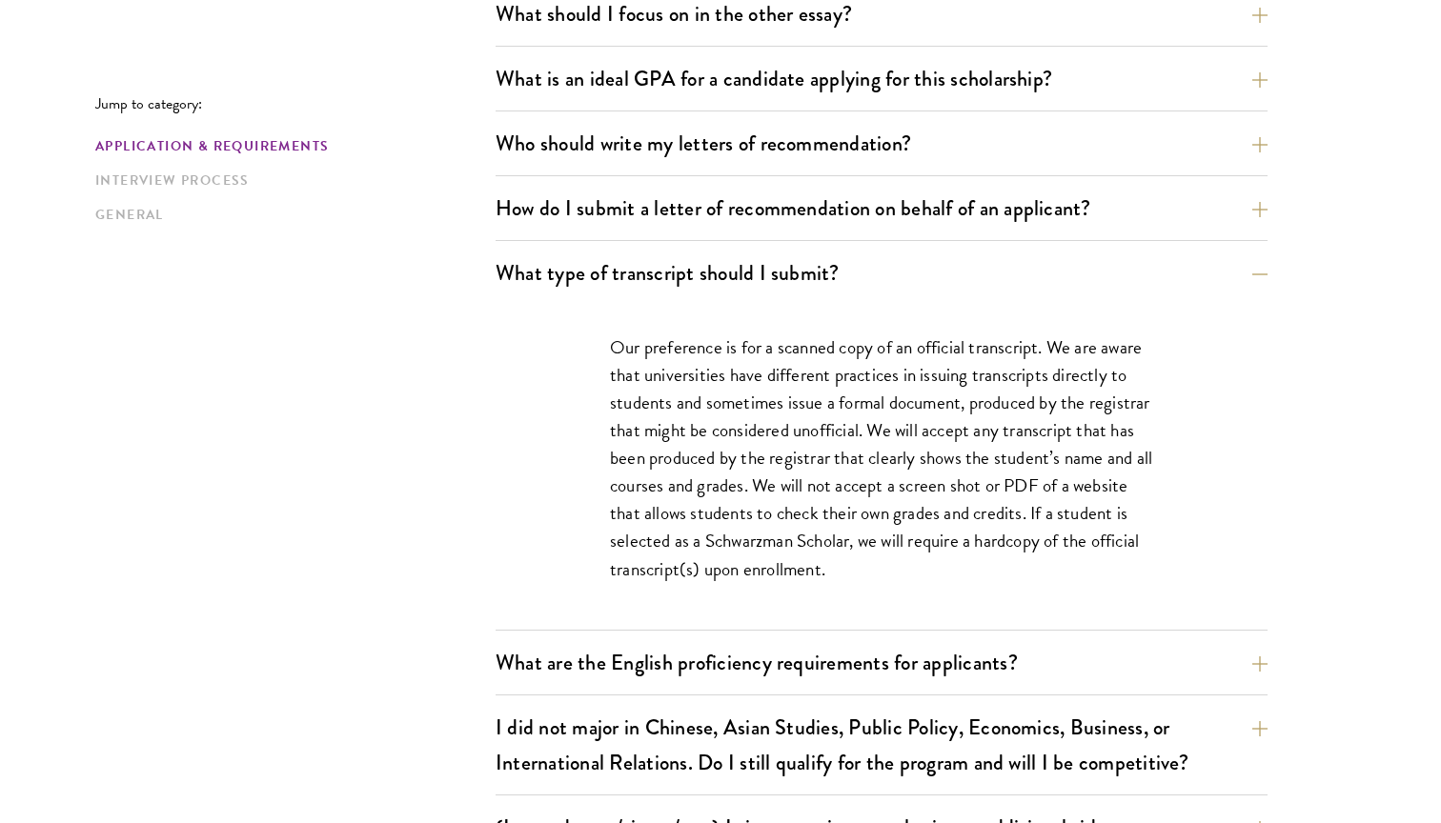
click at [839, 513] on p "Our preference is for a scanned copy of an official transcript. We are aware th…" at bounding box center [881, 459] width 543 height 250
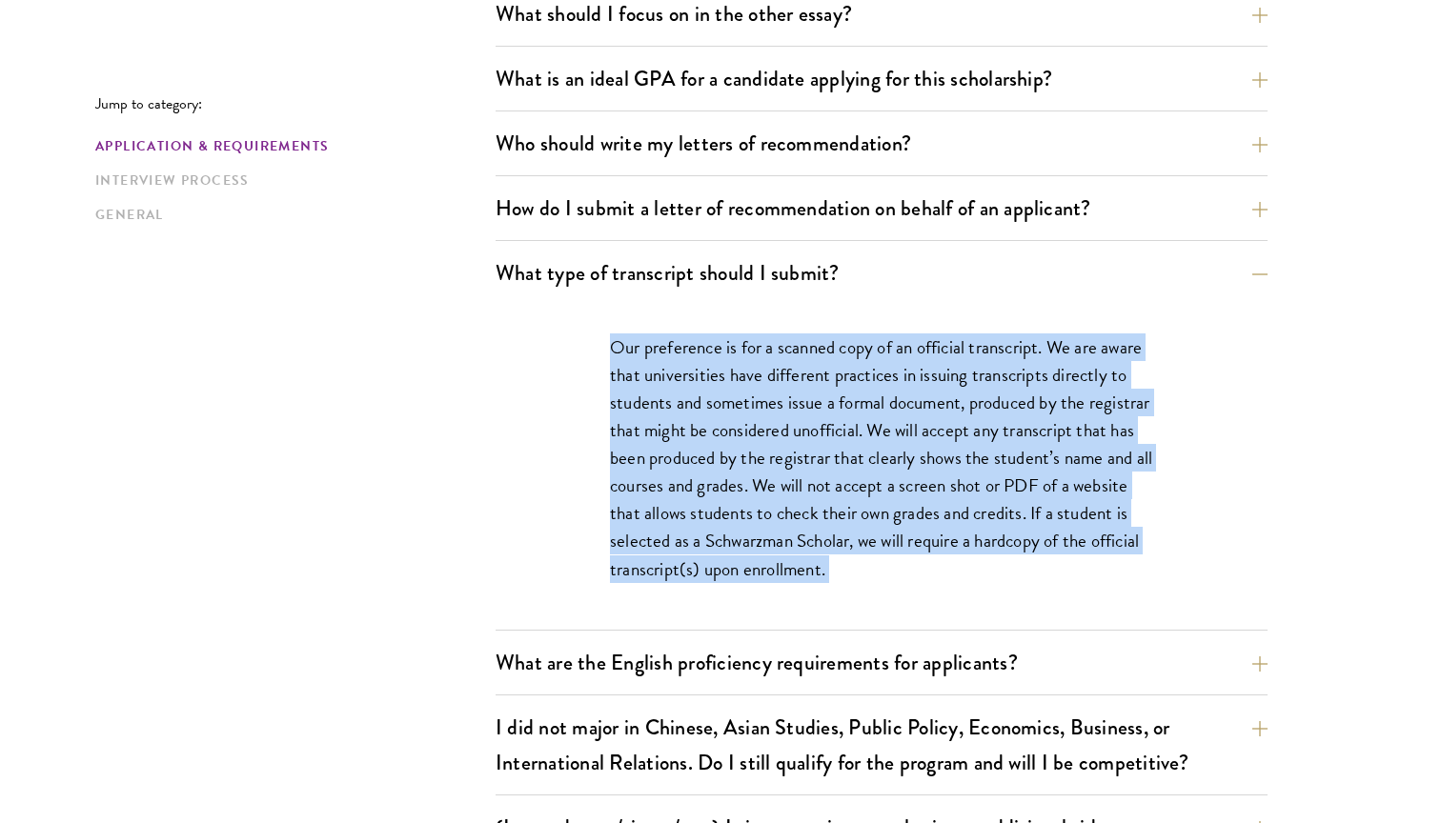
click at [925, 429] on p "Our preference is for a scanned copy of an official transcript. We are aware th…" at bounding box center [881, 459] width 543 height 250
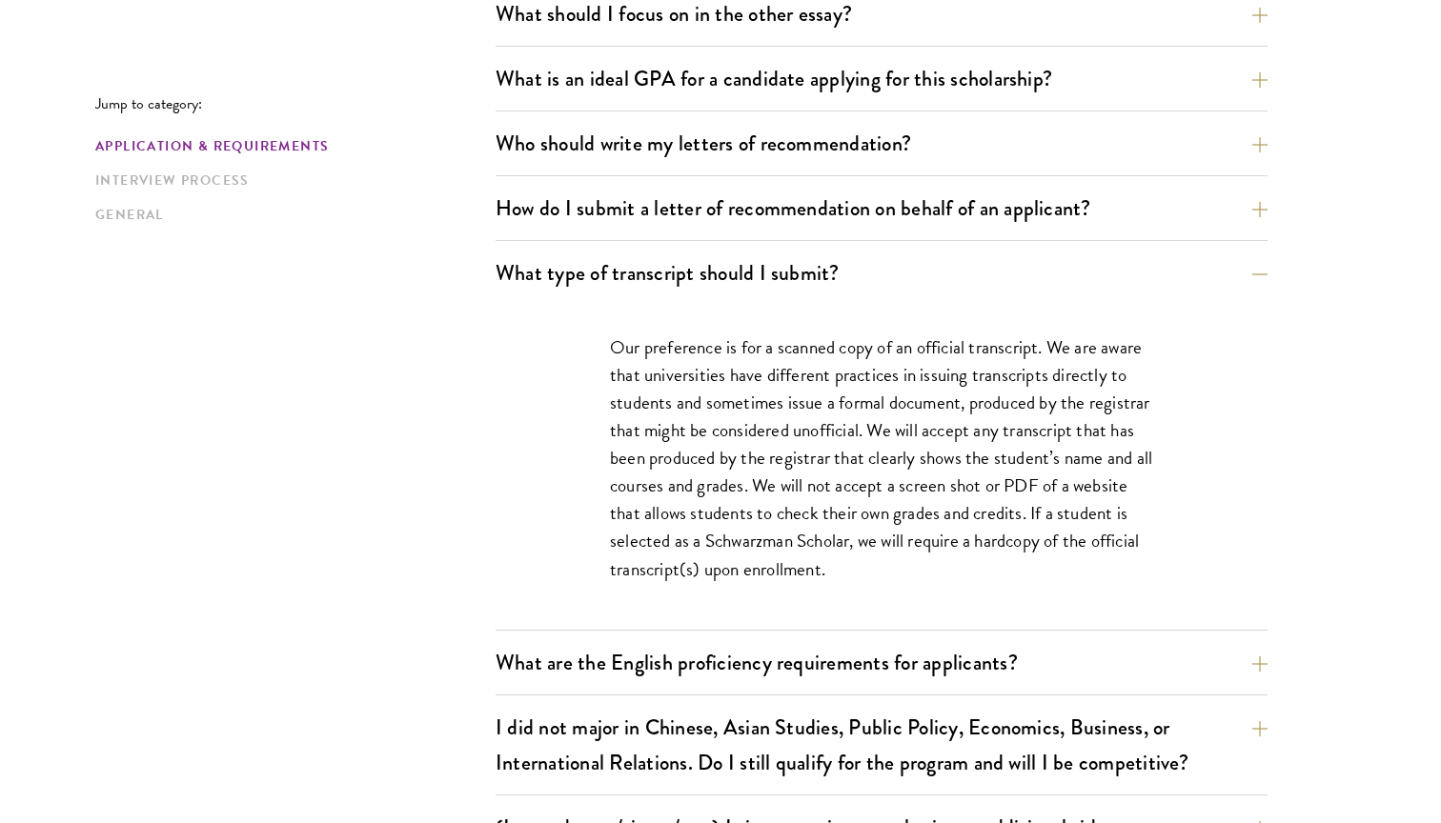
click at [925, 429] on p "Our preference is for a scanned copy of an official transcript. We are aware th…" at bounding box center [881, 459] width 543 height 250
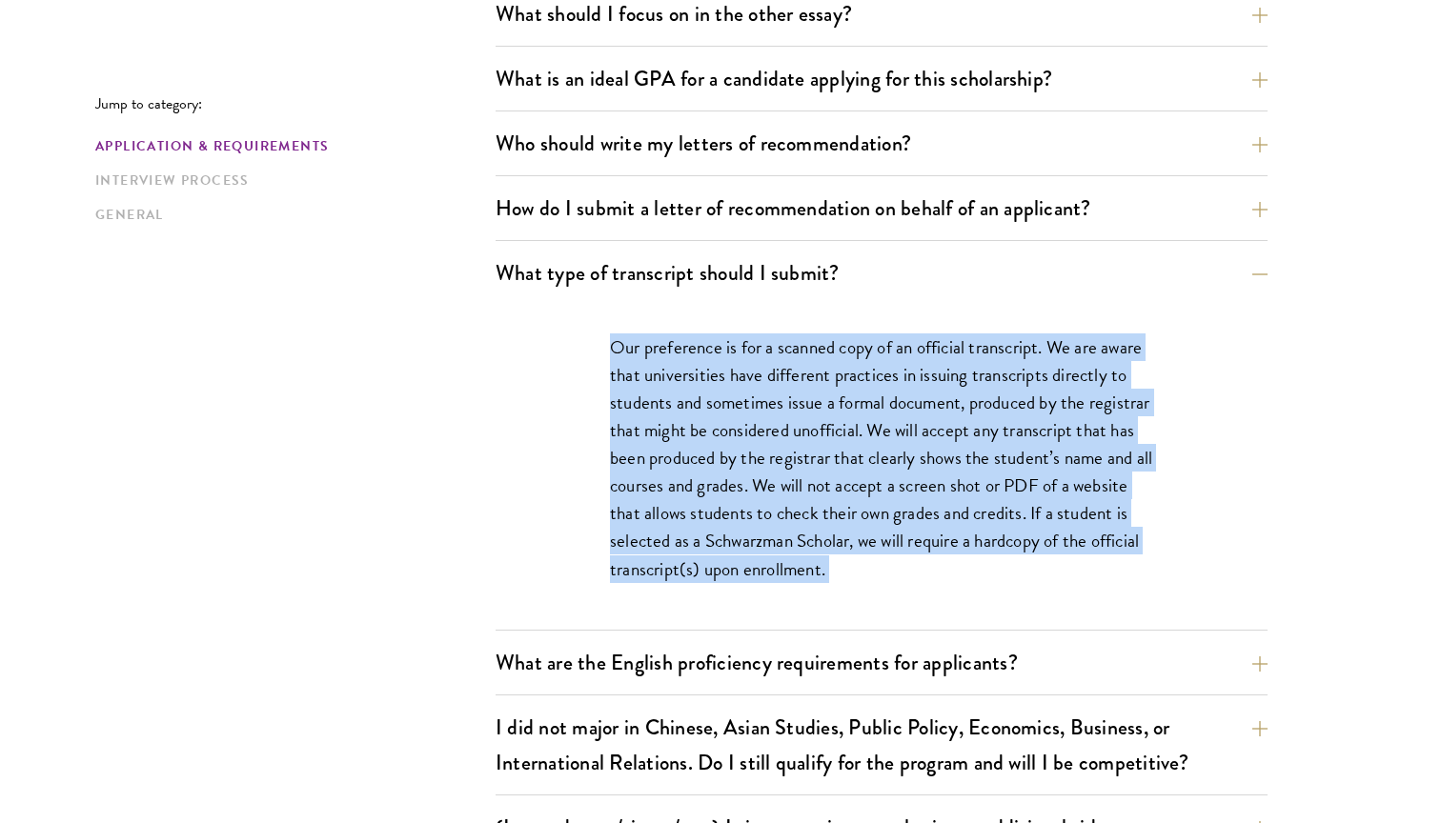
click at [913, 458] on p "Our preference is for a scanned copy of an official transcript. We are aware th…" at bounding box center [881, 459] width 543 height 250
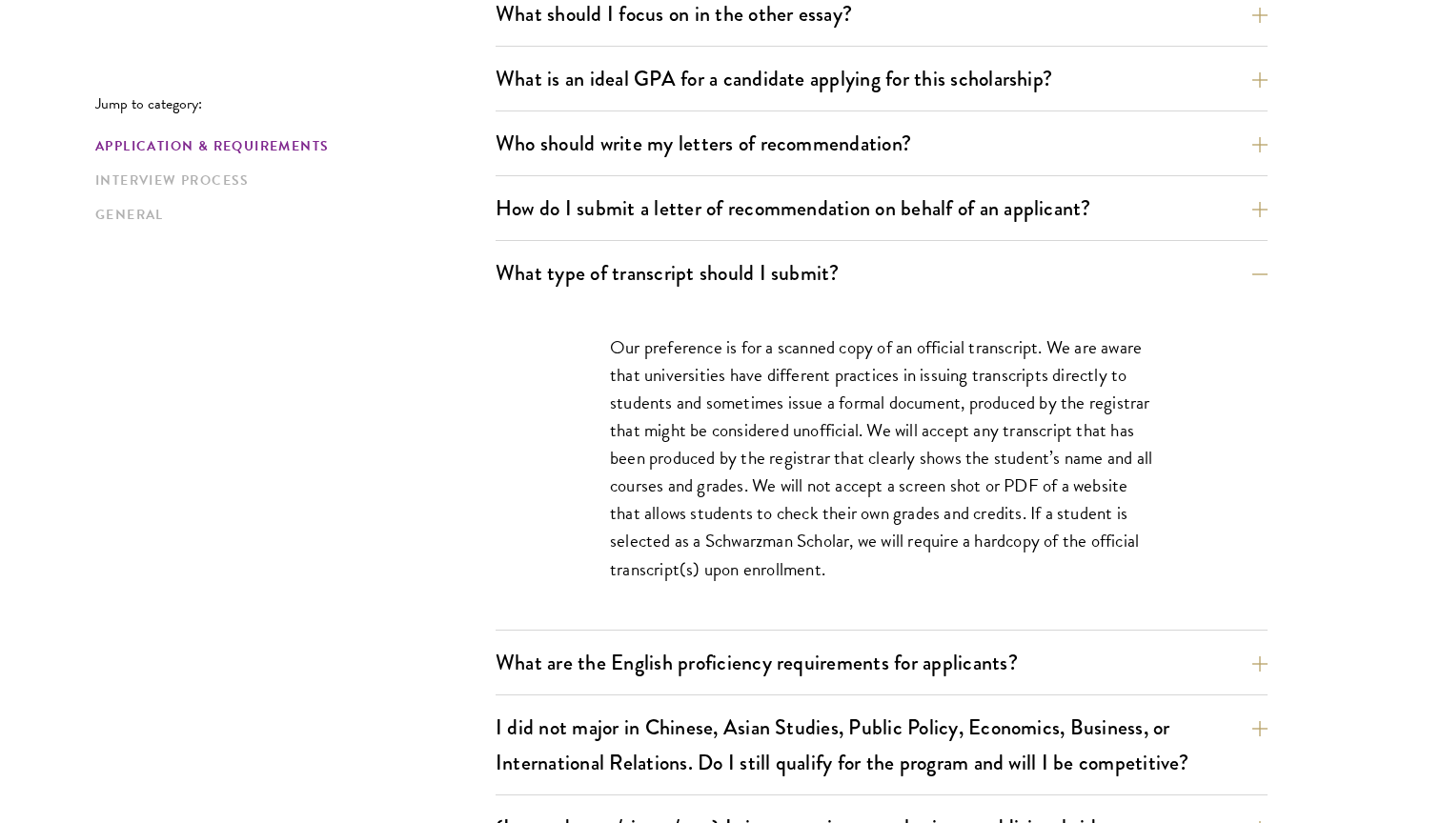
click at [913, 458] on p "Our preference is for a scanned copy of an official transcript. We are aware th…" at bounding box center [881, 459] width 543 height 250
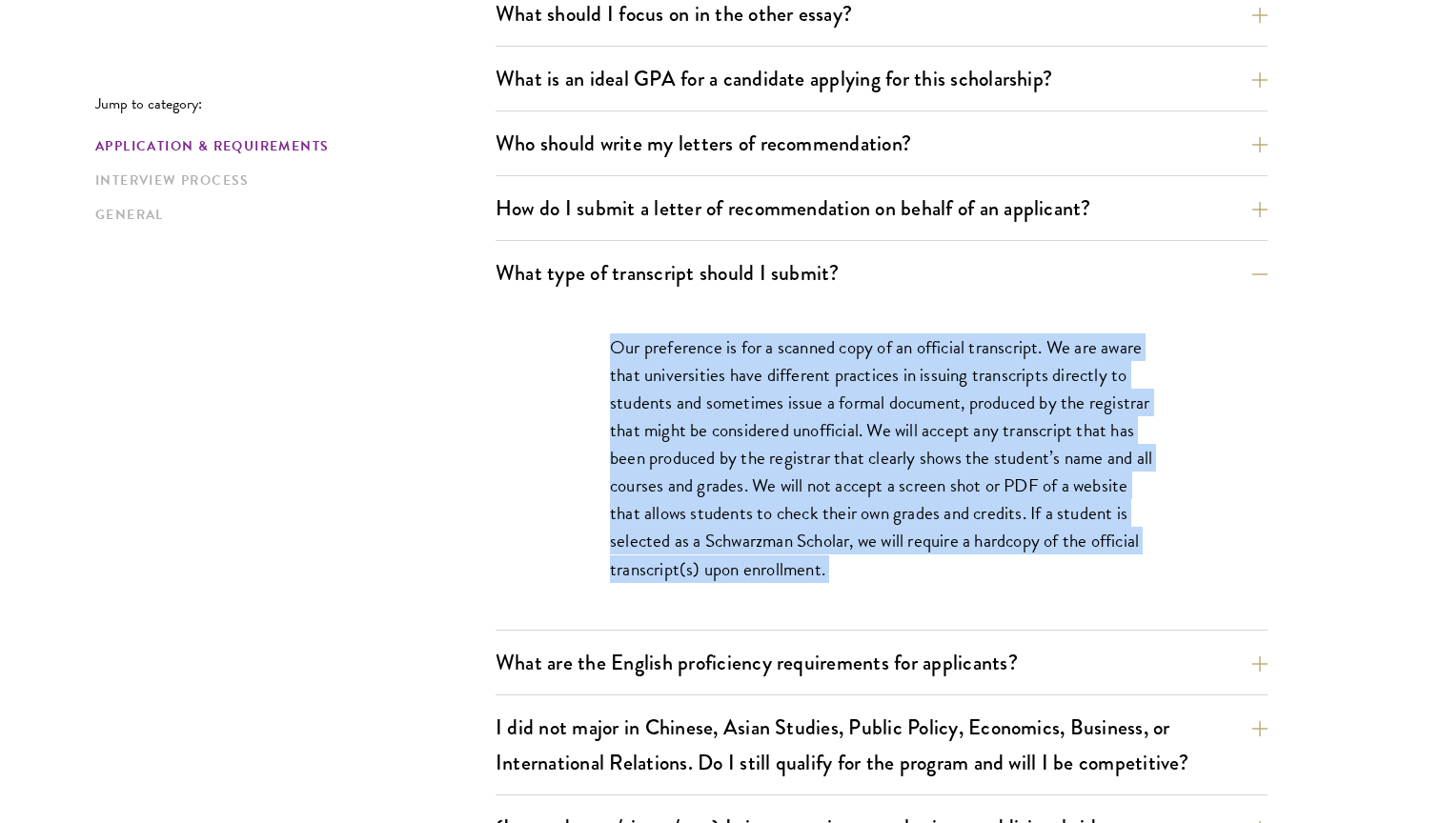
click at [898, 490] on p "Our preference is for a scanned copy of an official transcript. We are aware th…" at bounding box center [881, 459] width 543 height 250
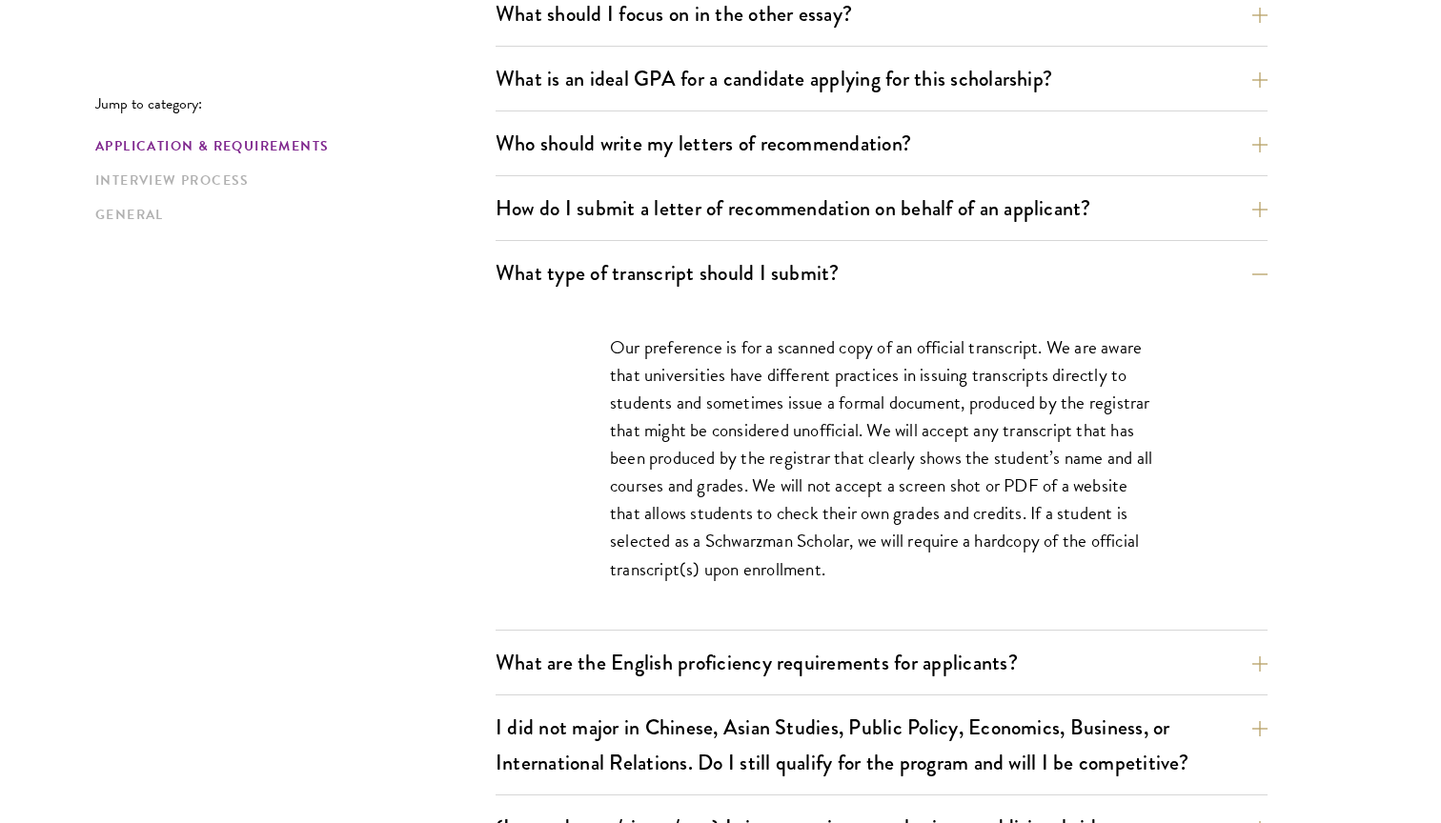
click at [898, 490] on p "Our preference is for a scanned copy of an official transcript. We are aware th…" at bounding box center [881, 459] width 543 height 250
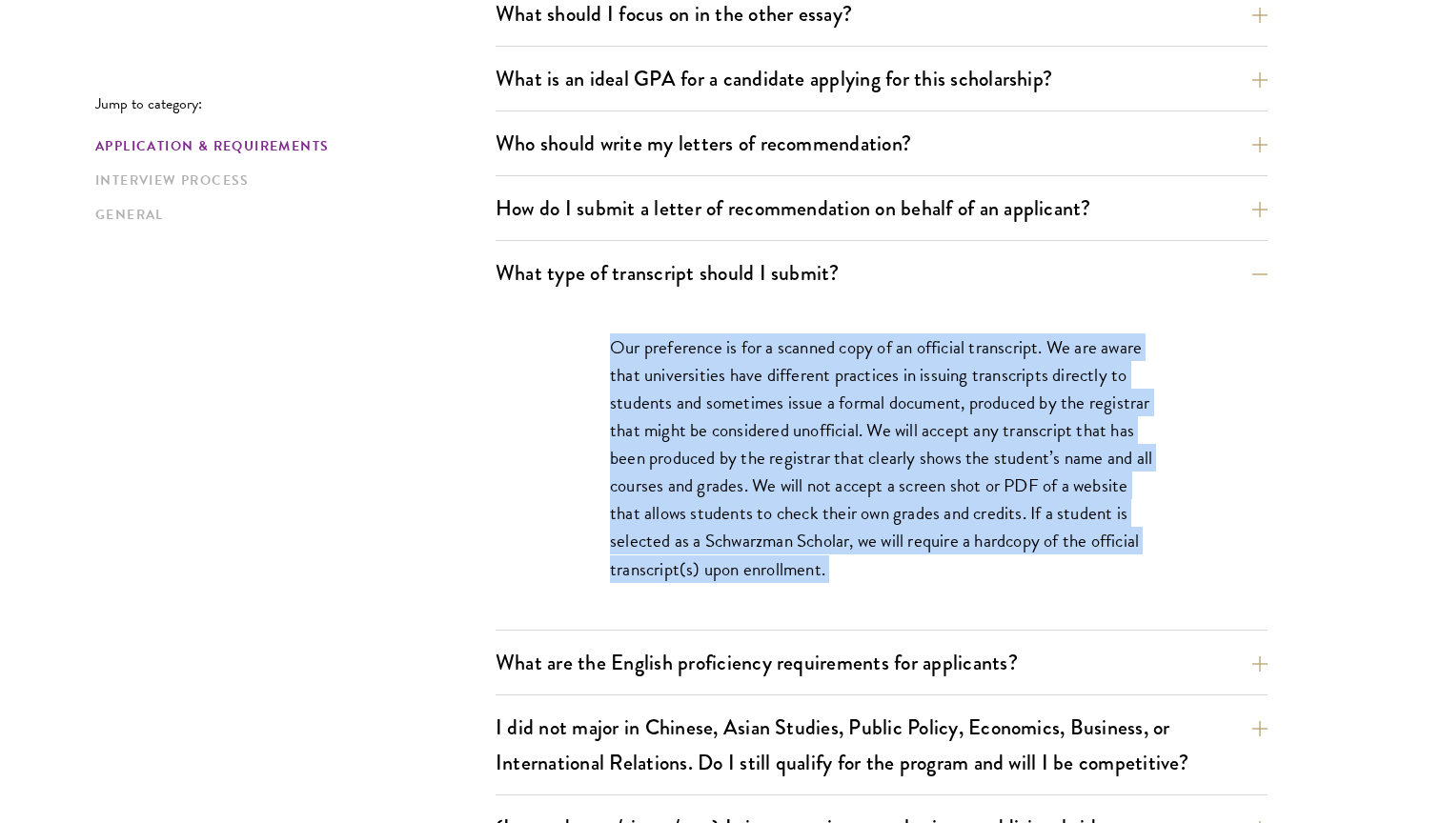
click at [898, 490] on p "Our preference is for a scanned copy of an official transcript. We are aware th…" at bounding box center [881, 459] width 543 height 250
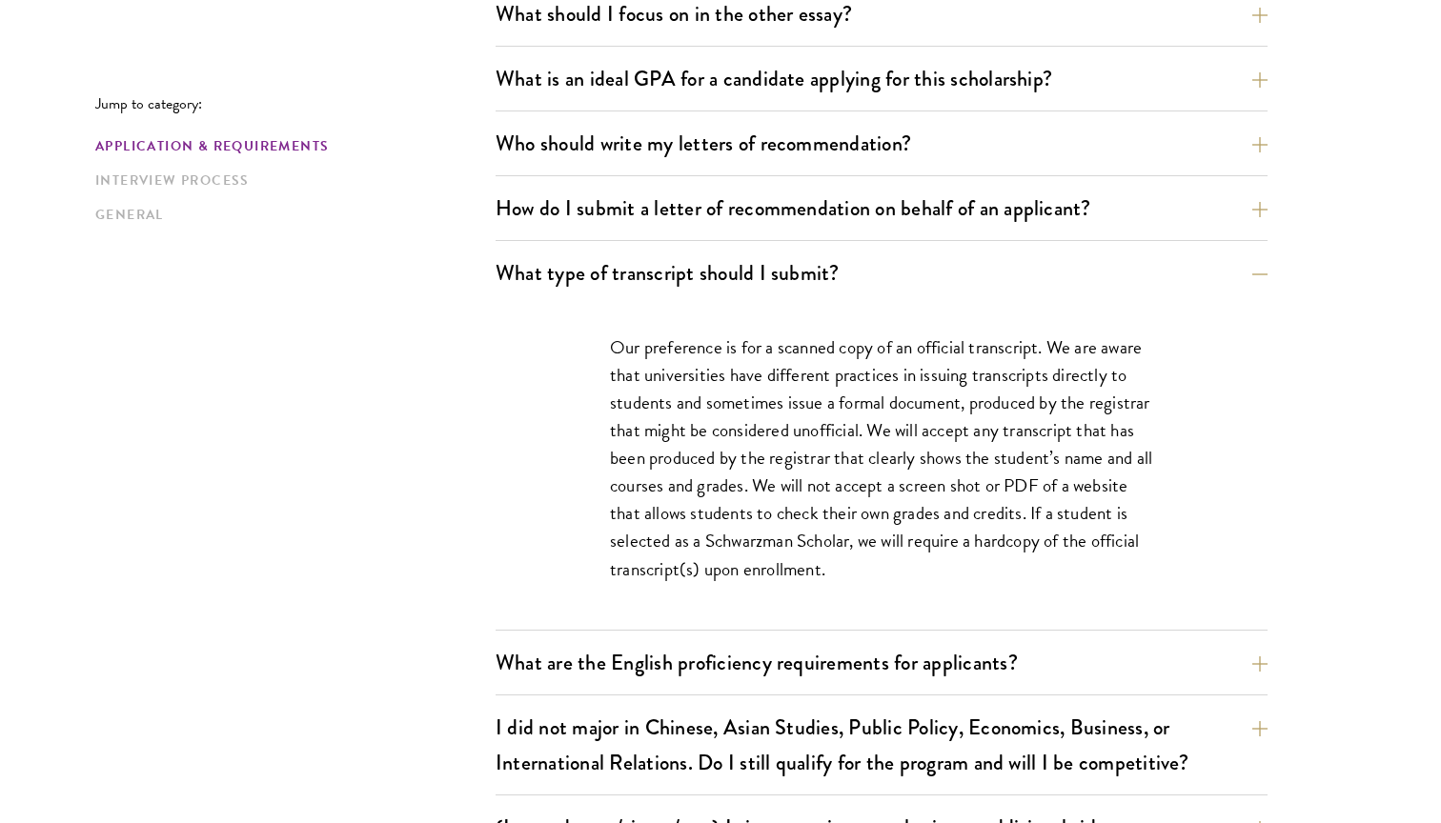
click at [898, 490] on p "Our preference is for a scanned copy of an official transcript. We are aware th…" at bounding box center [881, 459] width 543 height 250
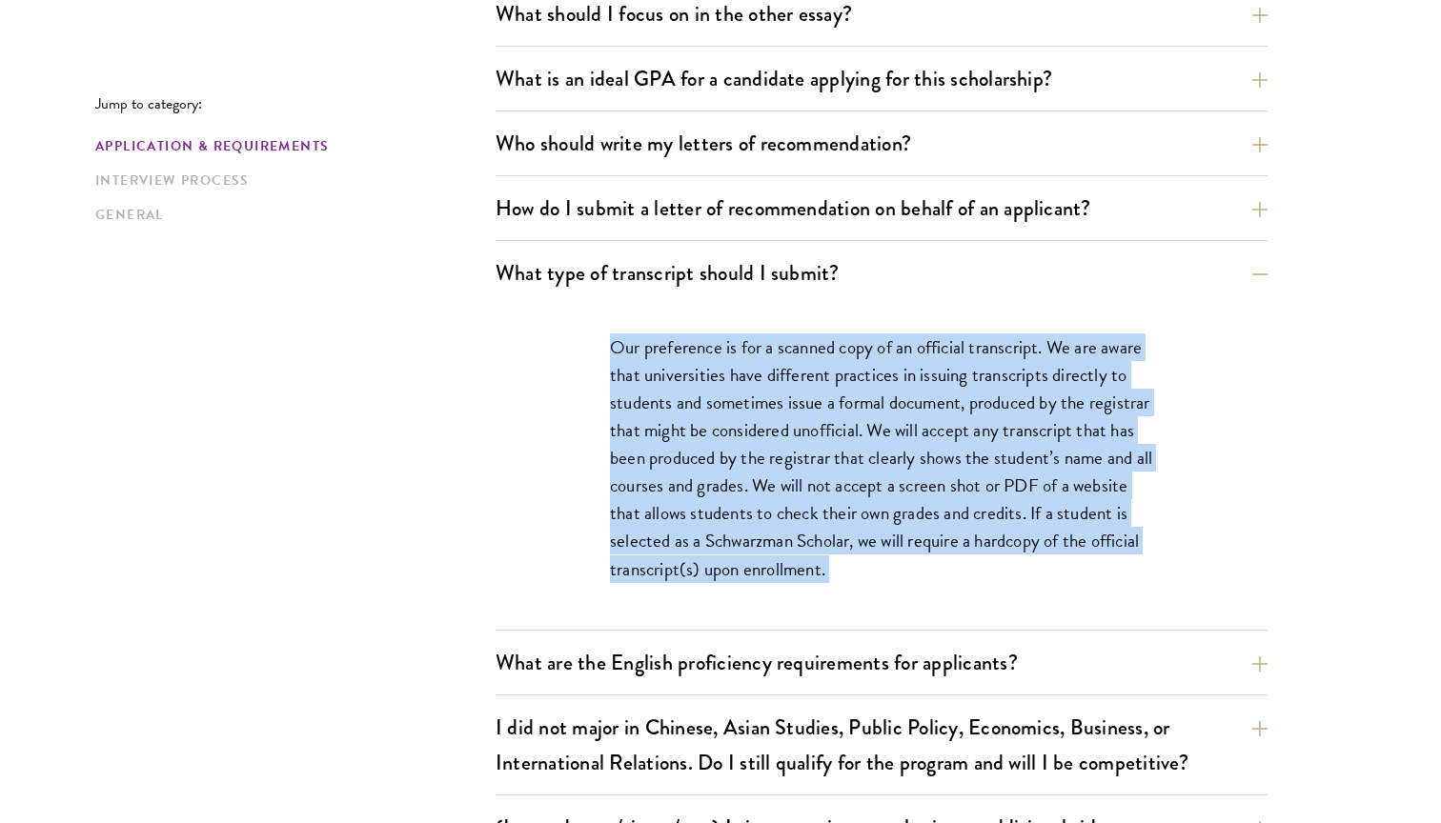
click at [898, 490] on p "Our preference is for a scanned copy of an official transcript. We are aware th…" at bounding box center [881, 459] width 543 height 250
click at [885, 522] on p "Our preference is for a scanned copy of an official transcript. We are aware th…" at bounding box center [881, 459] width 543 height 250
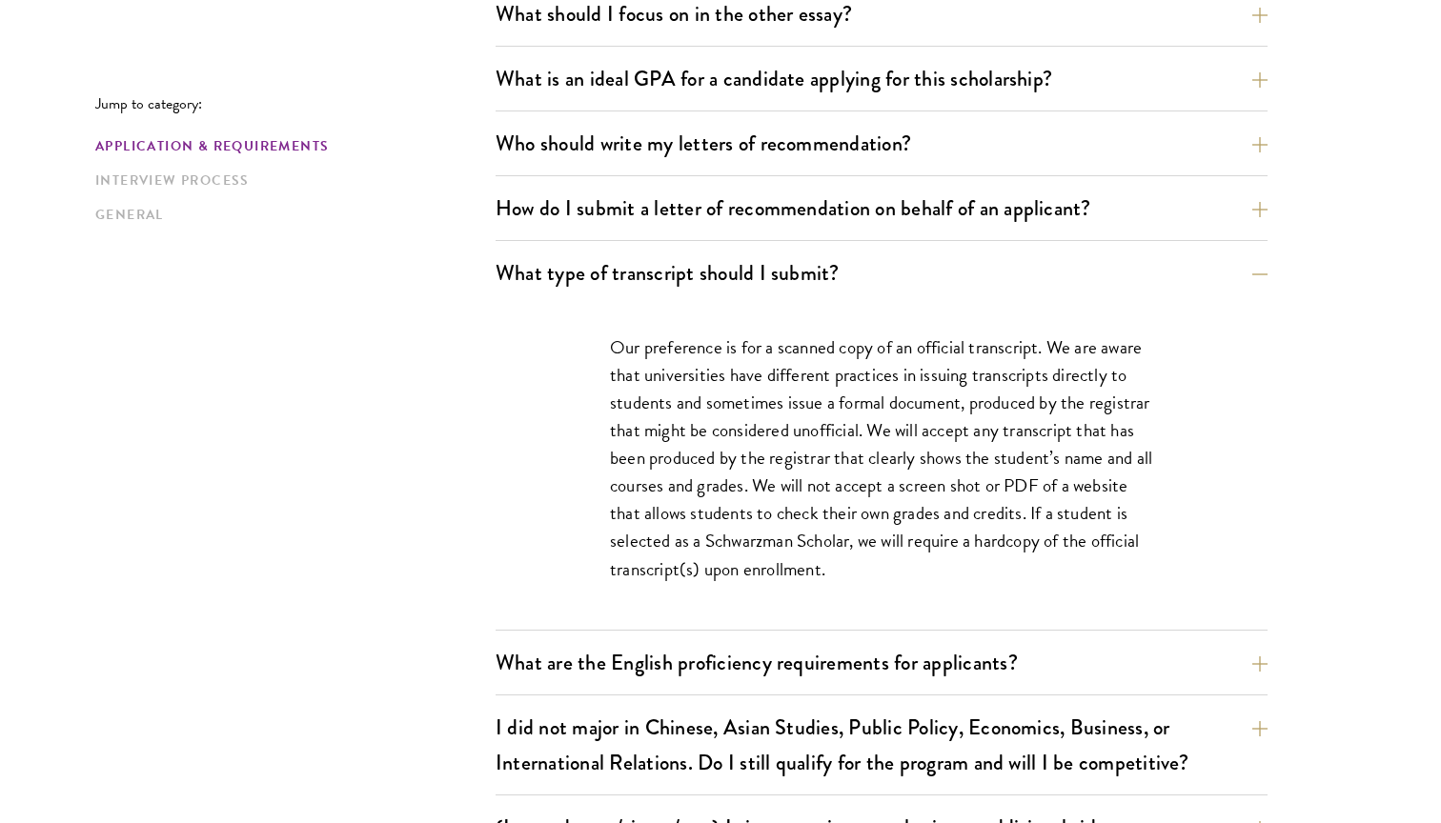
click at [885, 522] on p "Our preference is for a scanned copy of an official transcript. We are aware th…" at bounding box center [881, 459] width 543 height 250
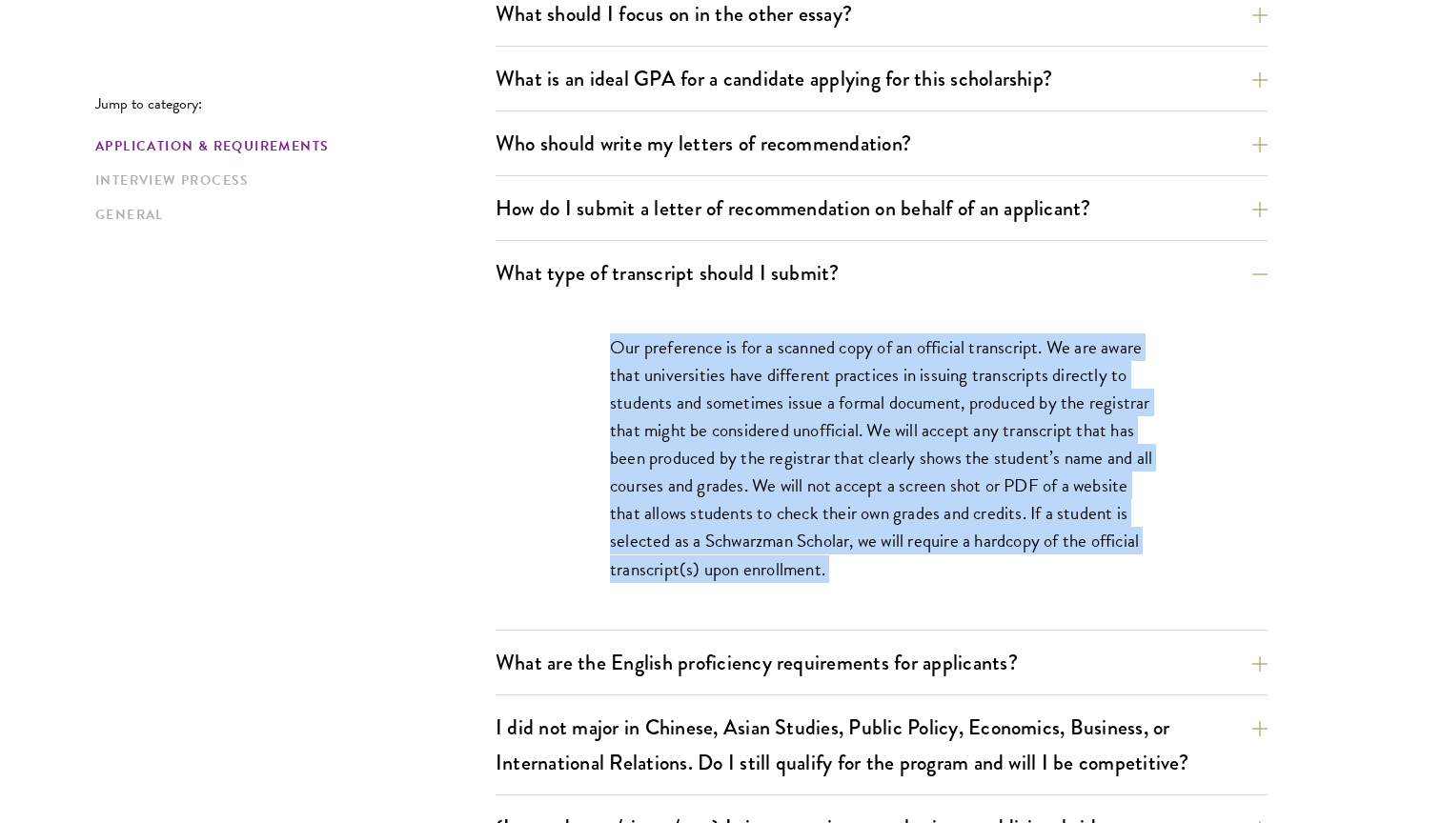
click at [885, 522] on p "Our preference is for a scanned copy of an official transcript. We are aware th…" at bounding box center [881, 459] width 543 height 250
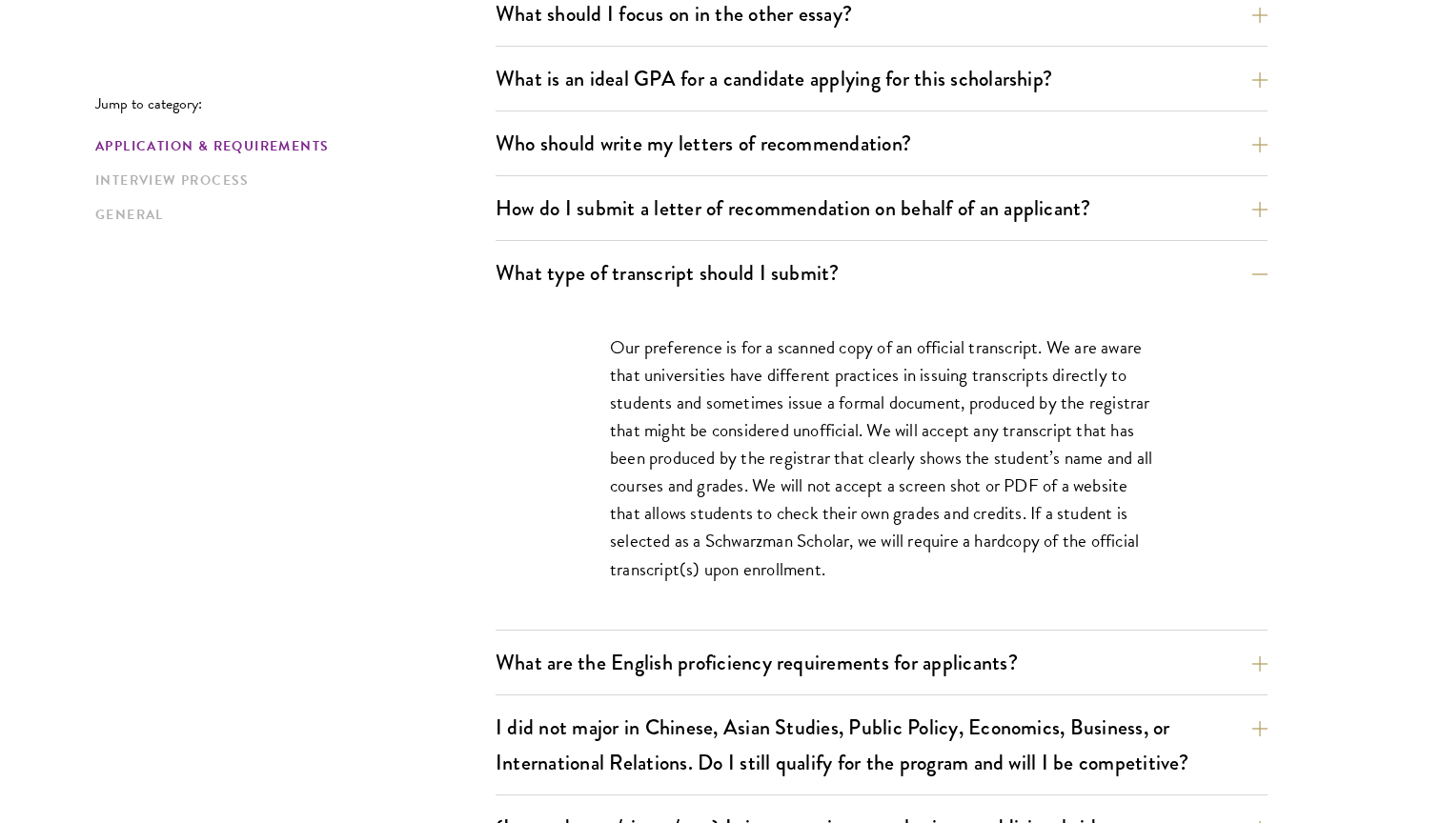
click at [885, 522] on p "Our preference is for a scanned copy of an official transcript. We are aware th…" at bounding box center [881, 459] width 543 height 250
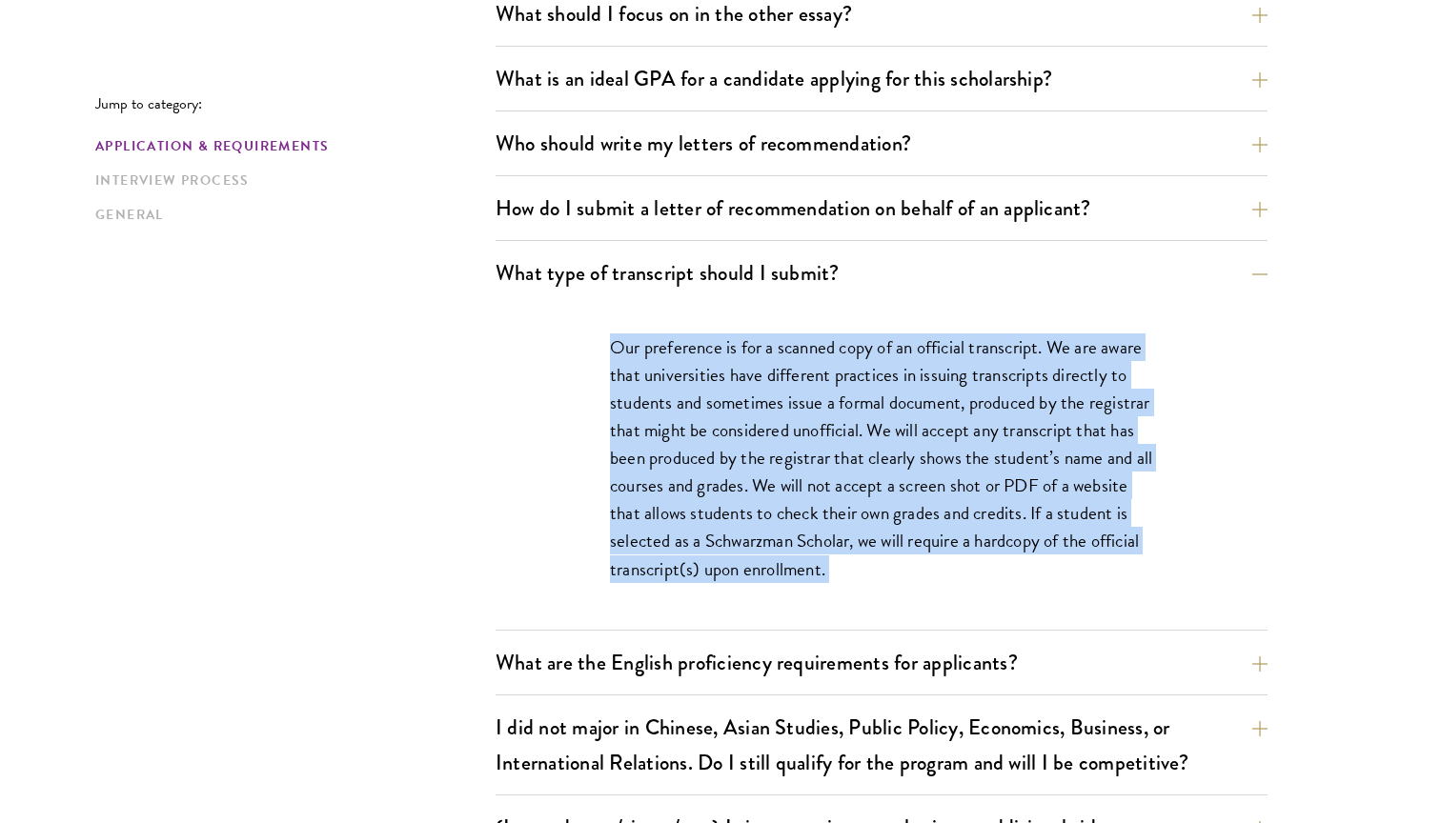
click at [885, 522] on p "Our preference is for a scanned copy of an official transcript. We are aware th…" at bounding box center [881, 459] width 543 height 250
click at [869, 559] on p "Our preference is for a scanned copy of an official transcript. We are aware th…" at bounding box center [881, 459] width 543 height 250
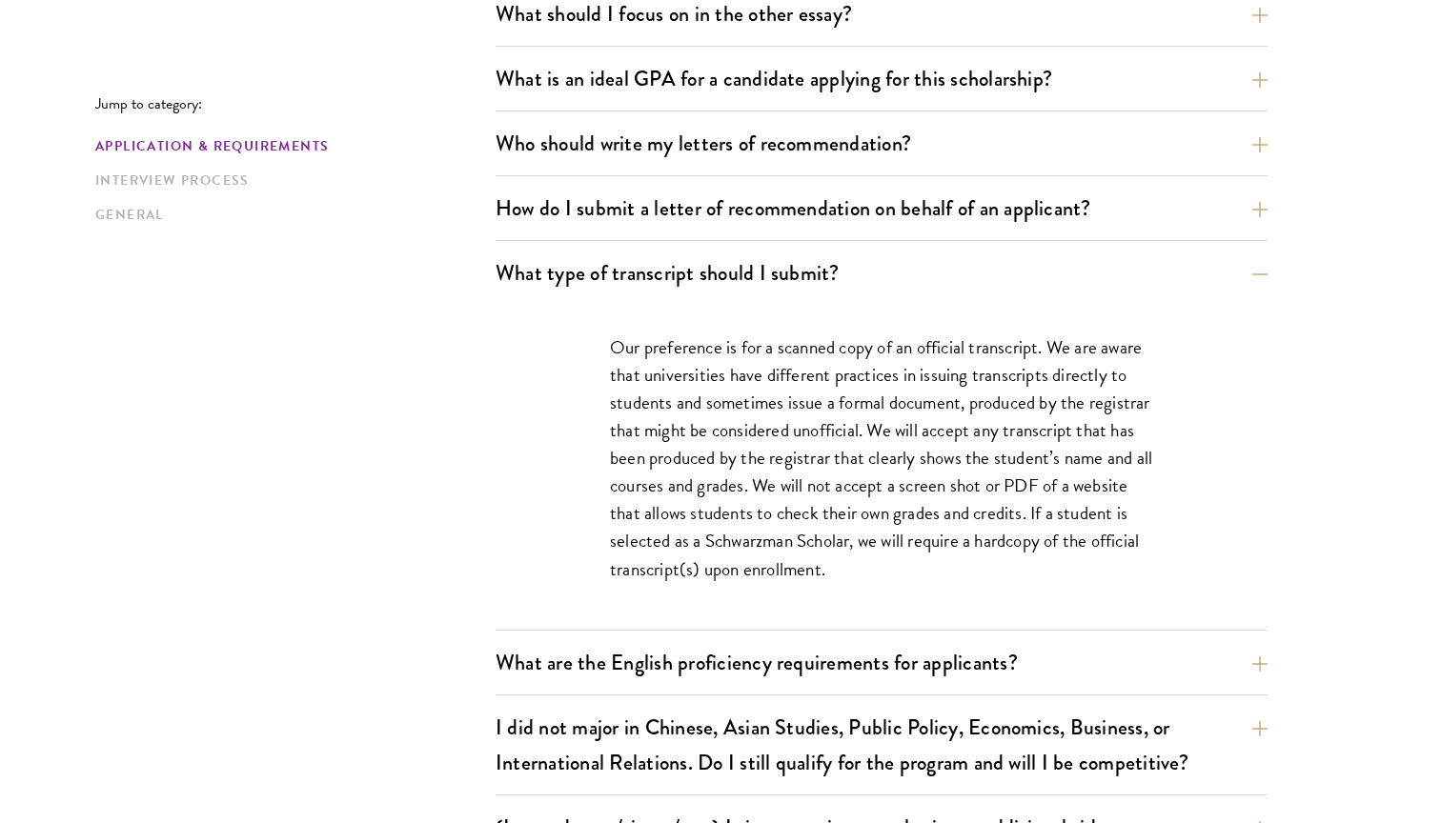
click at [869, 559] on p "Our preference is for a scanned copy of an official transcript. We are aware th…" at bounding box center [881, 459] width 543 height 250
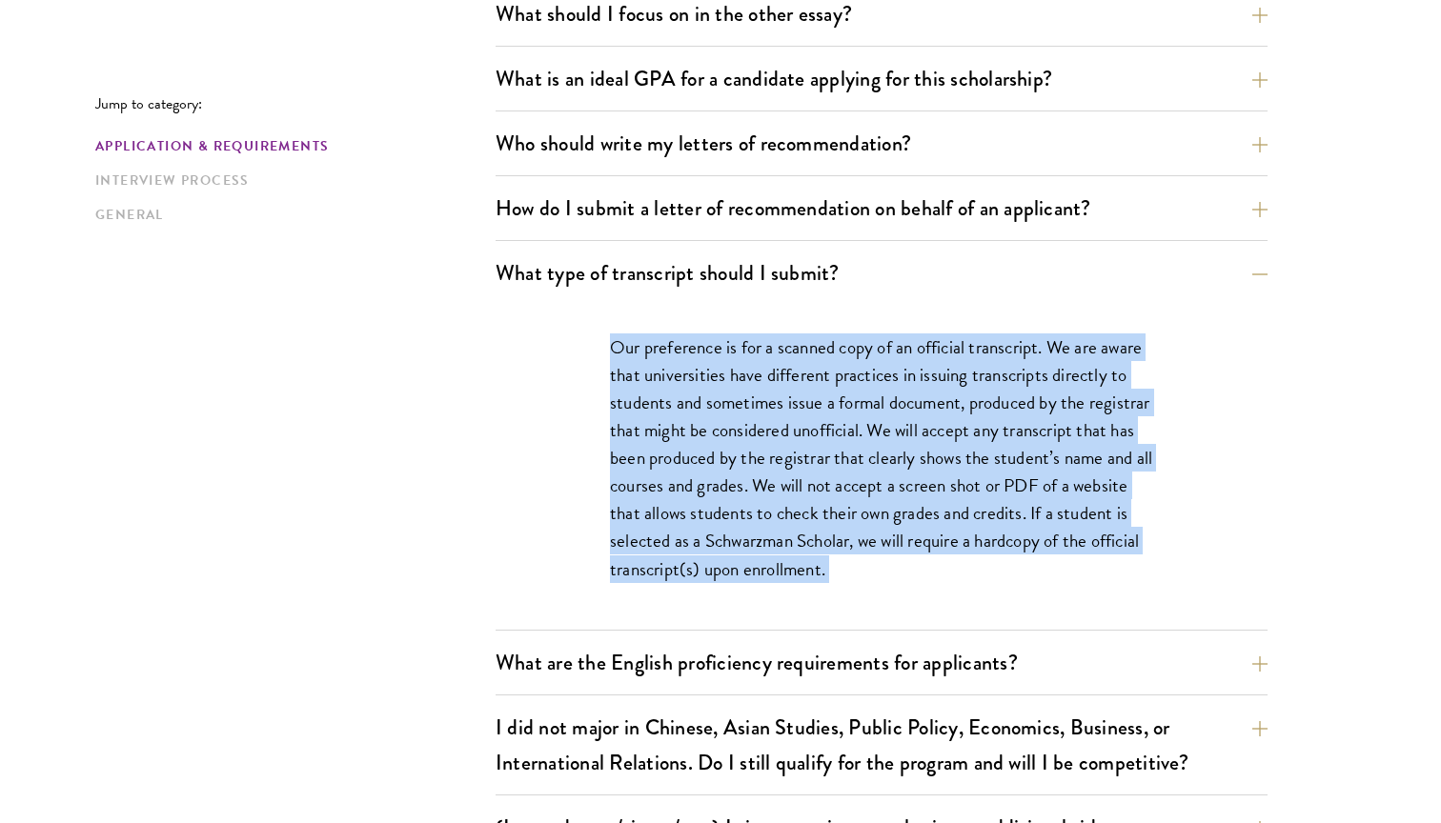
click at [869, 559] on p "Our preference is for a scanned copy of an official transcript. We are aware th…" at bounding box center [881, 459] width 543 height 250
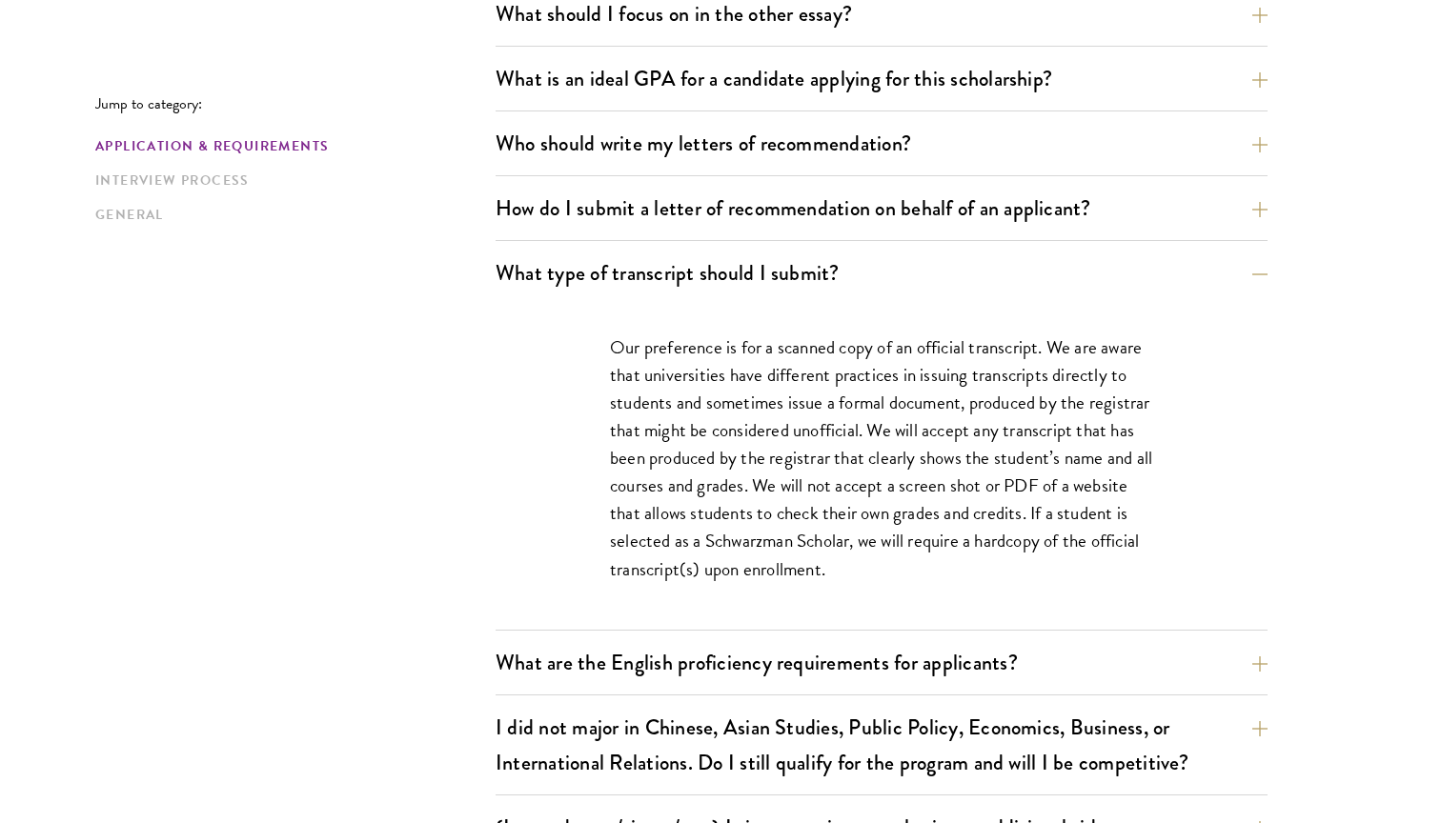
scroll to position [1465, 0]
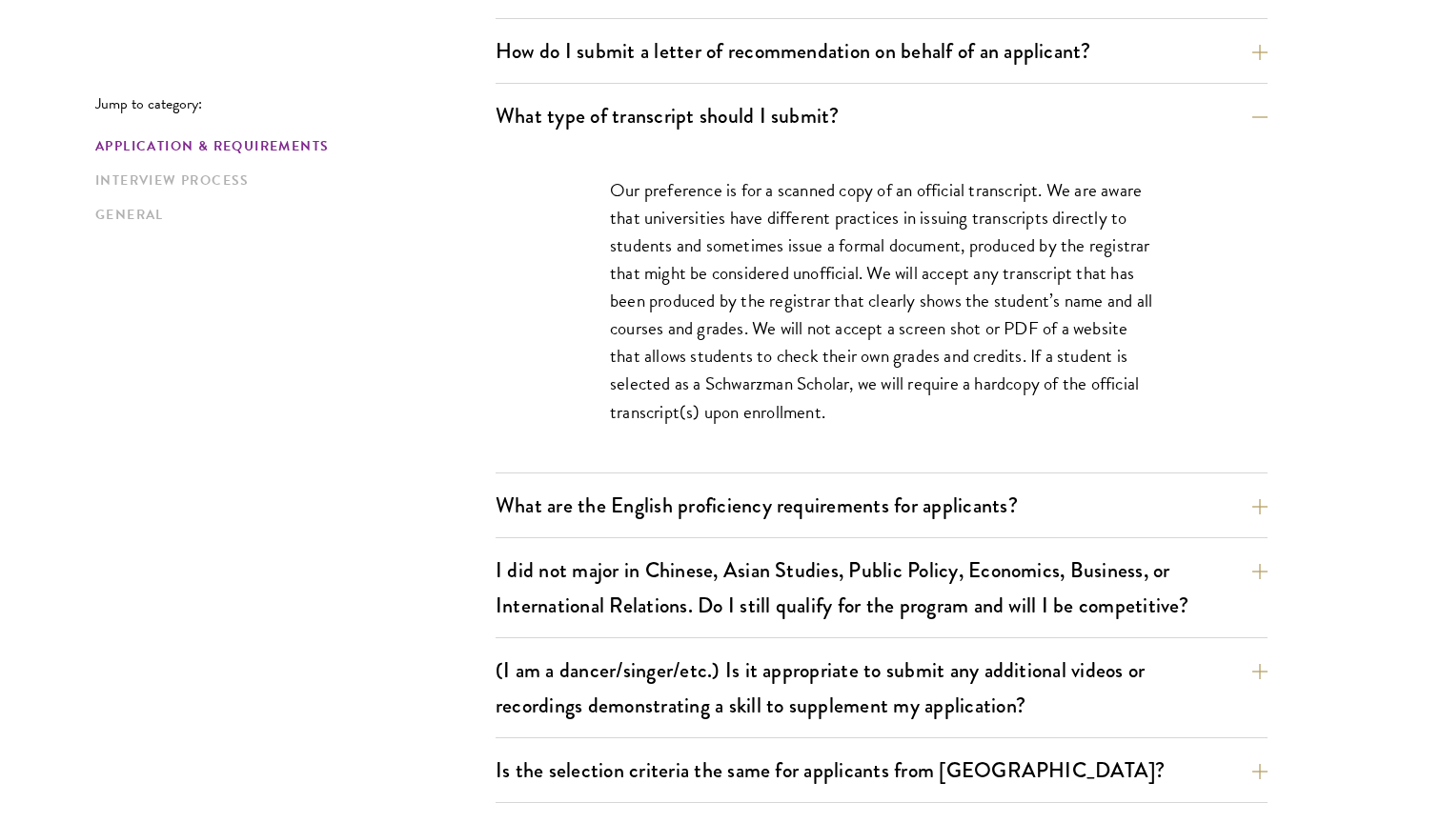
click at [916, 383] on p "Our preference is for a scanned copy of an official transcript. We are aware th…" at bounding box center [881, 301] width 543 height 250
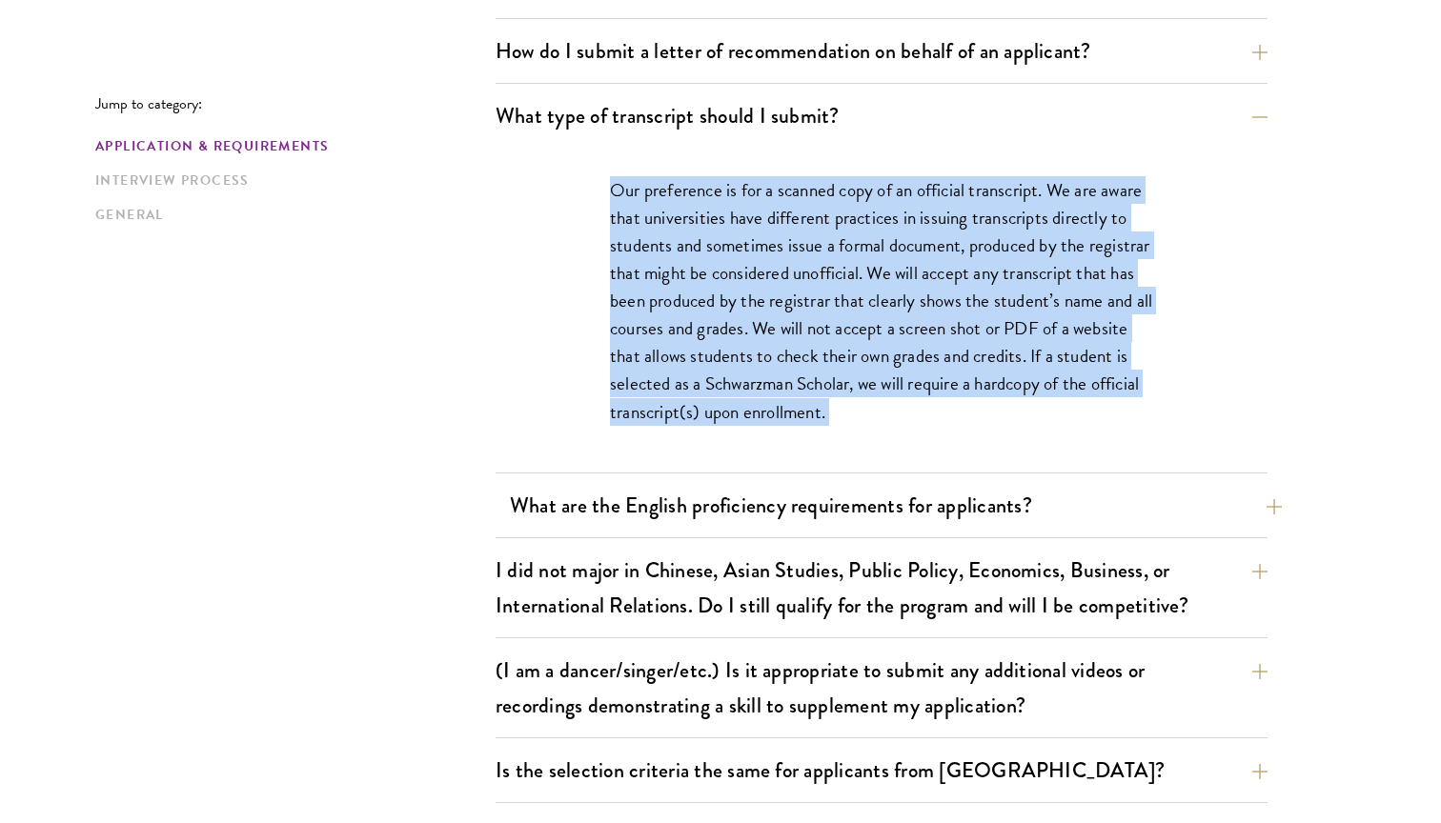
click at [883, 502] on button "What are the English proficiency requirements for applicants?" at bounding box center [896, 505] width 772 height 43
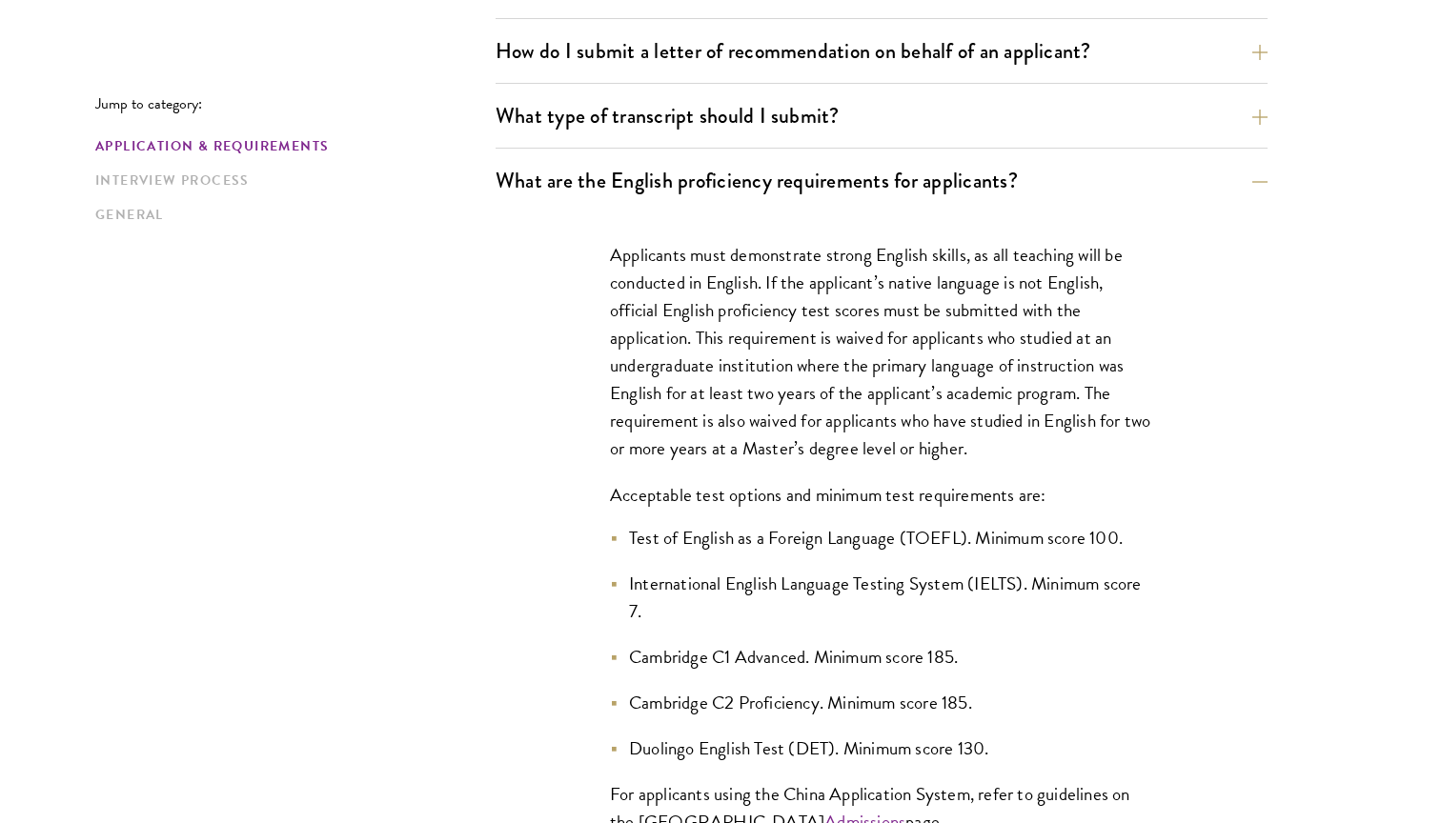
click at [899, 506] on p "Acceptable test options and minimum test requirements are:" at bounding box center [881, 495] width 543 height 28
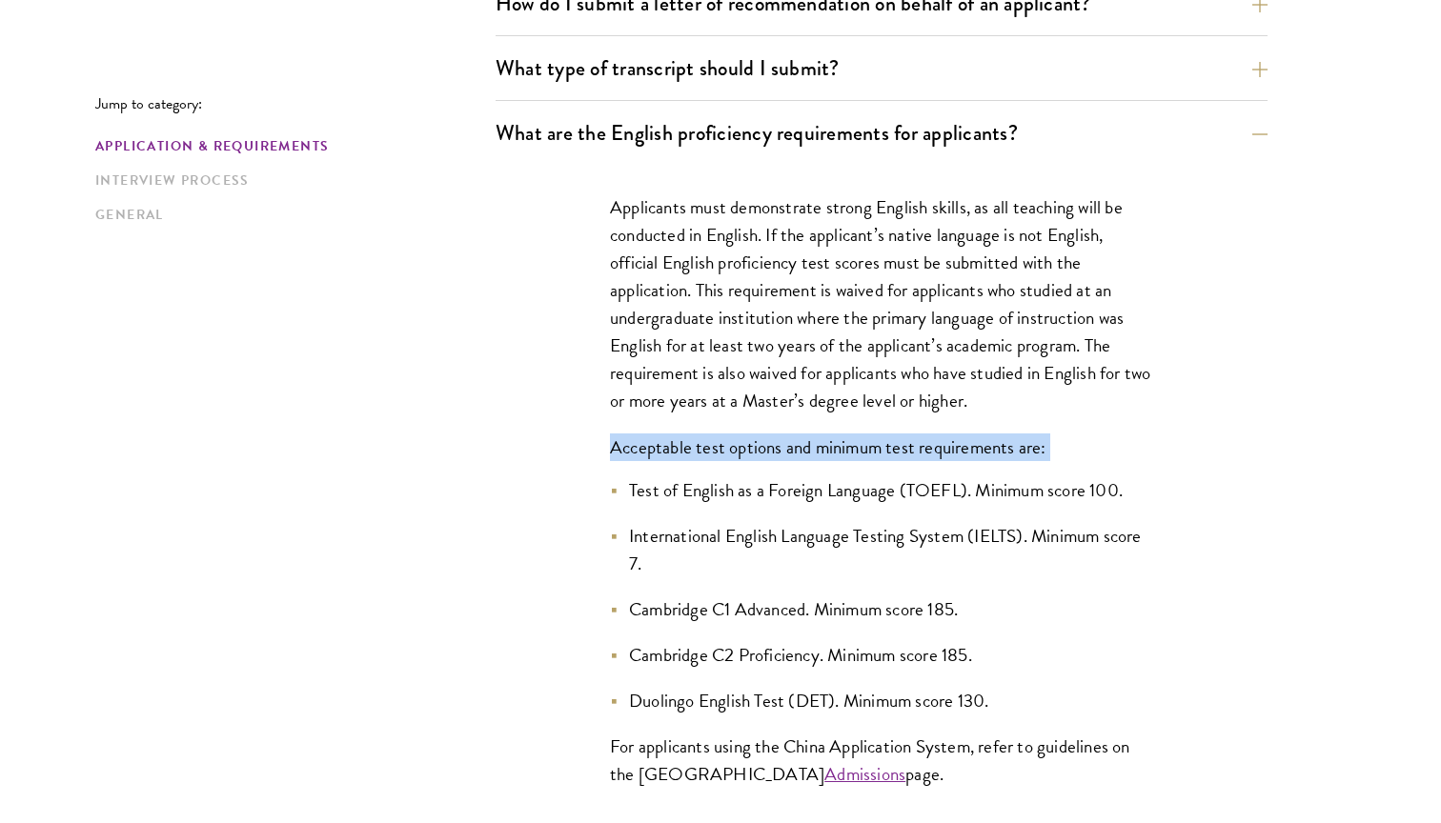
scroll to position [1524, 0]
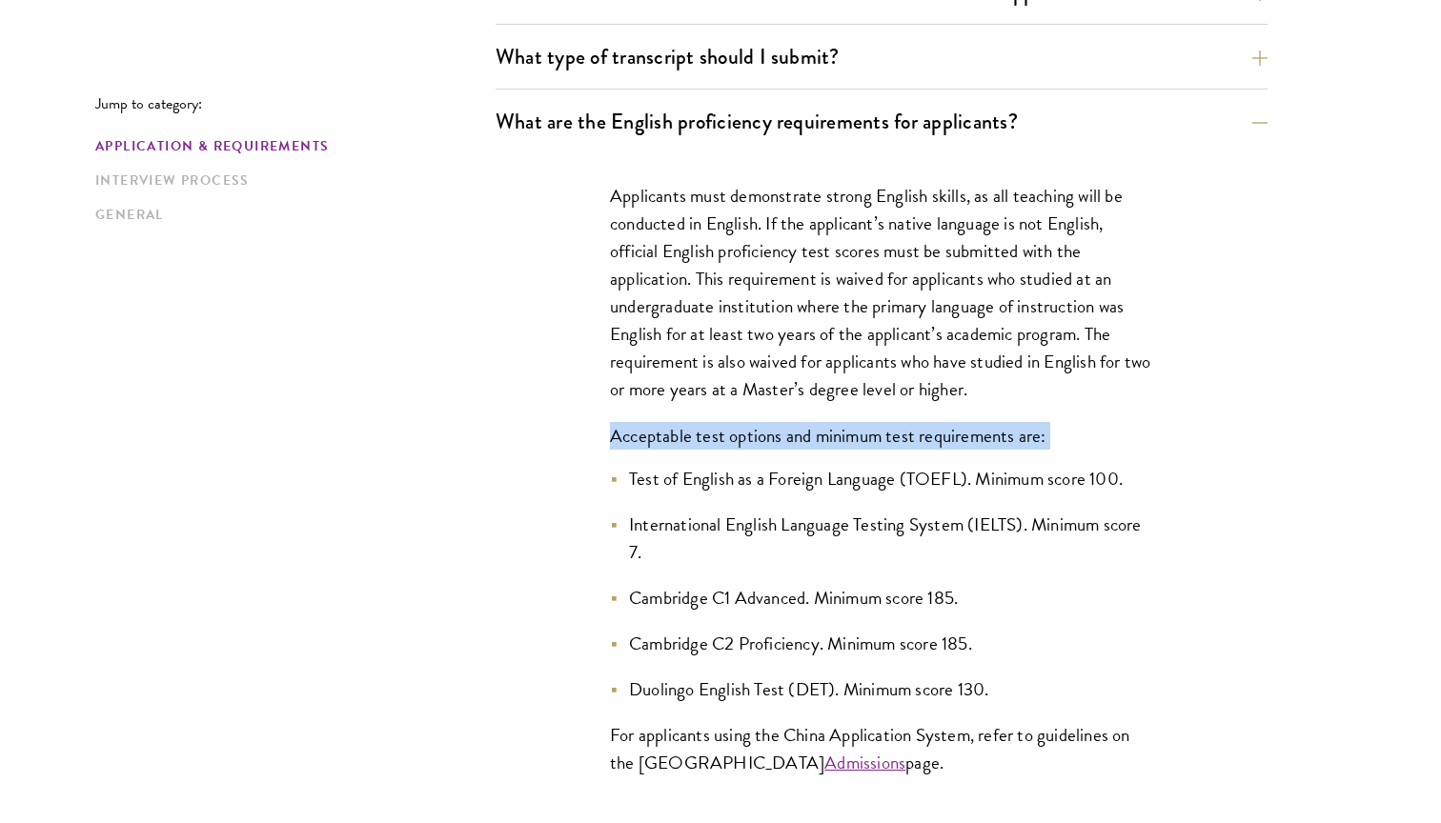
click at [937, 370] on p "Applicants must demonstrate strong English skills, as all teaching will be cond…" at bounding box center [881, 293] width 543 height 222
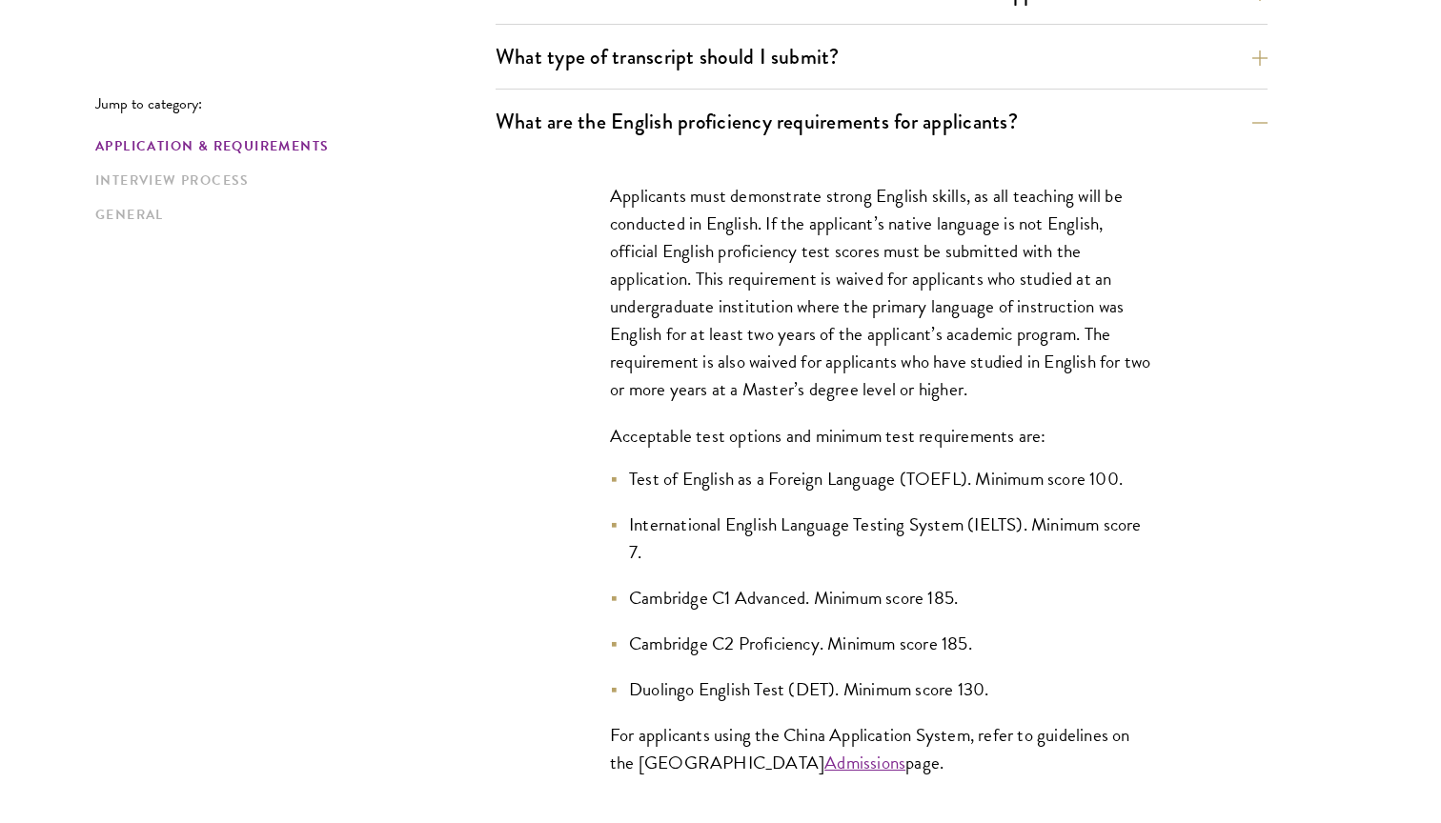
click at [937, 370] on p "Applicants must demonstrate strong English skills, as all teaching will be cond…" at bounding box center [881, 293] width 543 height 222
